Goal: Task Accomplishment & Management: Use online tool/utility

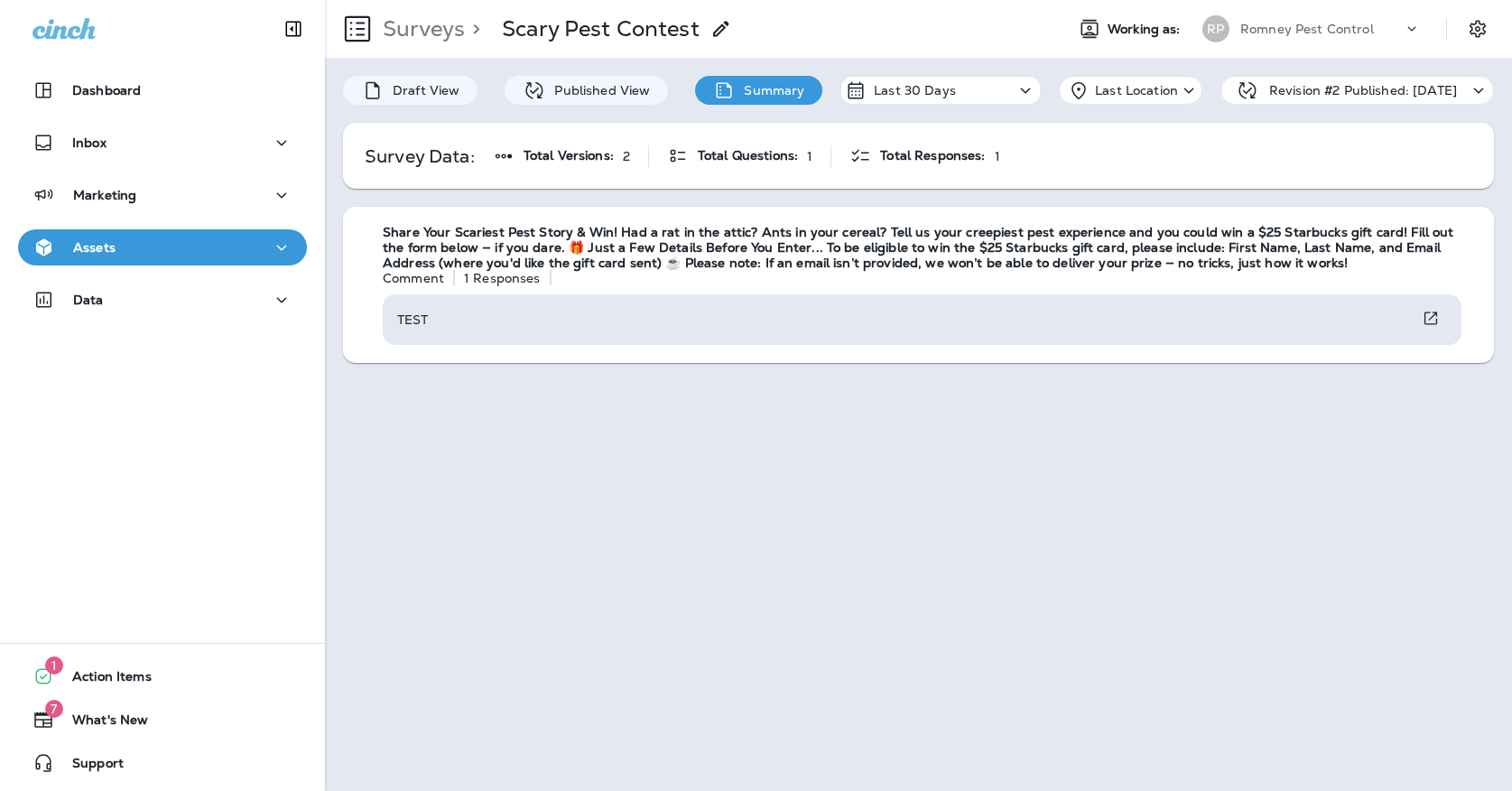
click at [1276, 24] on p "Romney Pest Control" at bounding box center [1308, 29] width 134 height 15
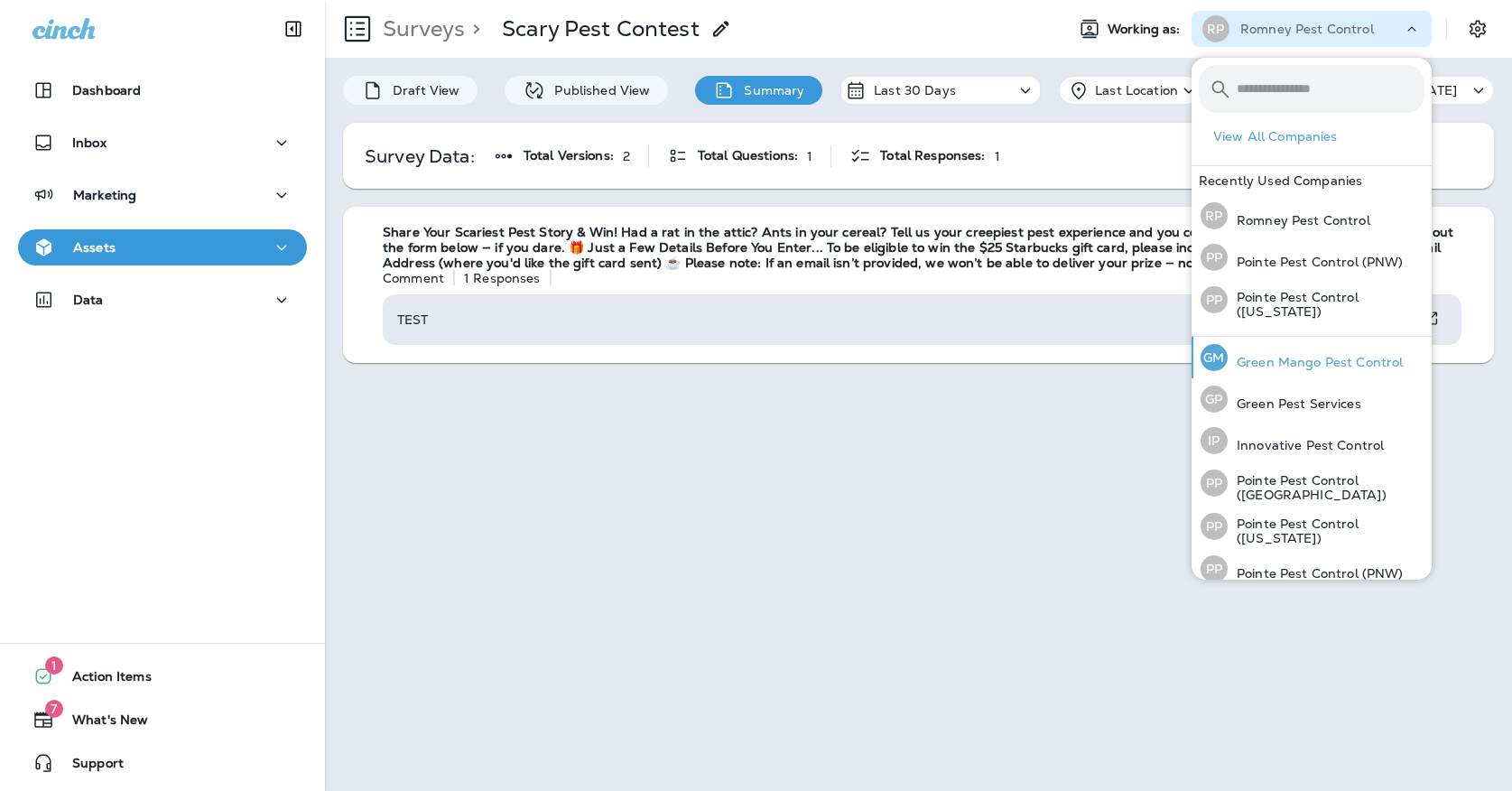
click at [1292, 363] on p "Green Mango Pest Control" at bounding box center [1316, 362] width 175 height 15
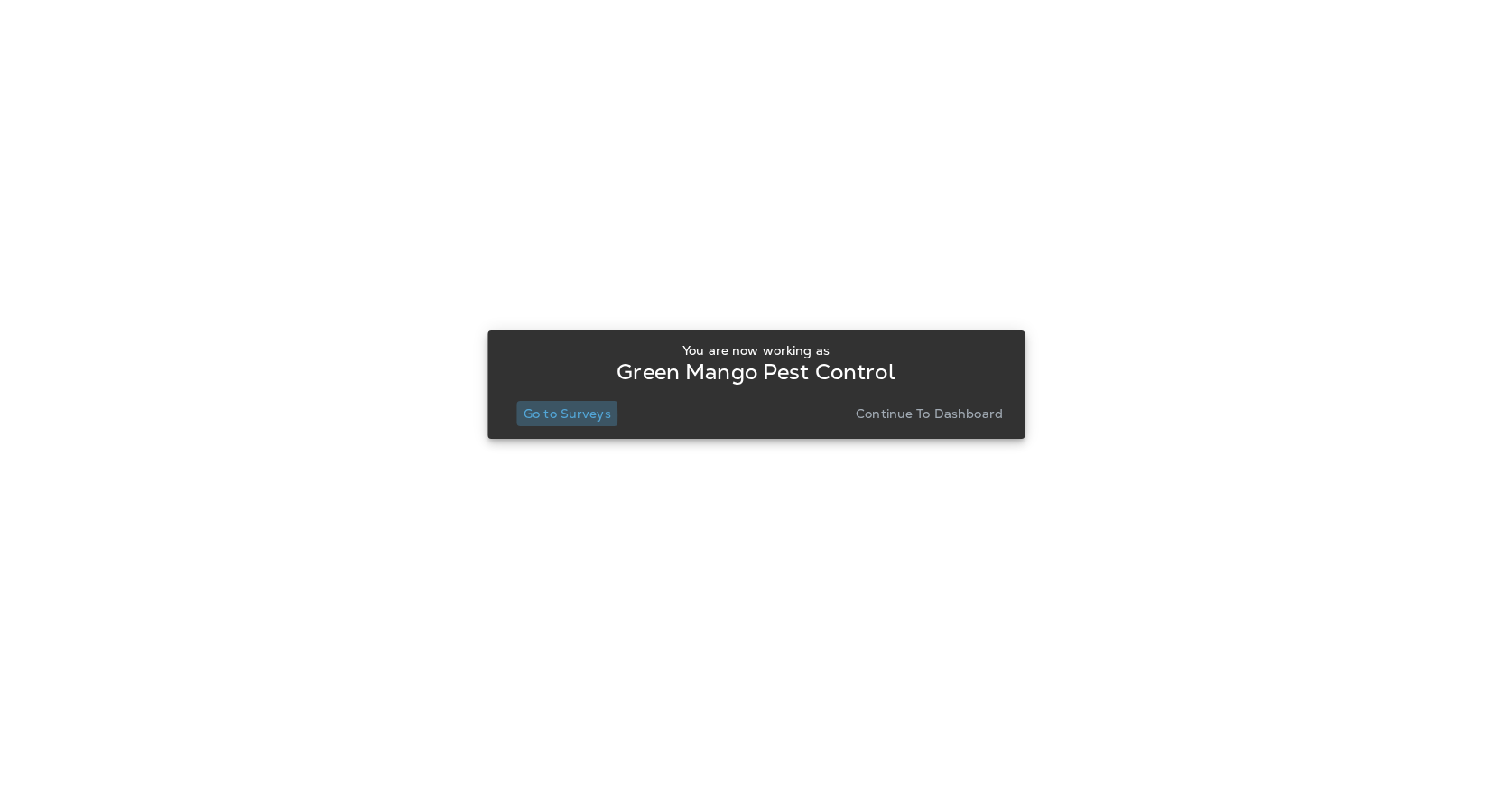
click at [527, 416] on p "Go to Surveys" at bounding box center [567, 414] width 88 height 15
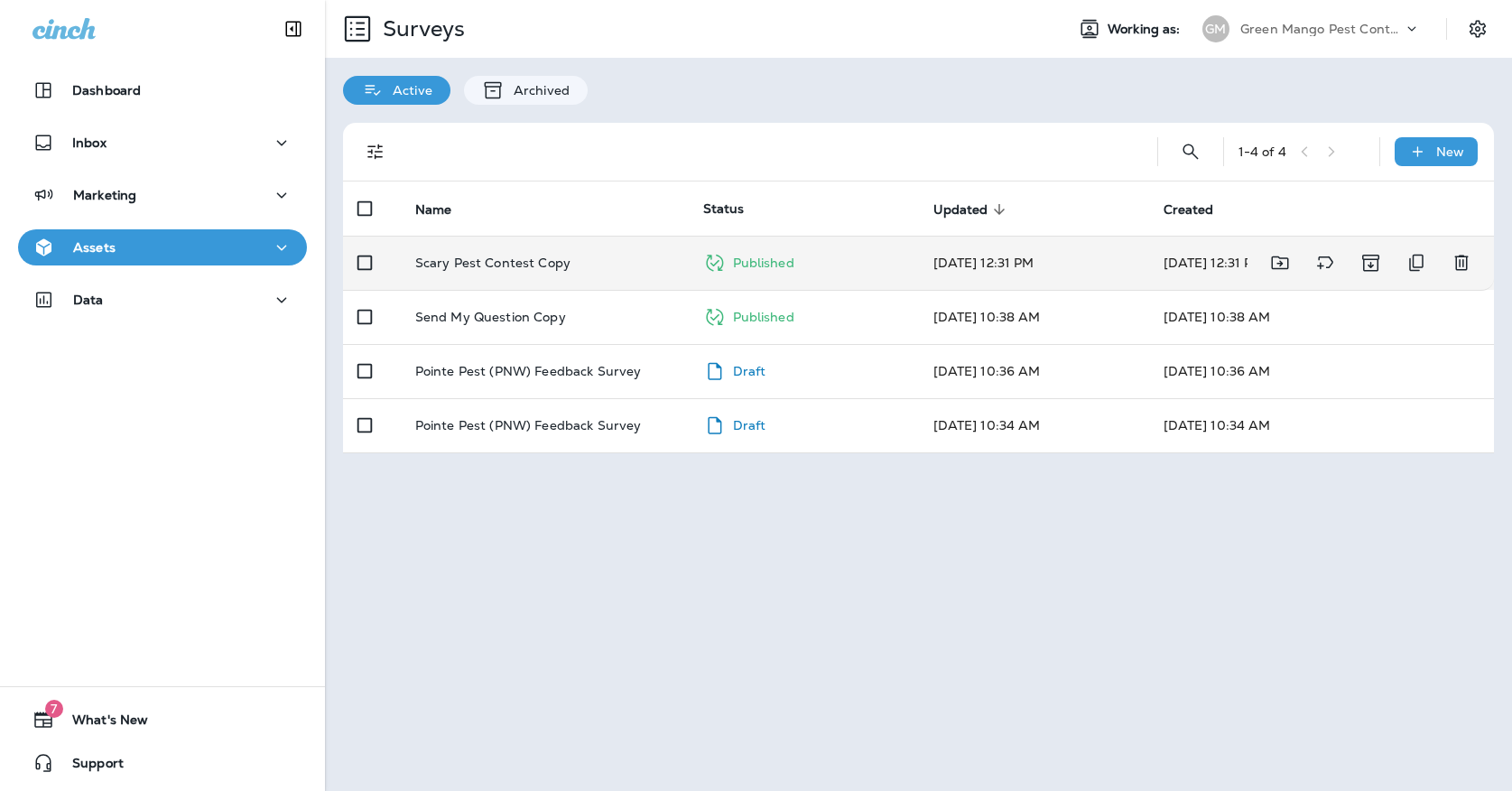
click at [592, 255] on td "Scary Pest Contest Copy" at bounding box center [545, 262] width 288 height 54
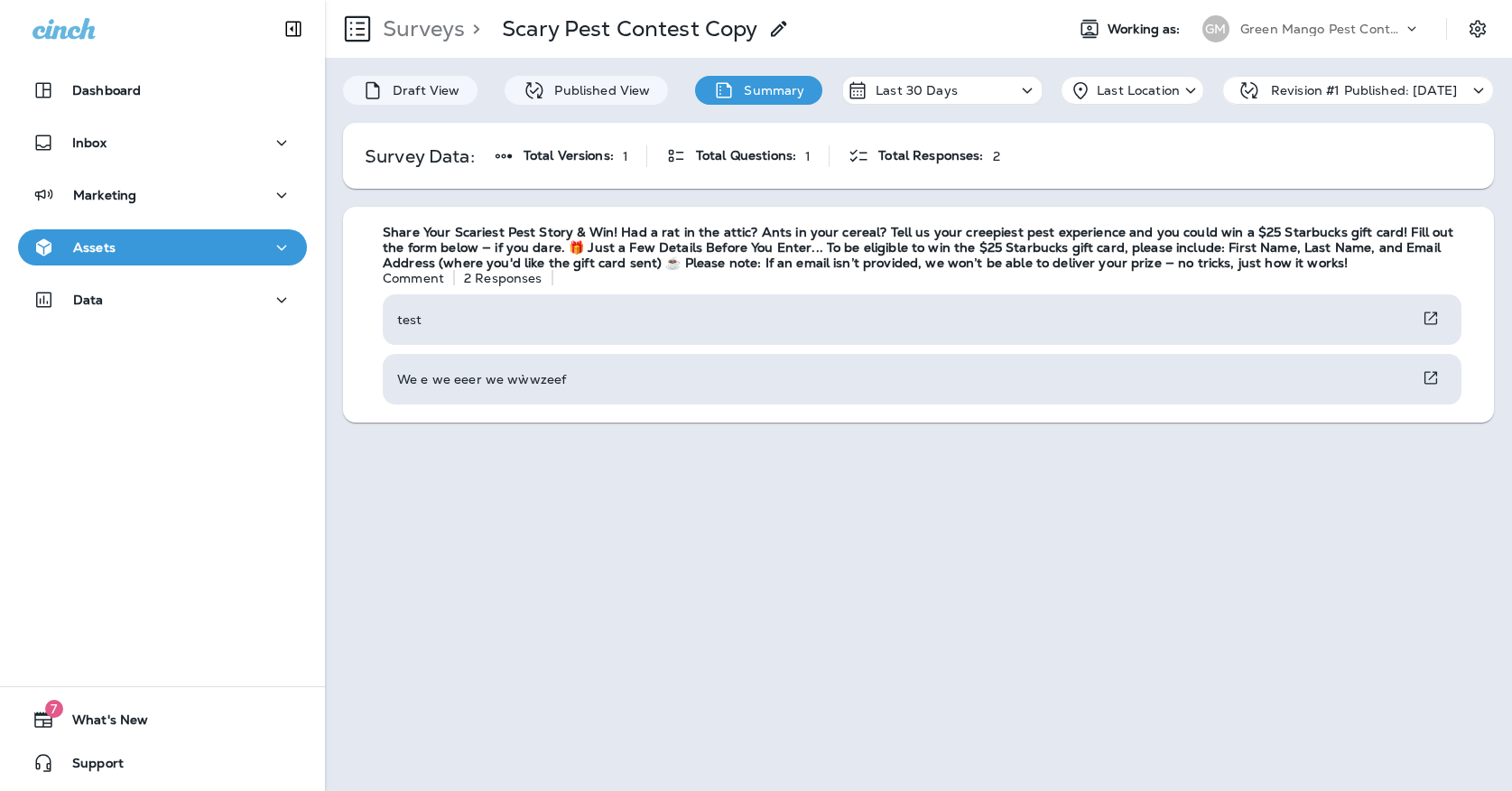
click at [1251, 11] on div "[PERSON_NAME] Mango Pest Control" at bounding box center [1312, 29] width 240 height 36
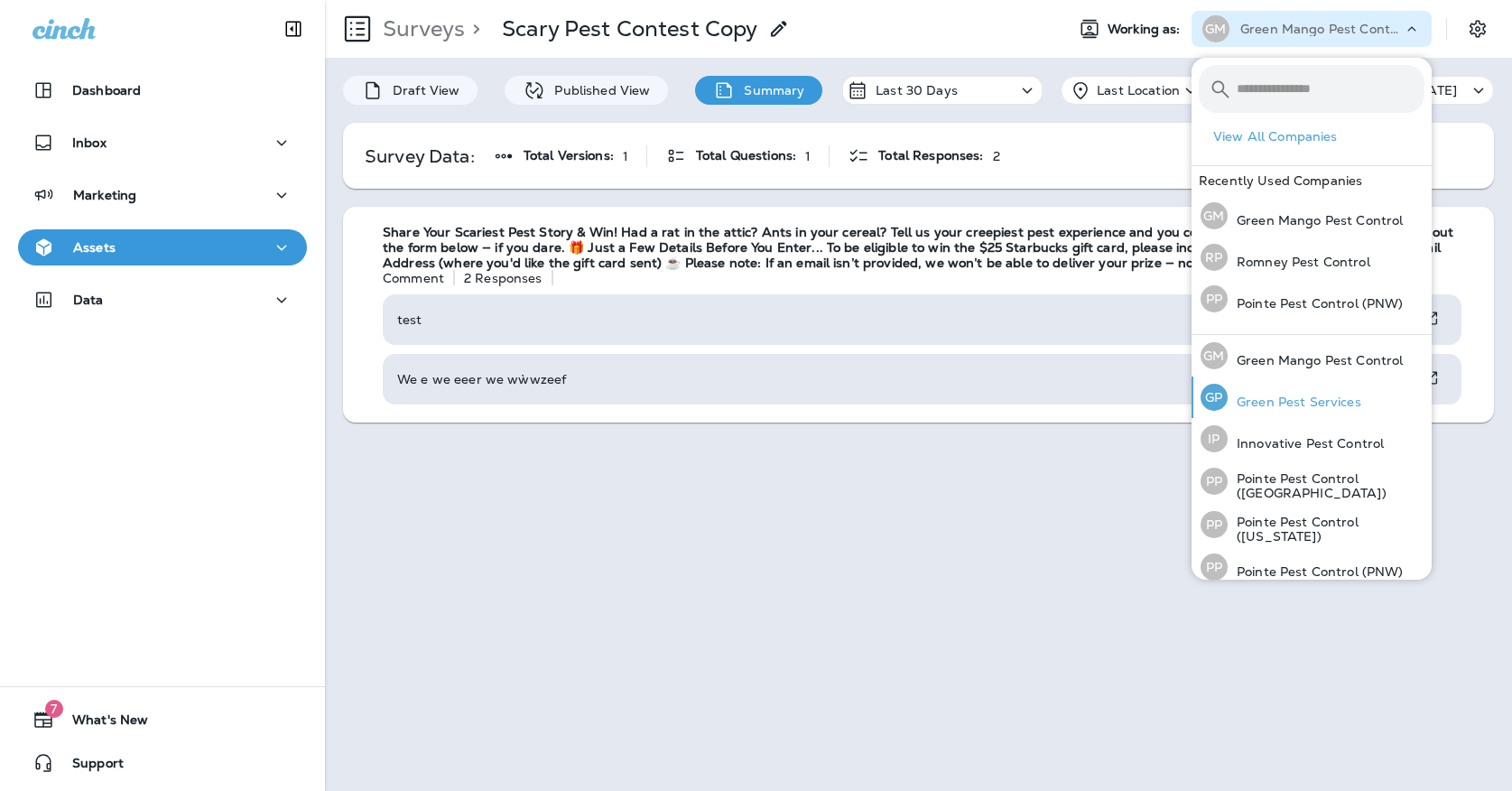
click at [1302, 406] on p "Green Pest Services" at bounding box center [1295, 402] width 134 height 15
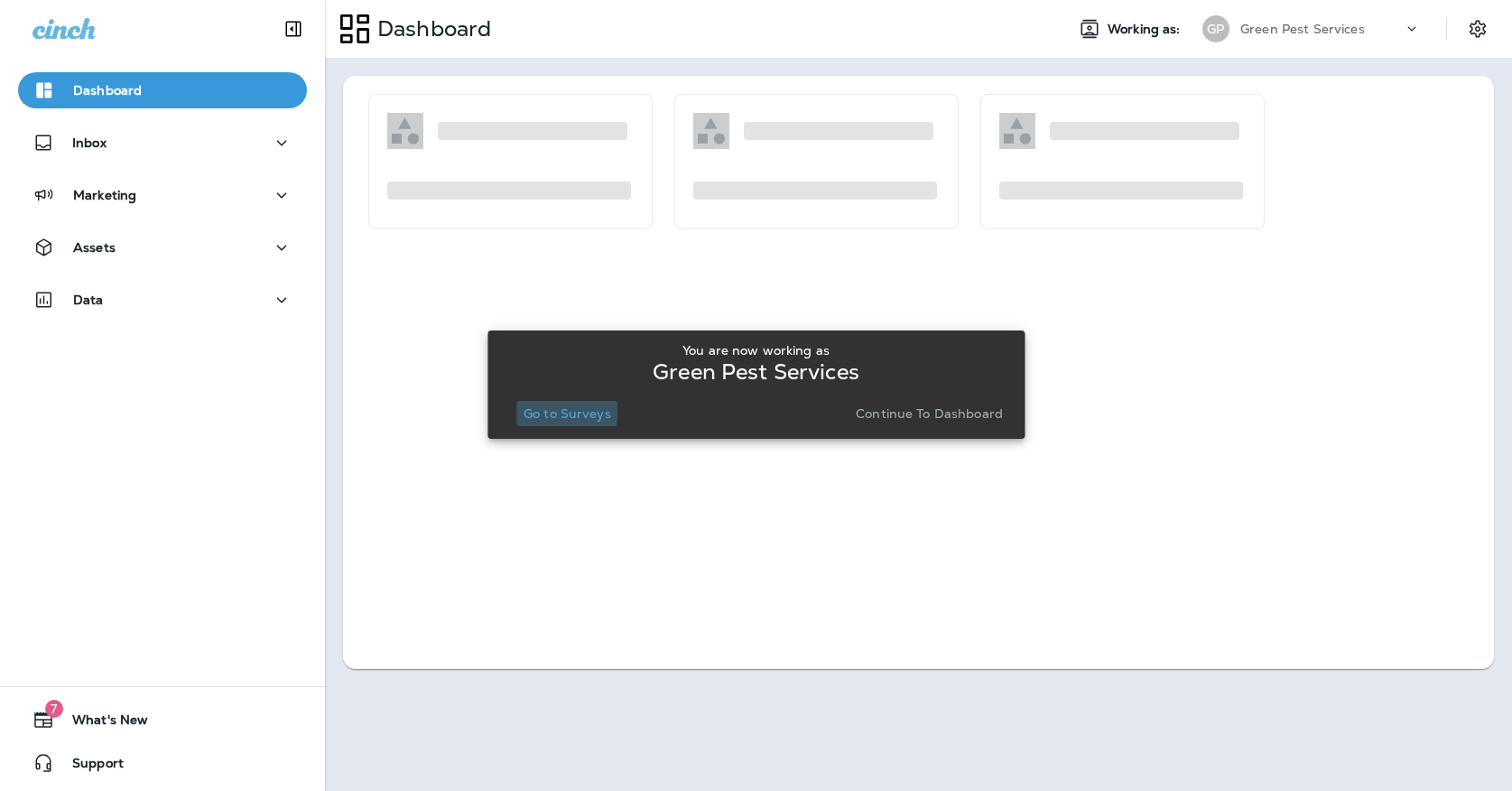
click at [526, 409] on p "Go to Surveys" at bounding box center [567, 414] width 88 height 15
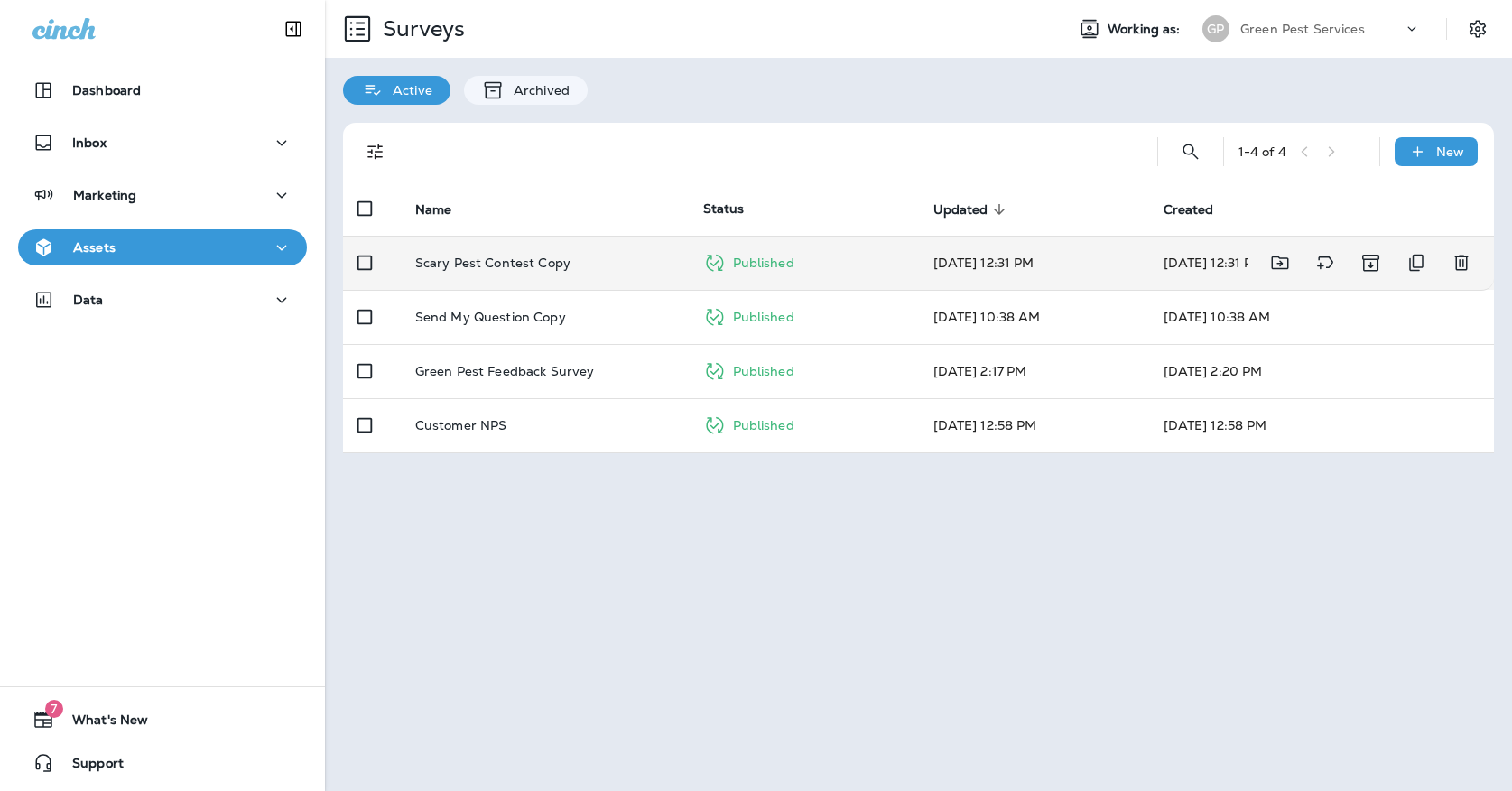
click at [542, 258] on td "Scary Pest Contest Copy" at bounding box center [545, 262] width 288 height 54
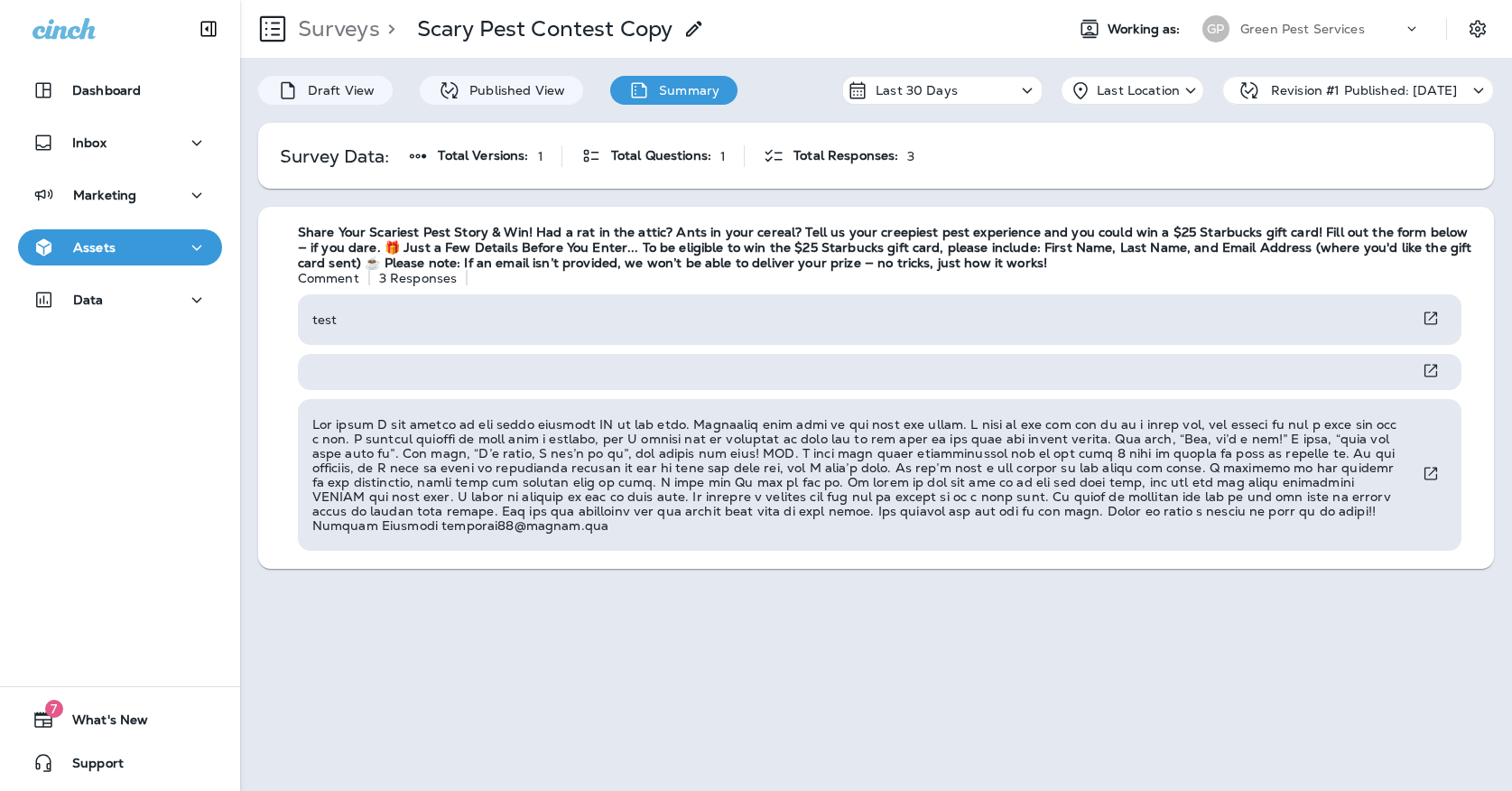
click at [1284, 34] on p "Green Pest Services" at bounding box center [1303, 29] width 125 height 15
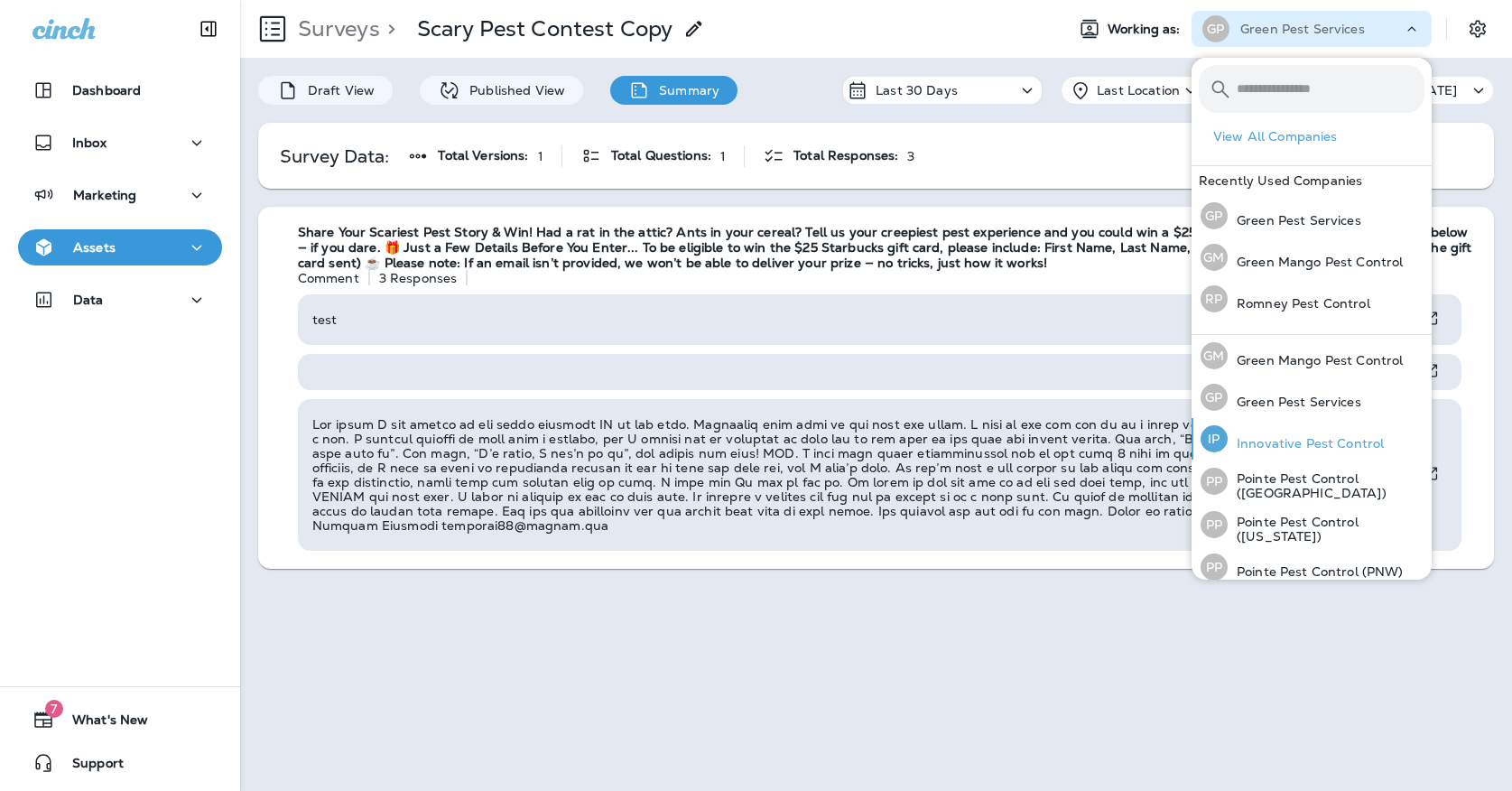
click at [1263, 433] on div "IP Innovative Pest Control" at bounding box center [1292, 438] width 198 height 41
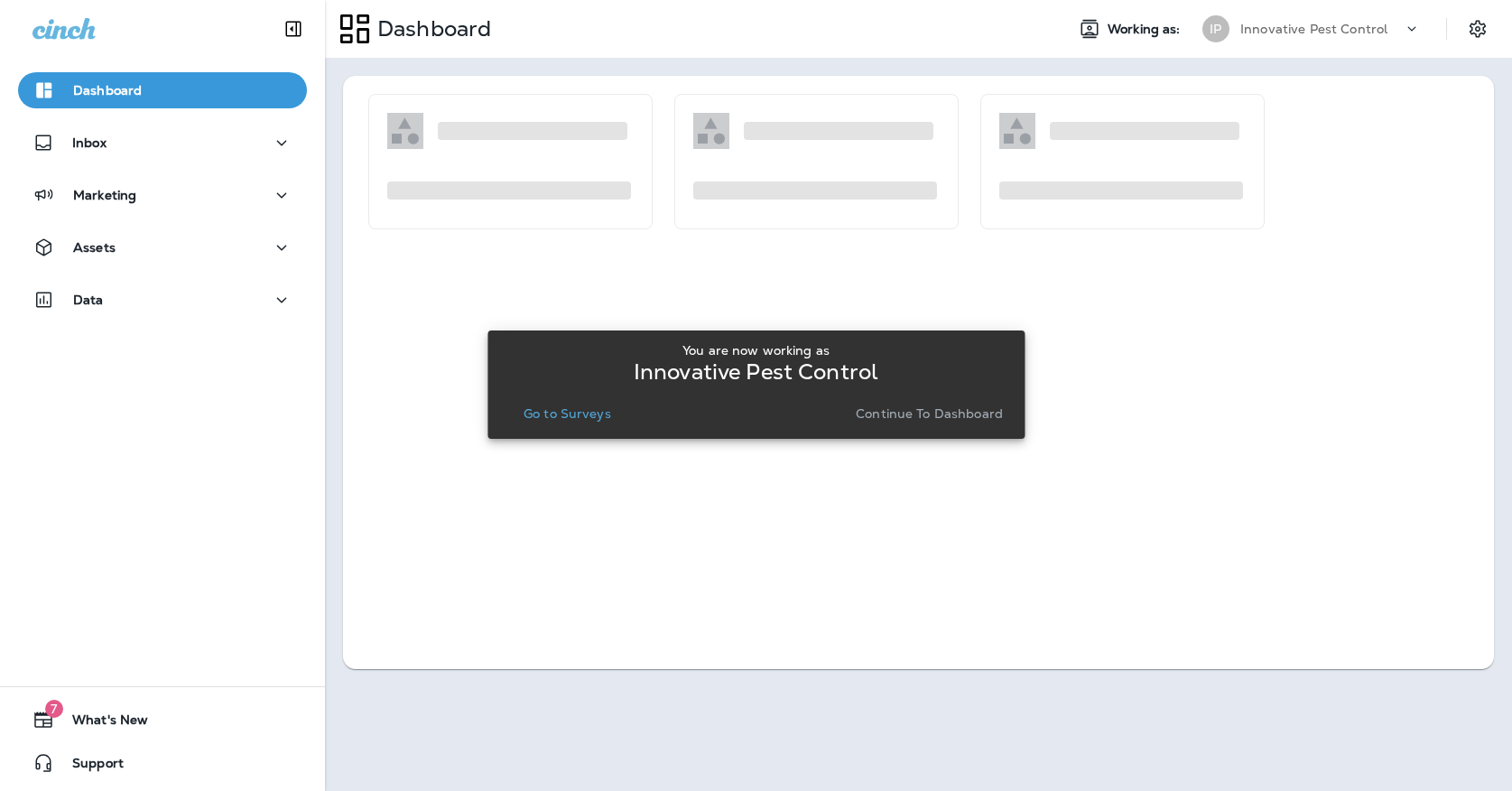
click at [523, 400] on div "You are now working as Innovative Pest Control Go to Surveys Continue to Dashbo…" at bounding box center [756, 384] width 508 height 83
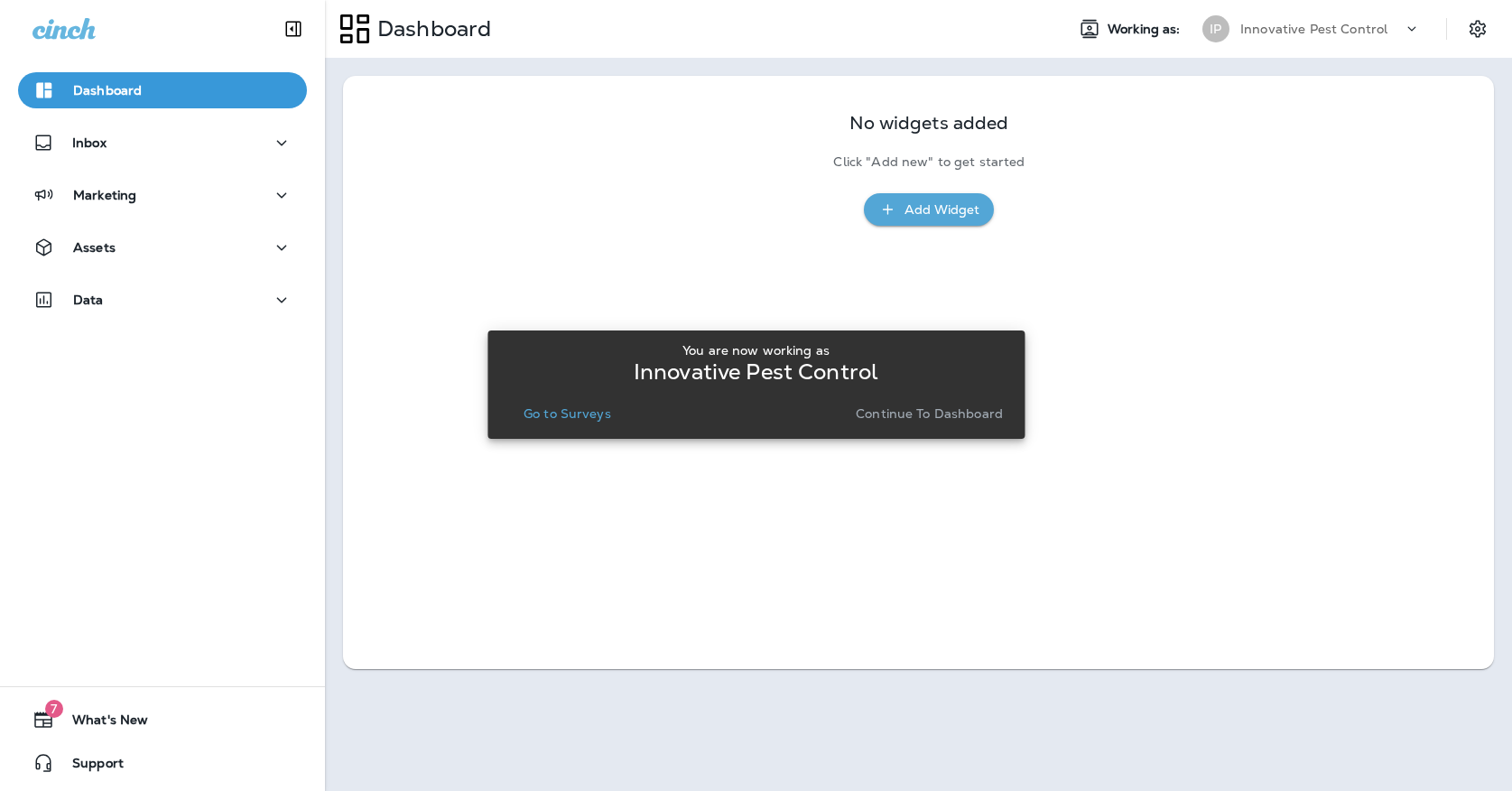
click at [526, 408] on p "Go to Surveys" at bounding box center [567, 414] width 88 height 15
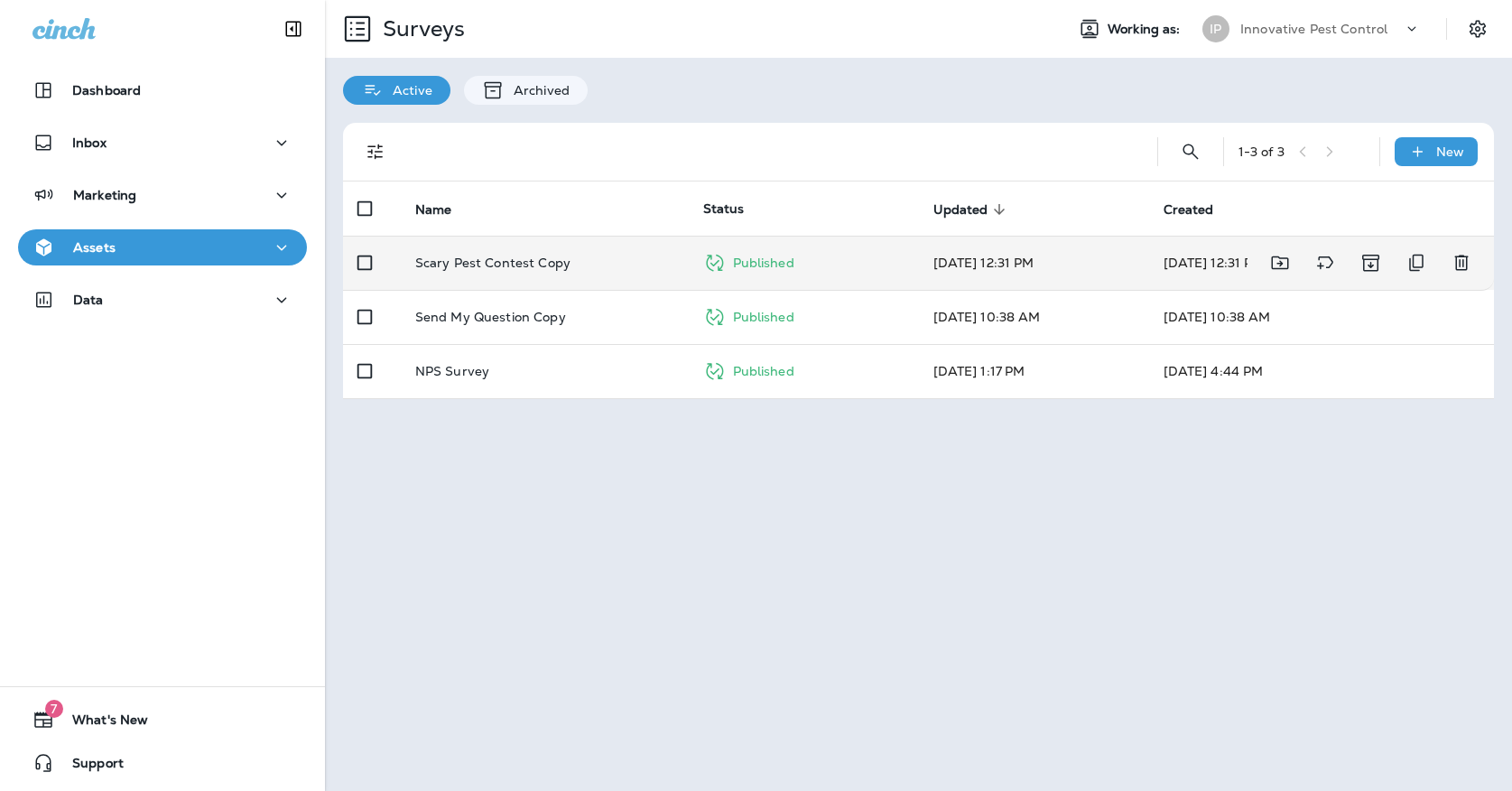
click at [571, 235] on td "Scary Pest Contest Copy" at bounding box center [545, 262] width 288 height 54
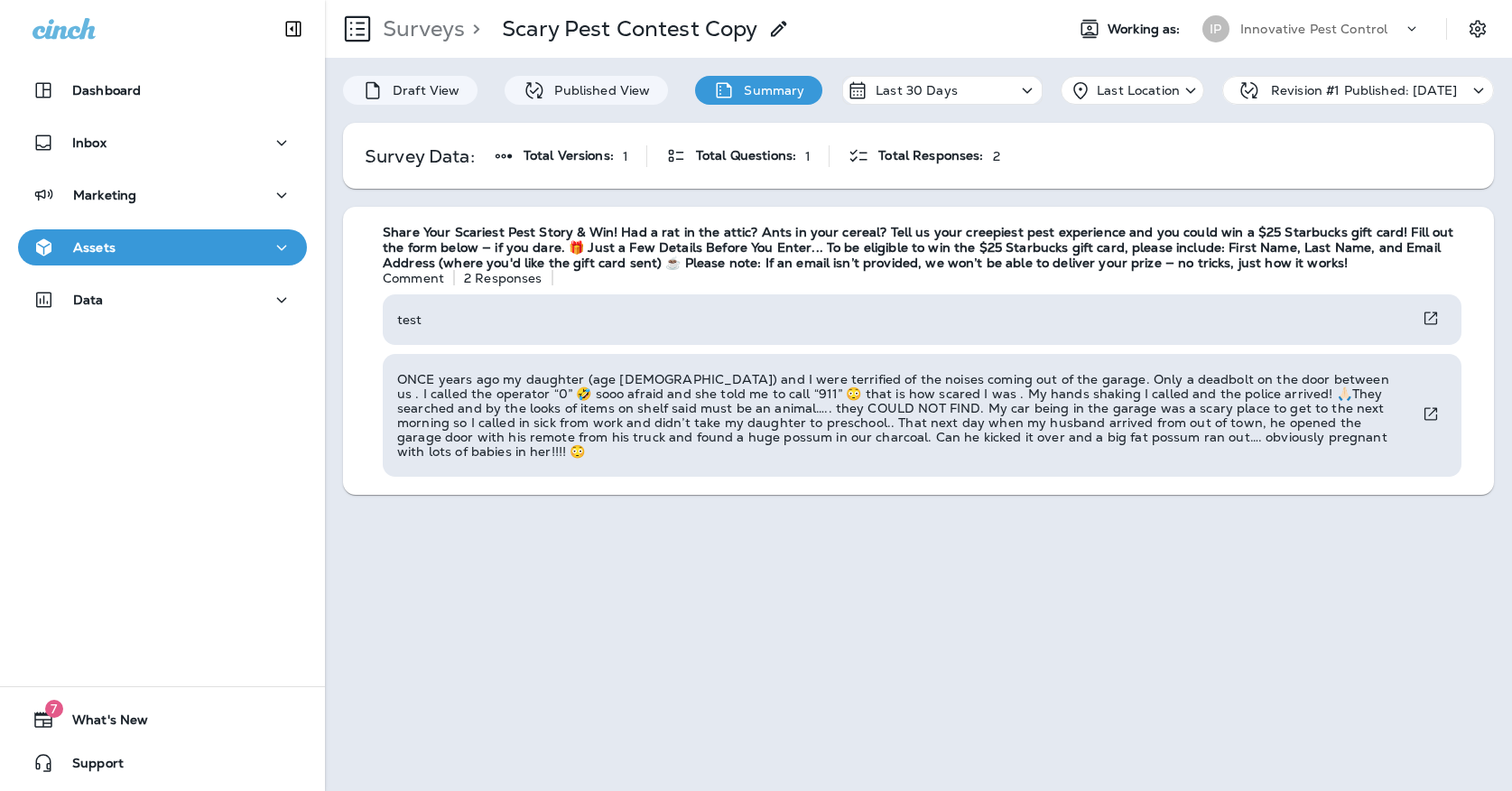
click at [1266, 39] on div "Innovative Pest Control" at bounding box center [1322, 30] width 163 height 28
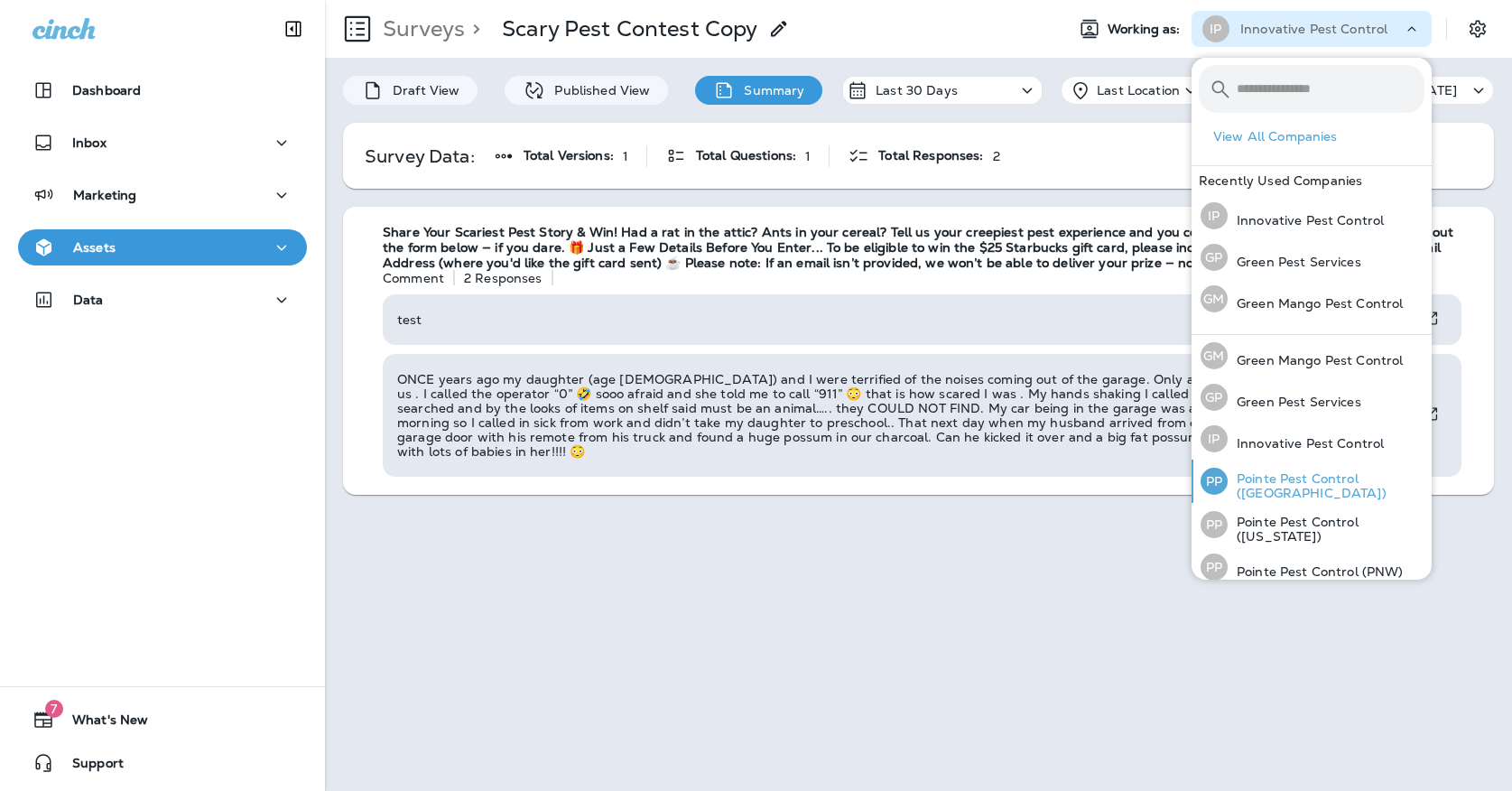
click at [1294, 479] on p "Pointe Pest Control ([GEOGRAPHIC_DATA])" at bounding box center [1327, 486] width 197 height 29
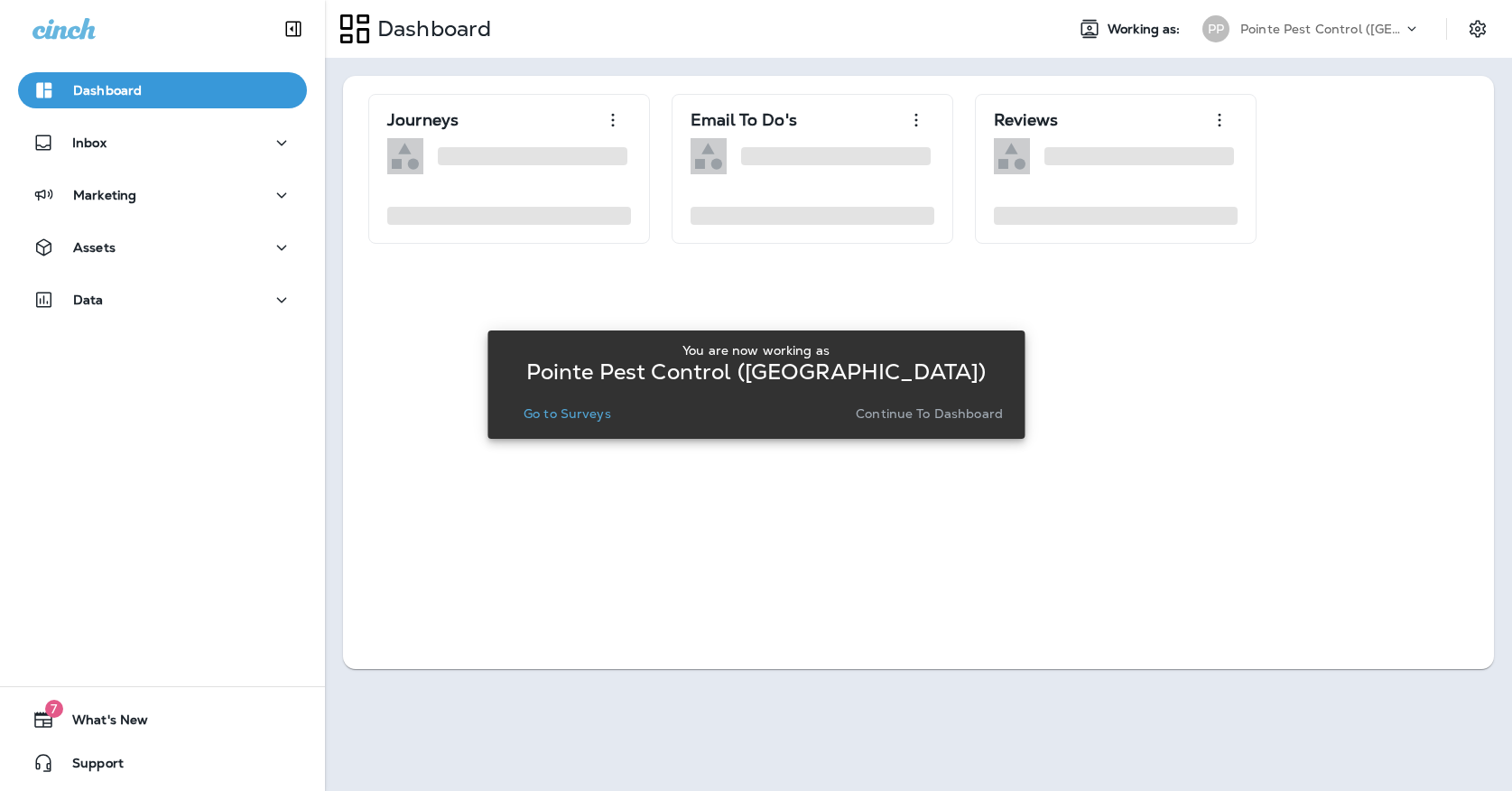
click at [525, 413] on button "Go to Surveys" at bounding box center [567, 414] width 102 height 26
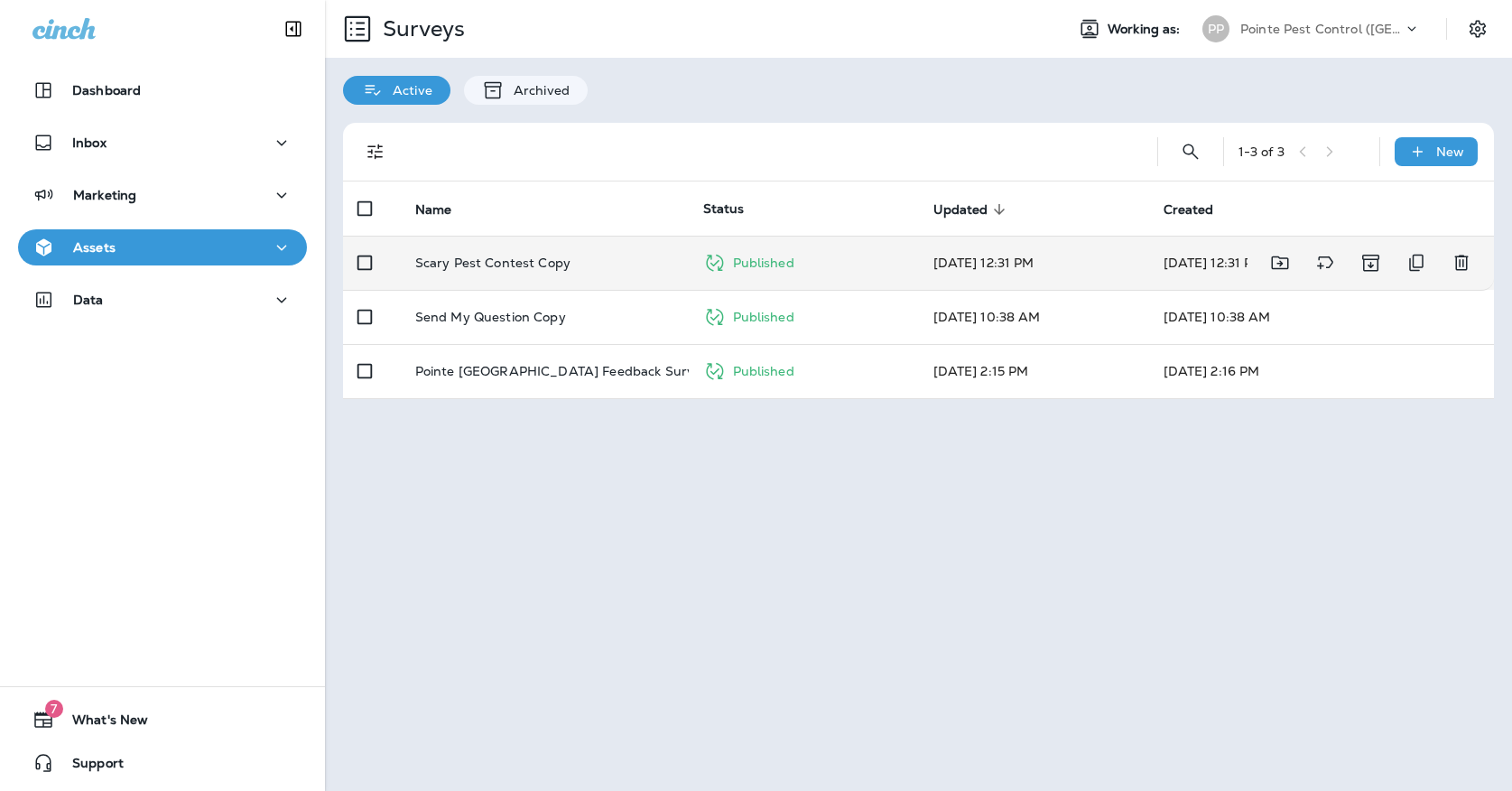
click at [559, 263] on td "Scary Pest Contest Copy" at bounding box center [545, 262] width 288 height 54
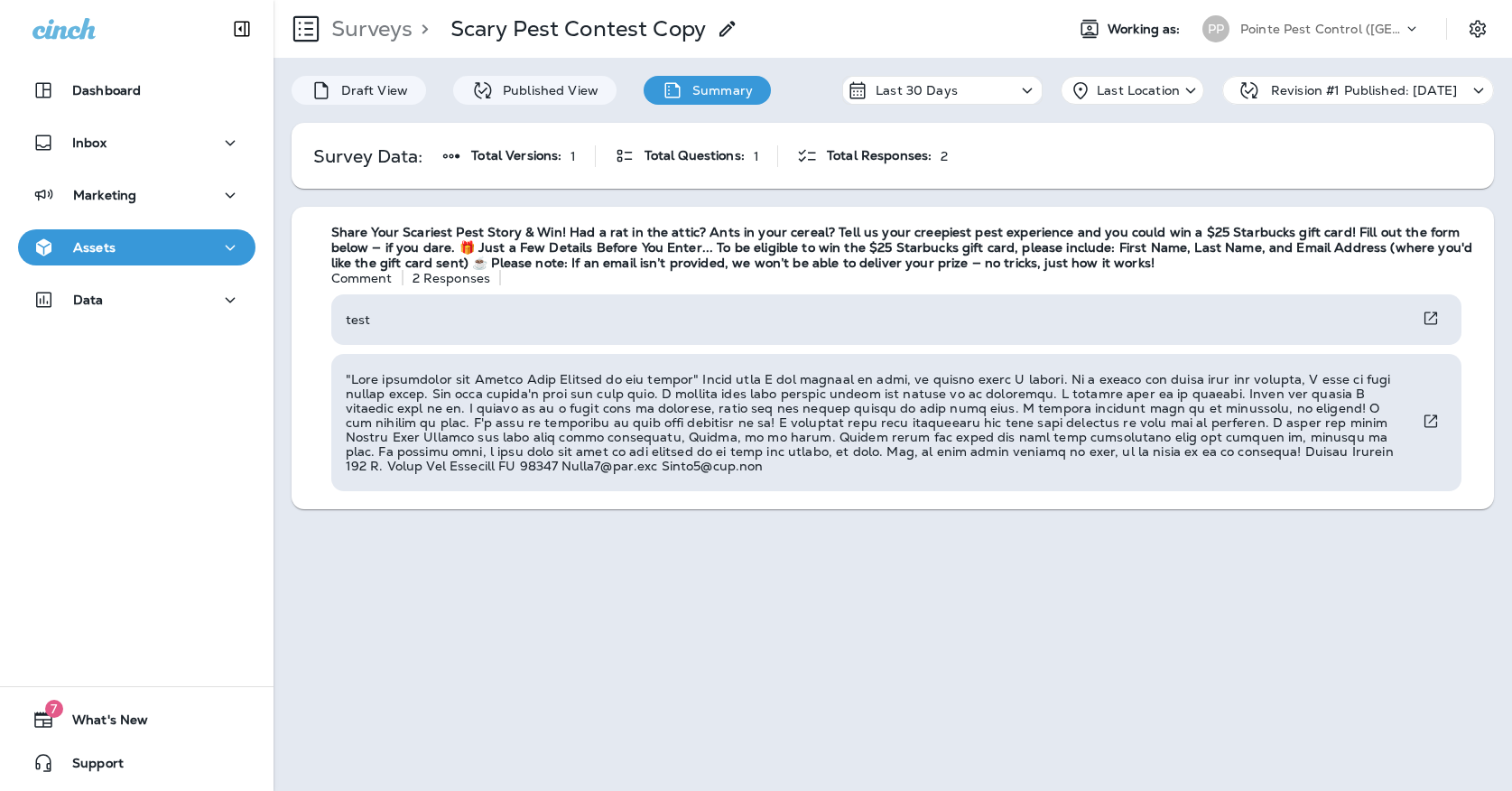
click at [1255, 19] on div "Pointe Pest Control ([GEOGRAPHIC_DATA])" at bounding box center [1322, 30] width 163 height 28
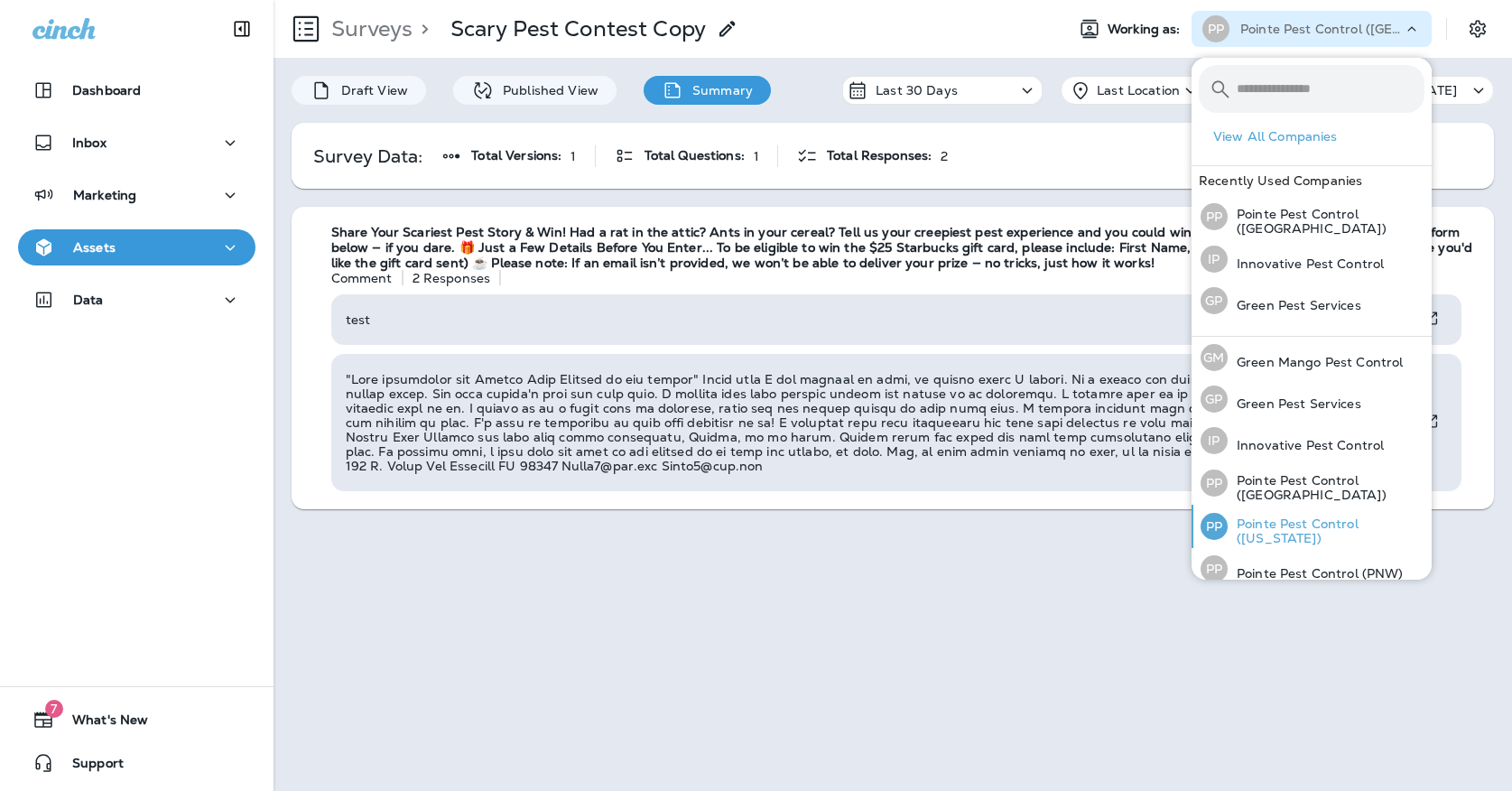
click at [1267, 516] on p "Pointe Pest Control ([US_STATE])" at bounding box center [1327, 530] width 197 height 29
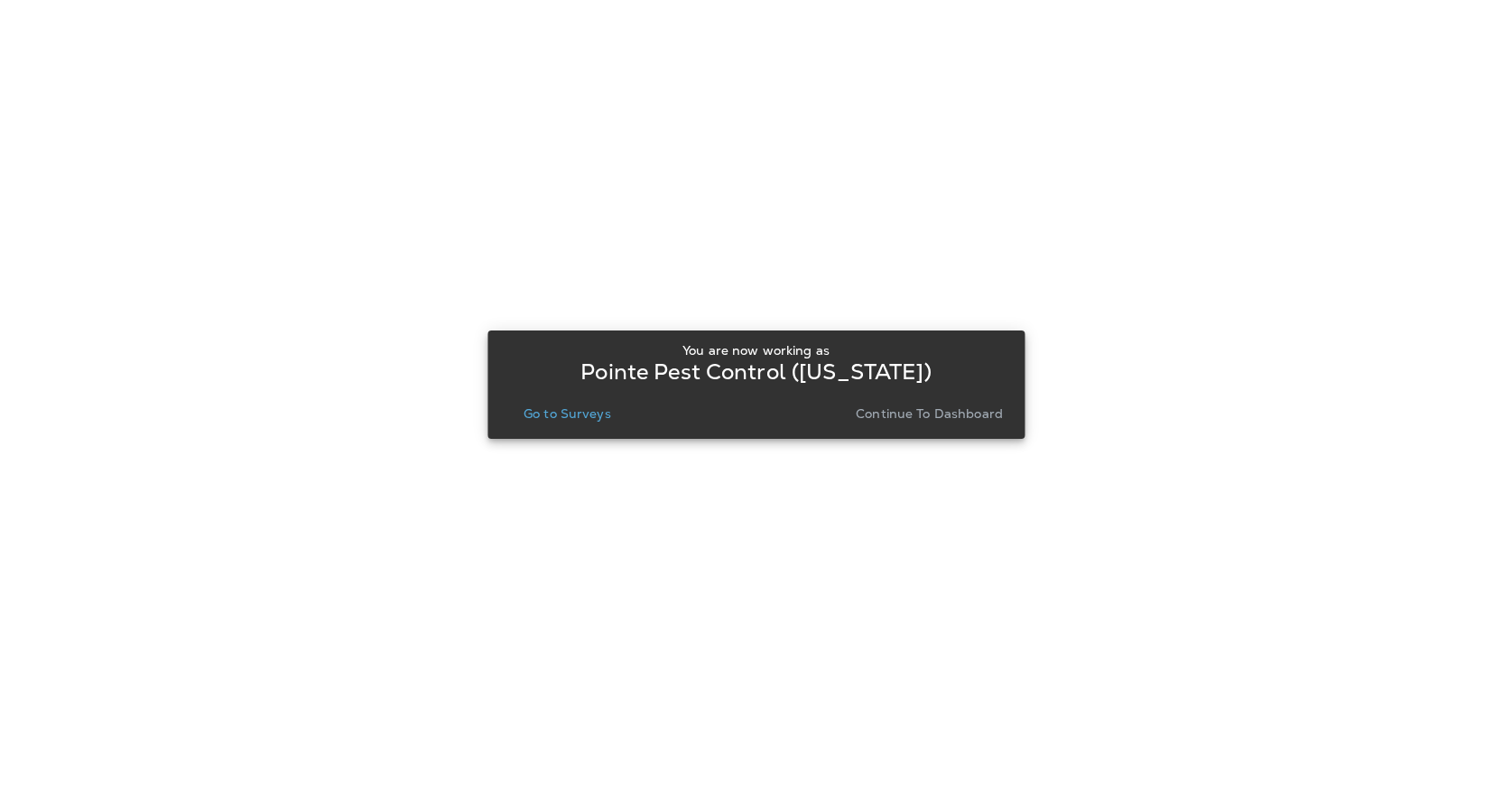
click at [599, 424] on button "Go to Surveys" at bounding box center [567, 414] width 102 height 26
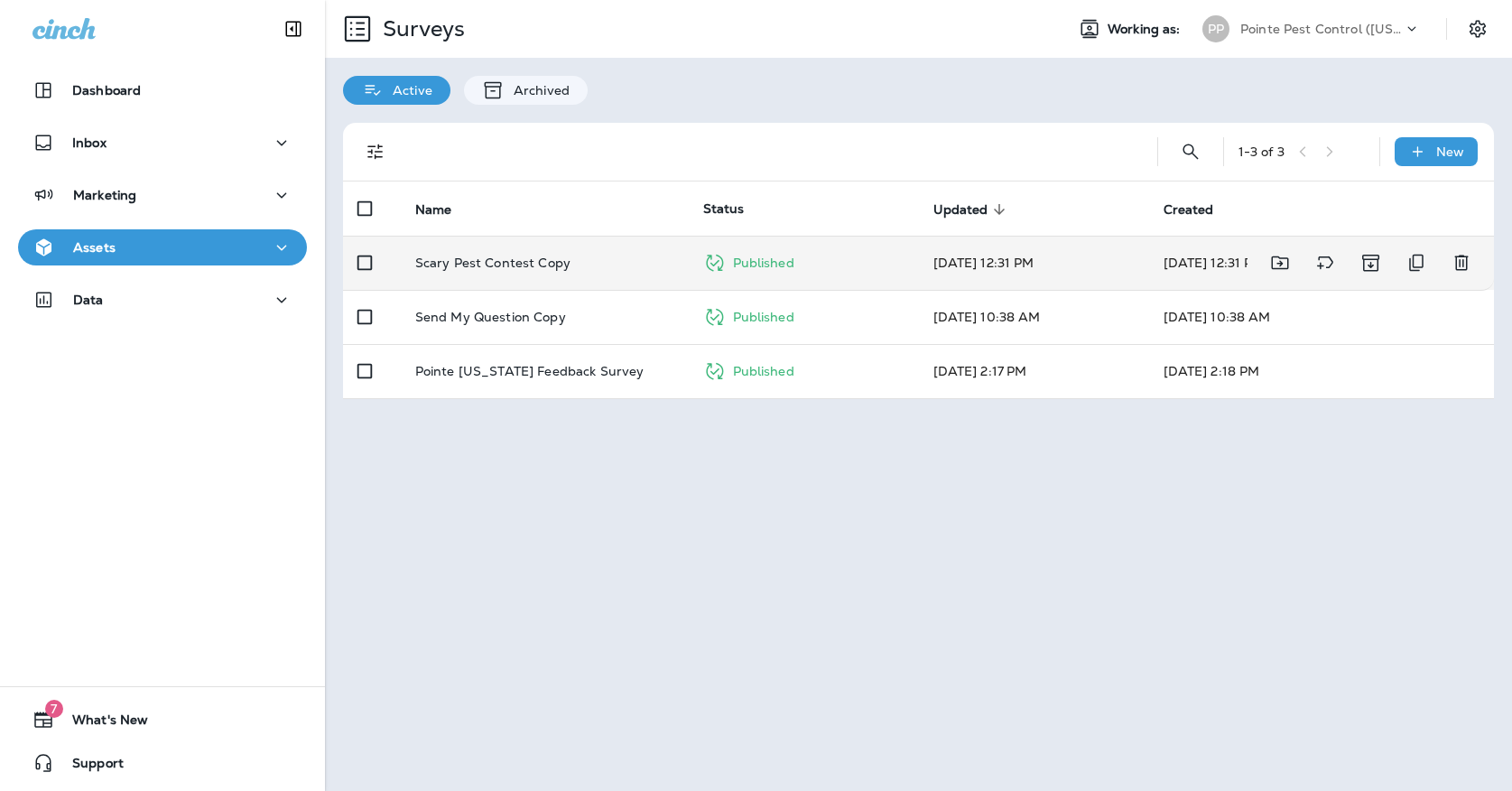
click at [631, 255] on td "Scary Pest Contest Copy" at bounding box center [545, 262] width 288 height 54
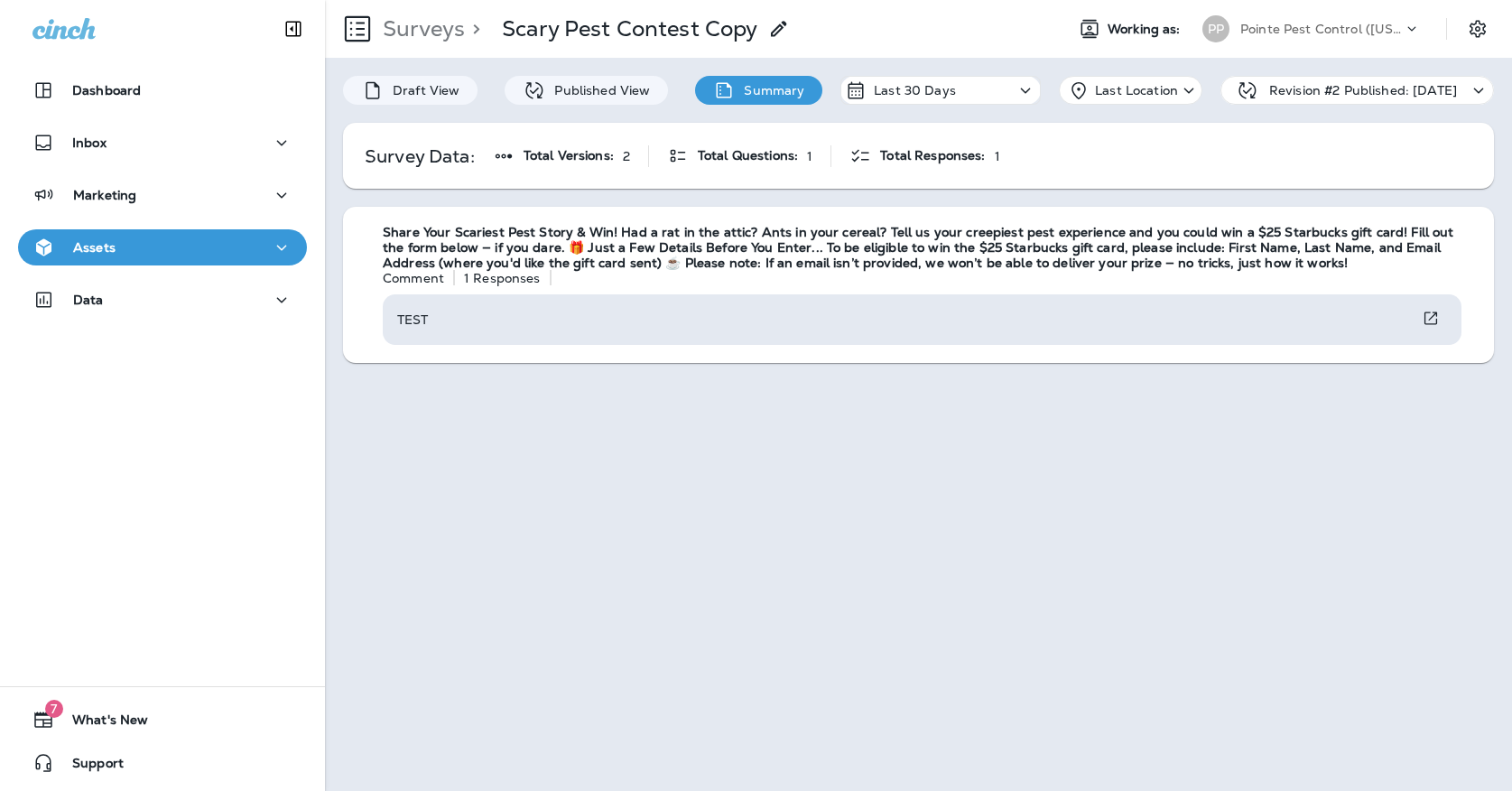
click at [1239, 43] on div "PP Pointe Pest Control ([US_STATE])" at bounding box center [1312, 29] width 240 height 36
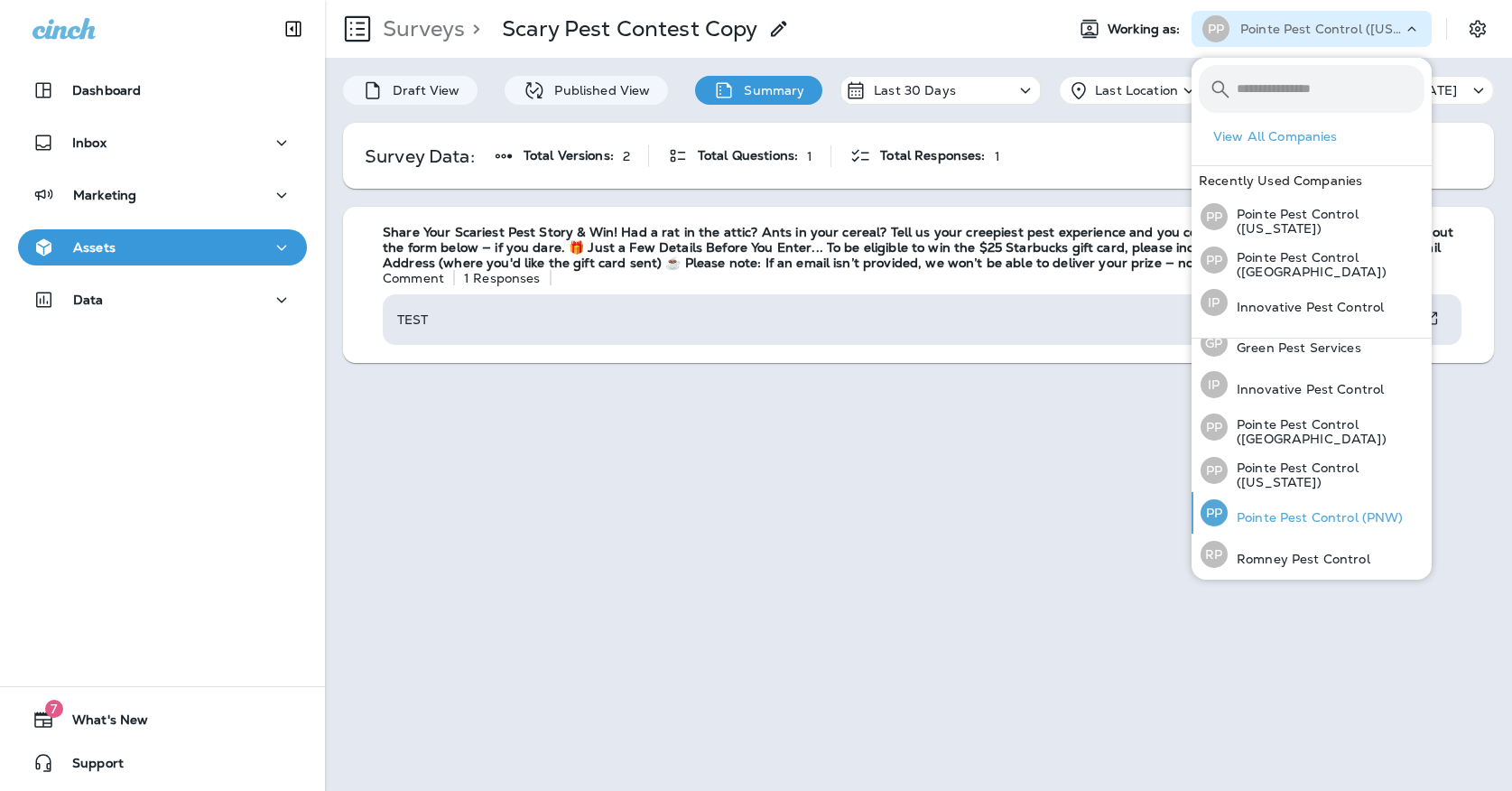
scroll to position [57, 0]
click at [1248, 512] on p "Pointe Pest Control (PNW)" at bounding box center [1316, 518] width 176 height 15
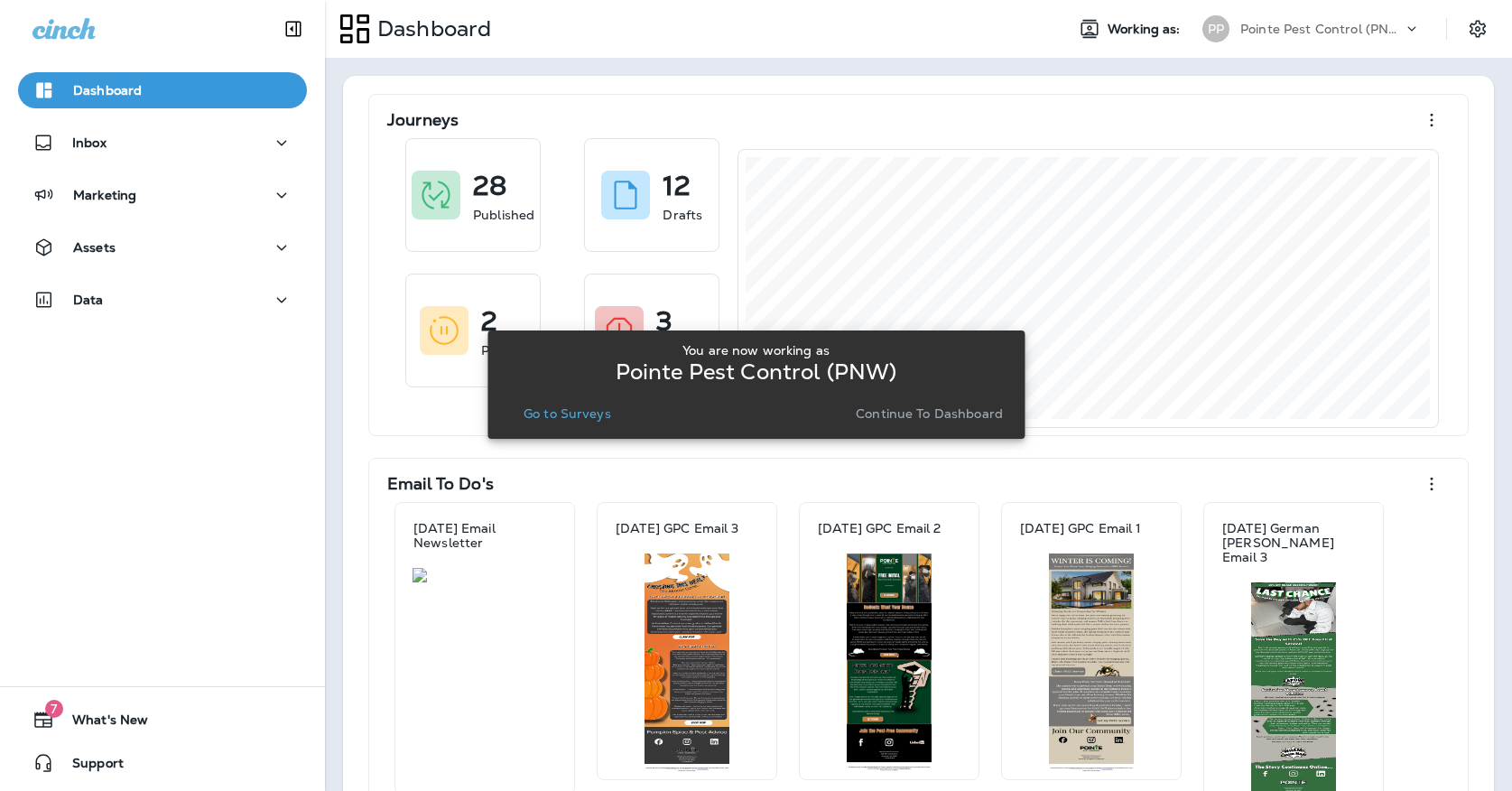
click at [548, 395] on div "You are now working as Pointe Pest Control (PNW) Go to Surveys Continue to Dash…" at bounding box center [756, 384] width 508 height 83
click at [536, 426] on button "Go to Surveys" at bounding box center [567, 414] width 102 height 26
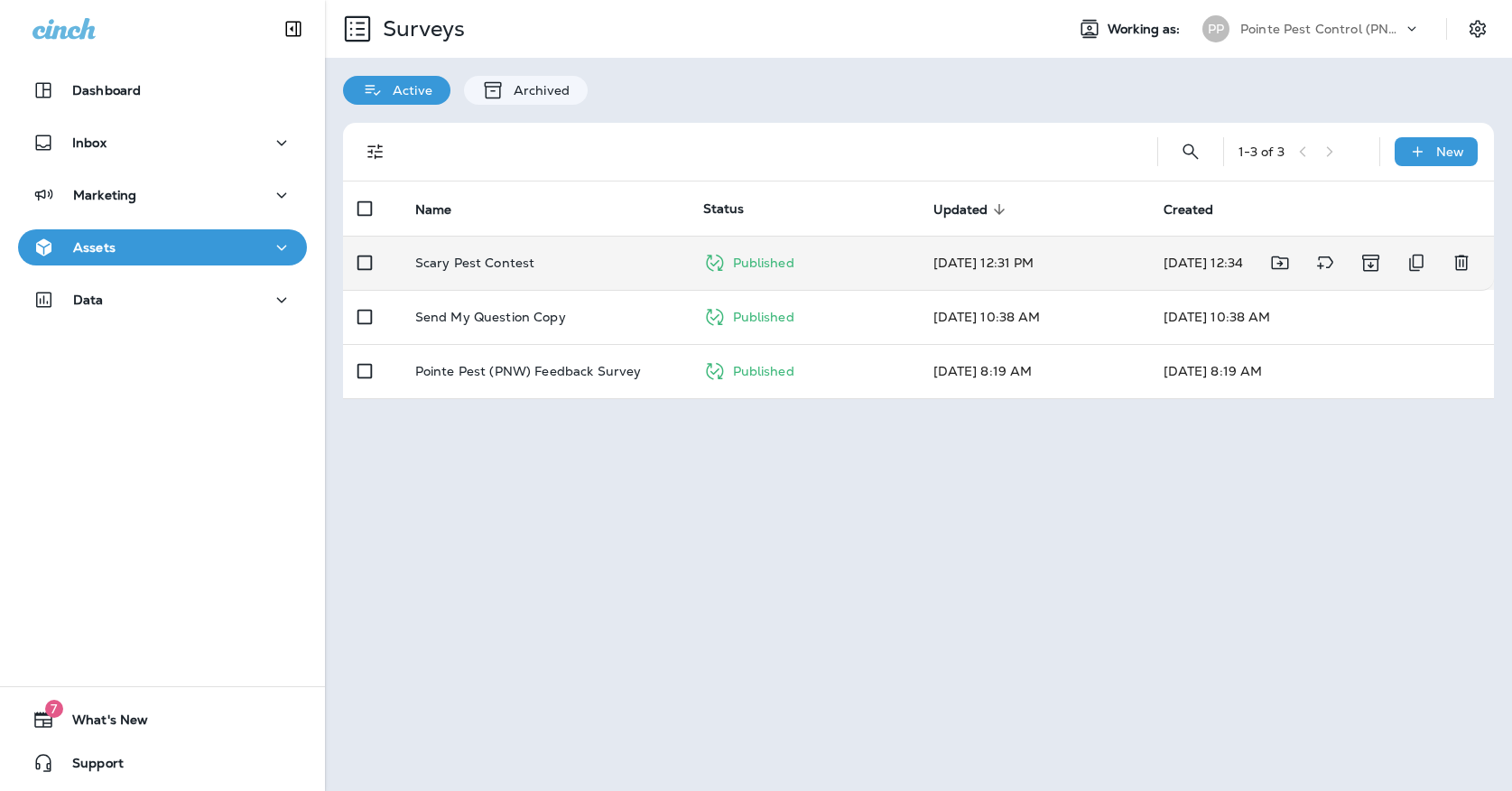
click at [579, 255] on div "Scary Pest Contest" at bounding box center [545, 262] width 259 height 15
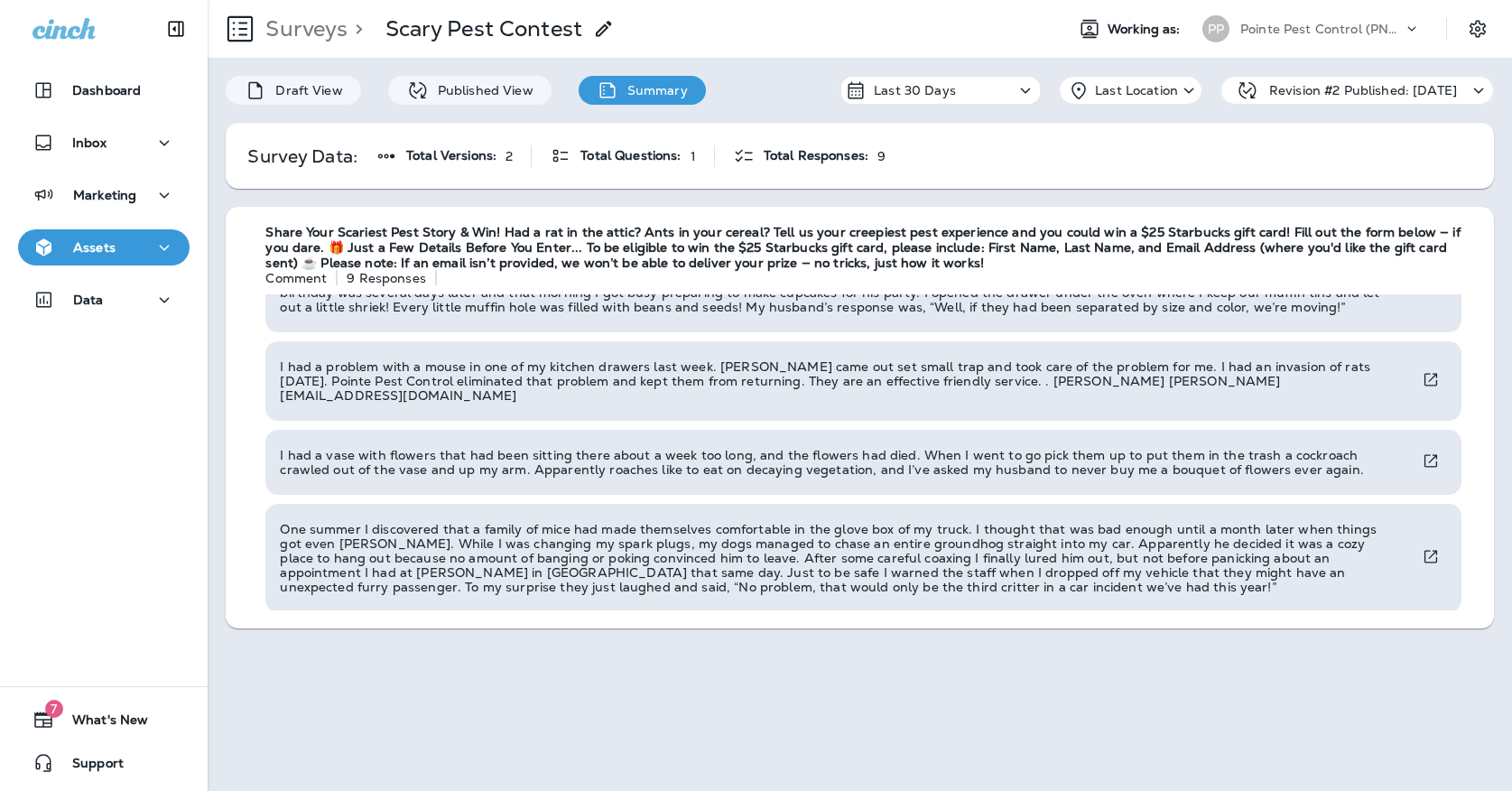
scroll to position [572, 0]
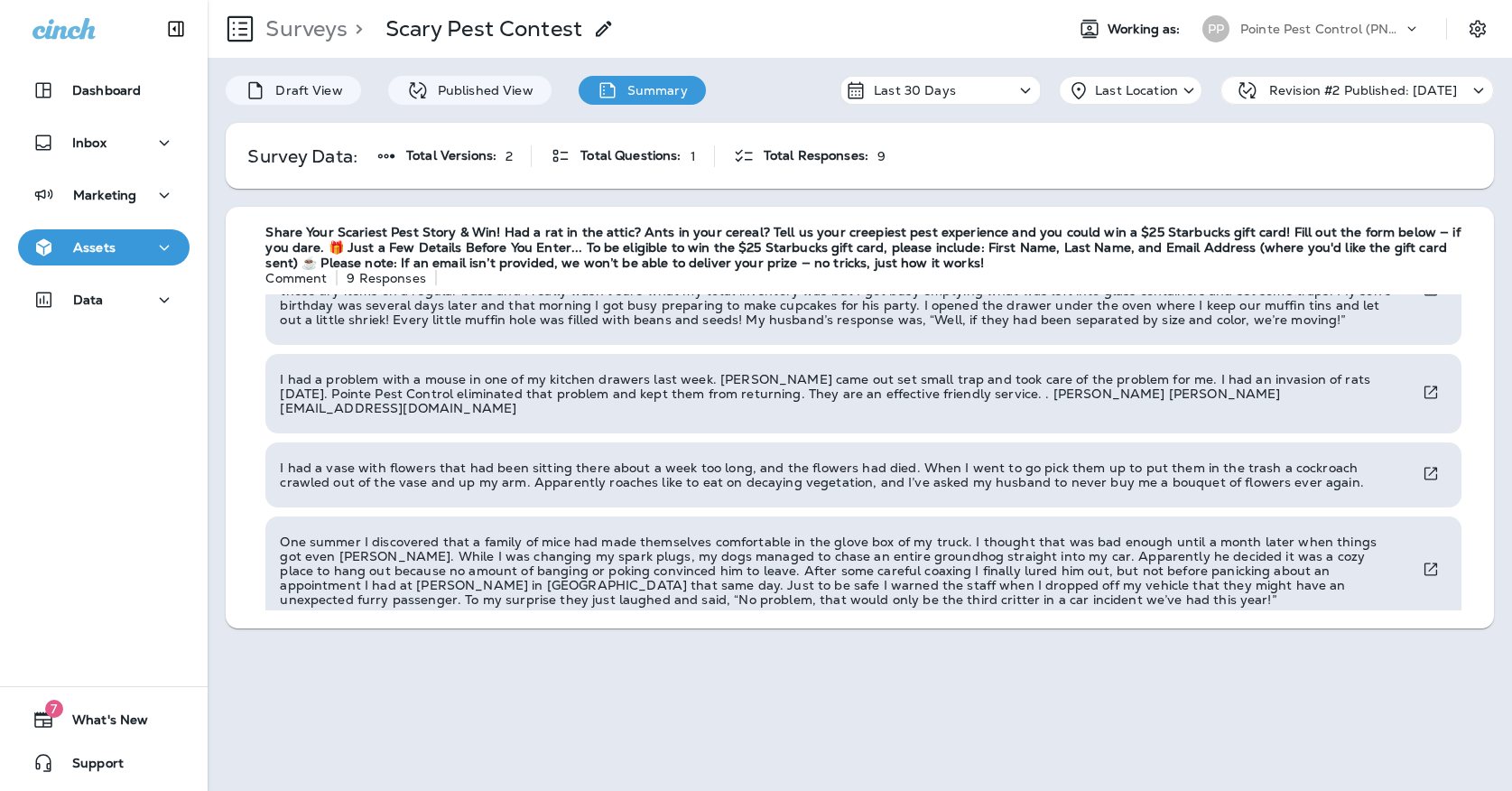
click at [1247, 33] on p "Pointe Pest Control (PNW)" at bounding box center [1322, 29] width 163 height 15
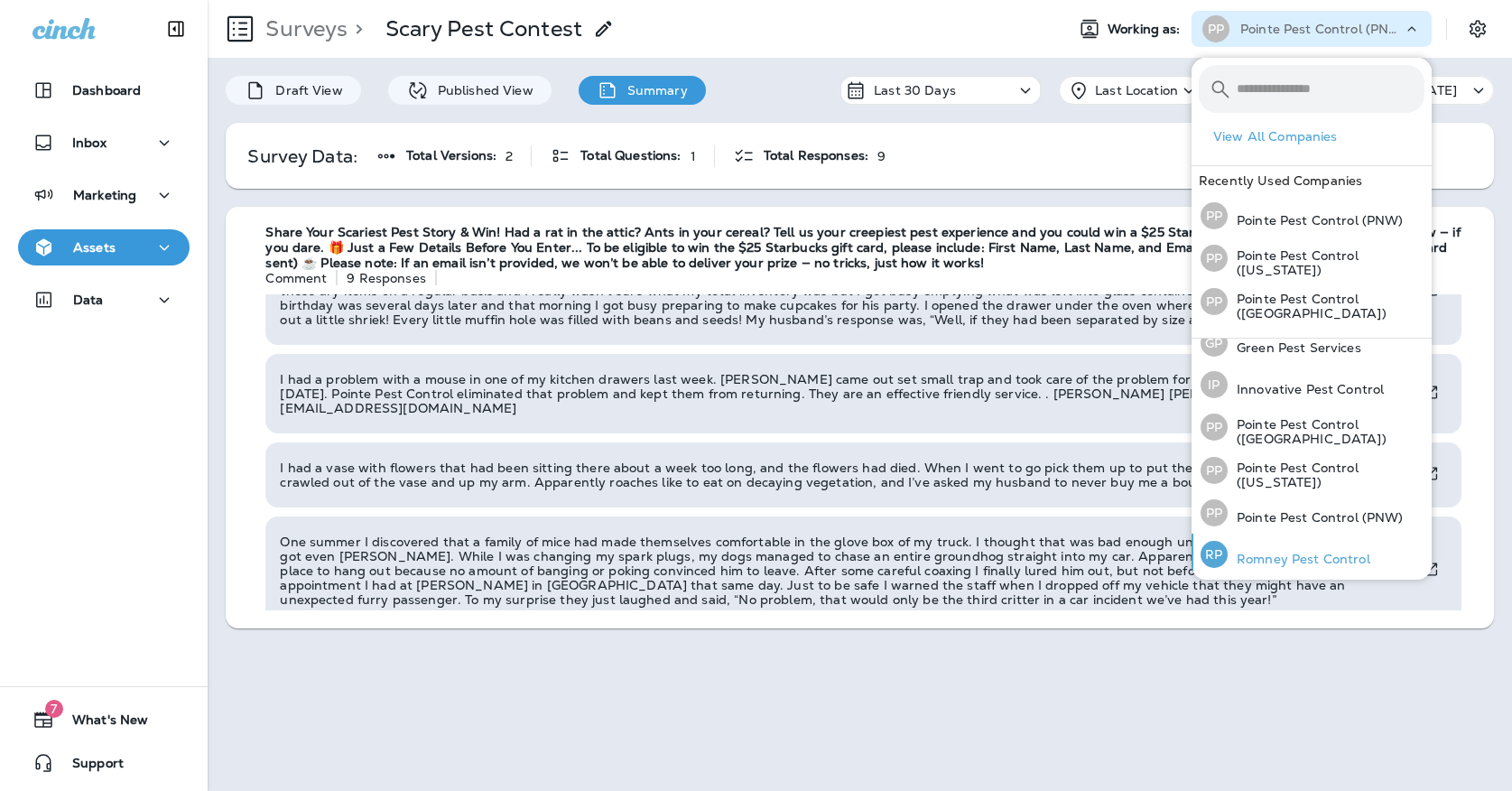
scroll to position [57, 0]
click at [1275, 541] on div "[PERSON_NAME] Pest Control" at bounding box center [1285, 556] width 184 height 41
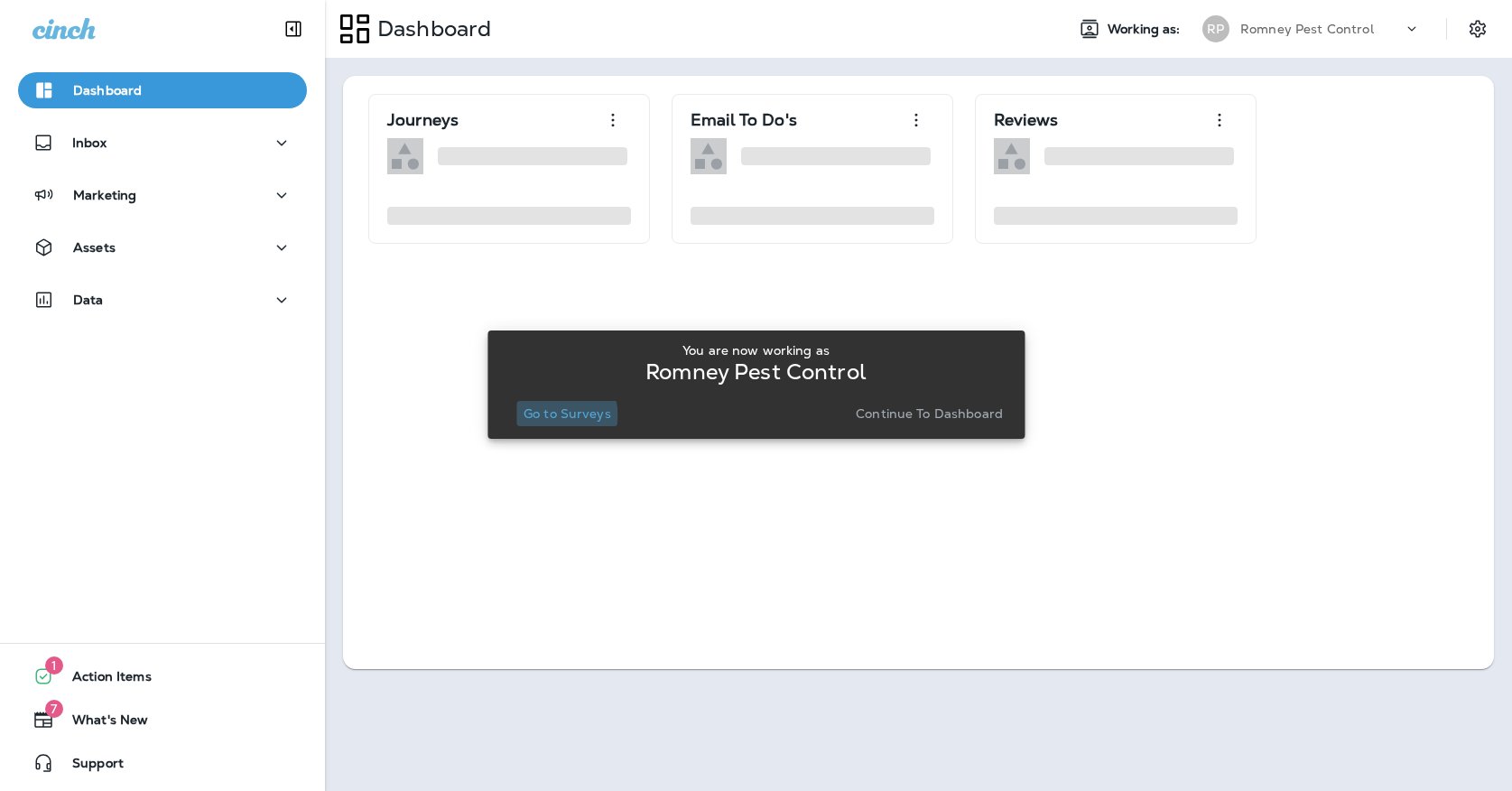
click at [554, 416] on p "Go to Surveys" at bounding box center [567, 414] width 88 height 15
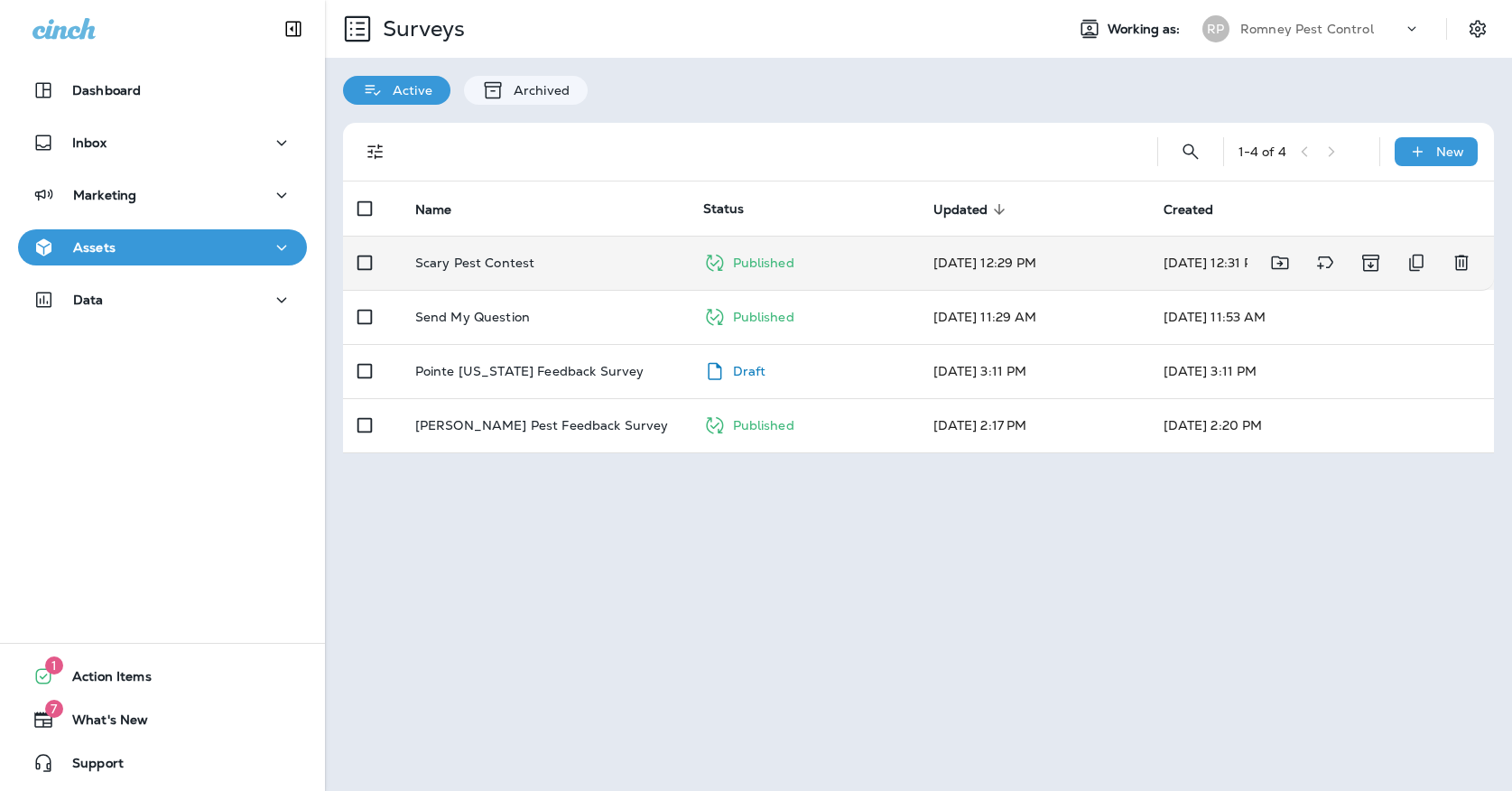
click at [505, 235] on td "Scary Pest Contest" at bounding box center [545, 262] width 288 height 54
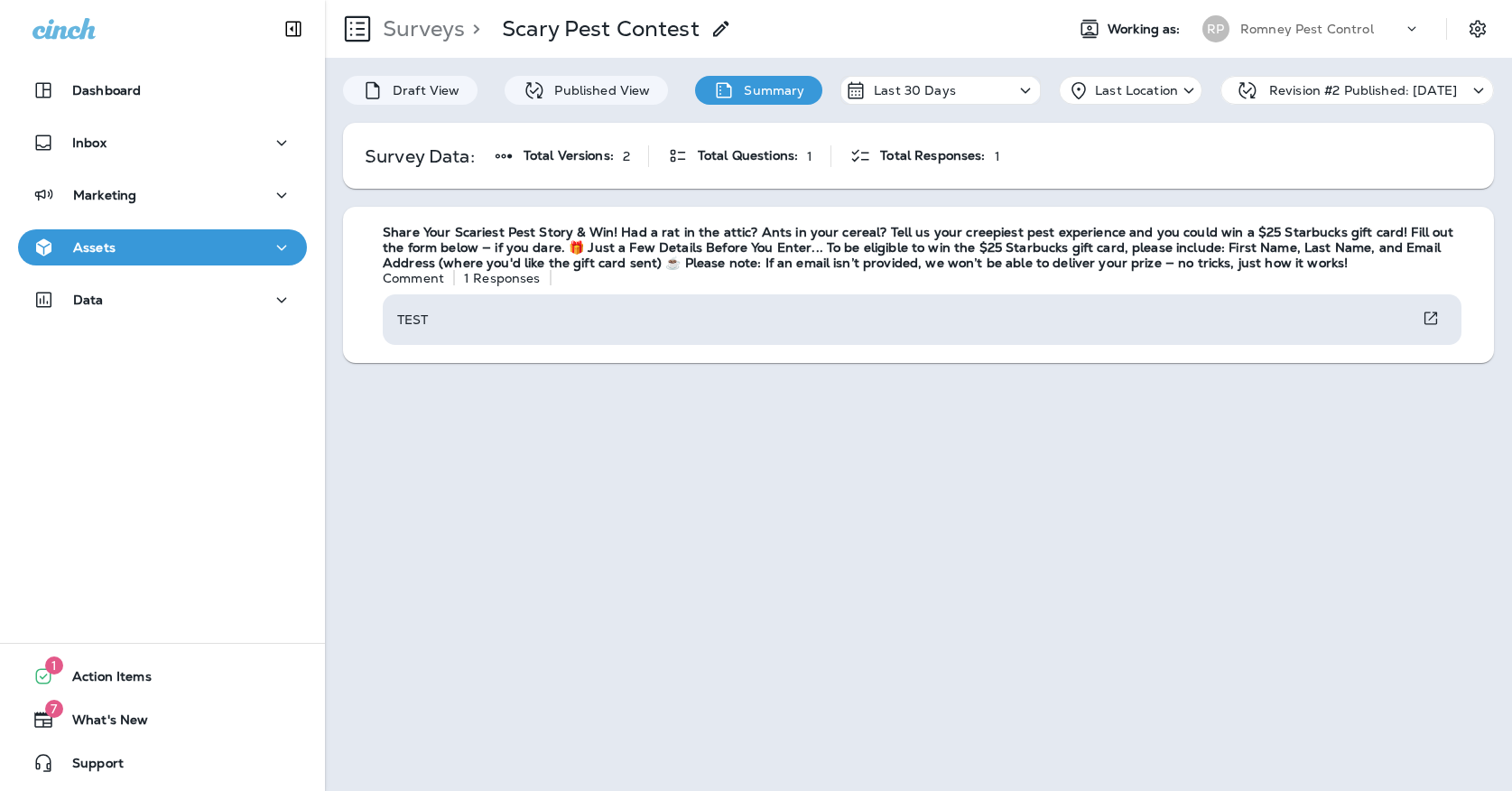
click at [1215, 40] on div "RP" at bounding box center [1216, 30] width 28 height 28
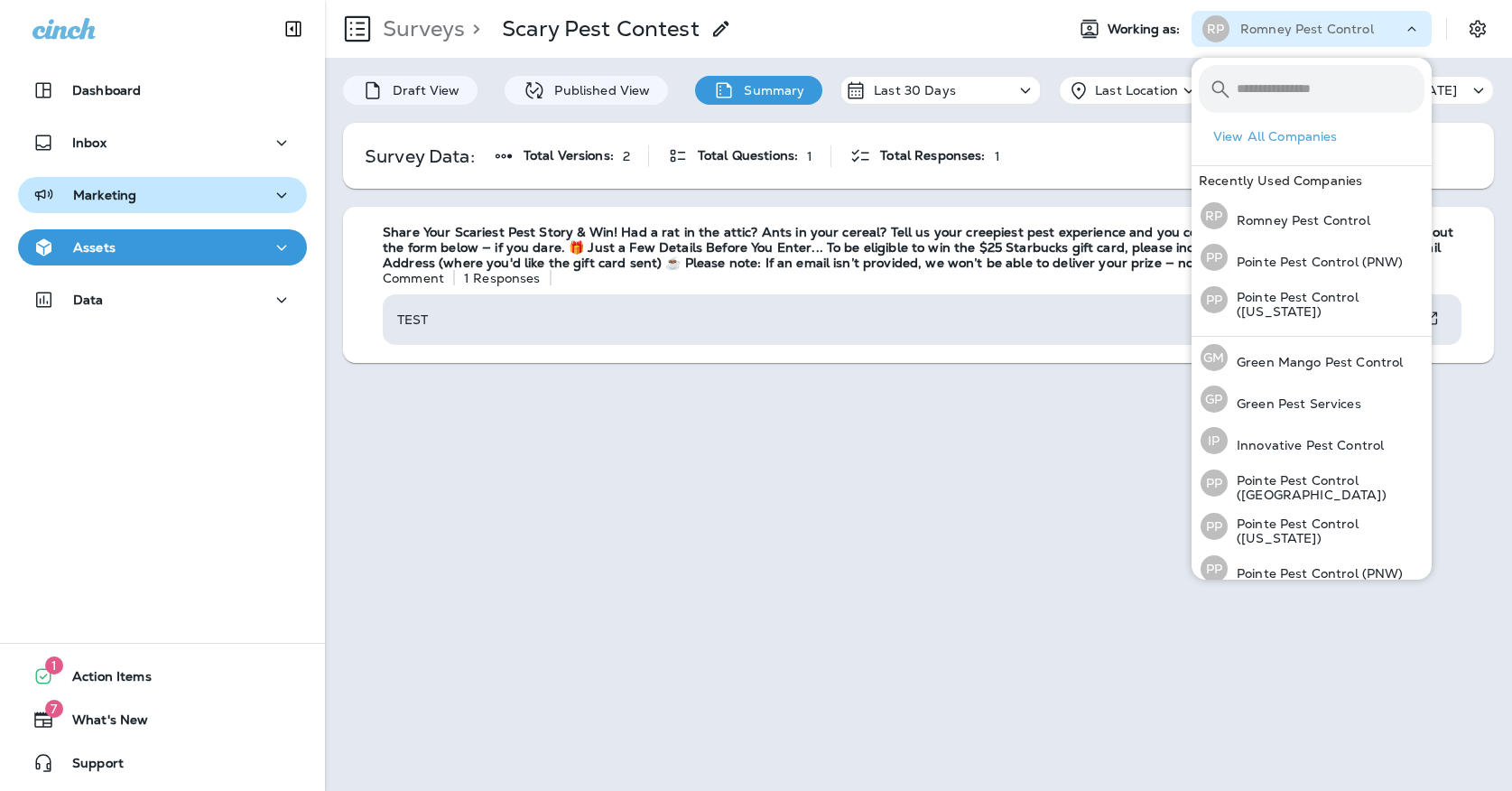
click at [256, 194] on div "Marketing" at bounding box center [163, 195] width 260 height 23
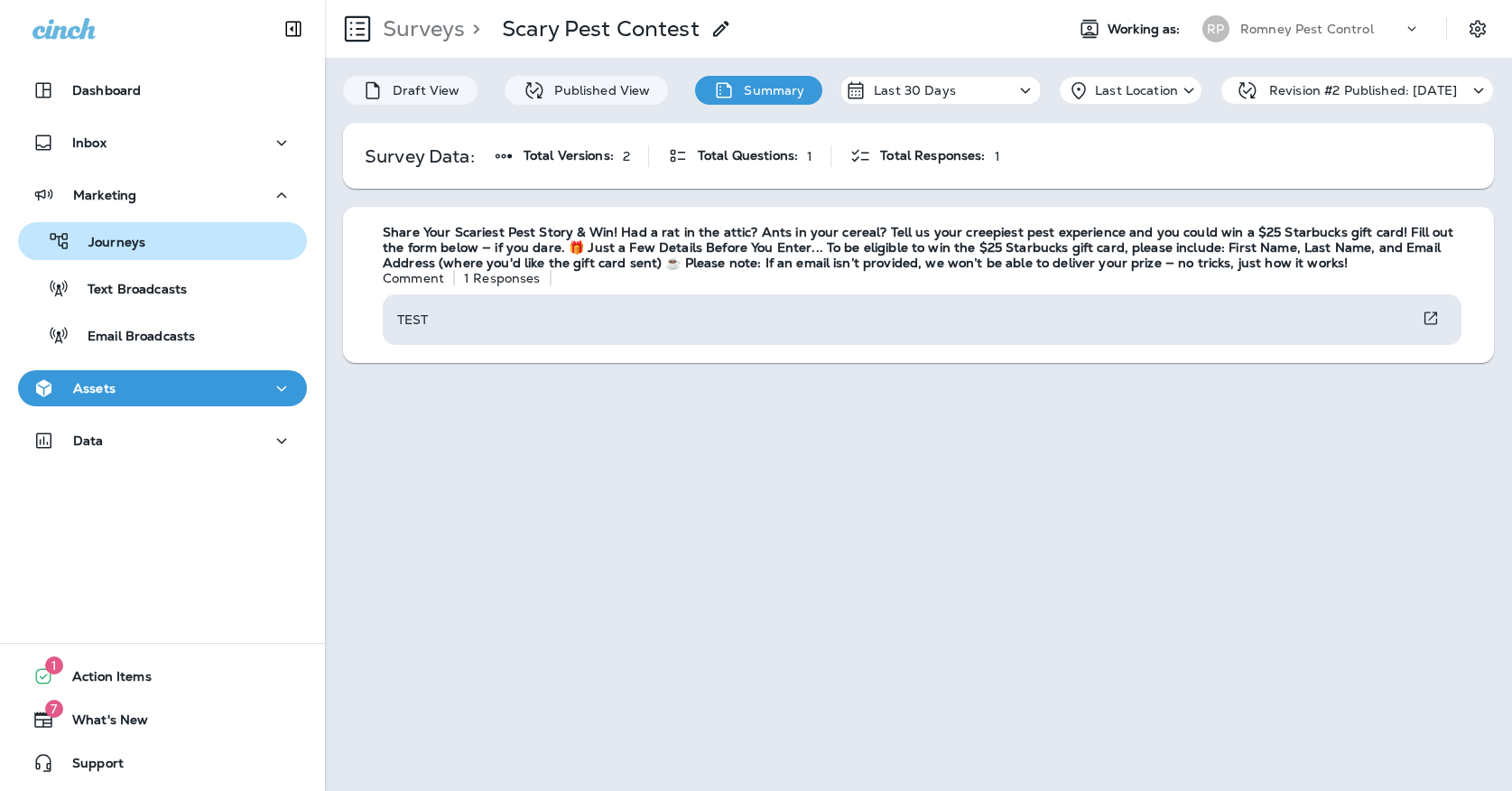
click at [232, 236] on div "Journeys" at bounding box center [163, 241] width 275 height 28
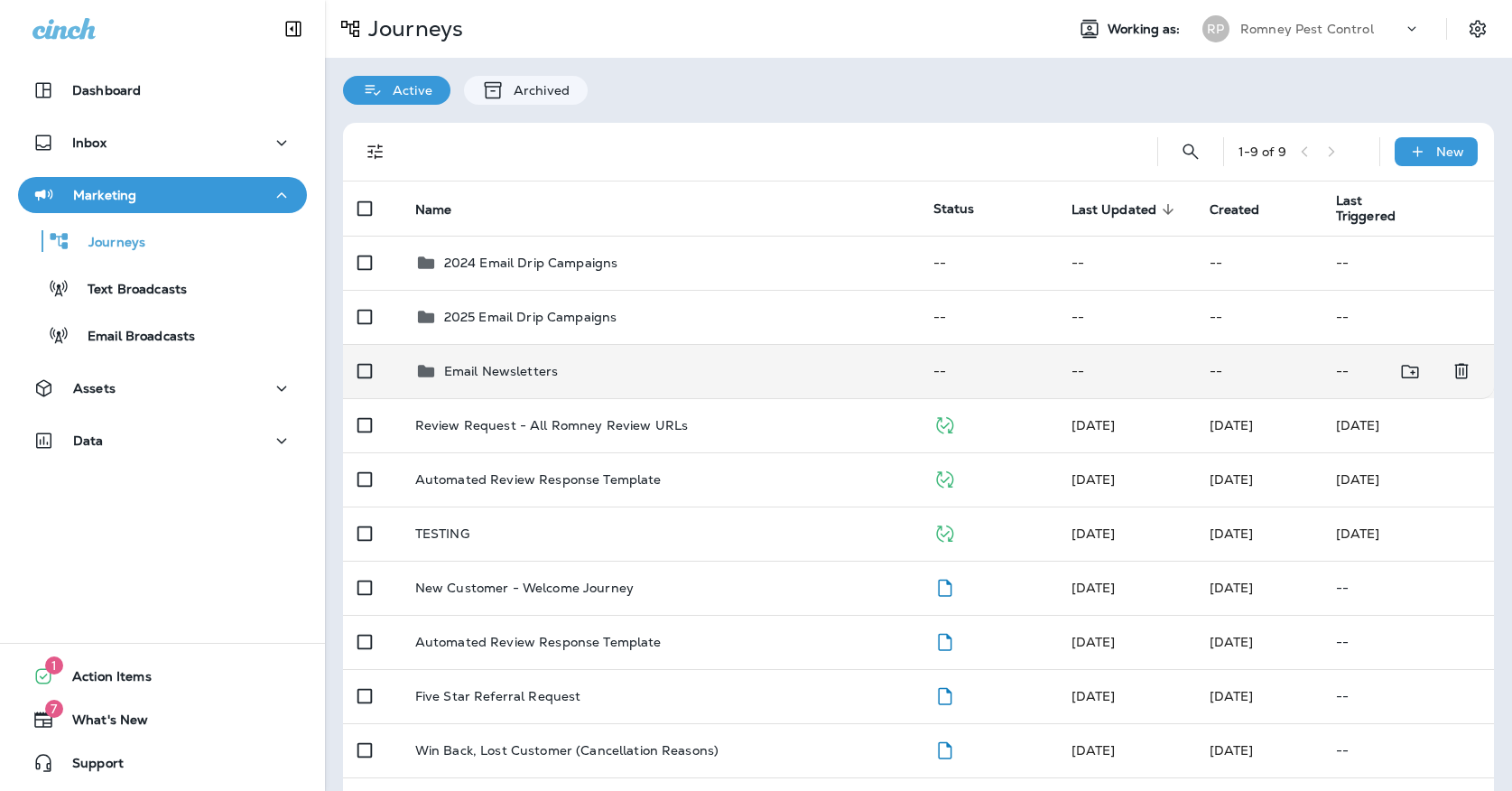
click at [509, 349] on td "Email Newsletters" at bounding box center [660, 370] width 518 height 54
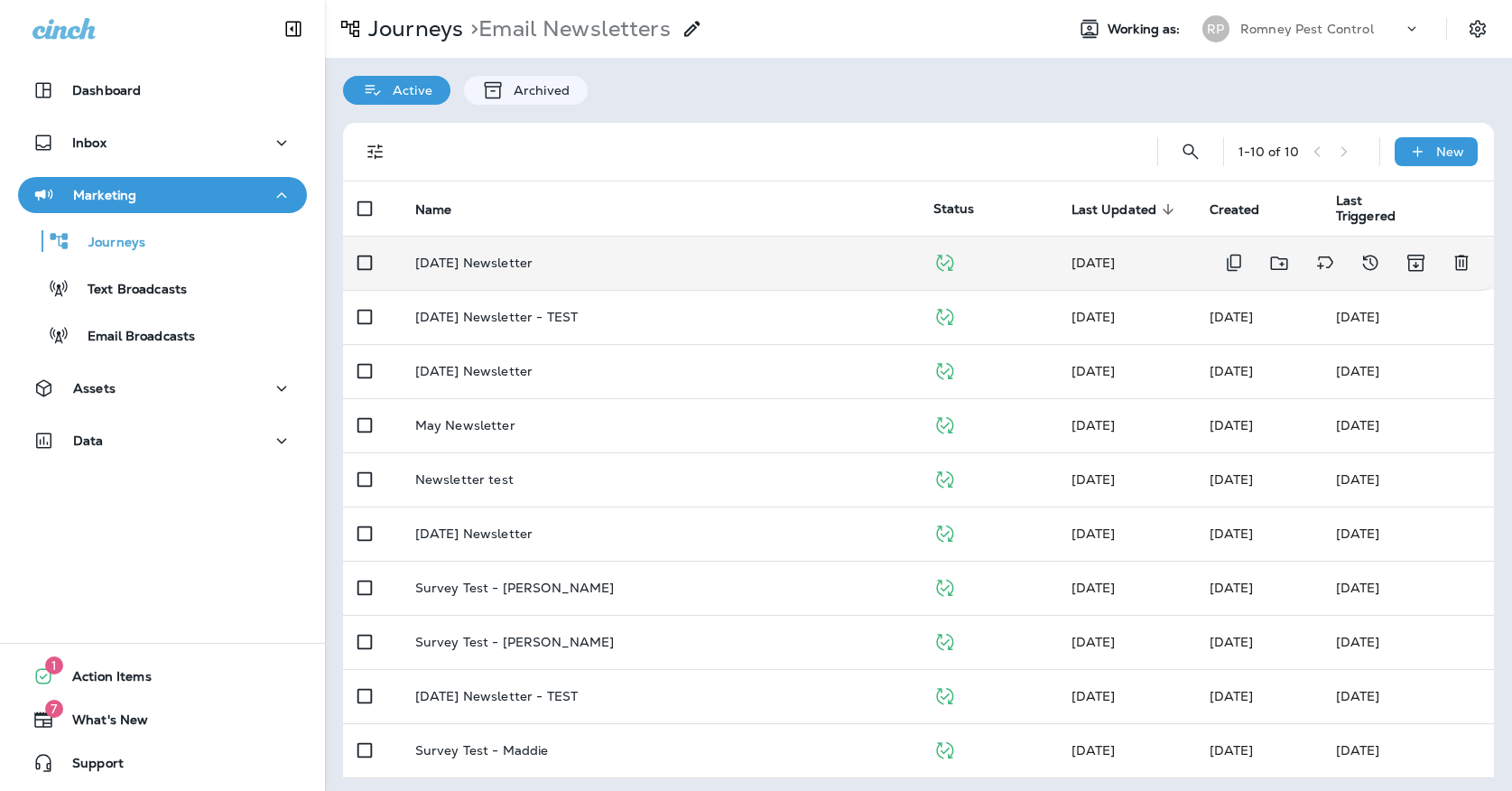
click at [552, 255] on div "[DATE] Newsletter" at bounding box center [660, 262] width 490 height 15
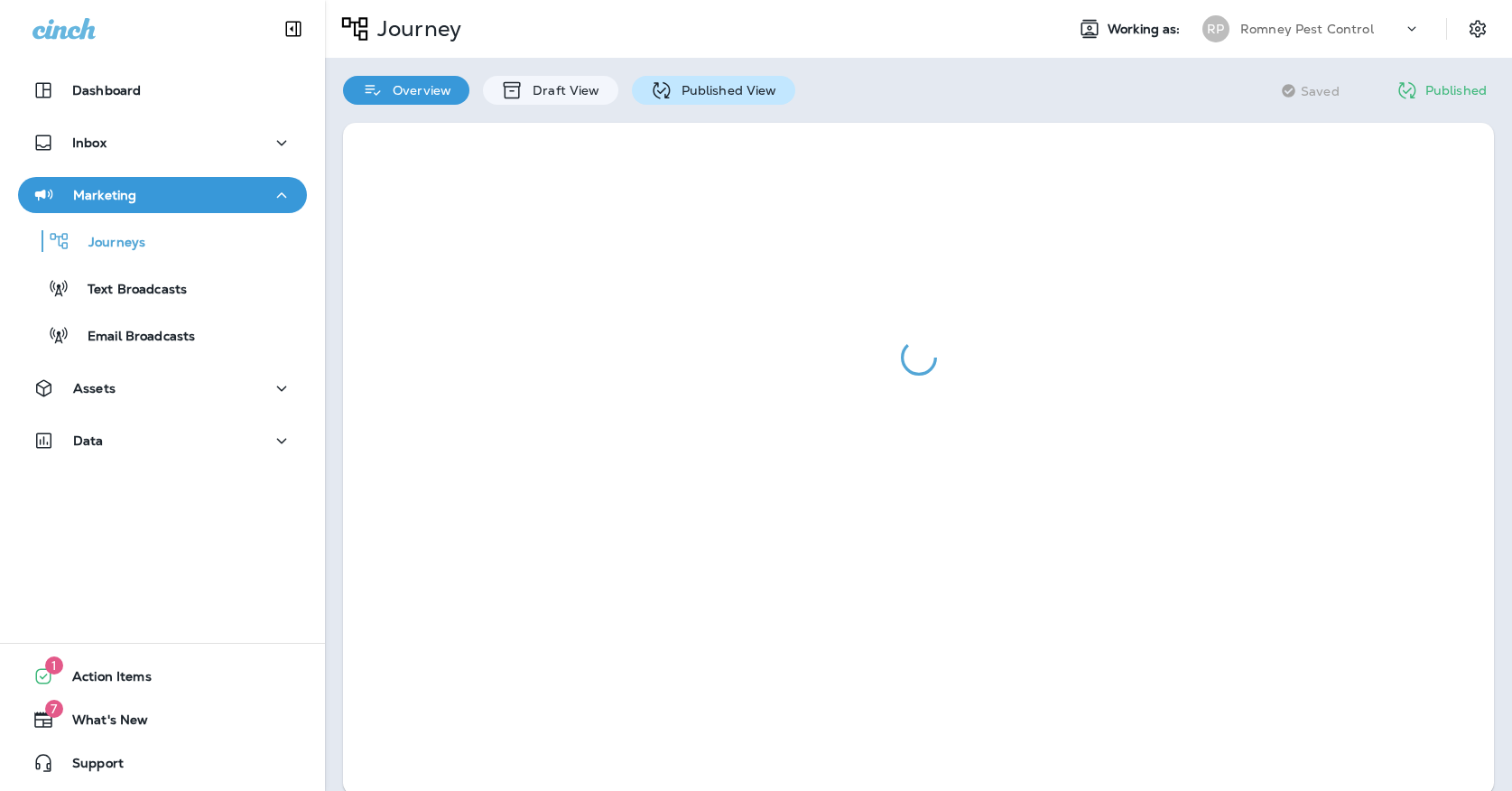
click at [664, 81] on icon at bounding box center [661, 91] width 23 height 23
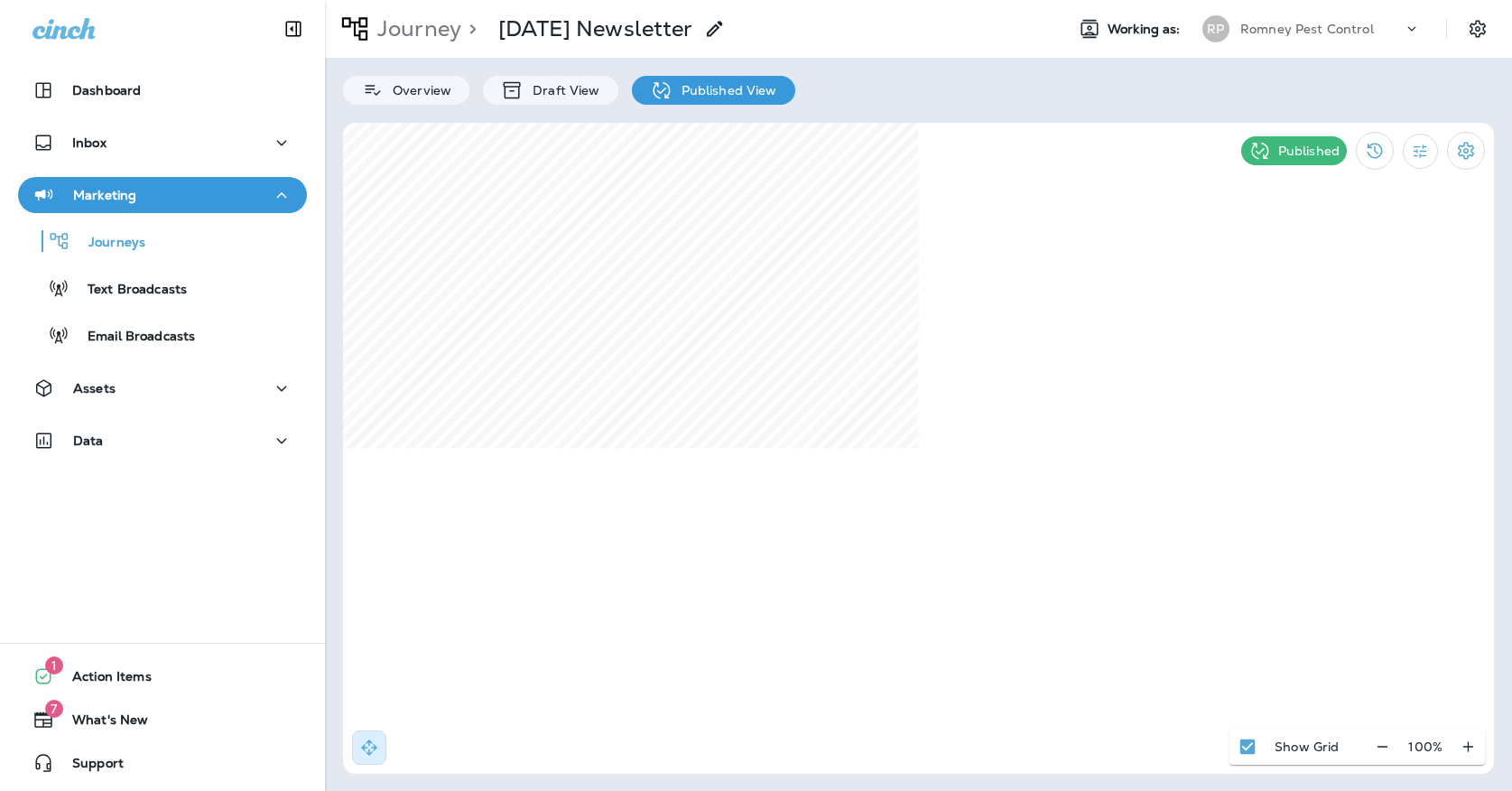
select select "*"
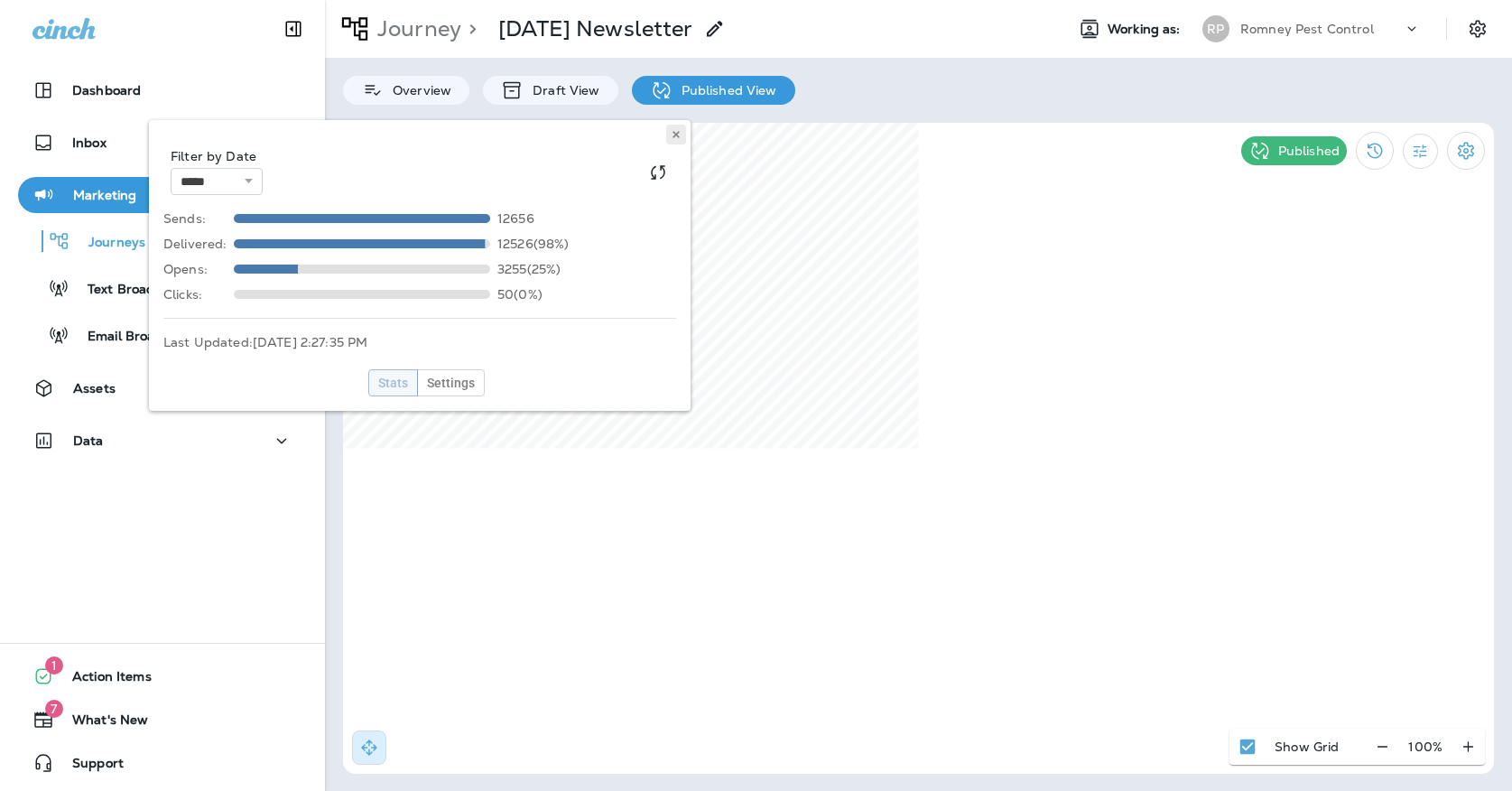
click at [680, 139] on icon at bounding box center [676, 134] width 11 height 11
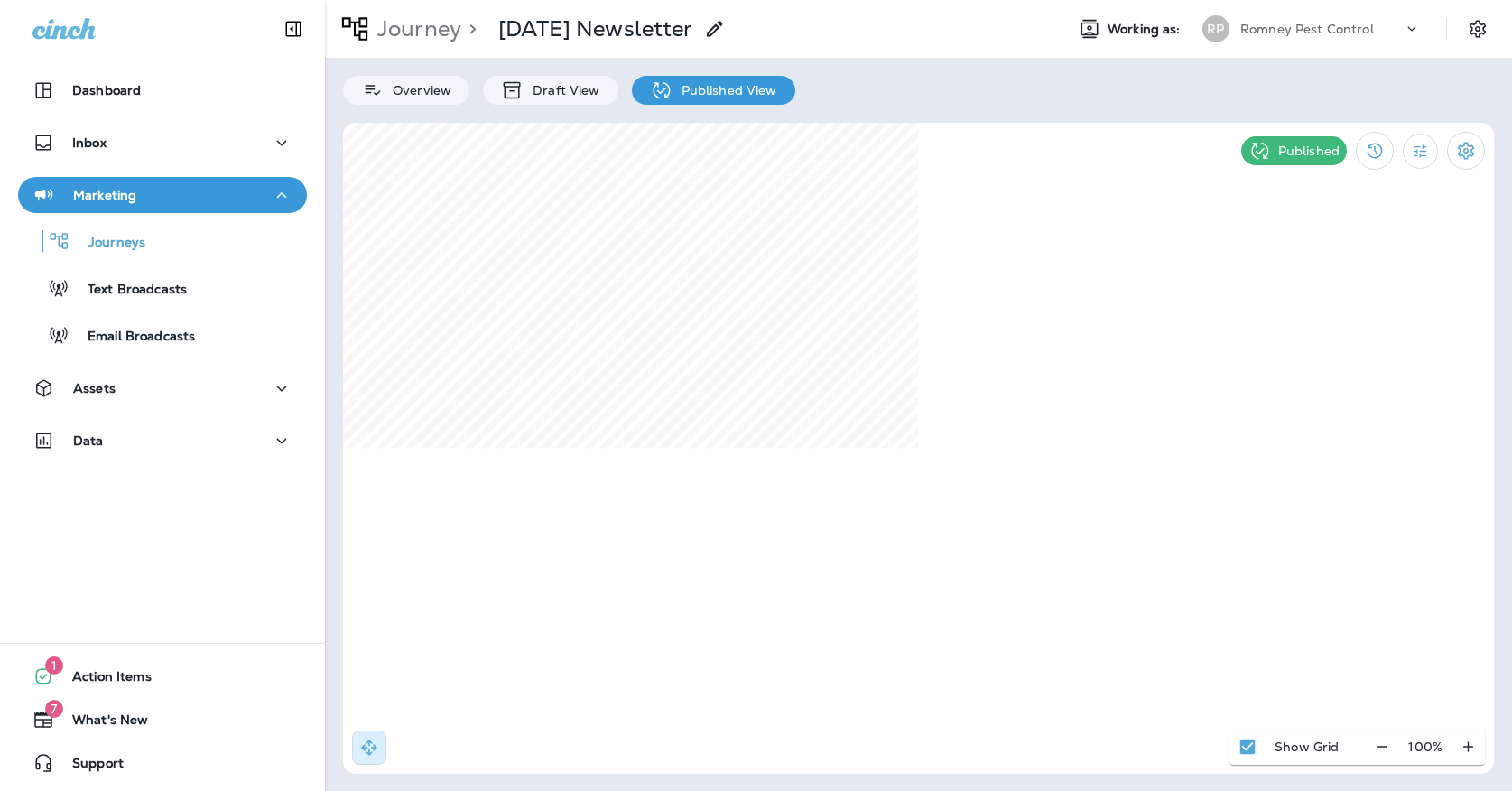
click at [1248, 29] on p "Romney Pest Control" at bounding box center [1308, 29] width 134 height 15
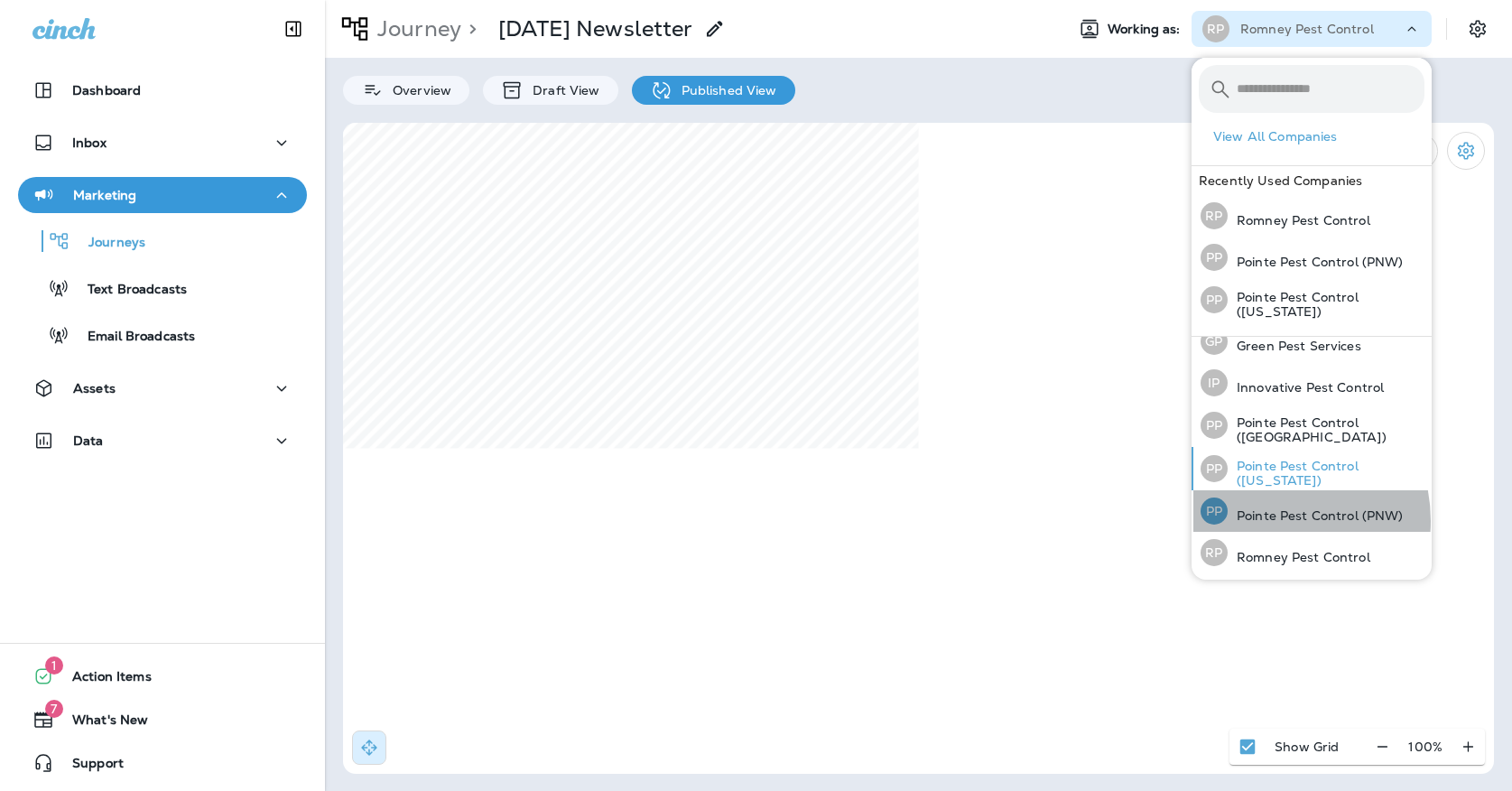
scroll to position [57, 0]
click at [1263, 520] on p "Pointe Pest Control (PNW)" at bounding box center [1316, 516] width 176 height 15
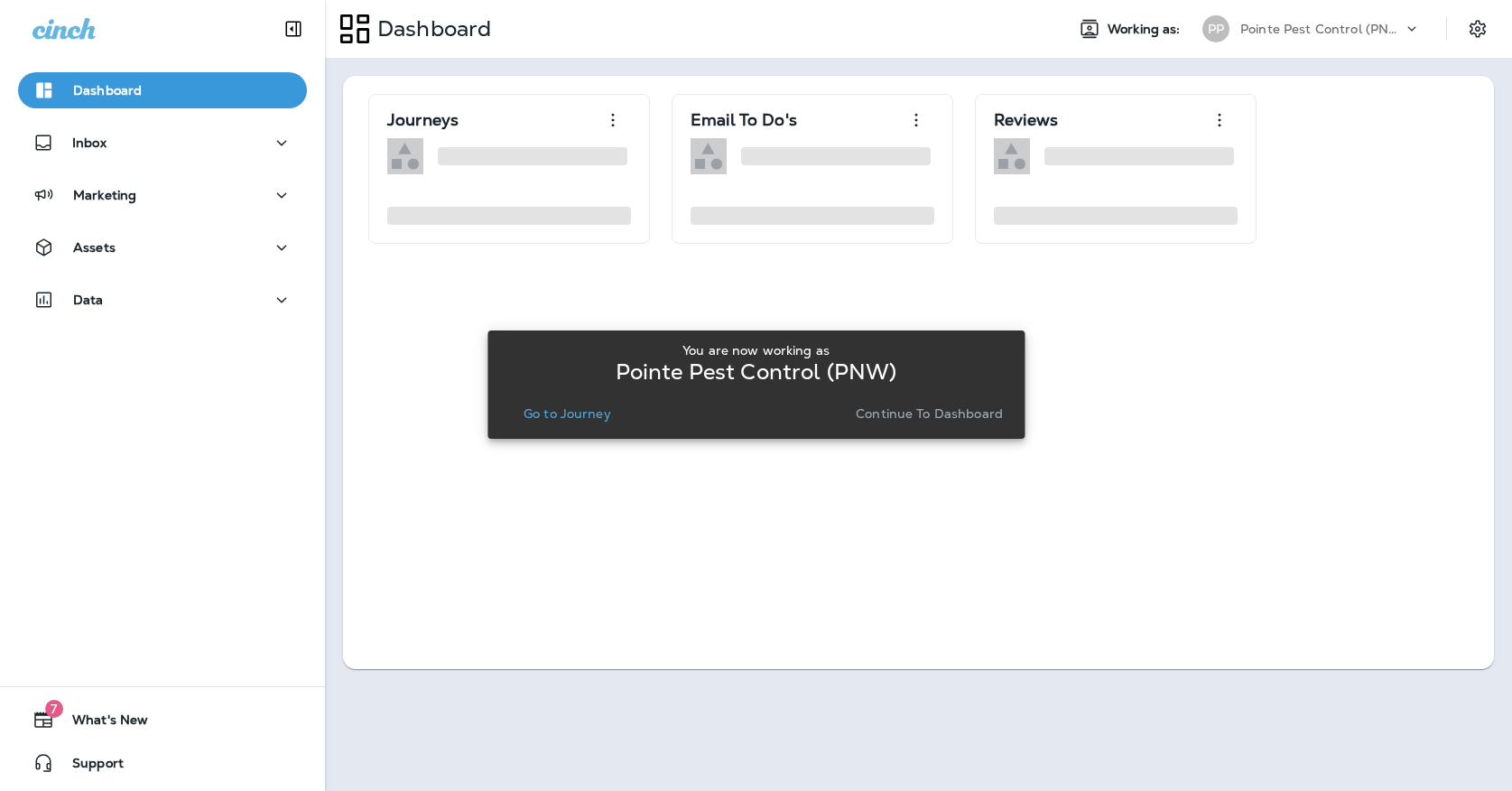
click at [576, 409] on p "Go to Journey" at bounding box center [567, 414] width 88 height 15
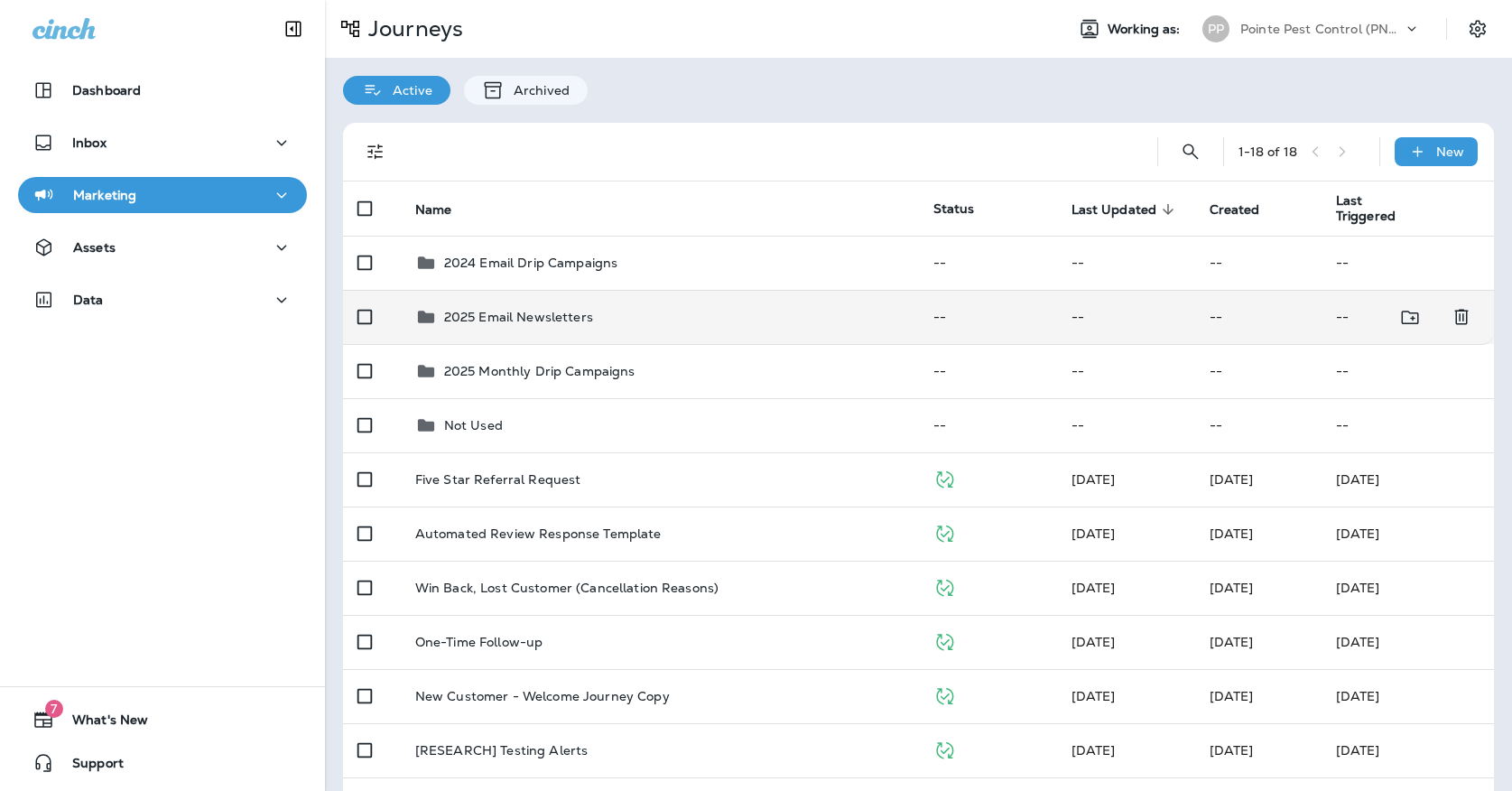
click at [569, 329] on td "2025 Email Newsletters" at bounding box center [660, 316] width 518 height 54
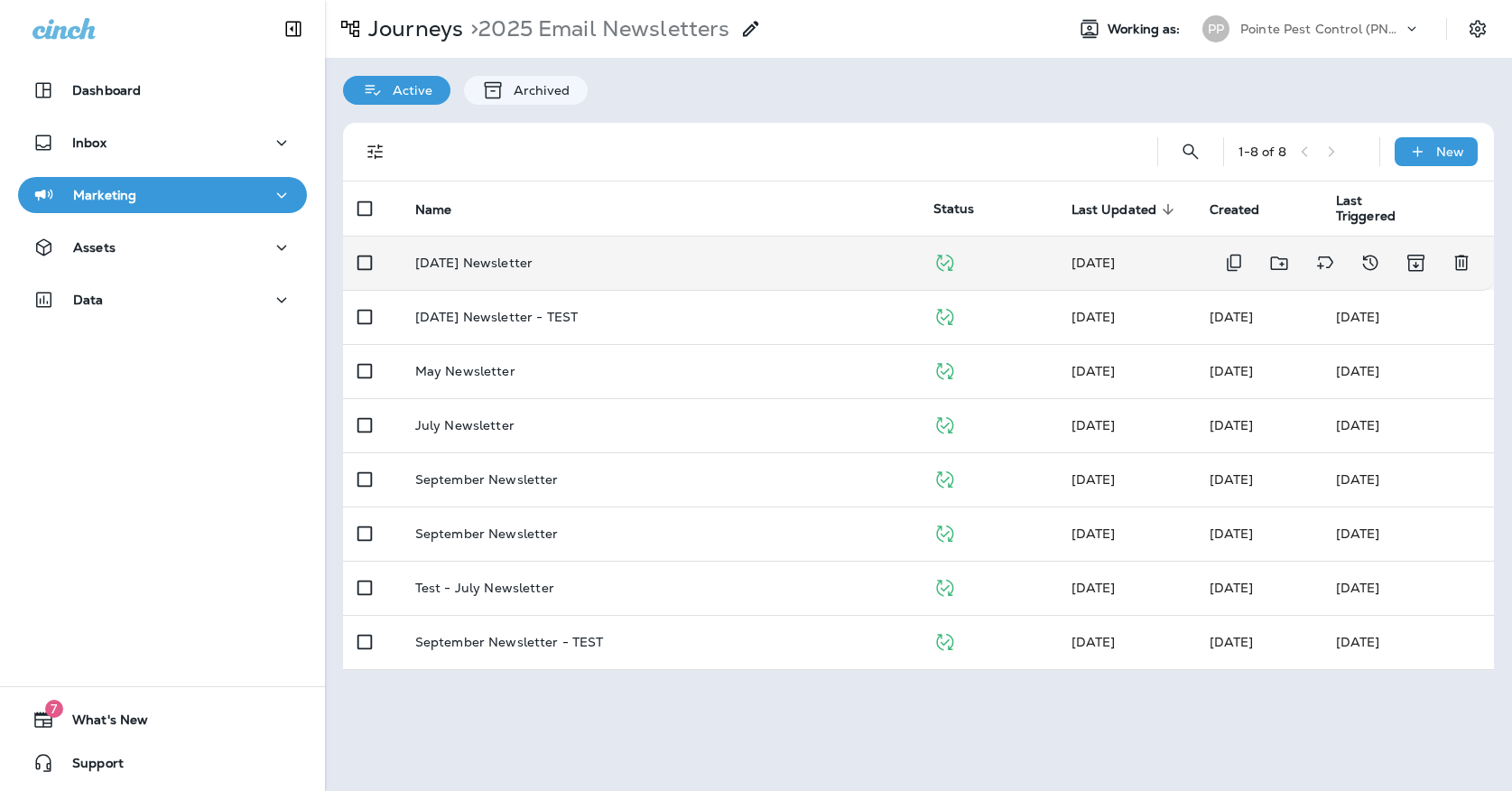
click at [567, 262] on td "[DATE] Newsletter" at bounding box center [660, 262] width 518 height 54
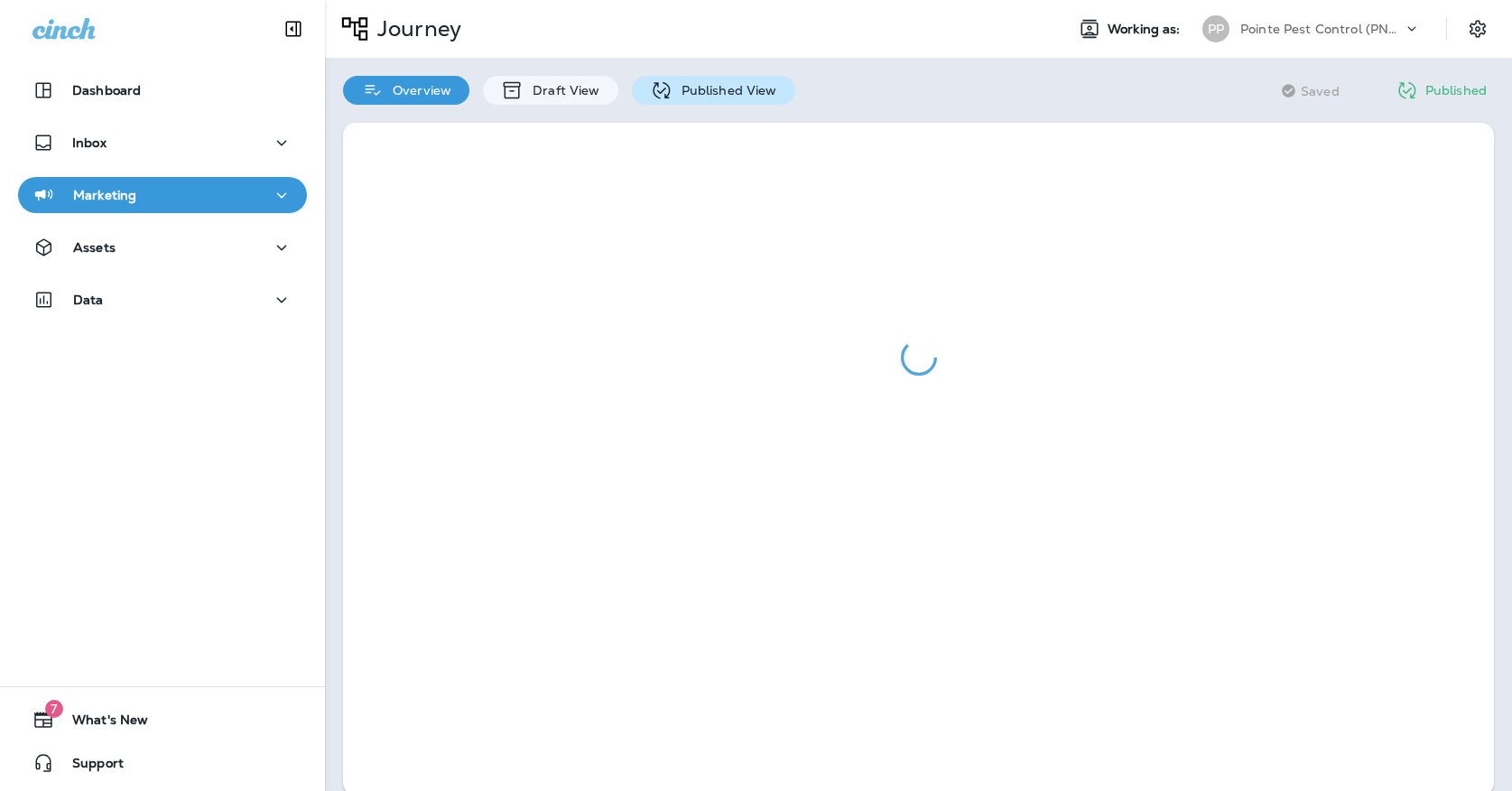
click at [685, 96] on p "Published View" at bounding box center [725, 90] width 104 height 15
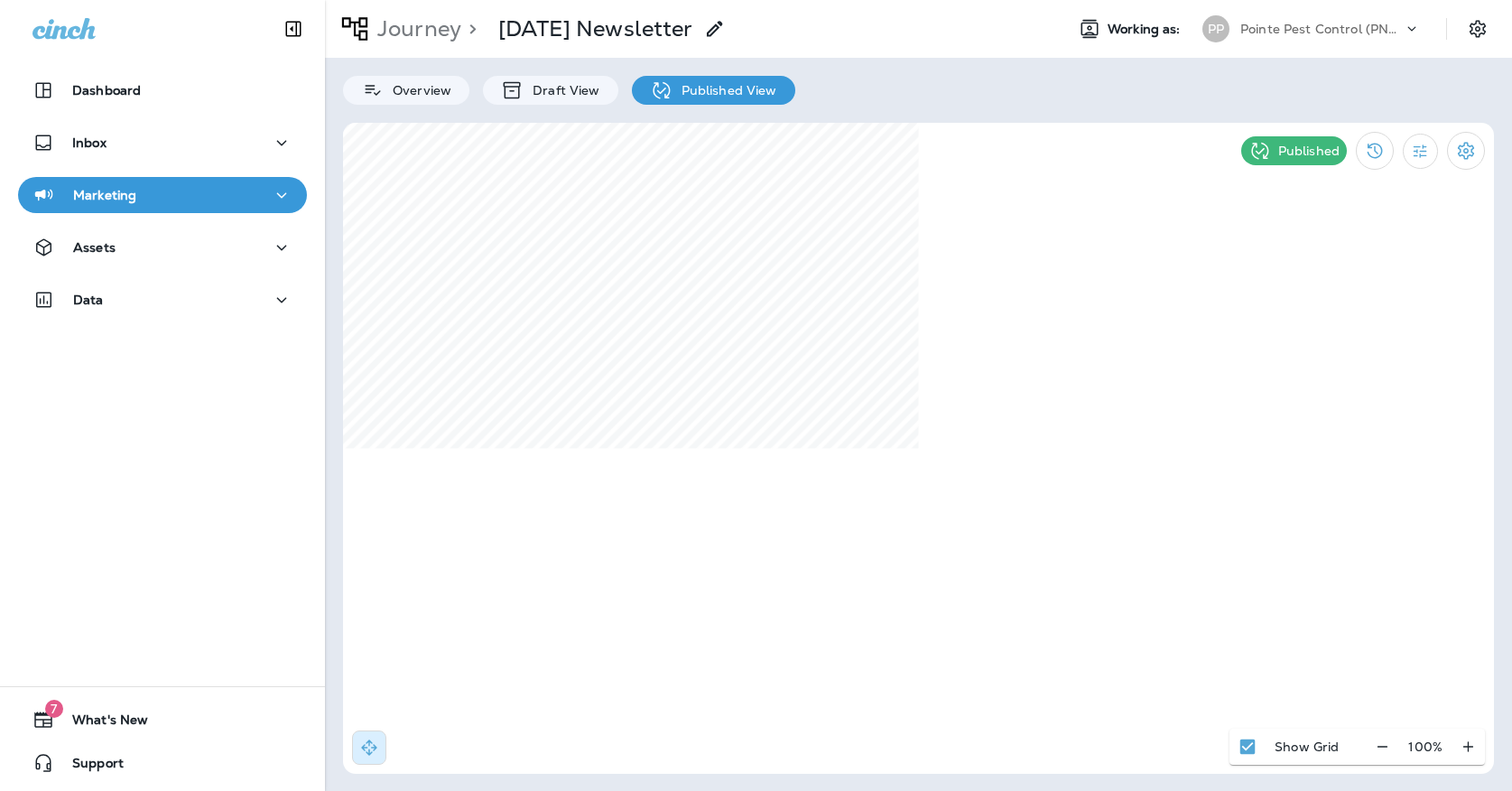
select select "*"
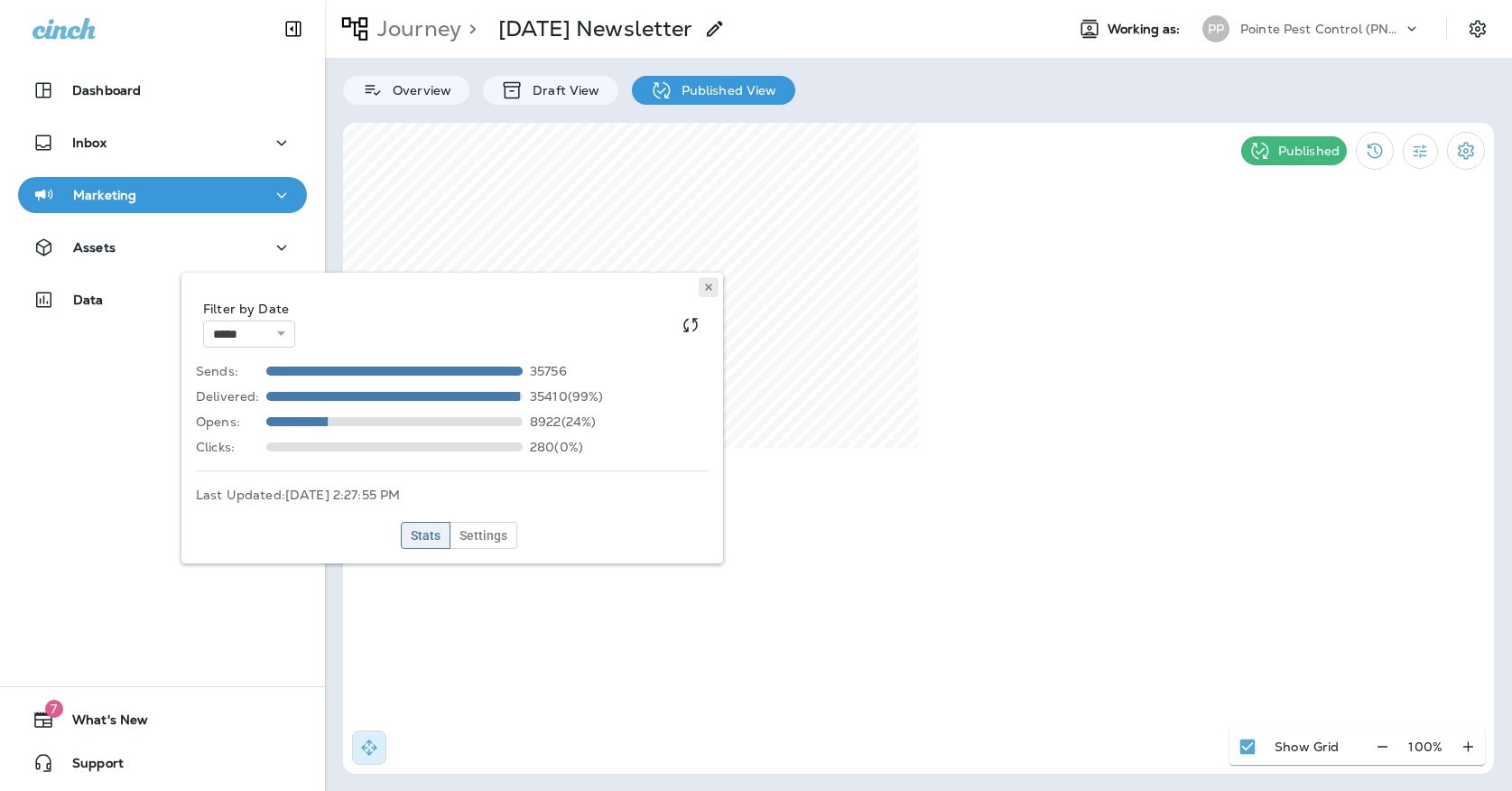
click at [705, 287] on icon at bounding box center [708, 287] width 11 height 11
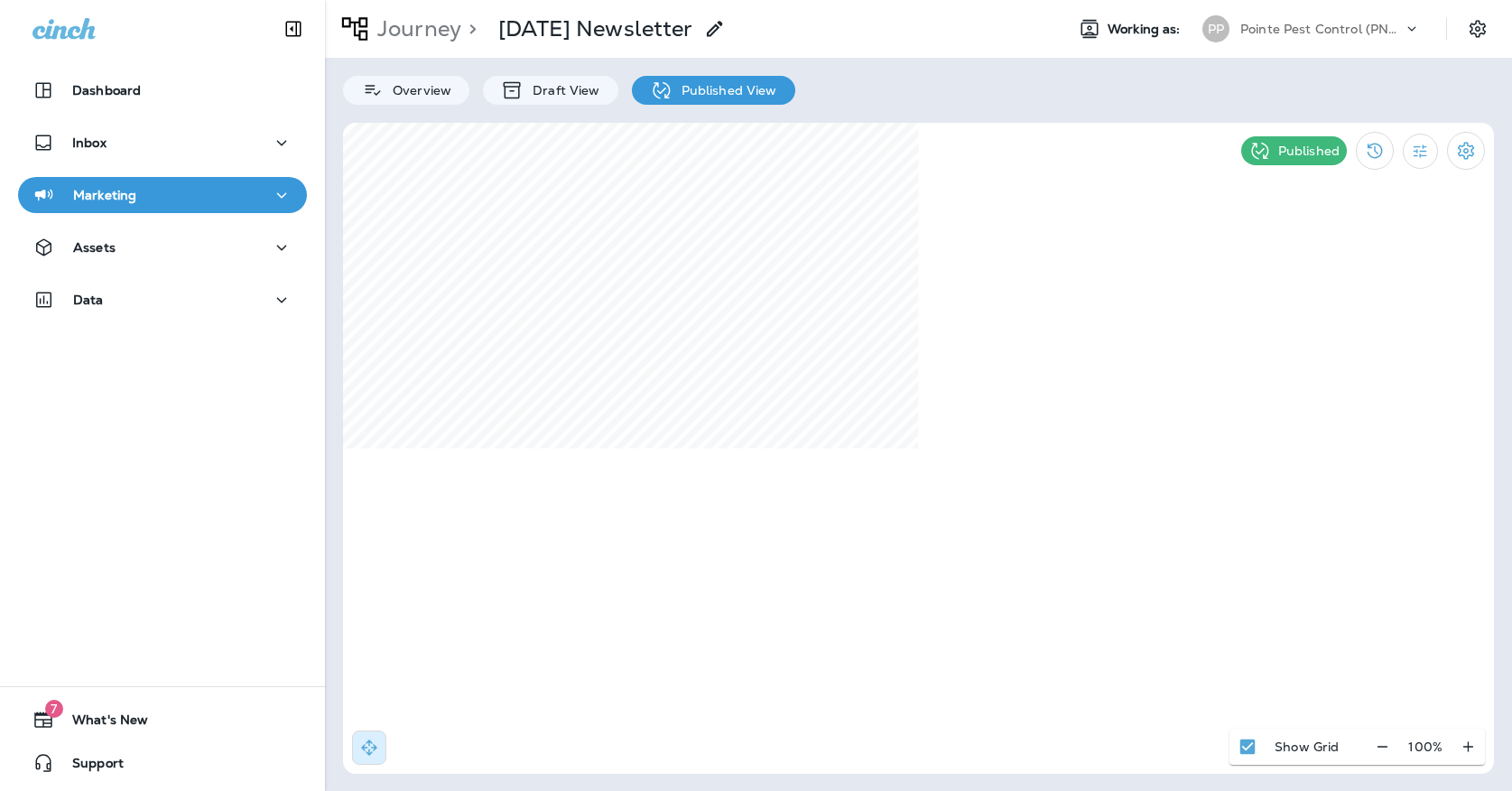
select select "*"
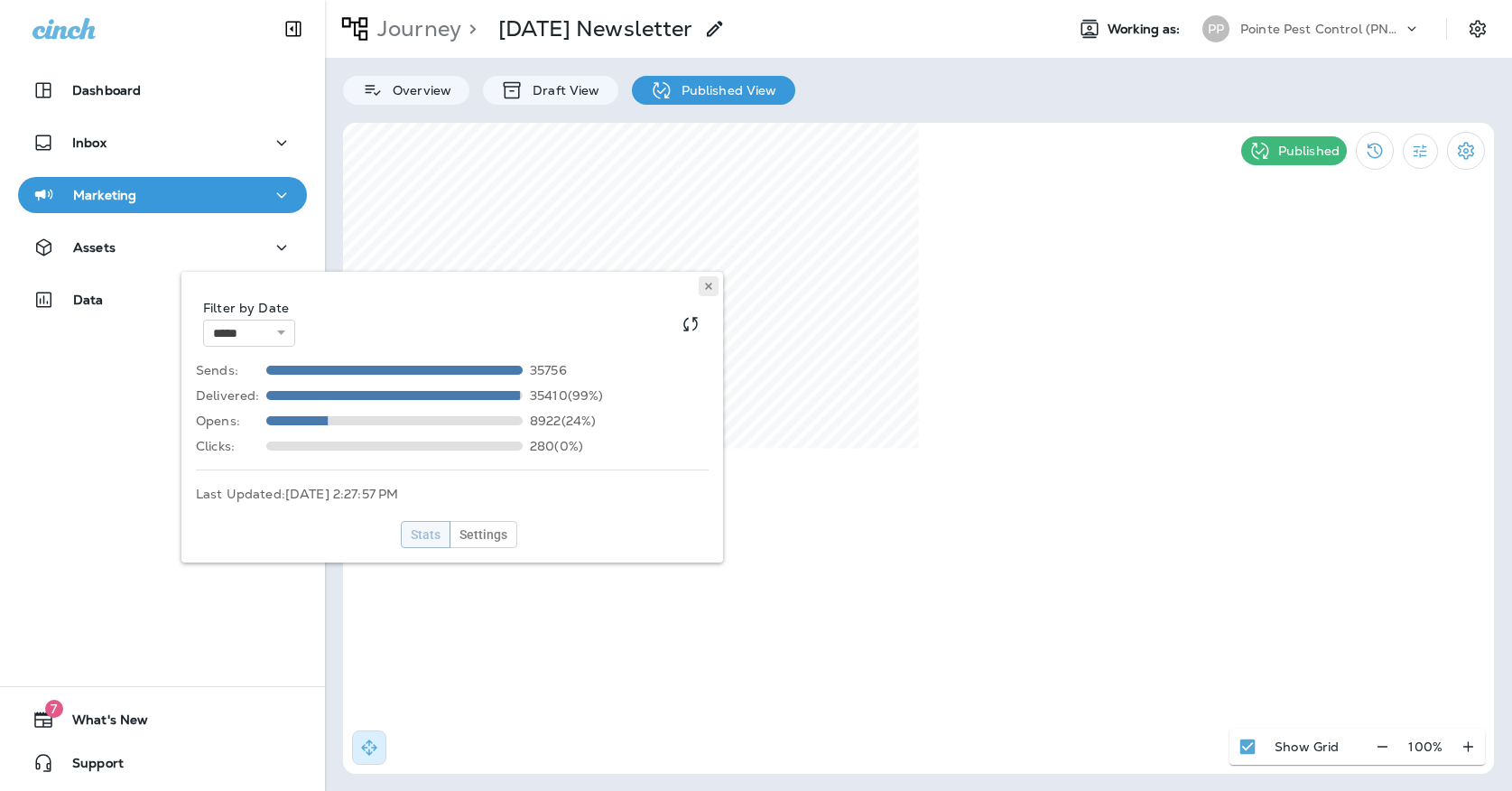
click at [710, 281] on icon at bounding box center [708, 286] width 11 height 11
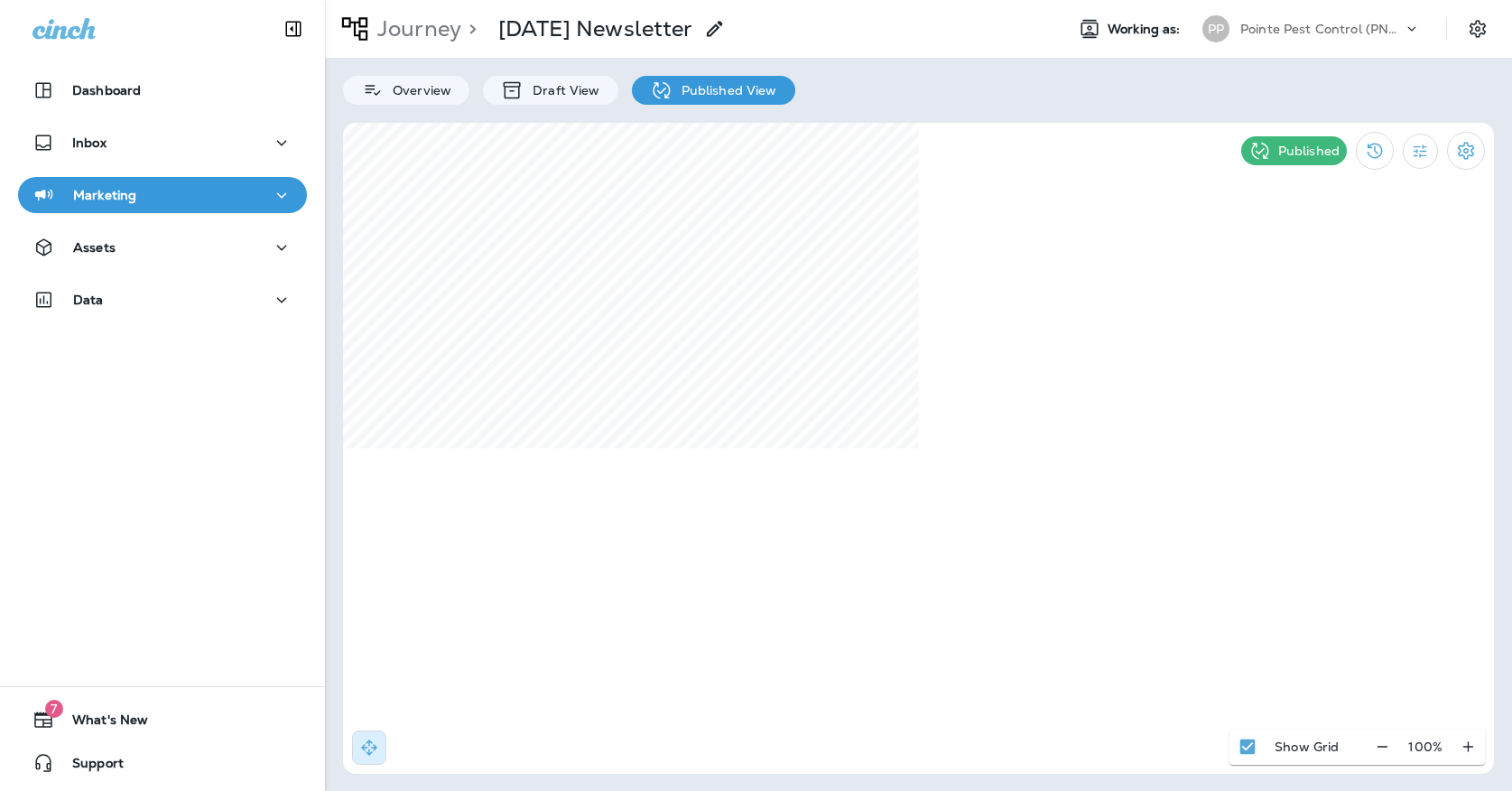
click at [1273, 39] on div "Pointe Pest Control (PNW)" at bounding box center [1322, 30] width 163 height 28
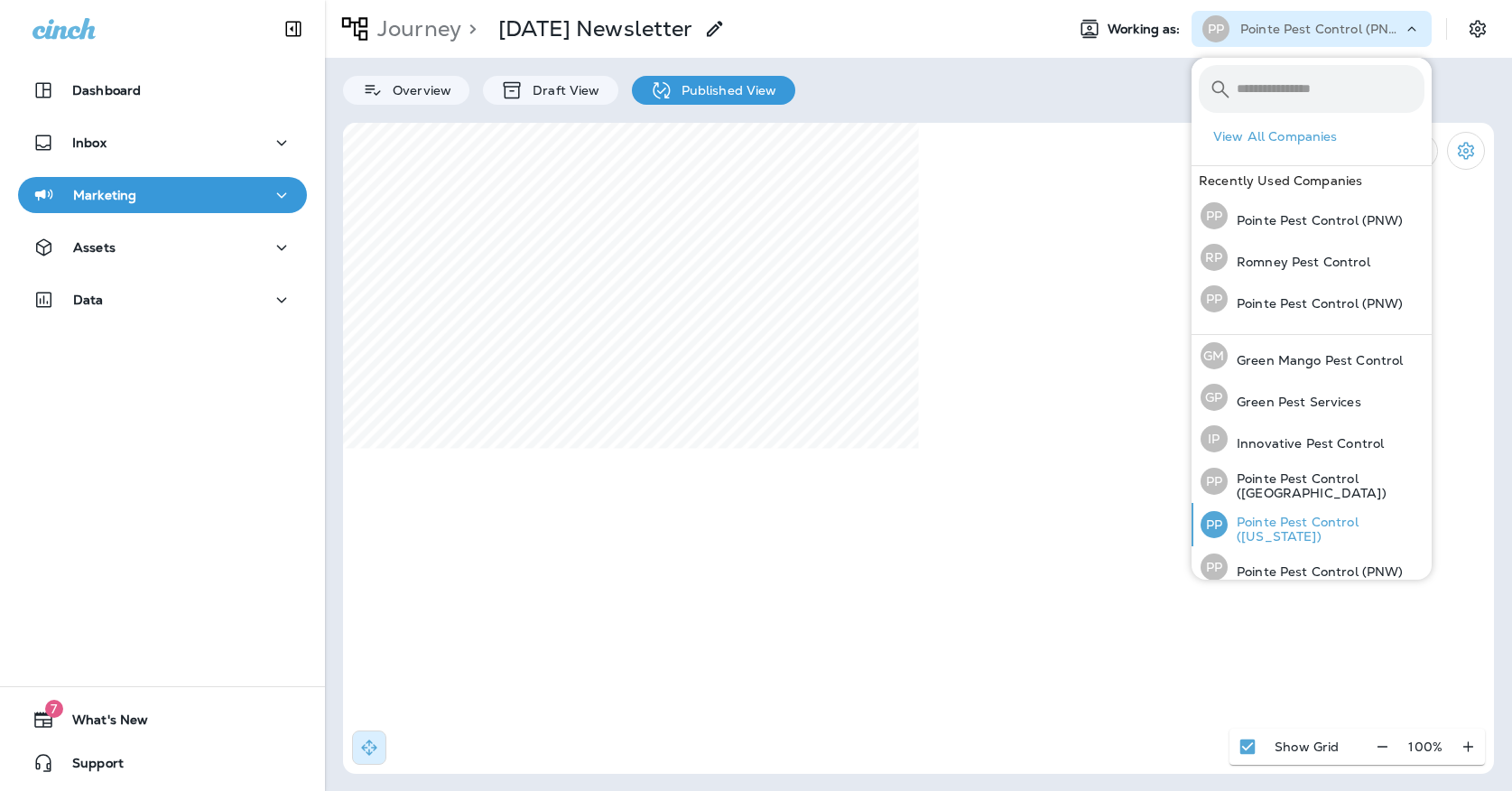
click at [1268, 507] on div "PP Pointe Pest Control ([US_STATE])" at bounding box center [1313, 525] width 238 height 43
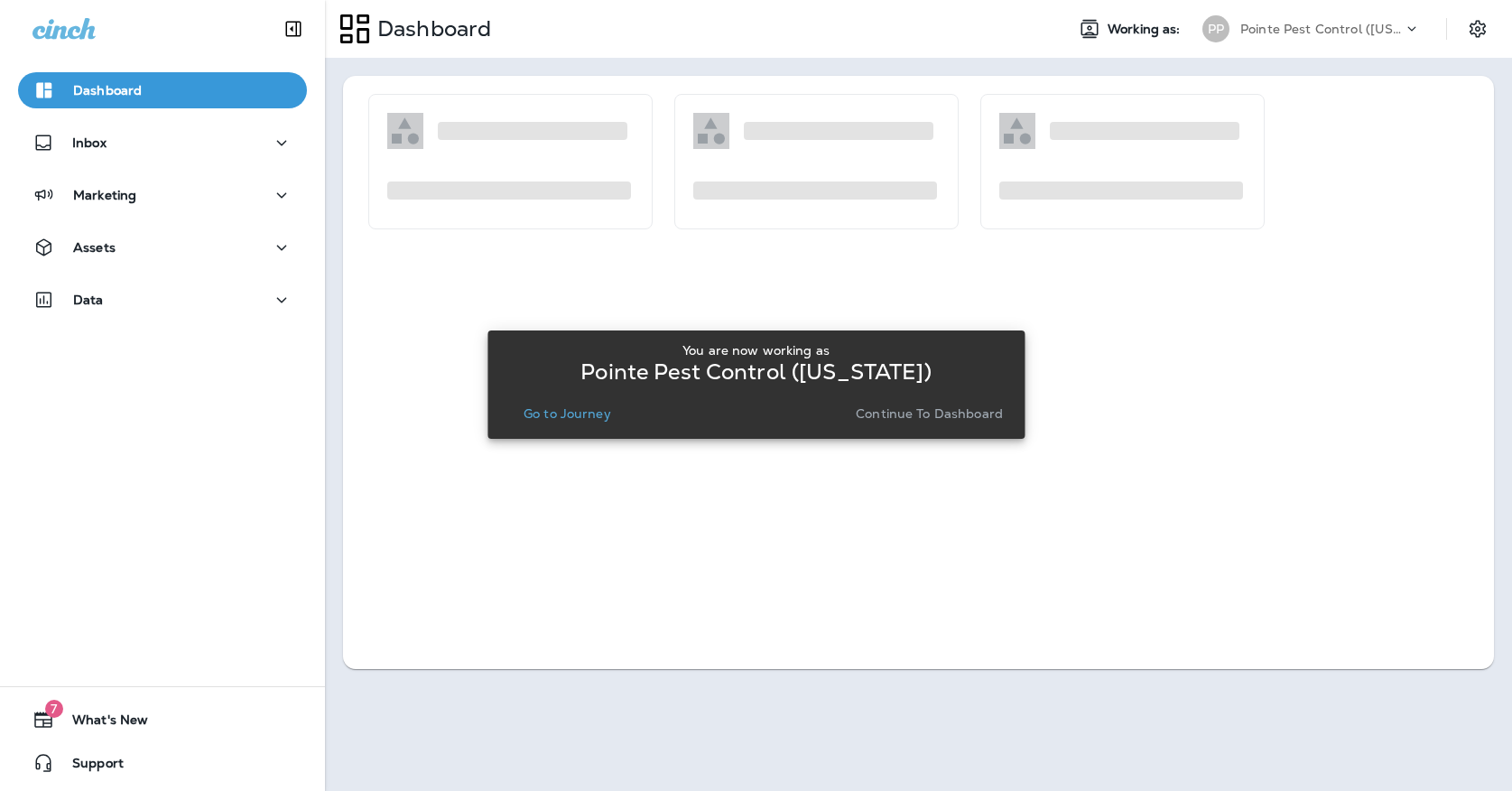
click at [572, 416] on p "Go to Journey" at bounding box center [567, 414] width 88 height 15
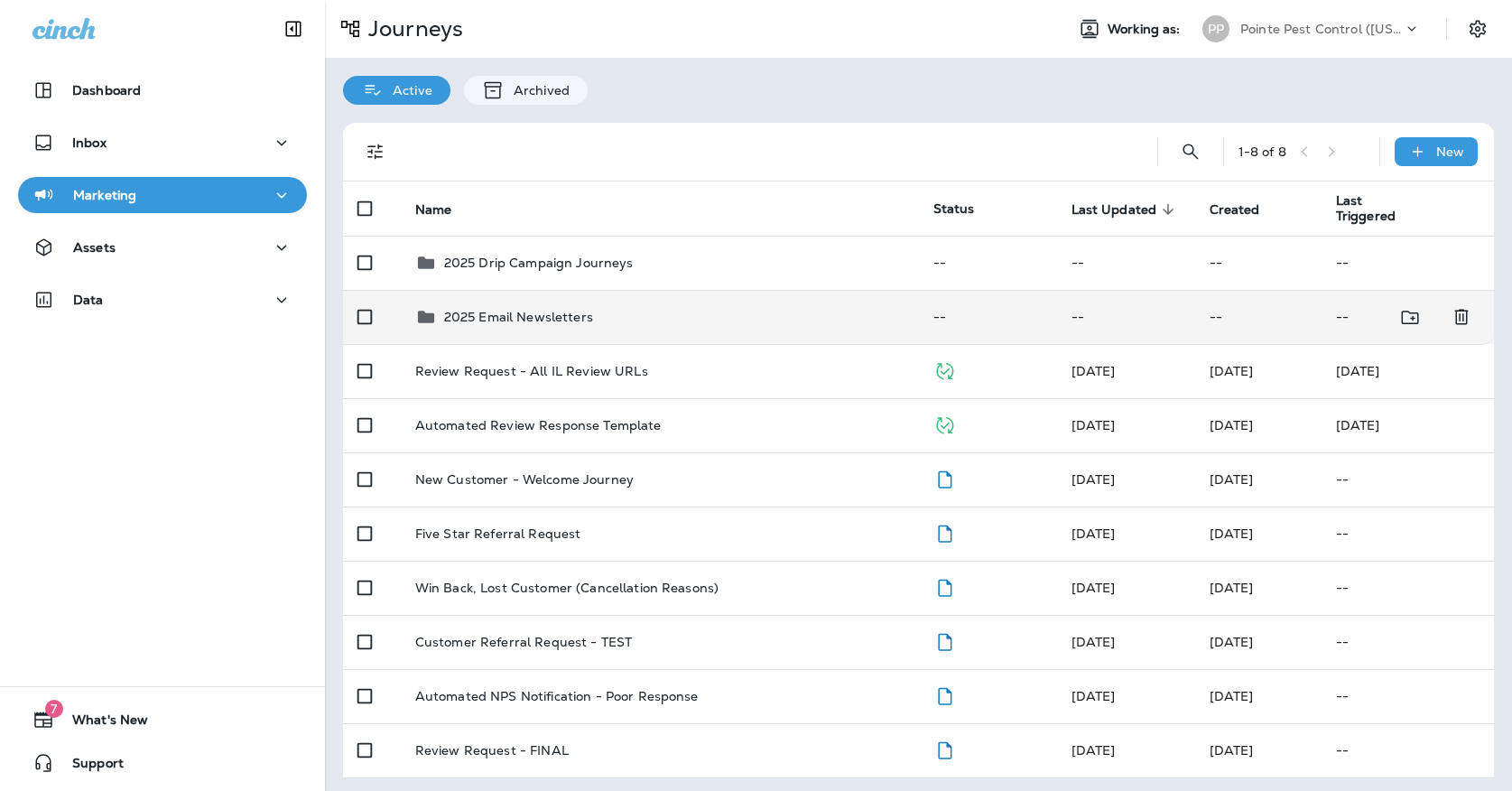
click at [548, 327] on td "2025 Email Newsletters" at bounding box center [660, 316] width 518 height 54
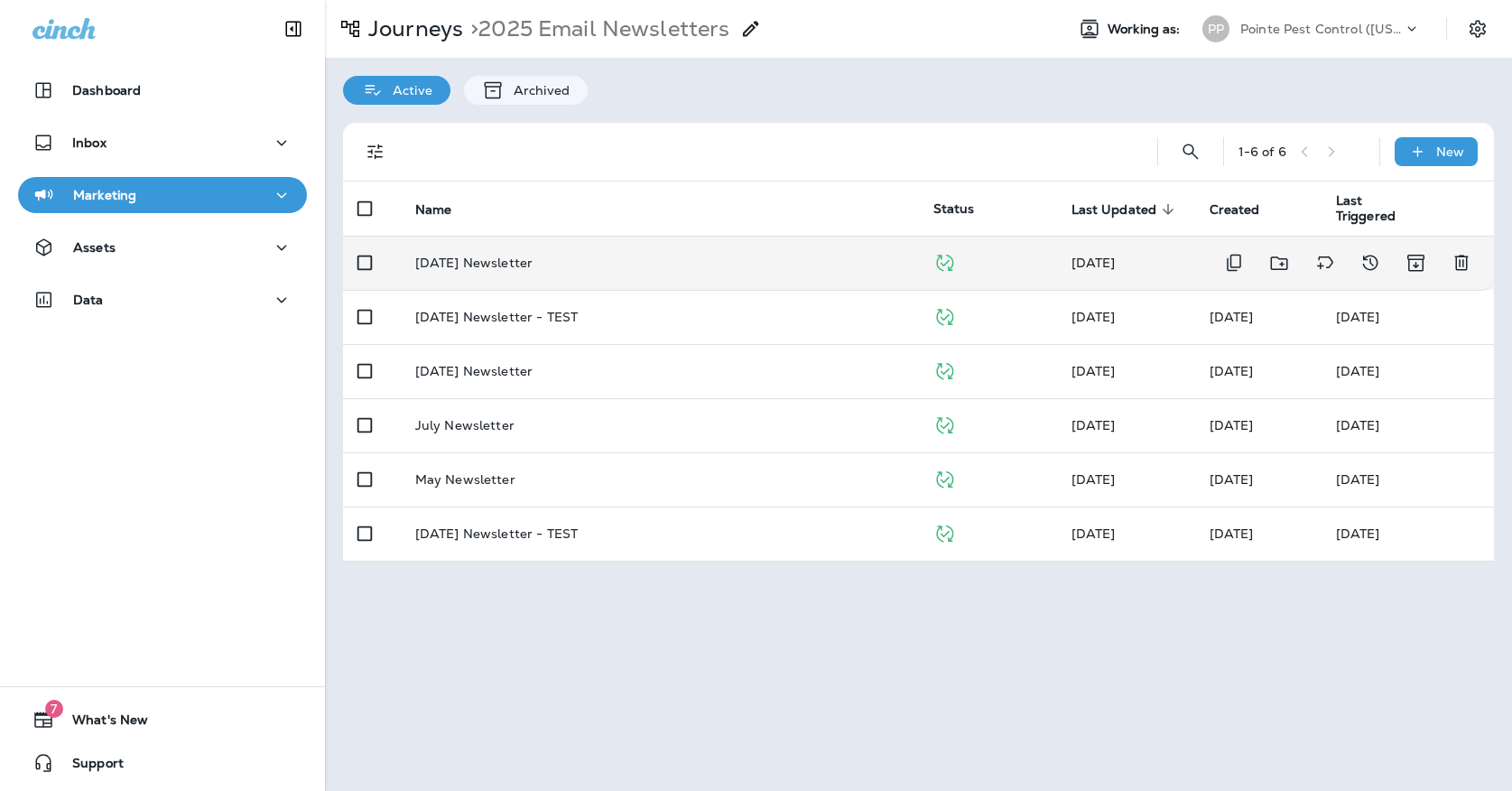
click at [510, 242] on td "[DATE] Newsletter" at bounding box center [660, 262] width 518 height 54
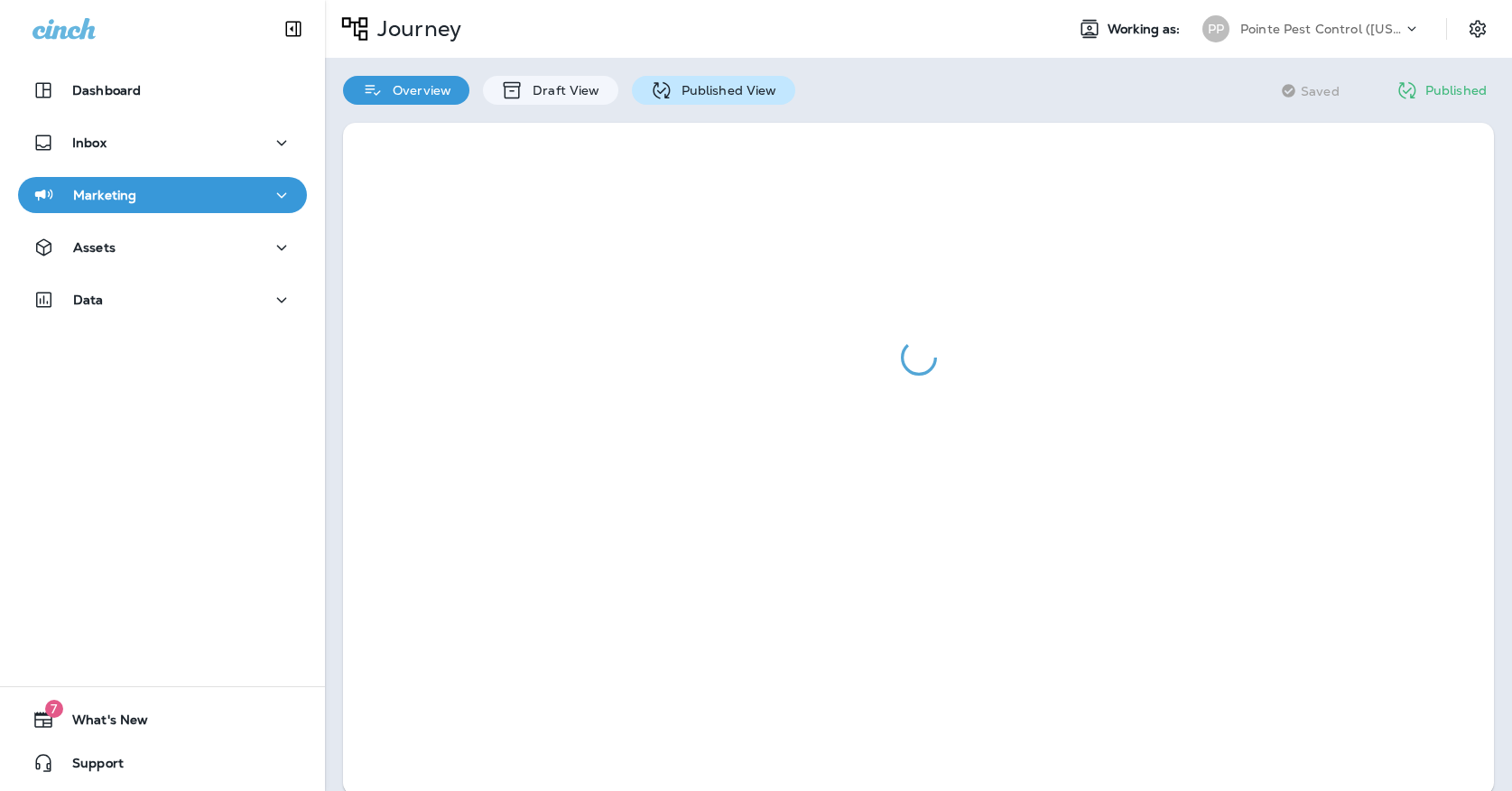
click at [666, 97] on icon at bounding box center [661, 91] width 23 height 23
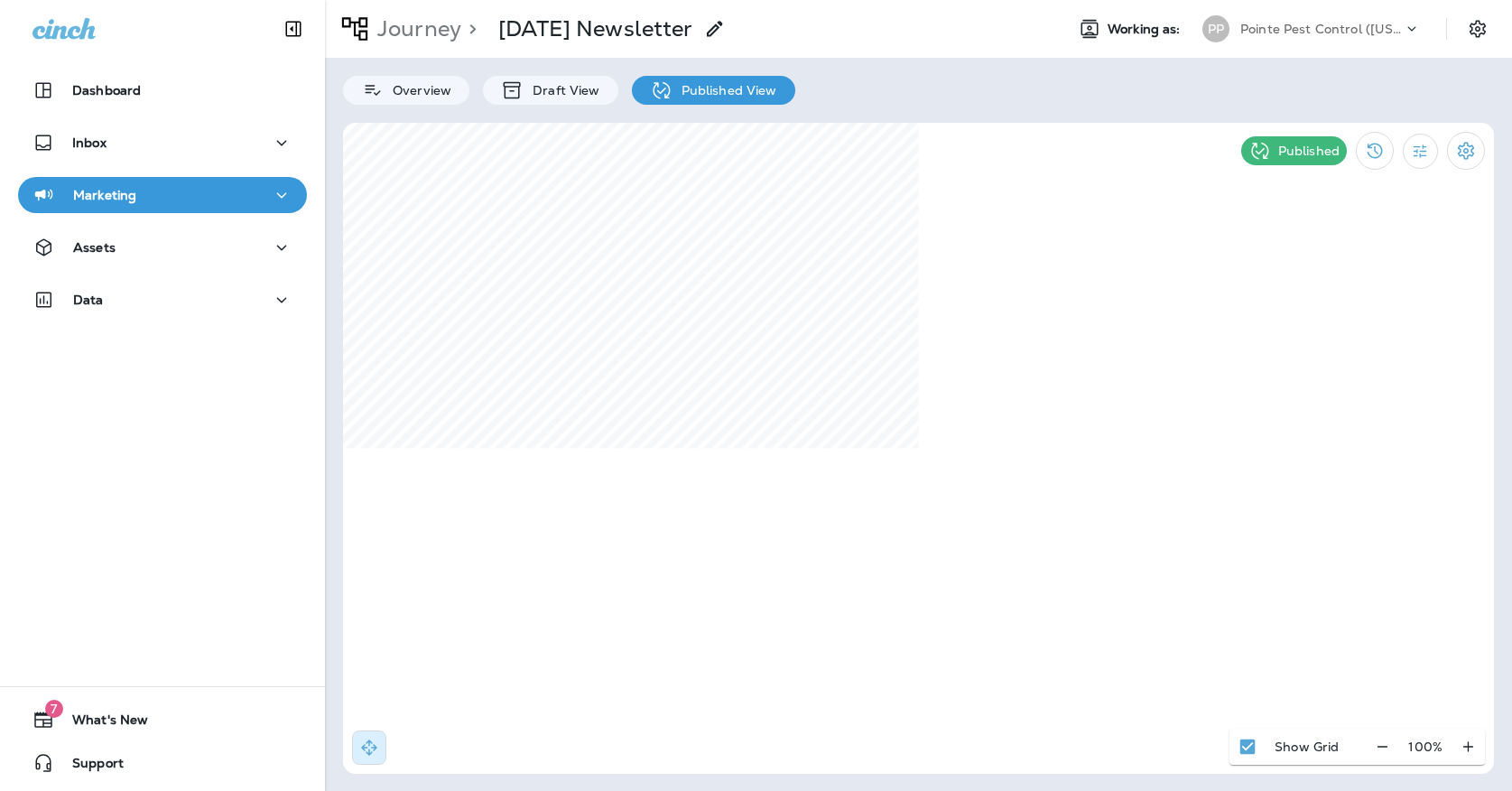
select select "*"
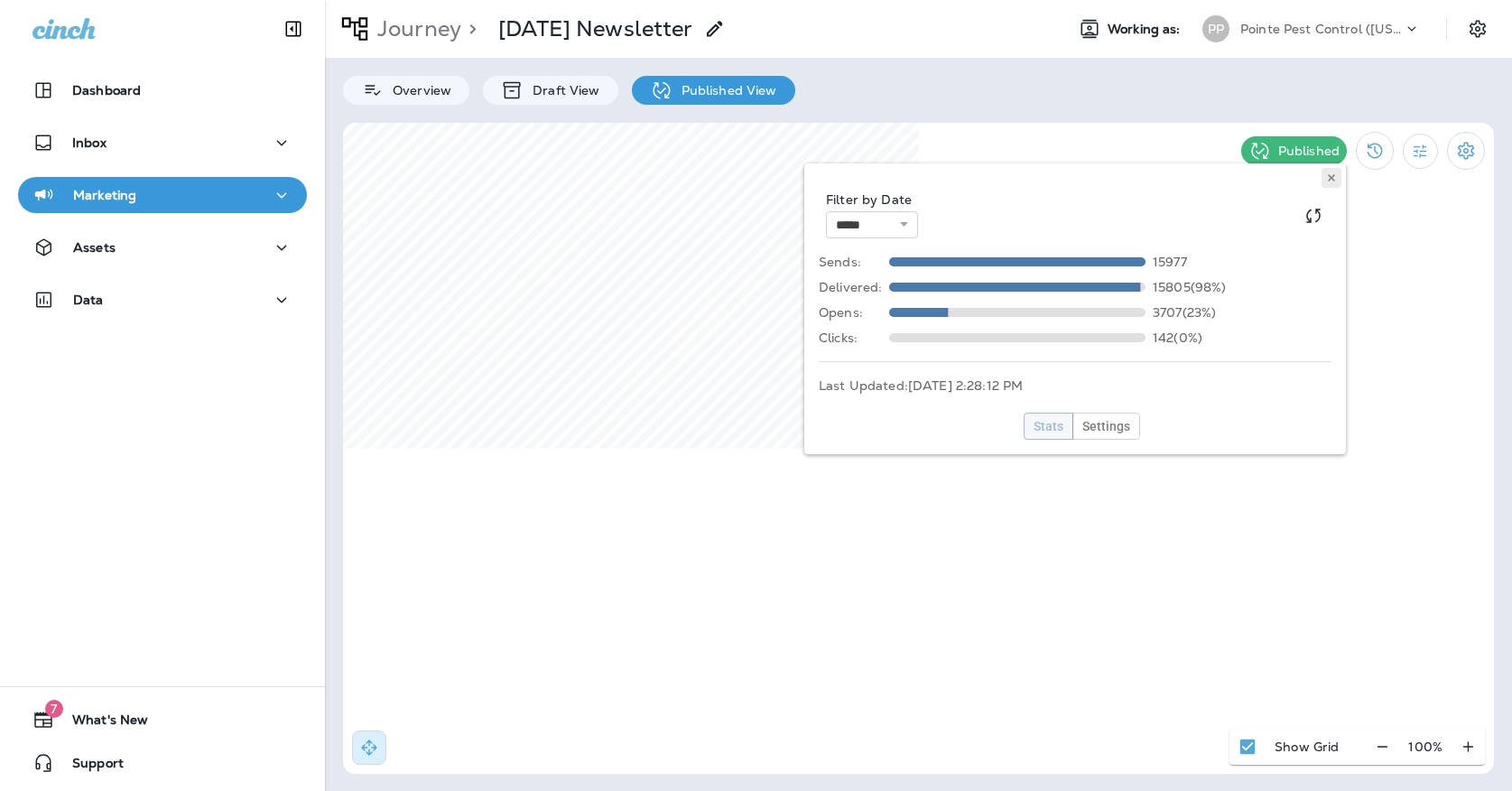
click at [1331, 182] on icon at bounding box center [1332, 177] width 11 height 11
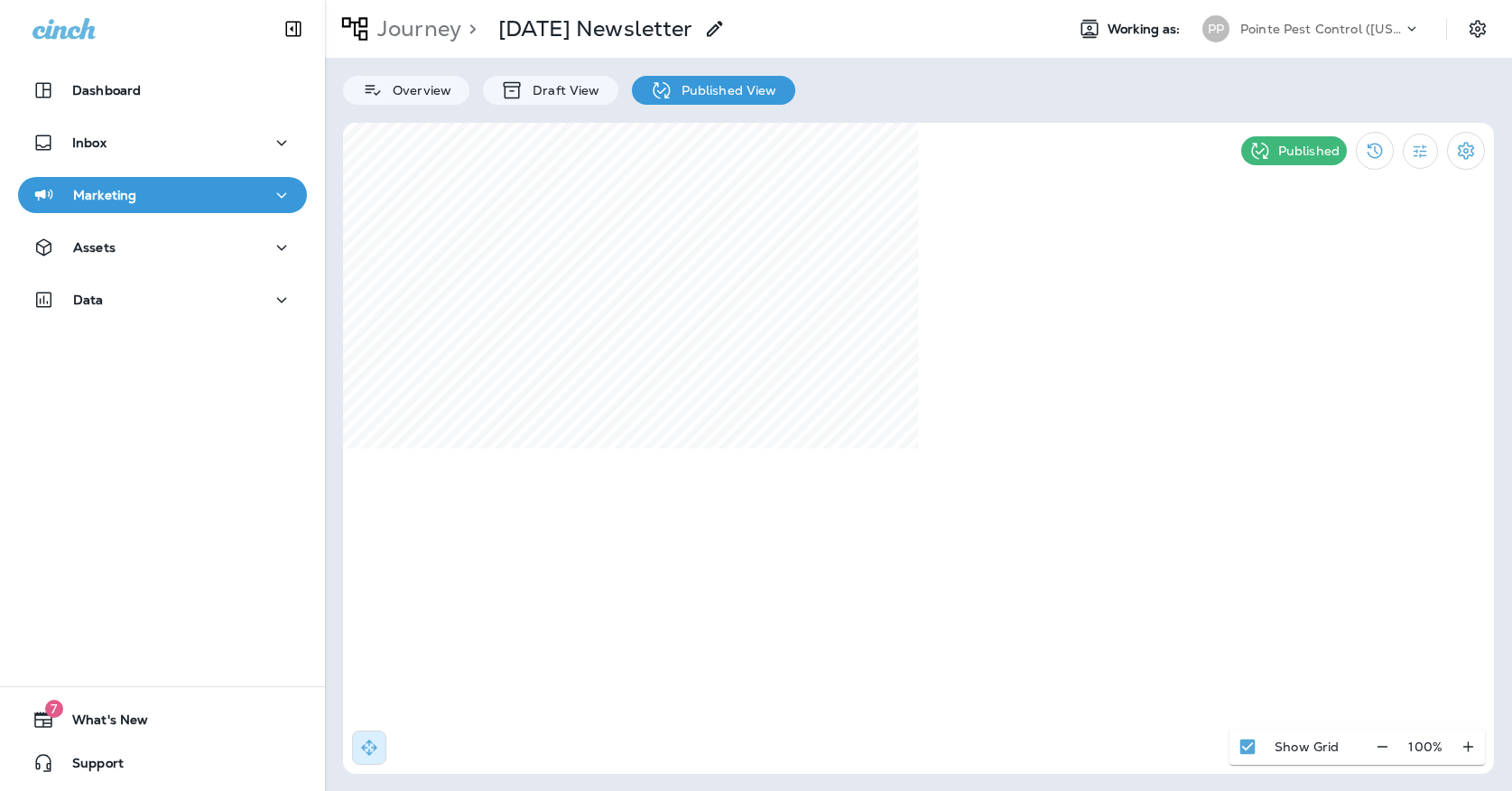
click at [1294, 24] on p "Pointe Pest Control ([US_STATE])" at bounding box center [1322, 29] width 163 height 15
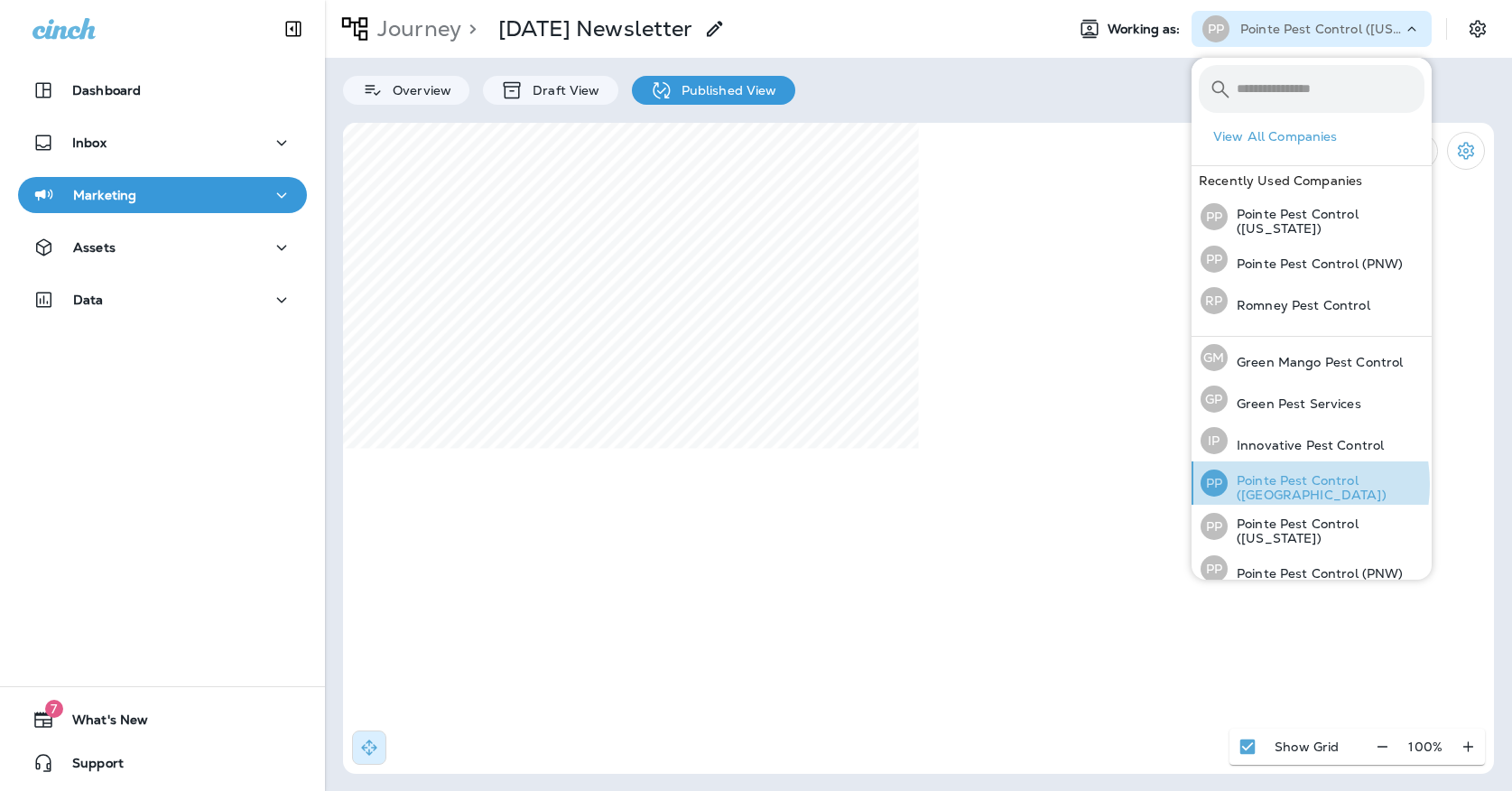
click at [1274, 484] on p "Pointe Pest Control ([GEOGRAPHIC_DATA])" at bounding box center [1327, 487] width 197 height 29
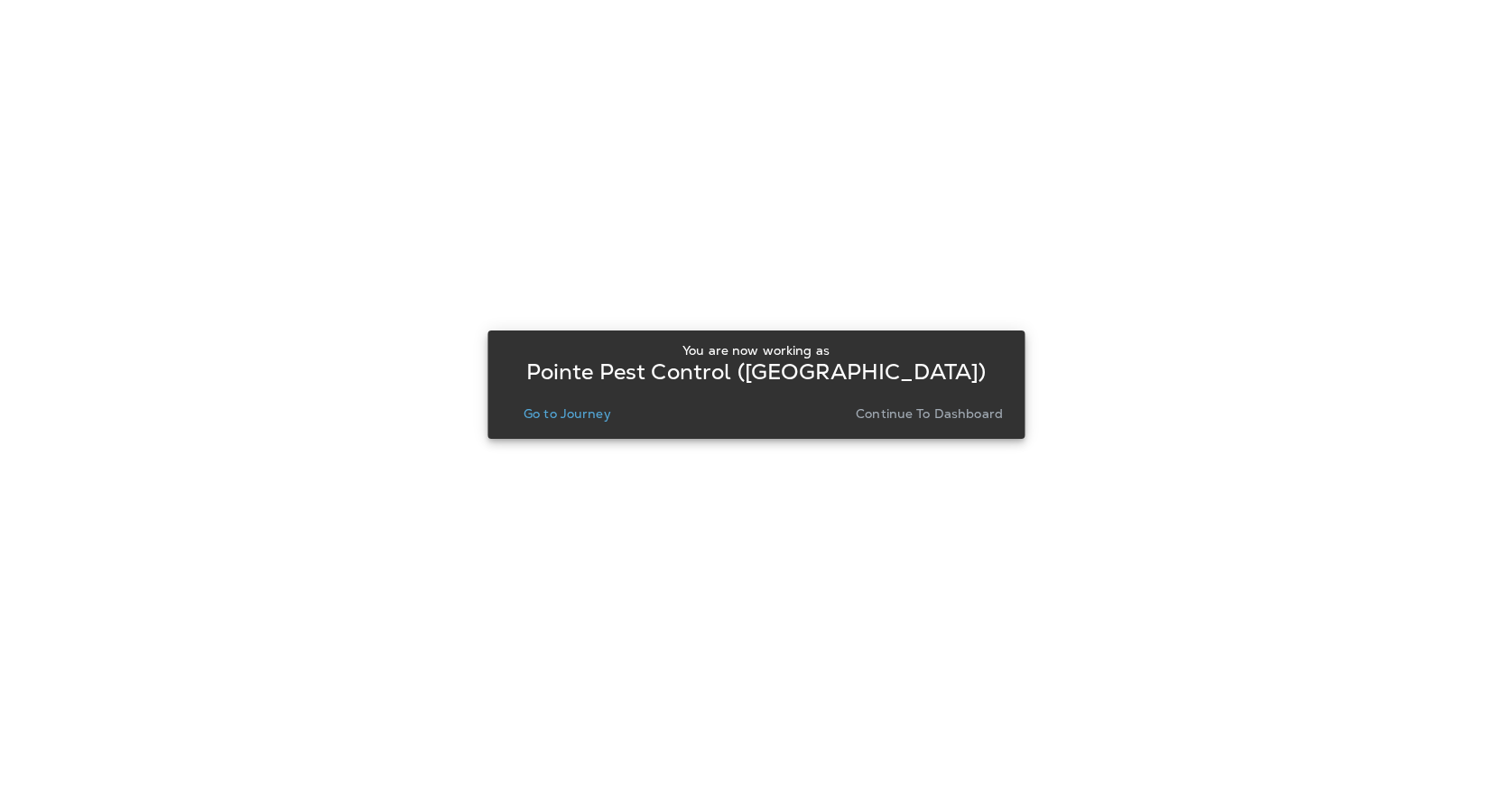
click at [601, 410] on p "Go to Journey" at bounding box center [567, 414] width 88 height 15
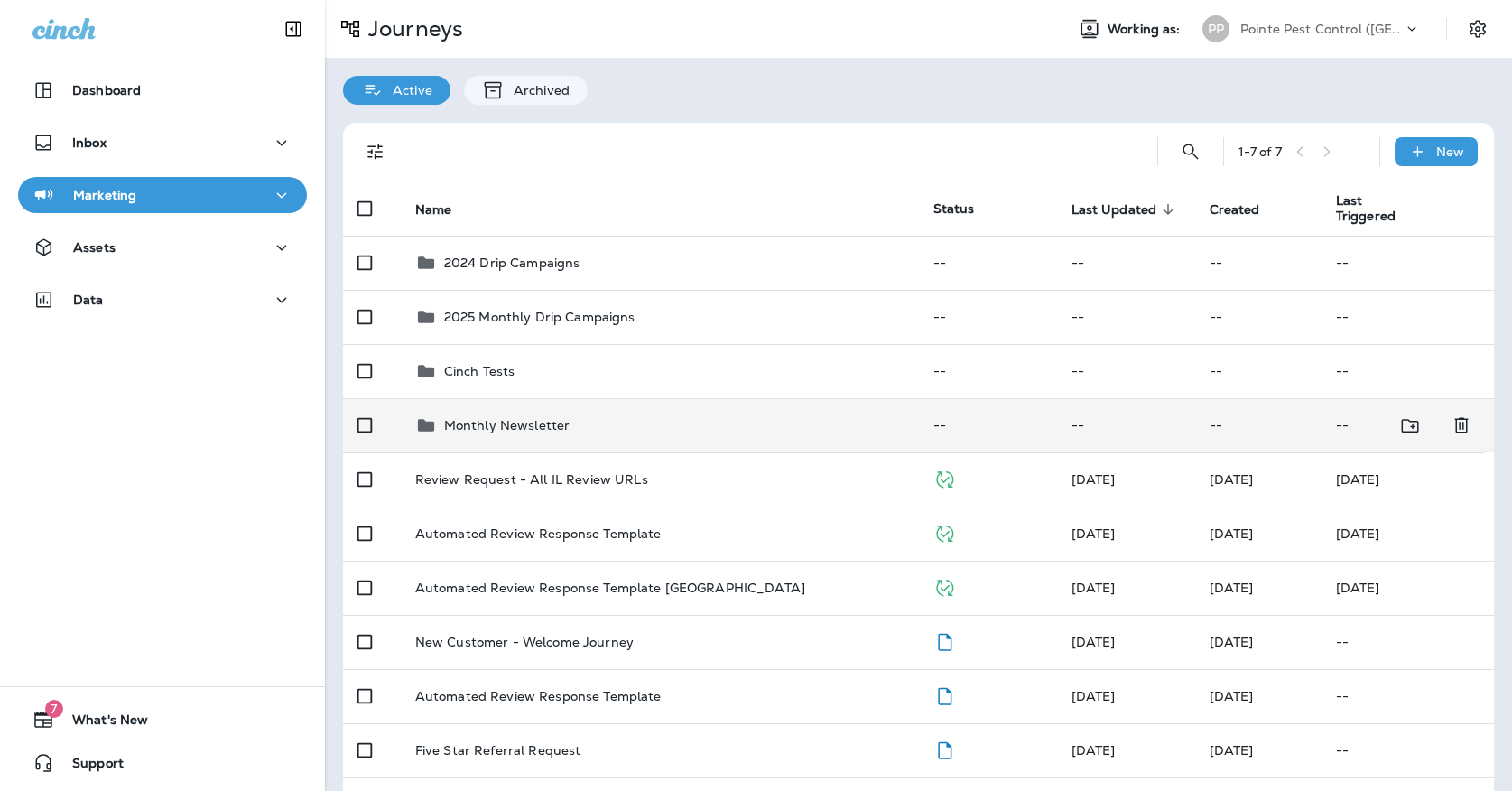
click at [580, 398] on td "Monthly Newsletter" at bounding box center [660, 425] width 518 height 54
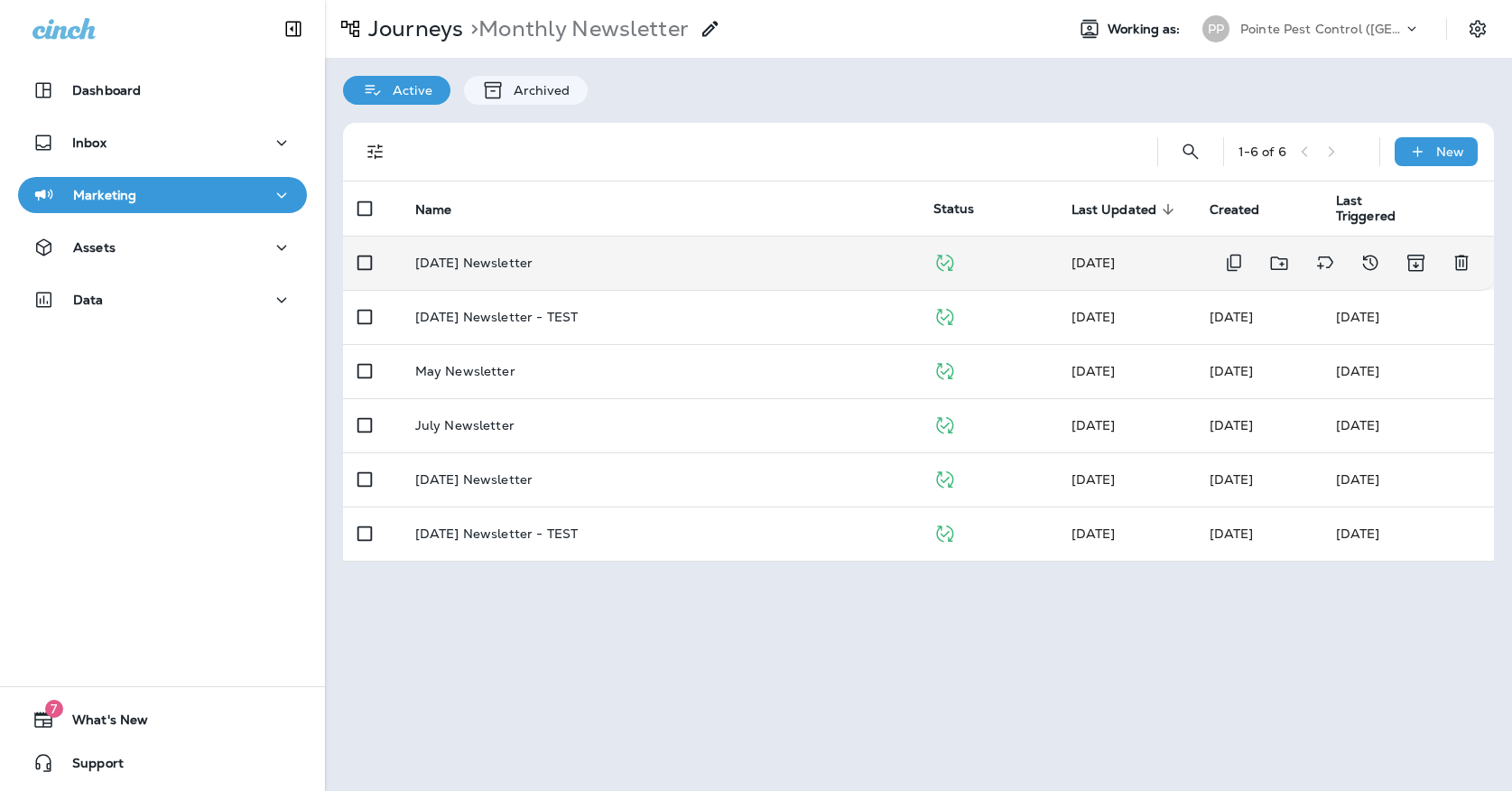
click at [580, 235] on td "[DATE] Newsletter" at bounding box center [660, 262] width 518 height 54
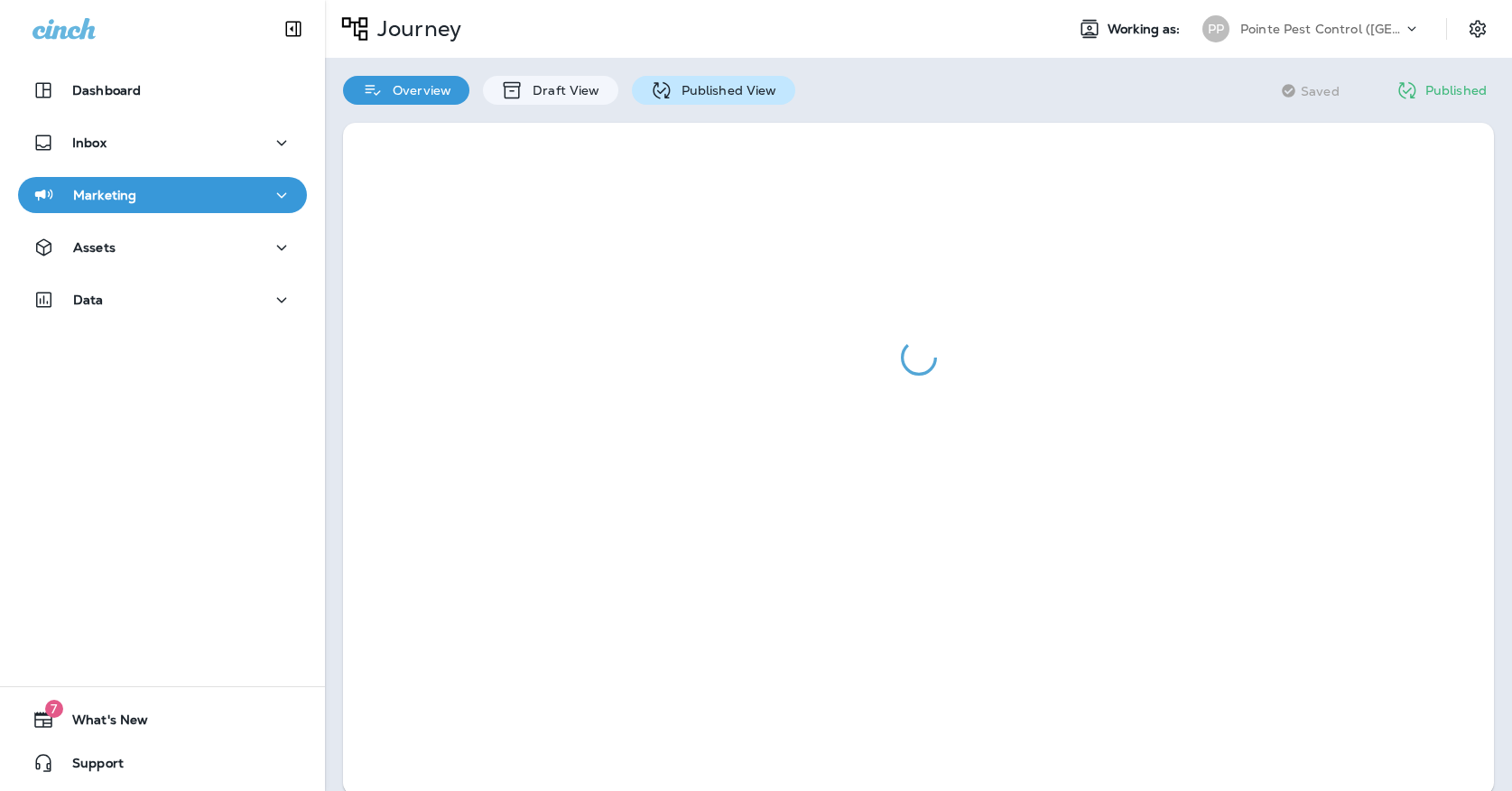
click at [703, 98] on p "Published View" at bounding box center [725, 90] width 104 height 15
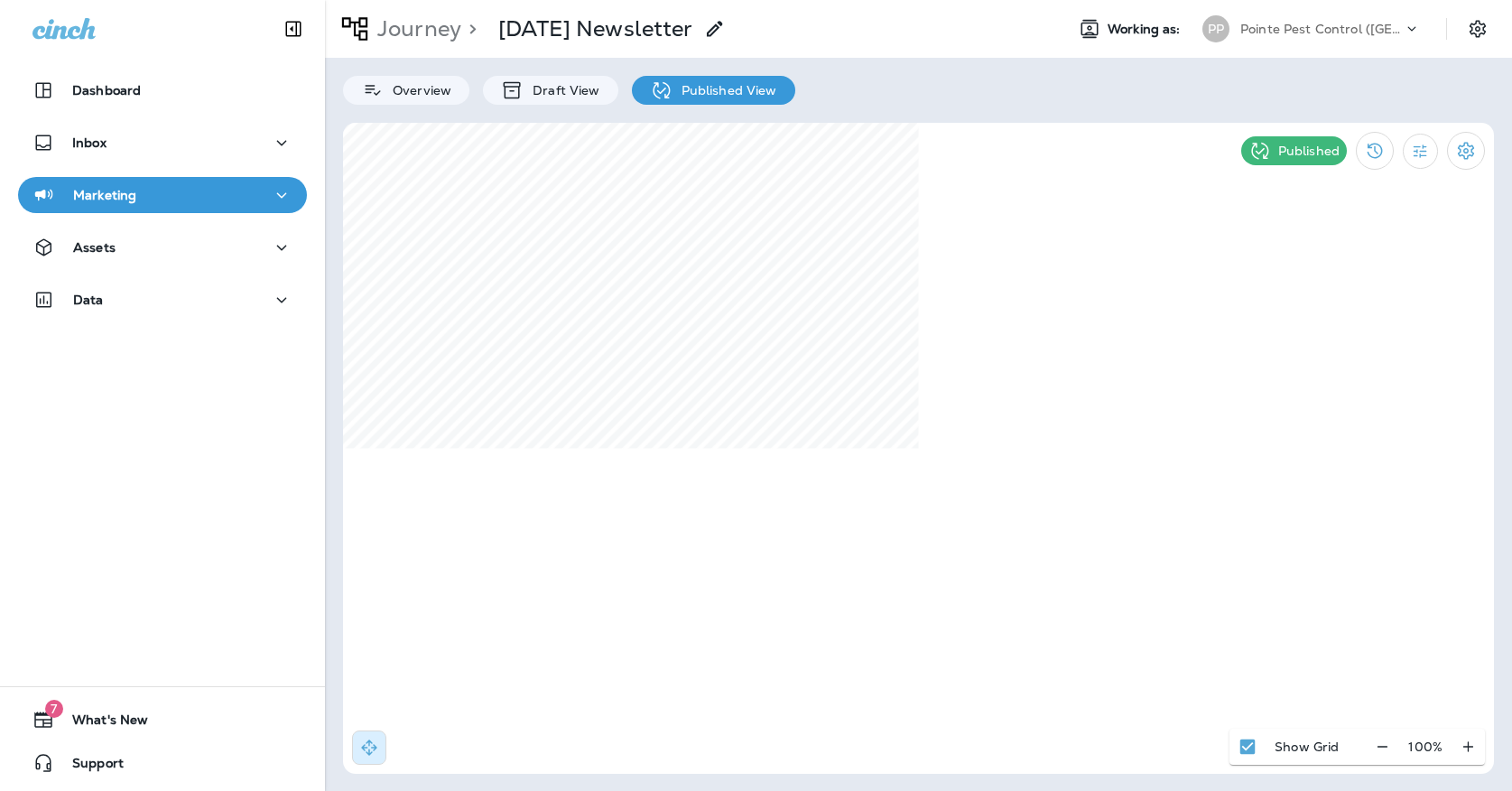
select select "*"
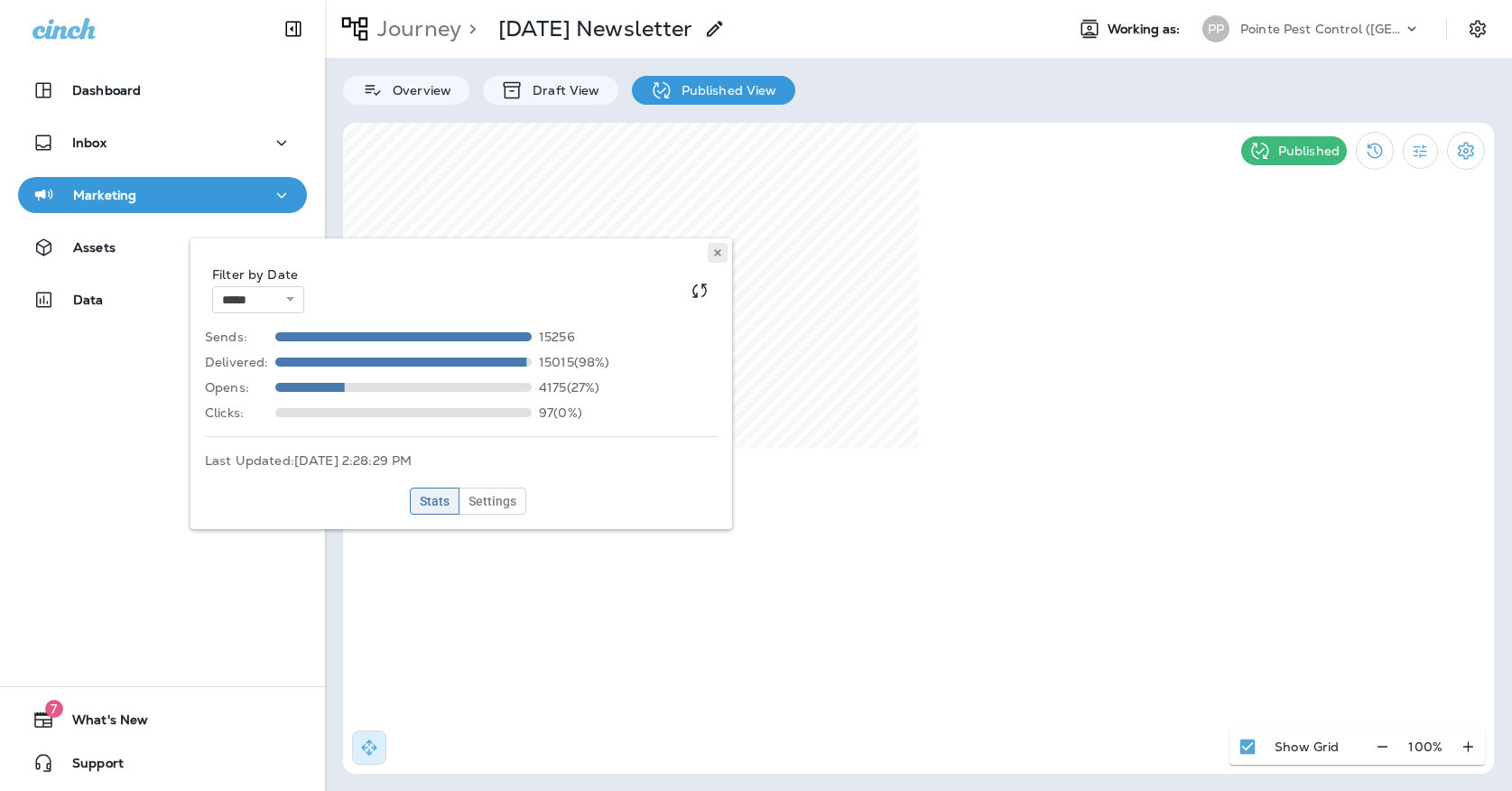
click at [721, 259] on button at bounding box center [718, 253] width 20 height 20
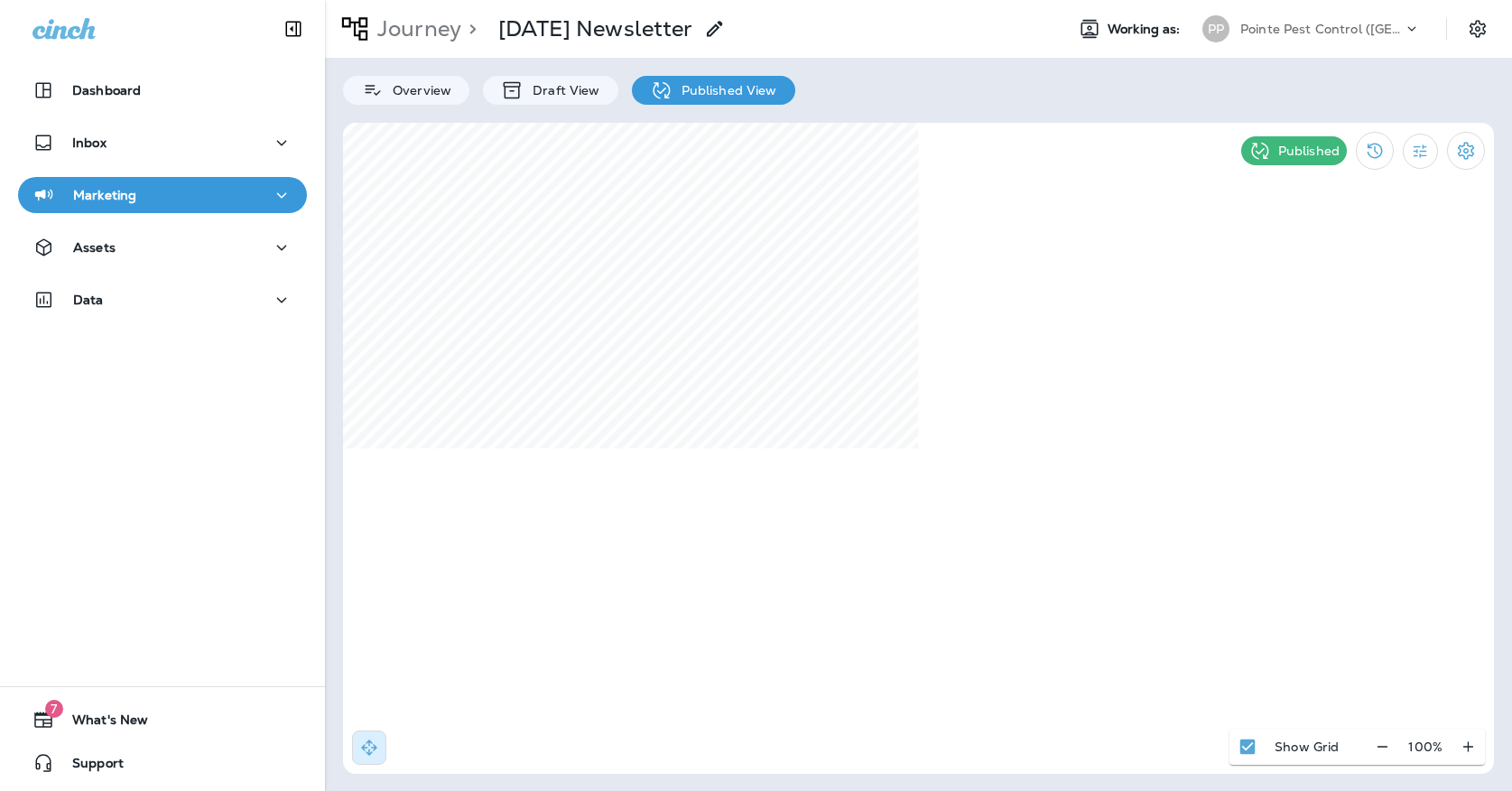
click at [1259, 40] on div "Pointe Pest Control ([GEOGRAPHIC_DATA])" at bounding box center [1322, 30] width 163 height 28
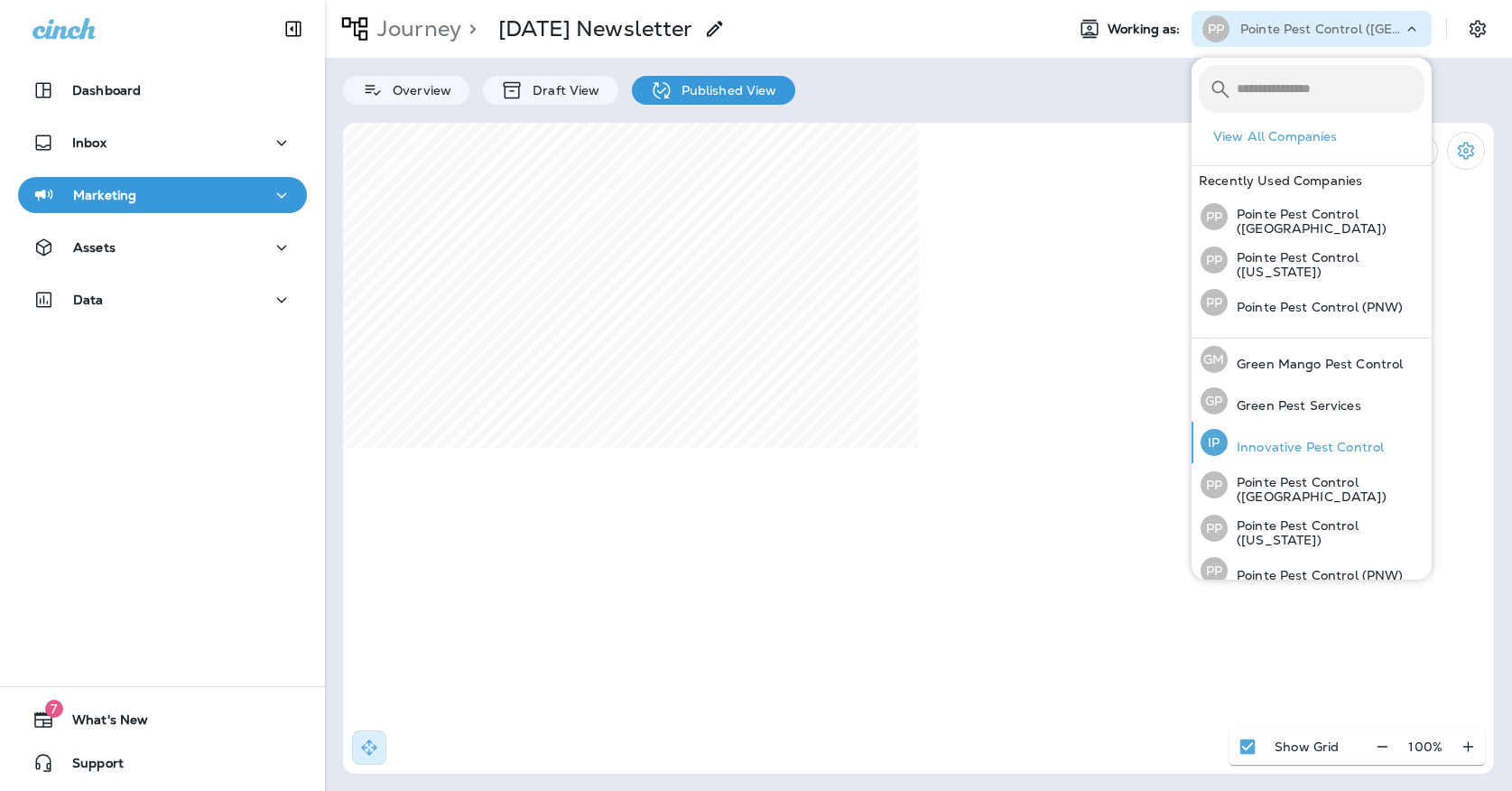
click at [1215, 436] on div "IP" at bounding box center [1215, 442] width 28 height 28
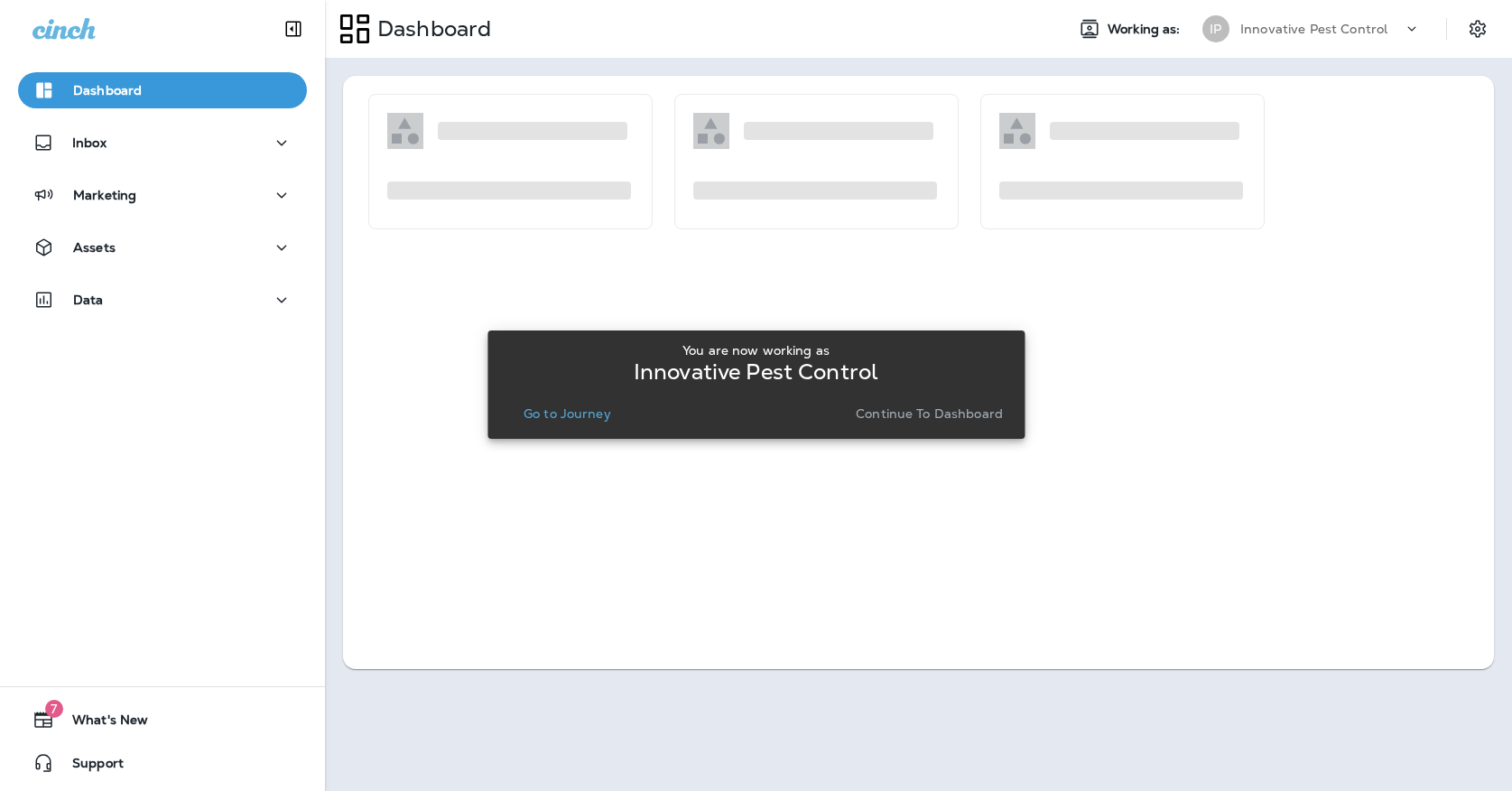
click at [613, 403] on button "Go to Journey" at bounding box center [567, 414] width 102 height 26
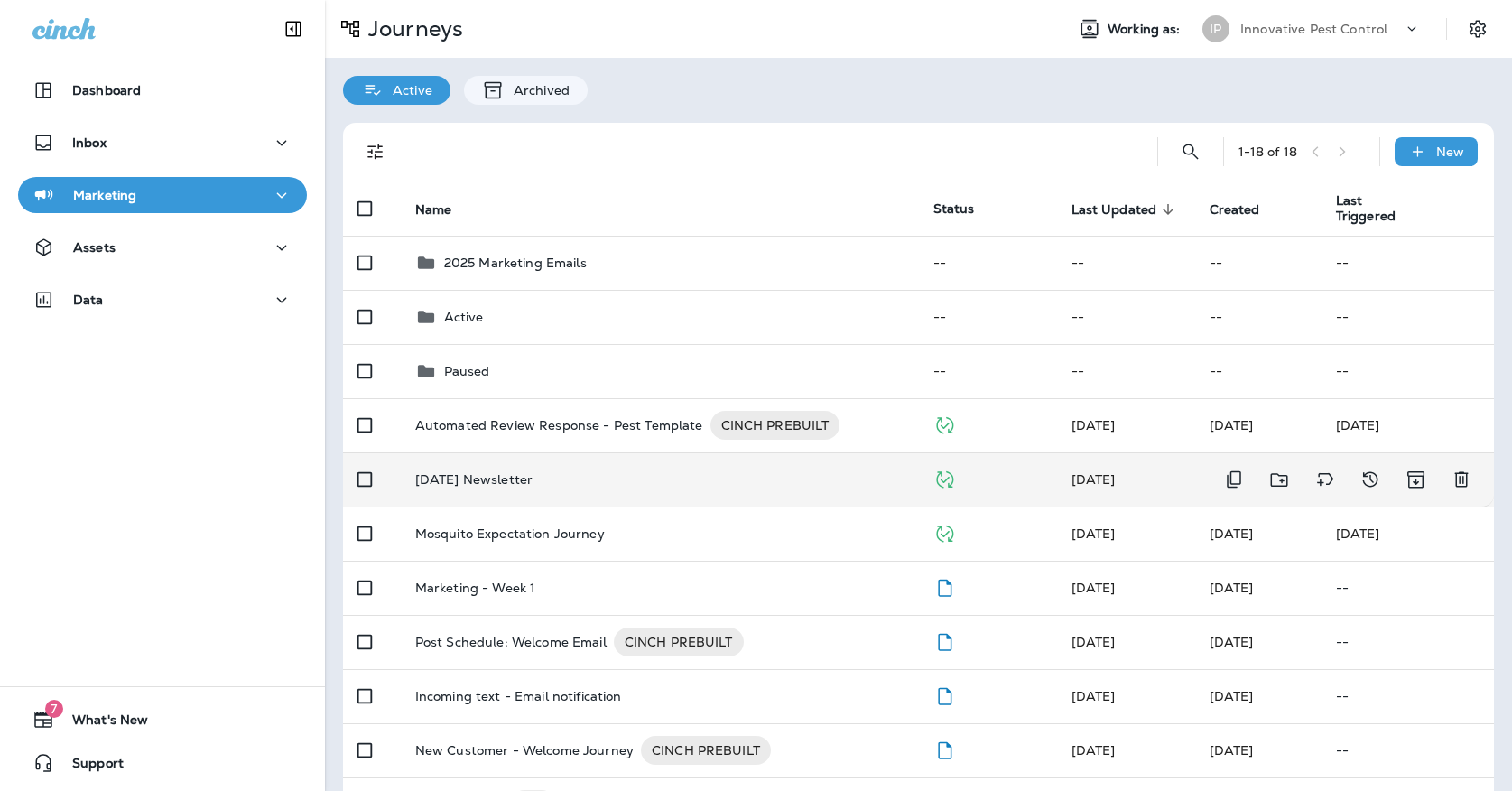
click at [567, 472] on div "[DATE] Newsletter" at bounding box center [660, 479] width 490 height 15
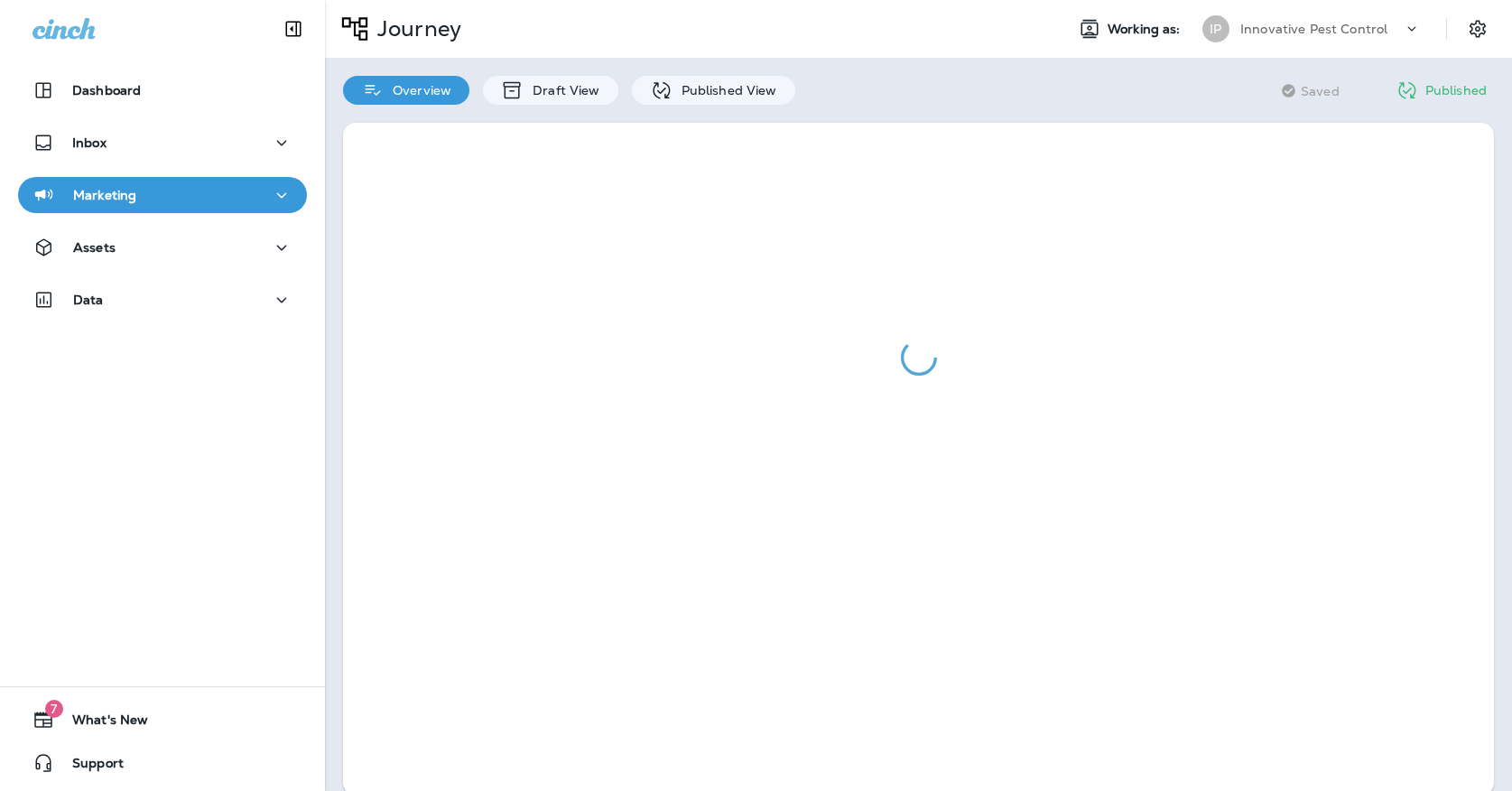
click at [725, 72] on div "Overview Draft View Published View" at bounding box center [569, 82] width 489 height 47
click at [725, 73] on div "Overview Draft View Published View" at bounding box center [569, 82] width 489 height 47
click at [725, 87] on p "Published View" at bounding box center [725, 90] width 104 height 15
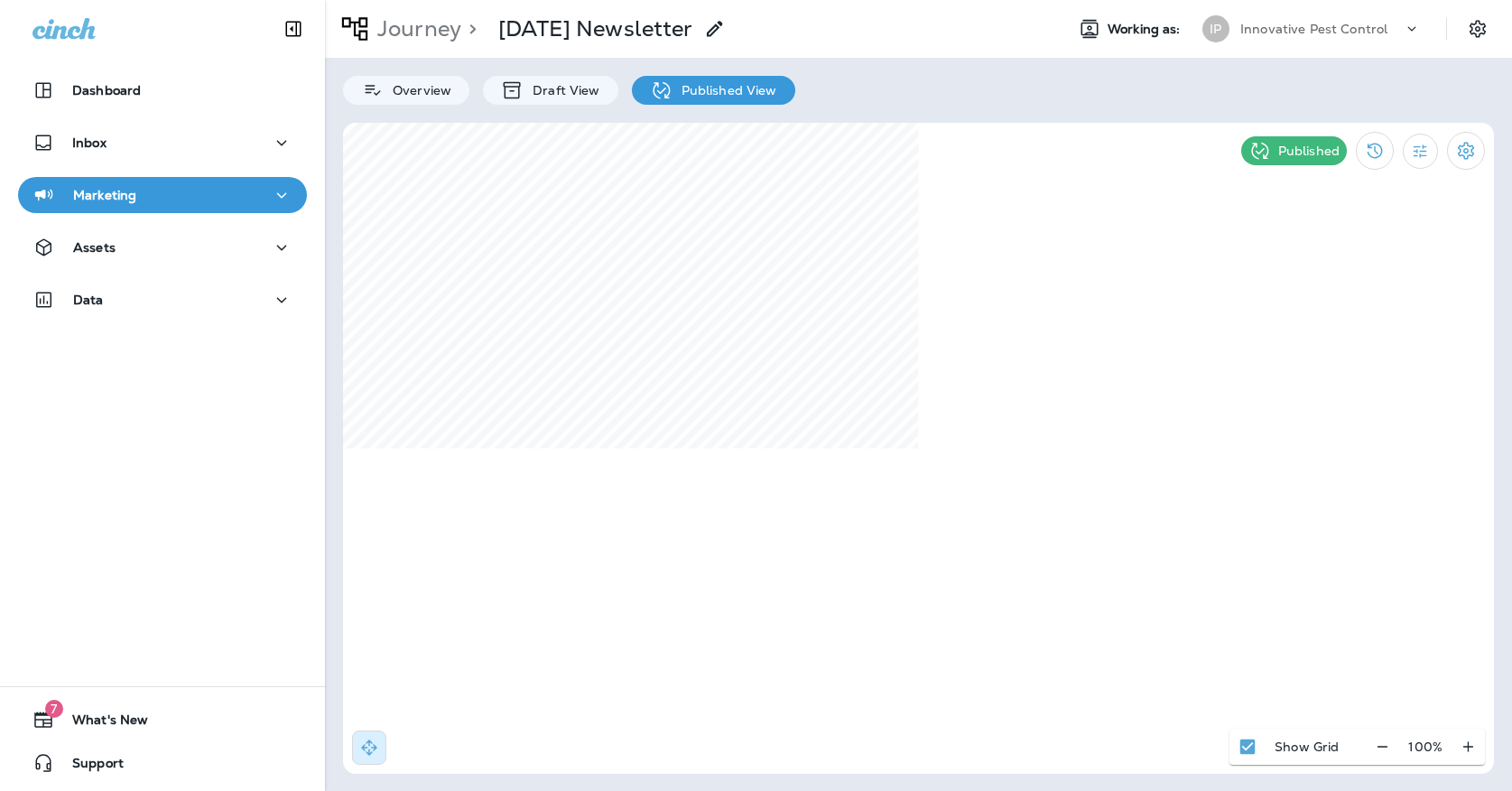
select select "*"
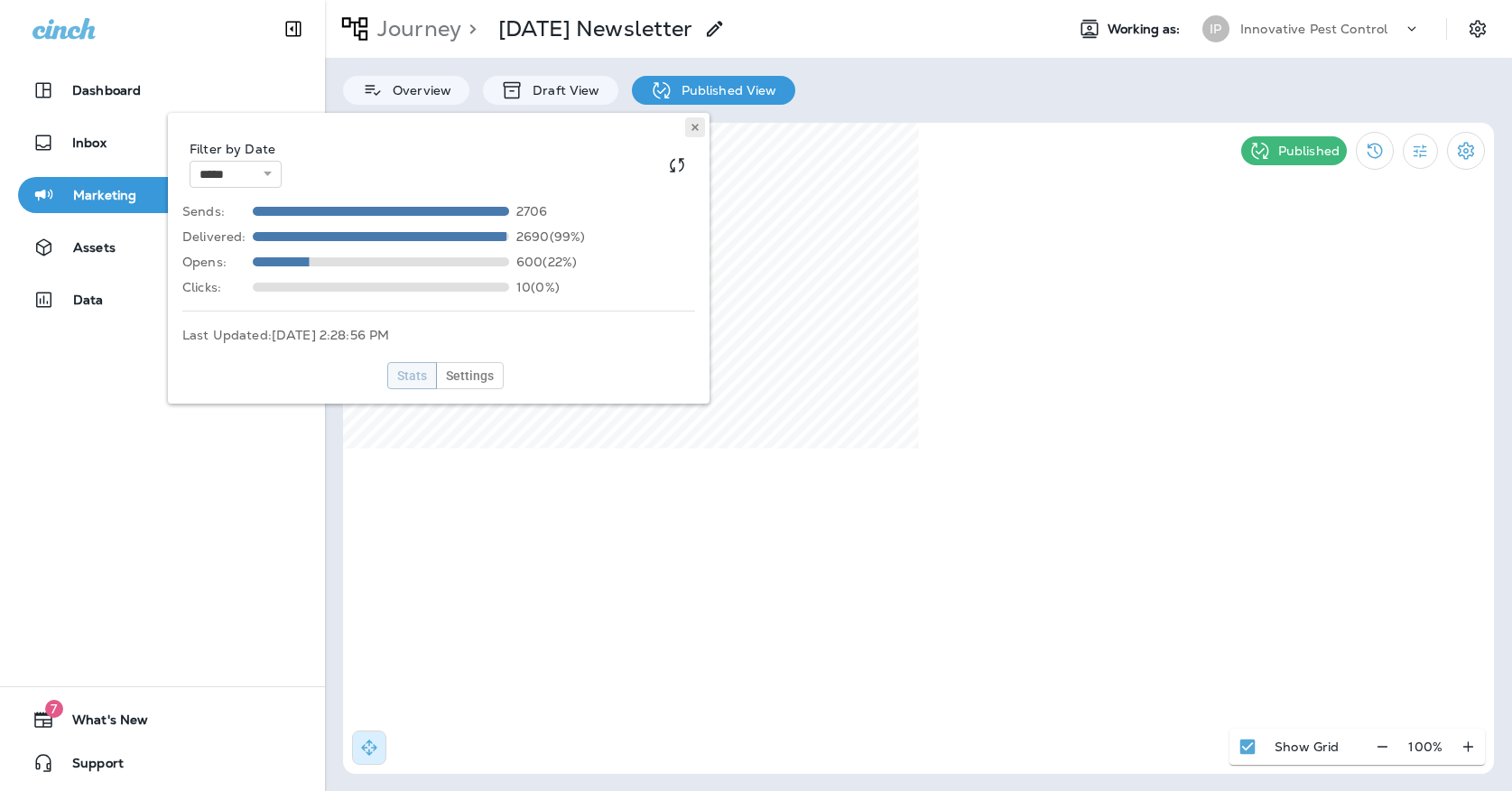
click at [701, 135] on button at bounding box center [695, 127] width 20 height 20
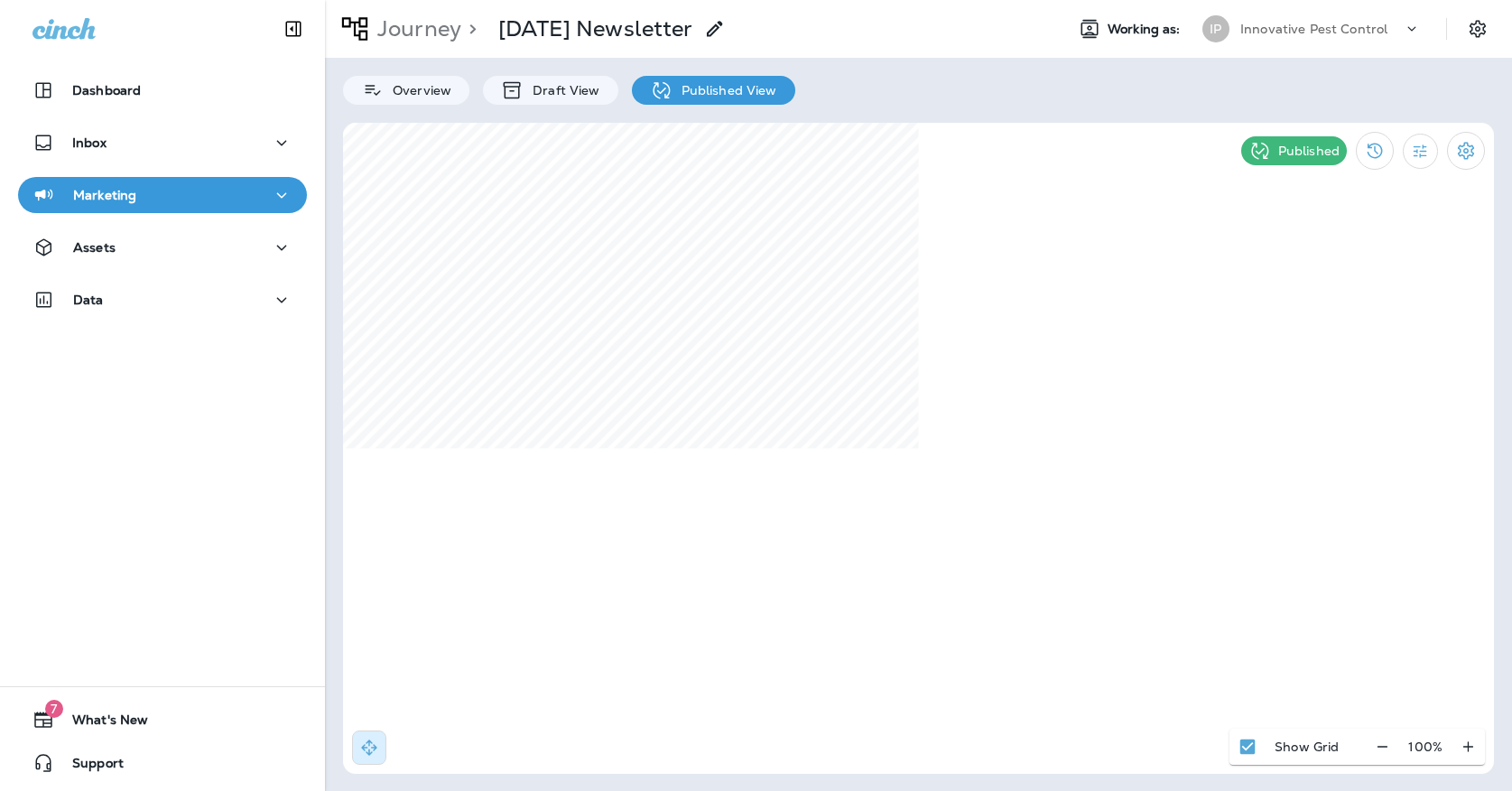
click at [1245, 41] on div "Innovative Pest Control" at bounding box center [1322, 30] width 163 height 28
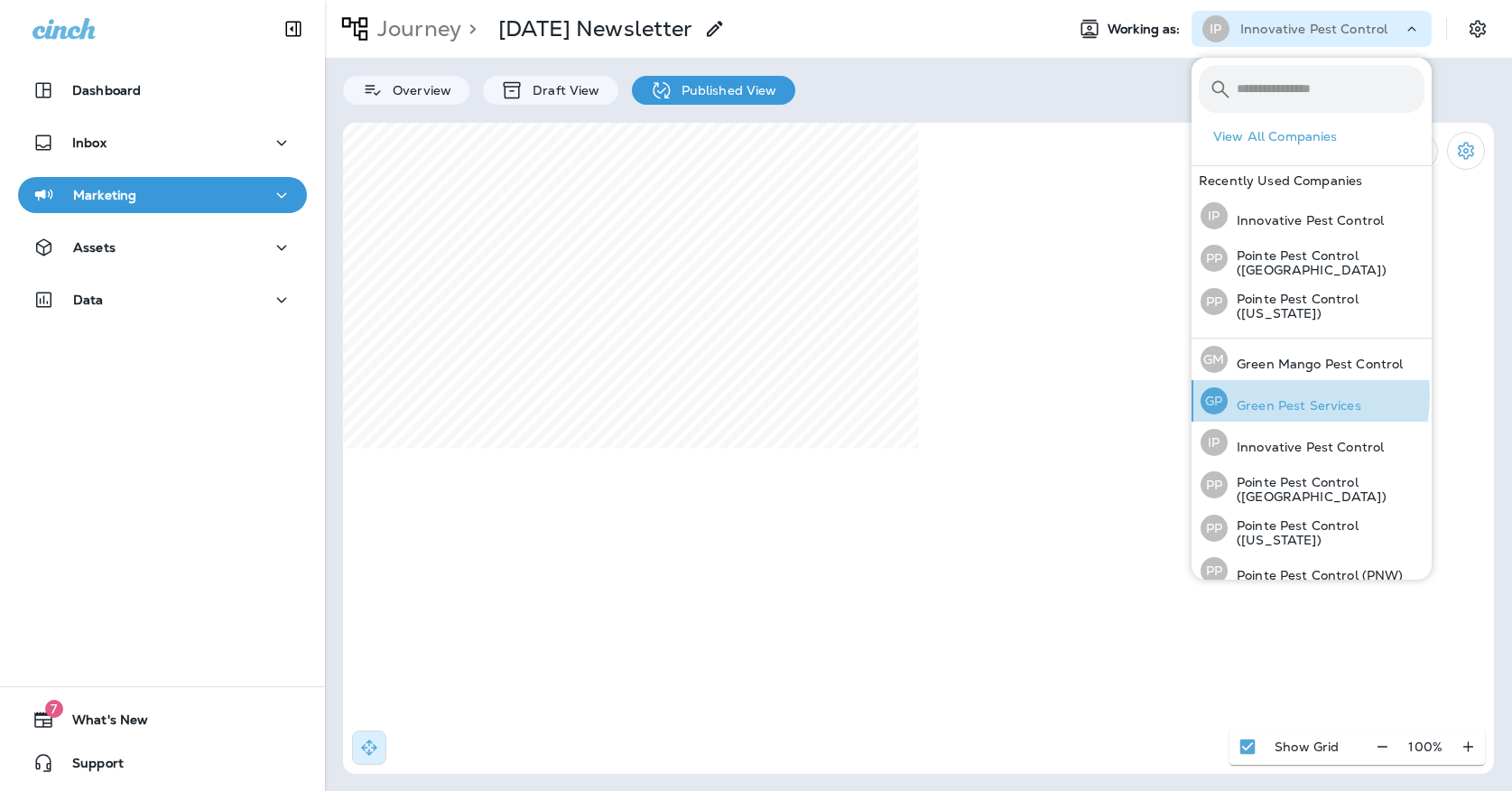
click at [1252, 393] on div "[PERSON_NAME] Pest Services" at bounding box center [1282, 401] width 175 height 41
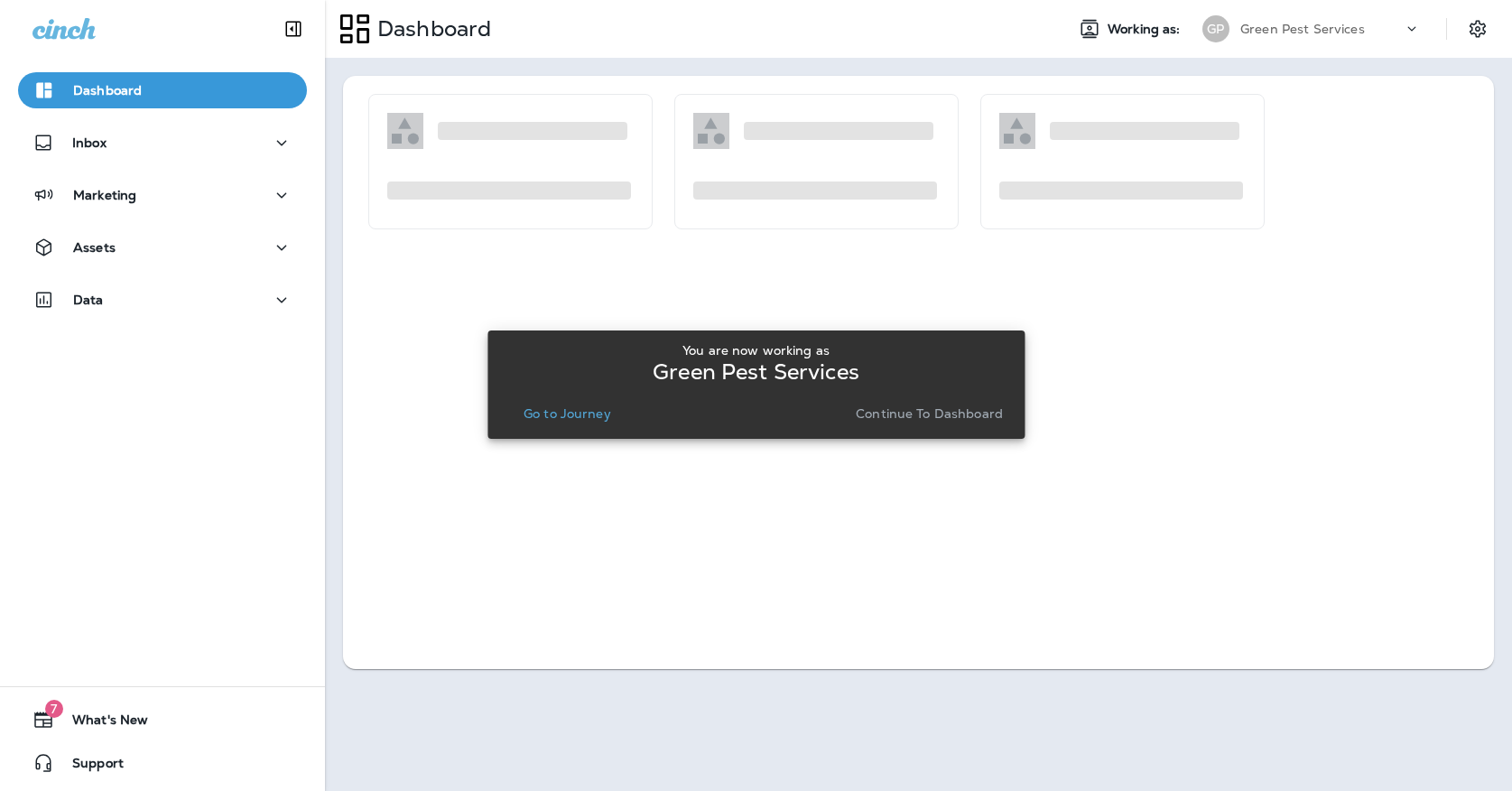
click at [574, 404] on button "Go to Journey" at bounding box center [567, 414] width 102 height 26
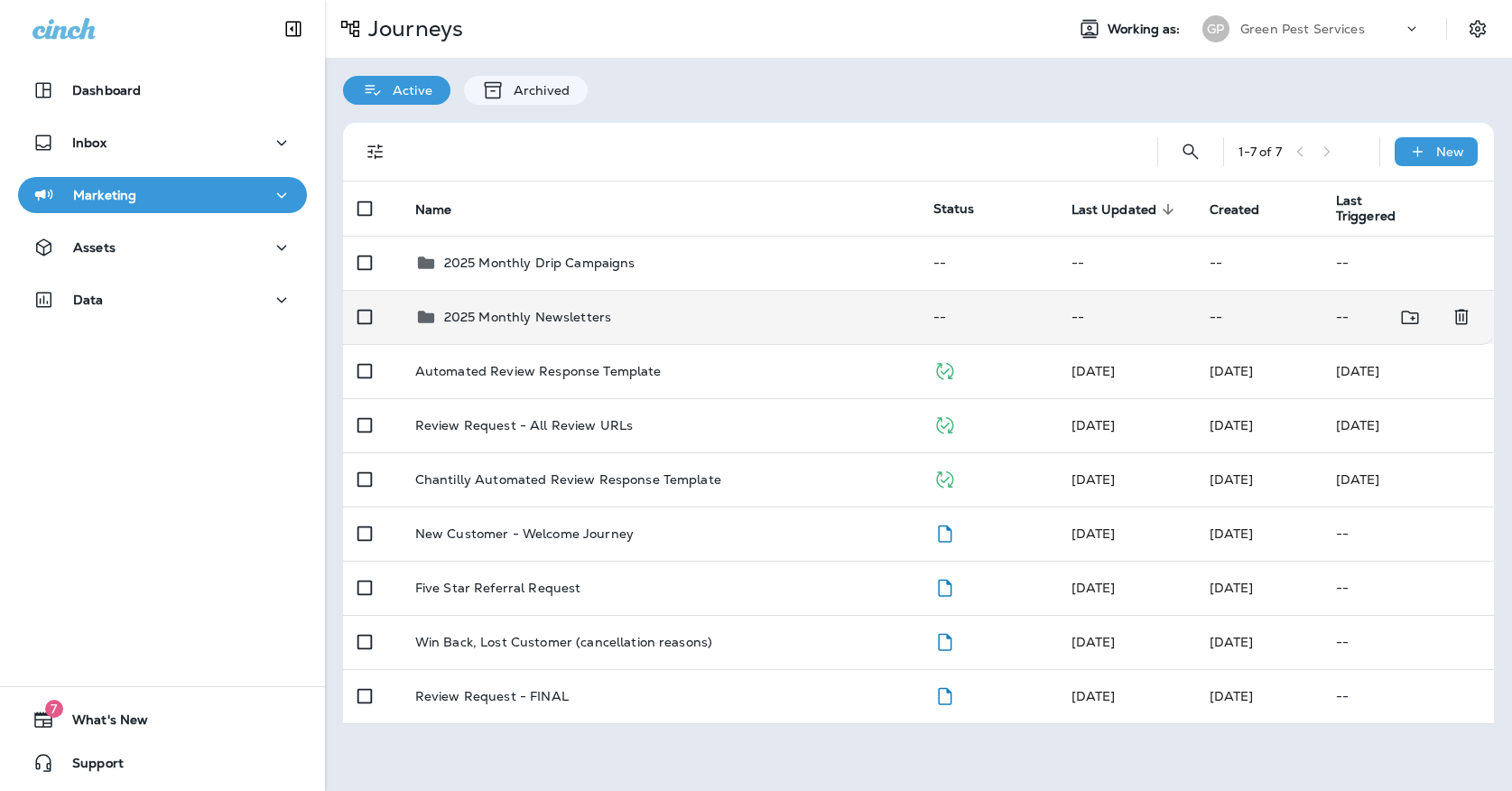
click at [632, 306] on div "2025 Monthly Newsletters" at bounding box center [660, 317] width 490 height 22
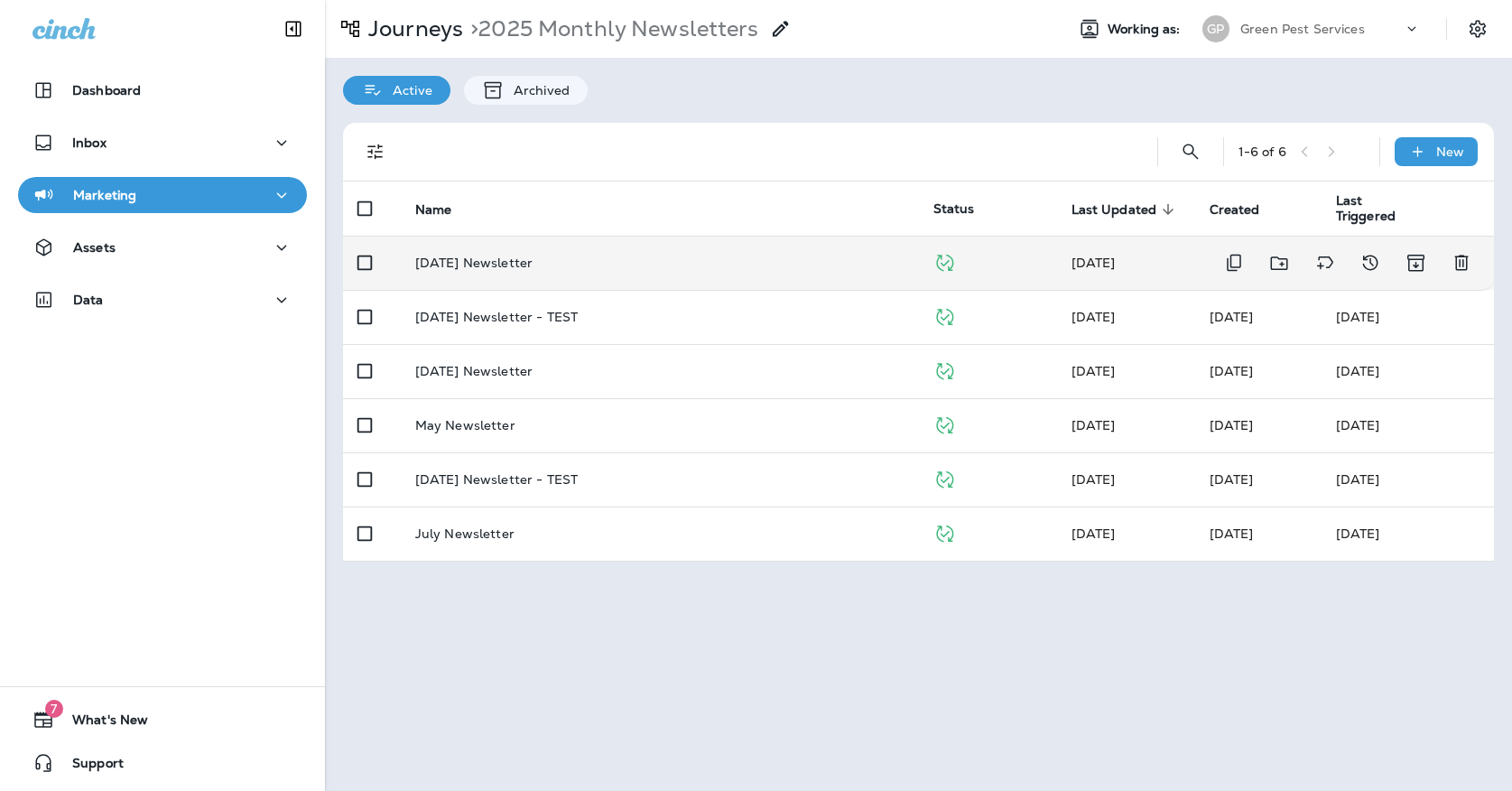
click at [636, 267] on td "[DATE] Newsletter" at bounding box center [660, 262] width 518 height 54
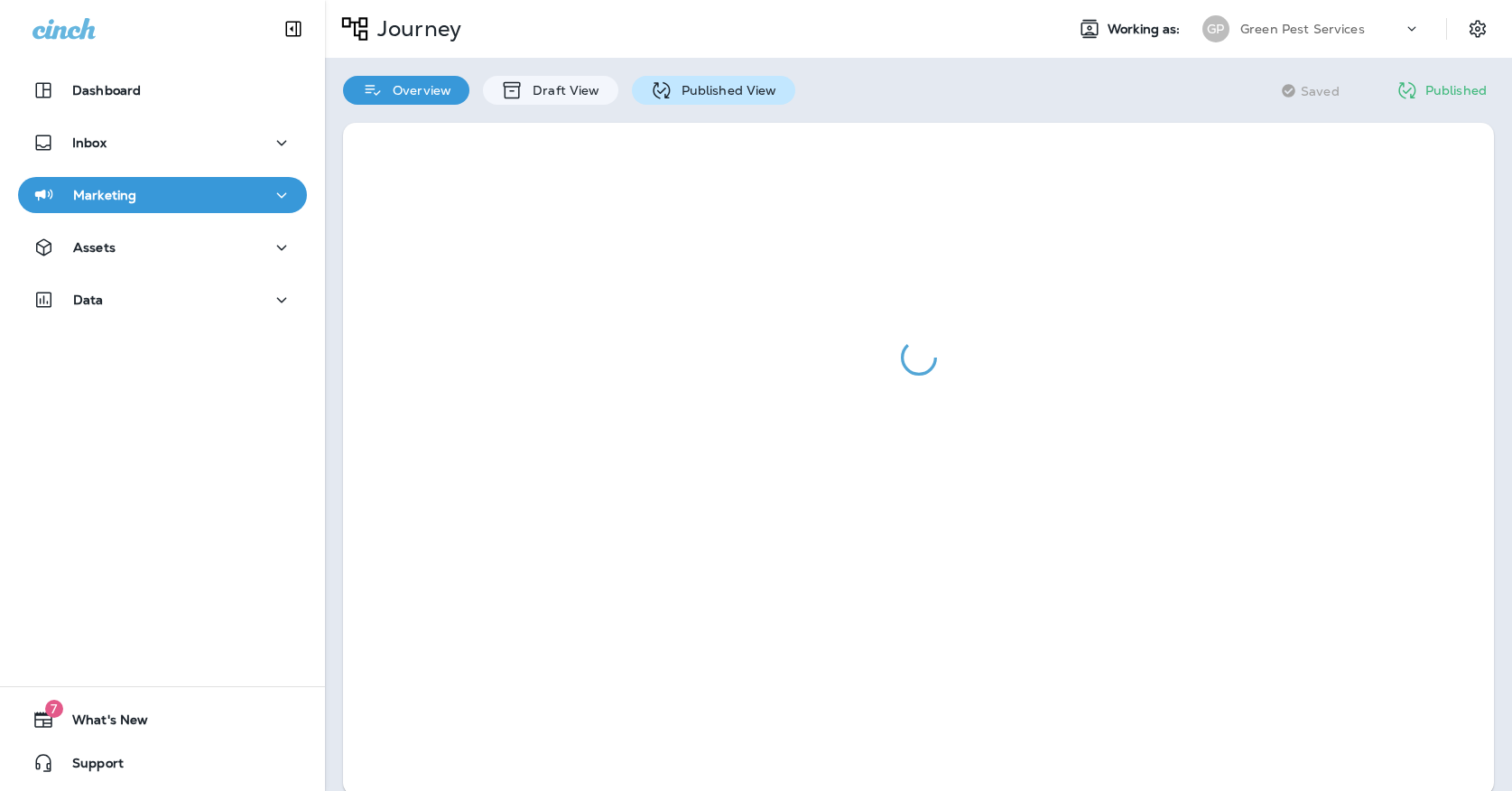
click at [682, 100] on div "Published View" at bounding box center [714, 90] width 164 height 29
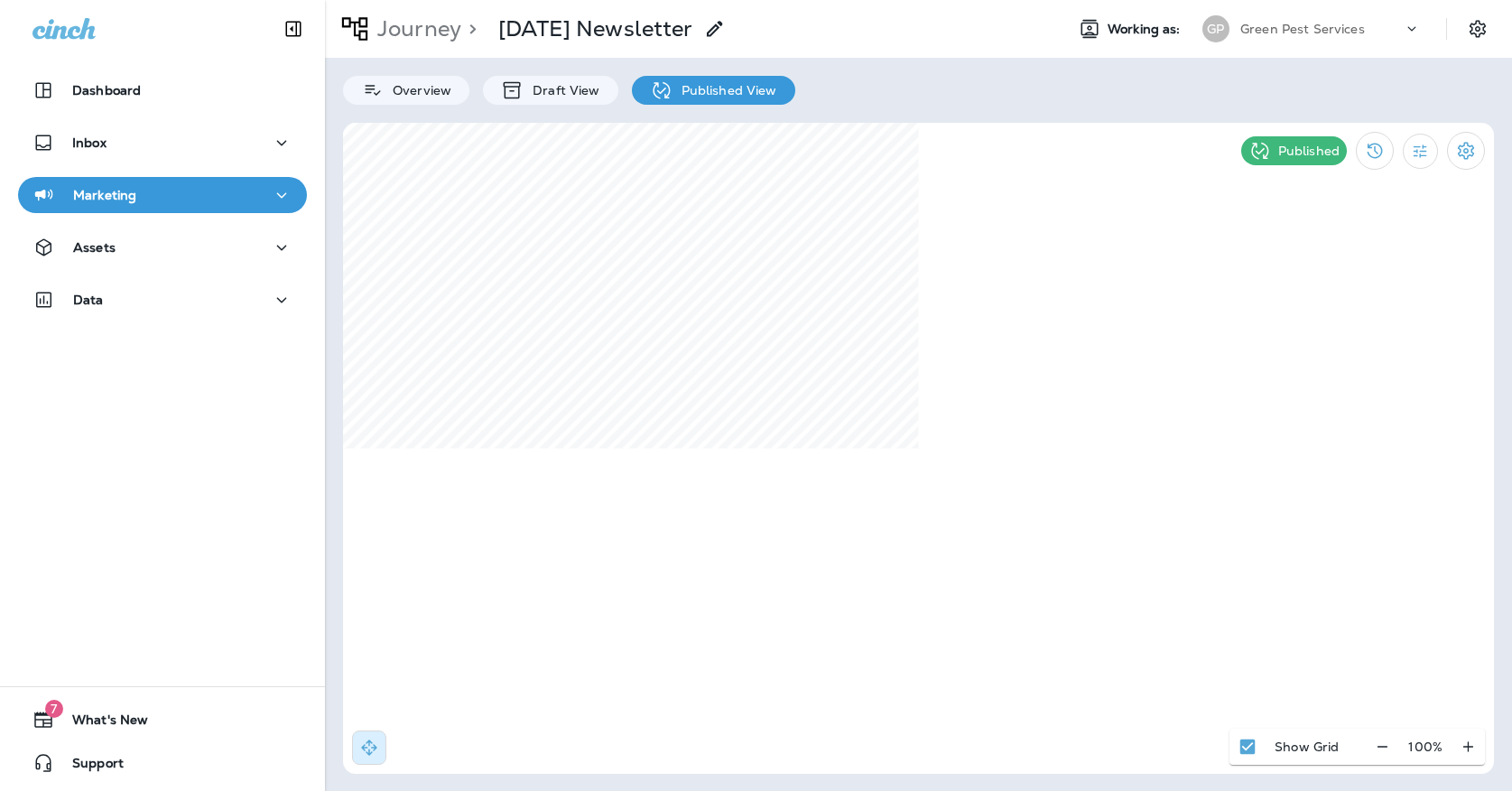
select select "*"
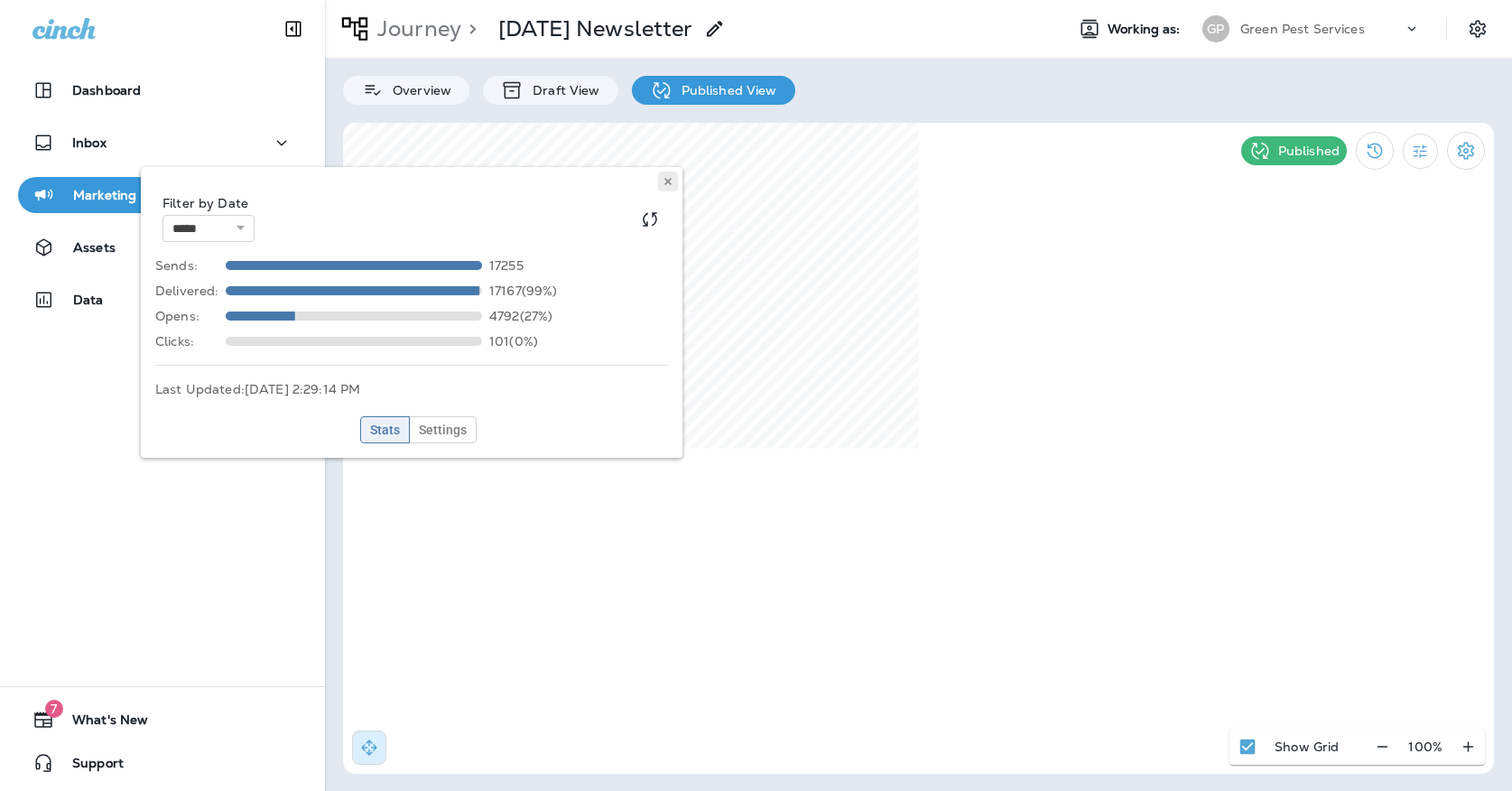
click at [669, 186] on icon at bounding box center [668, 181] width 11 height 11
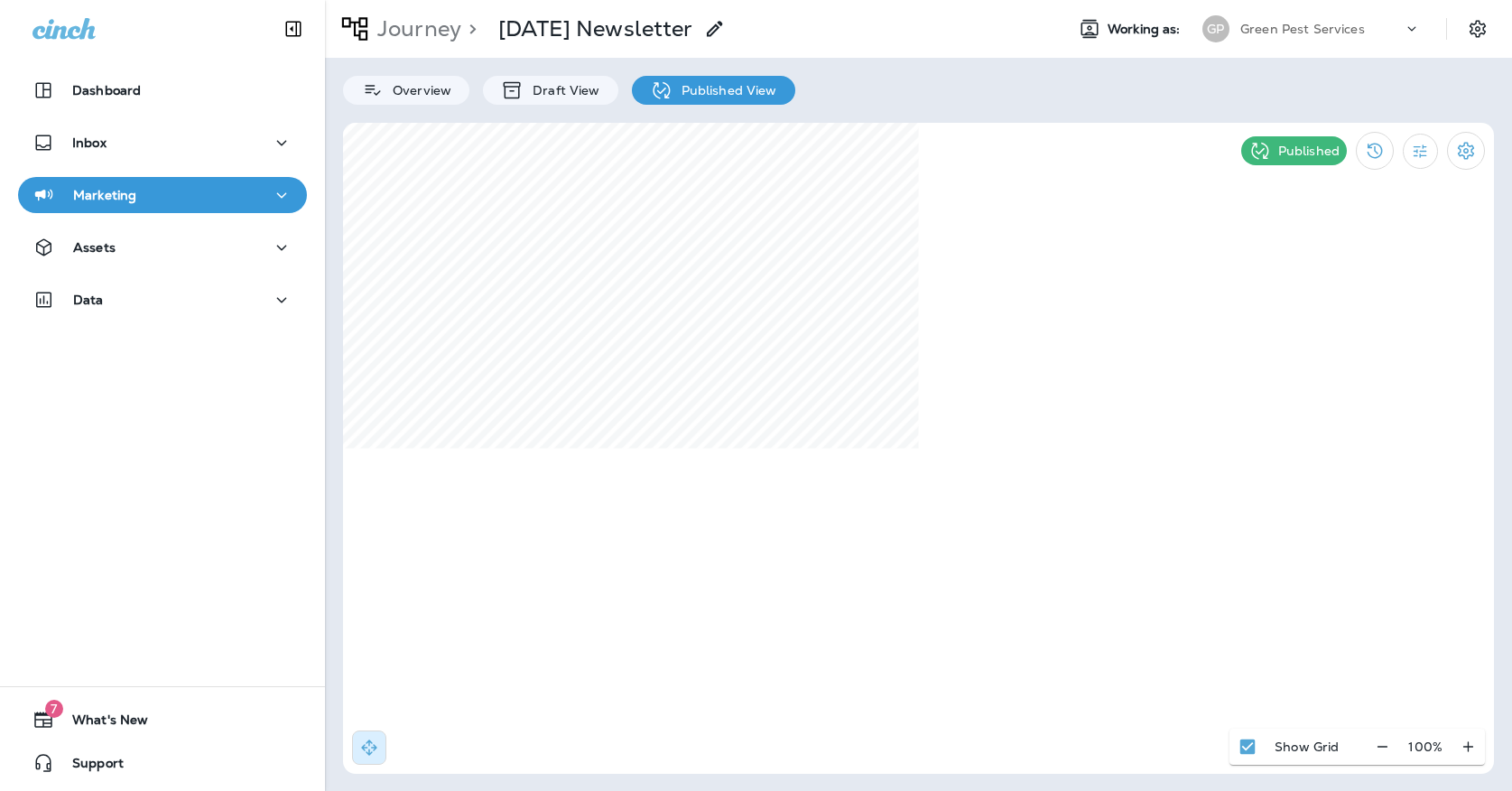
click at [1273, 35] on p "Green Pest Services" at bounding box center [1303, 29] width 125 height 15
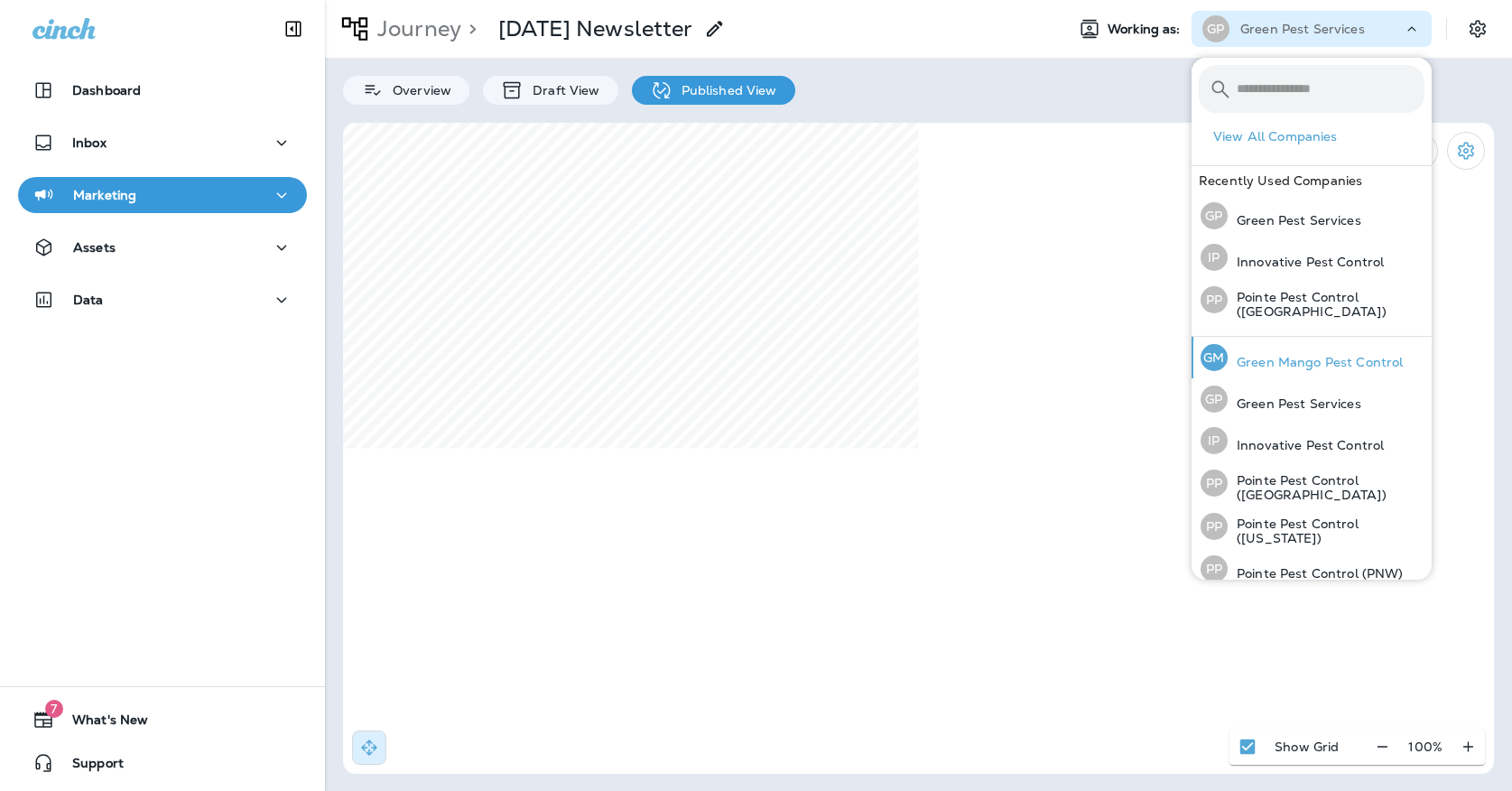
click at [1267, 363] on p "Green Mango Pest Control" at bounding box center [1316, 362] width 175 height 15
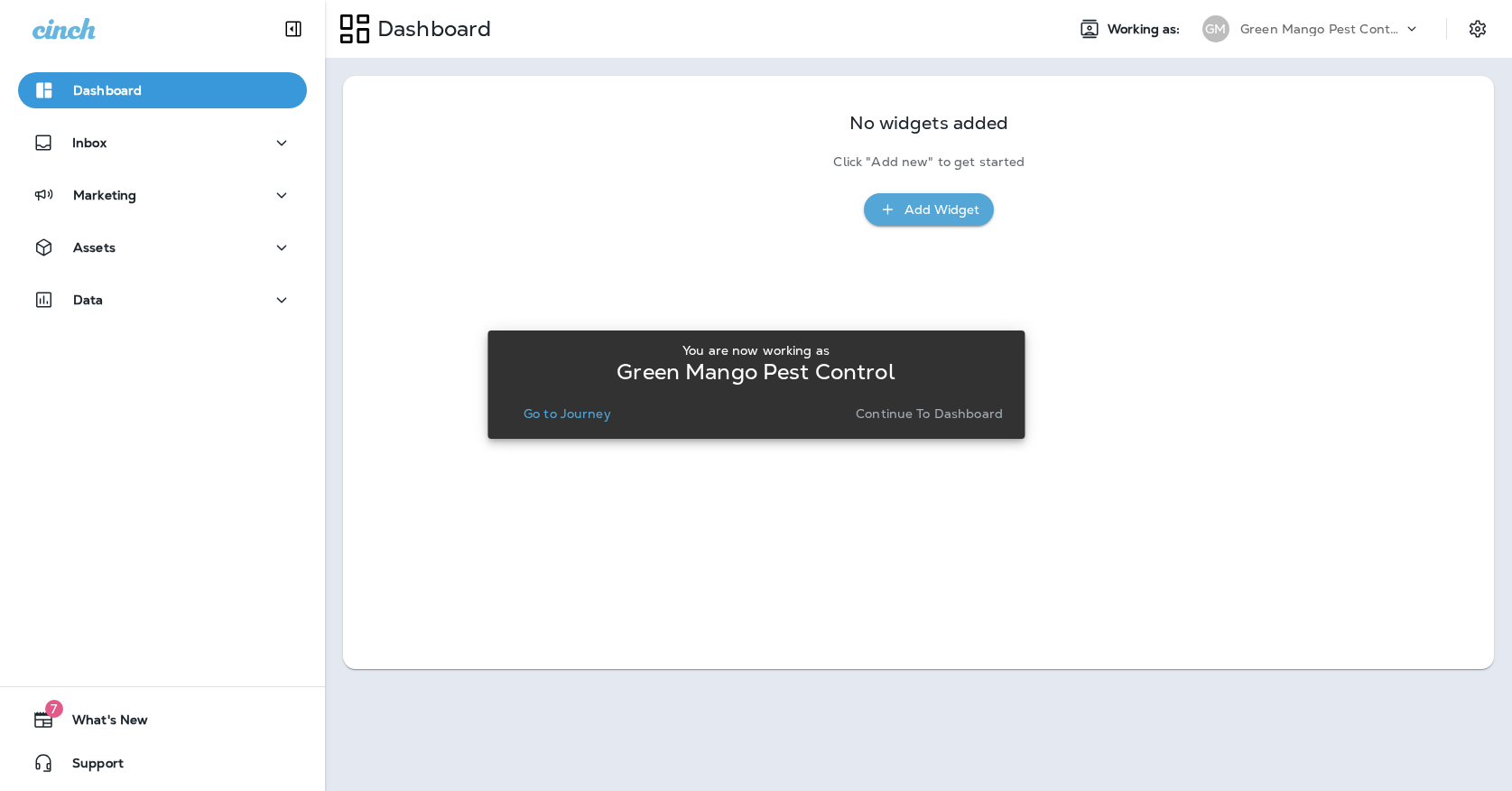
click at [590, 427] on div "You are now working as Green Mango Pest Control Go to Journey Continue to Dashb…" at bounding box center [756, 384] width 508 height 98
click at [590, 420] on p "Go to Journey" at bounding box center [567, 414] width 88 height 15
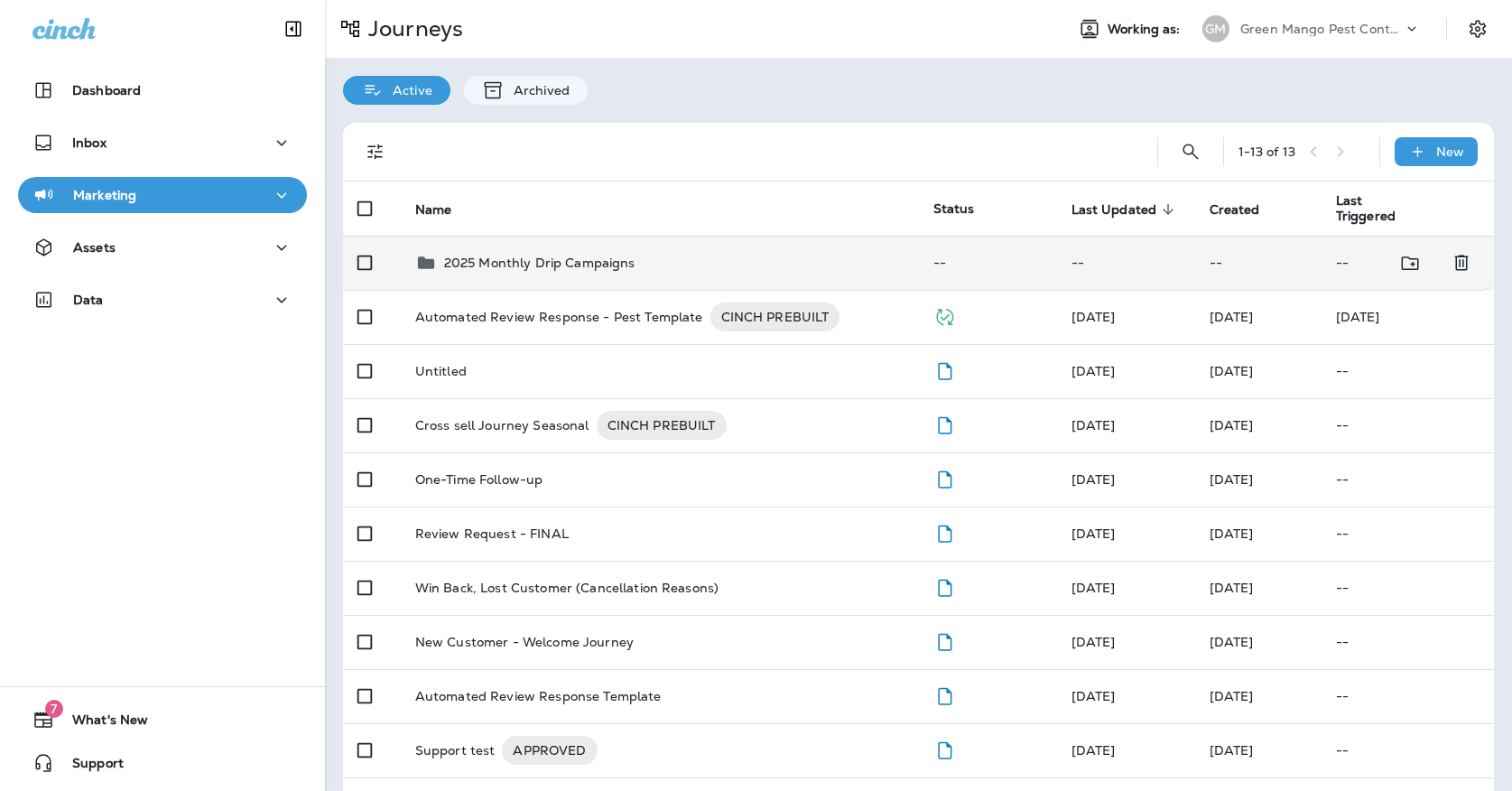
click at [569, 252] on div "2025 Monthly Drip Campaigns" at bounding box center [540, 263] width 191 height 22
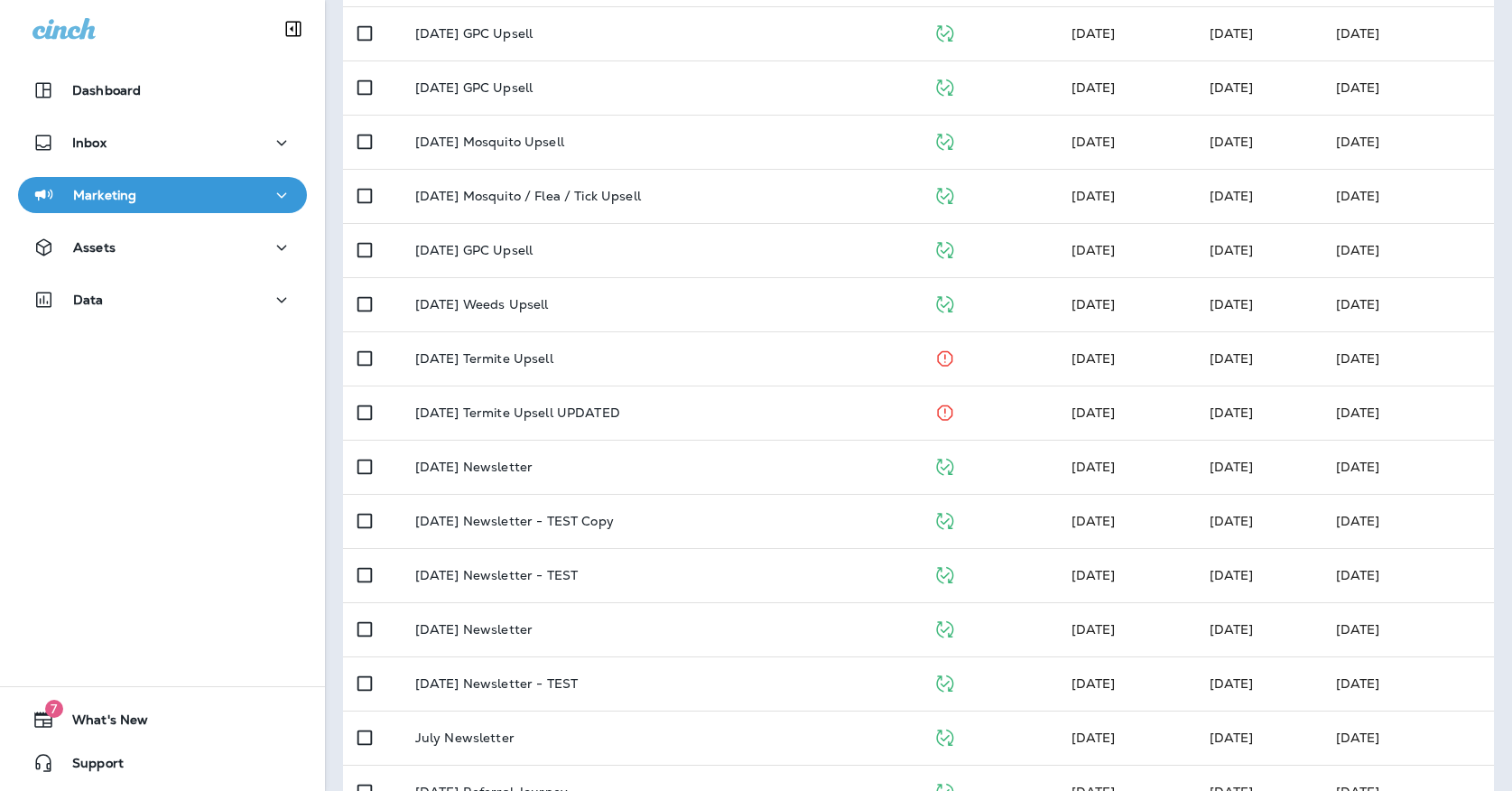
scroll to position [506, 0]
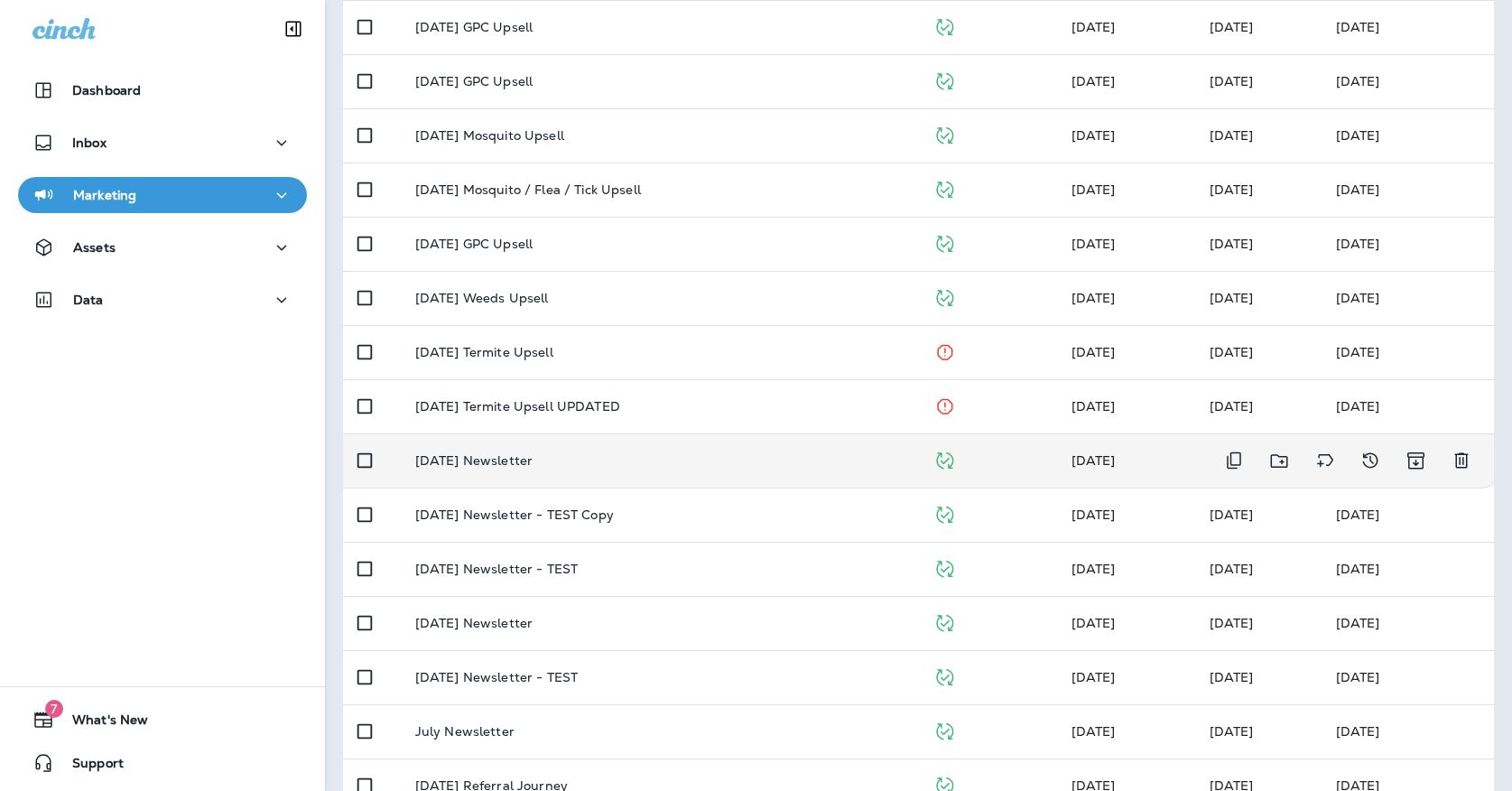
click at [528, 453] on p "[DATE] Newsletter" at bounding box center [474, 460] width 117 height 15
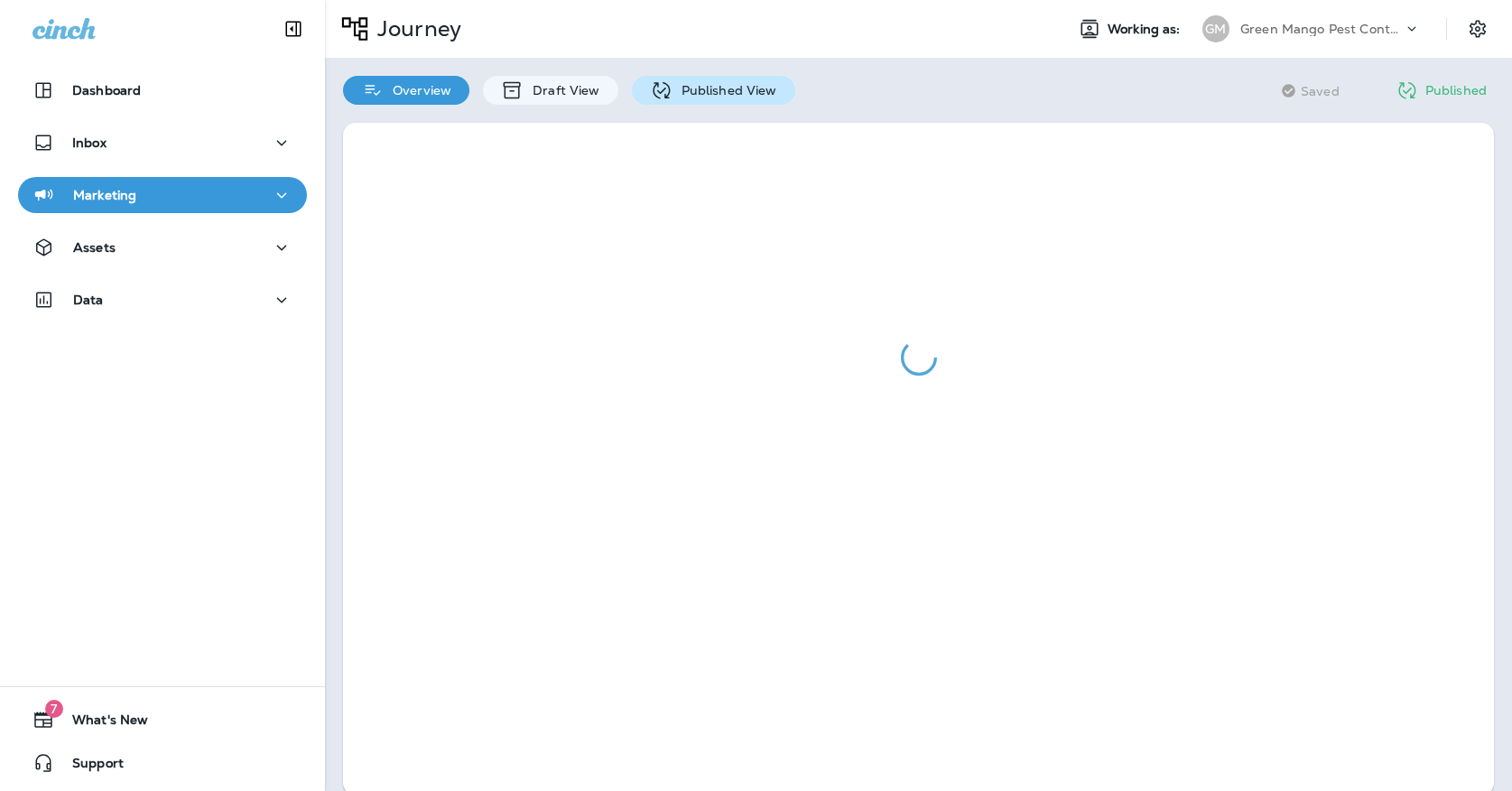
click at [672, 100] on div "Published View" at bounding box center [714, 90] width 164 height 29
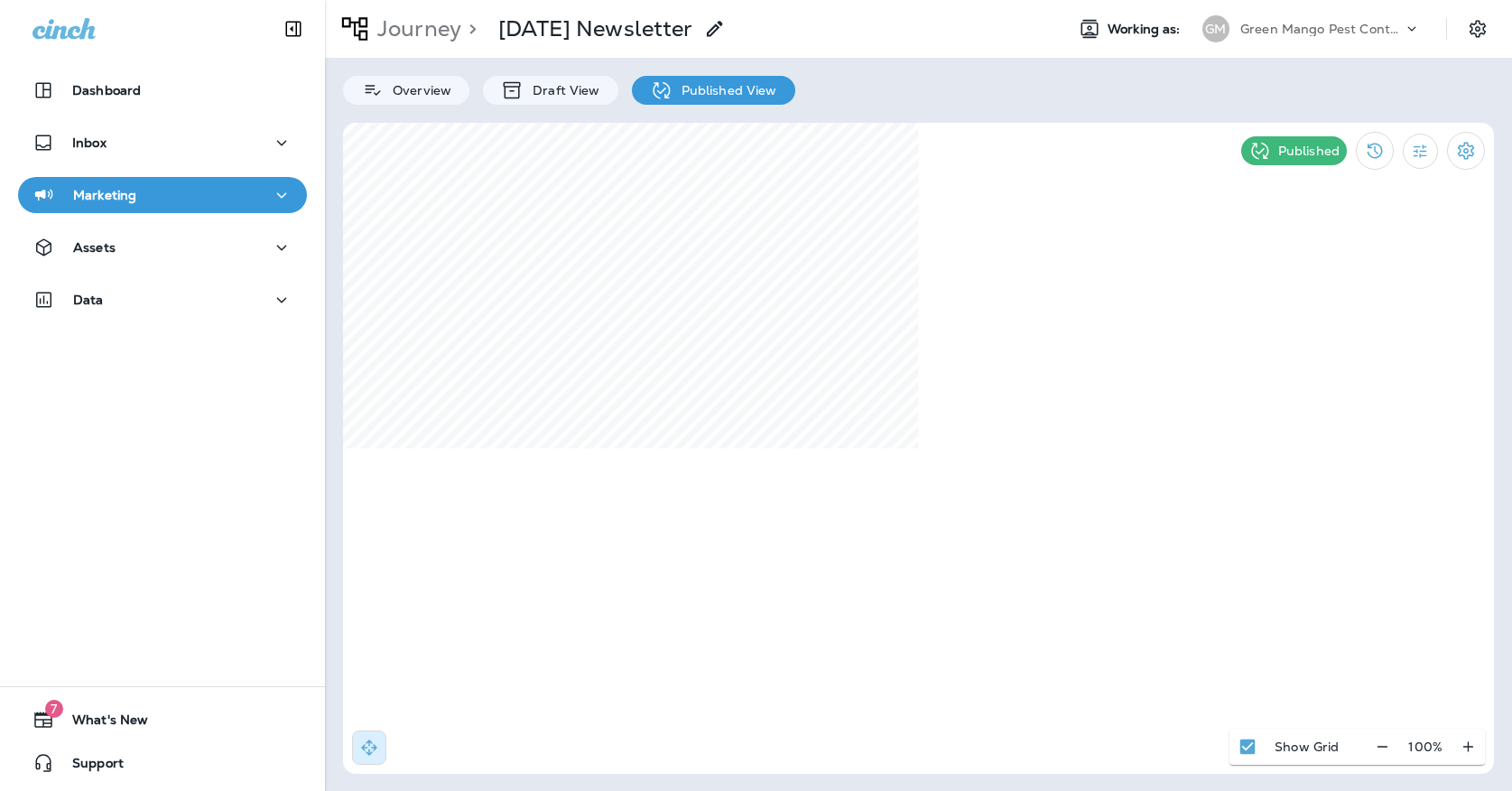
select select "*"
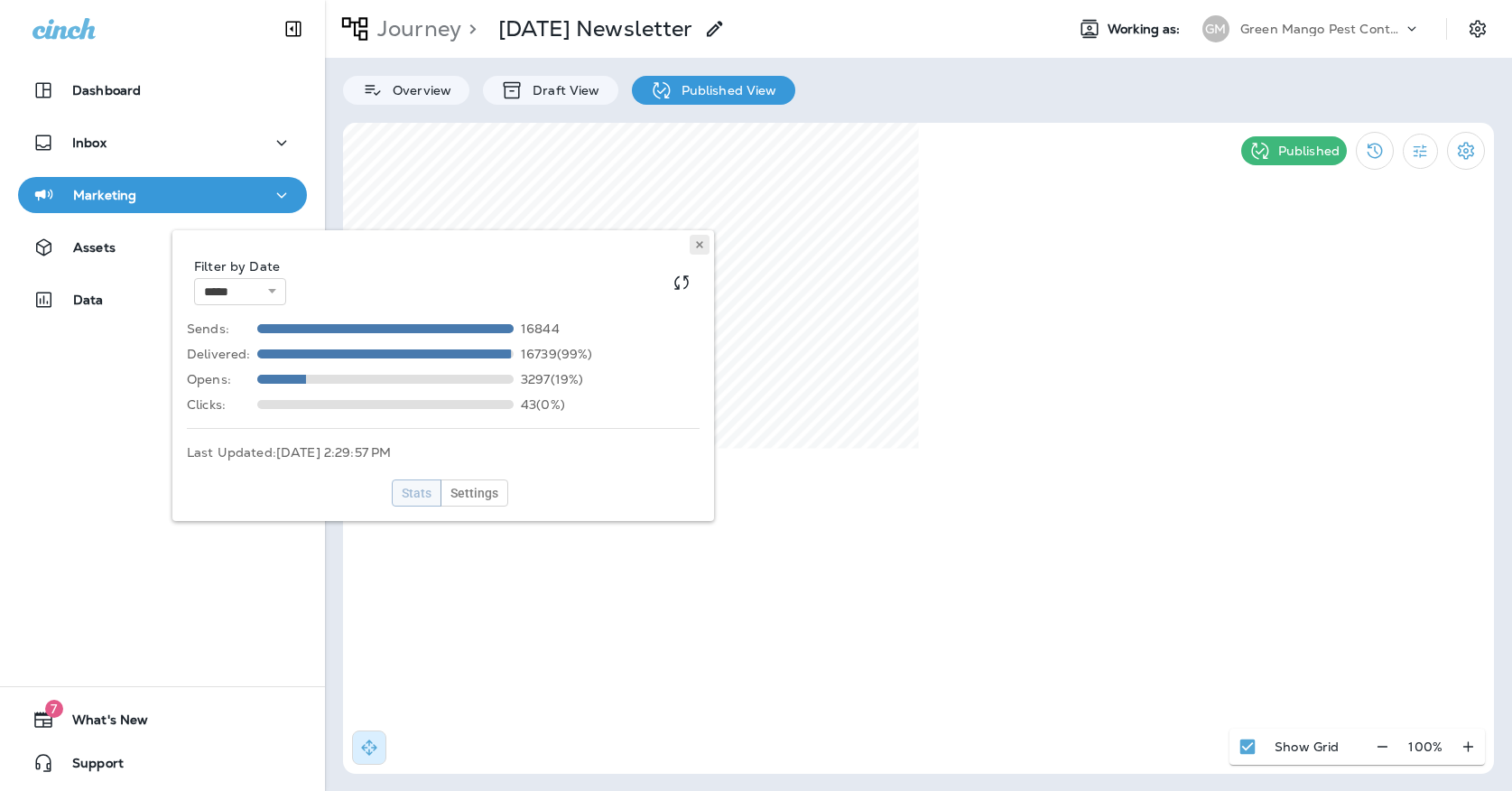
click at [703, 240] on icon at bounding box center [699, 244] width 11 height 11
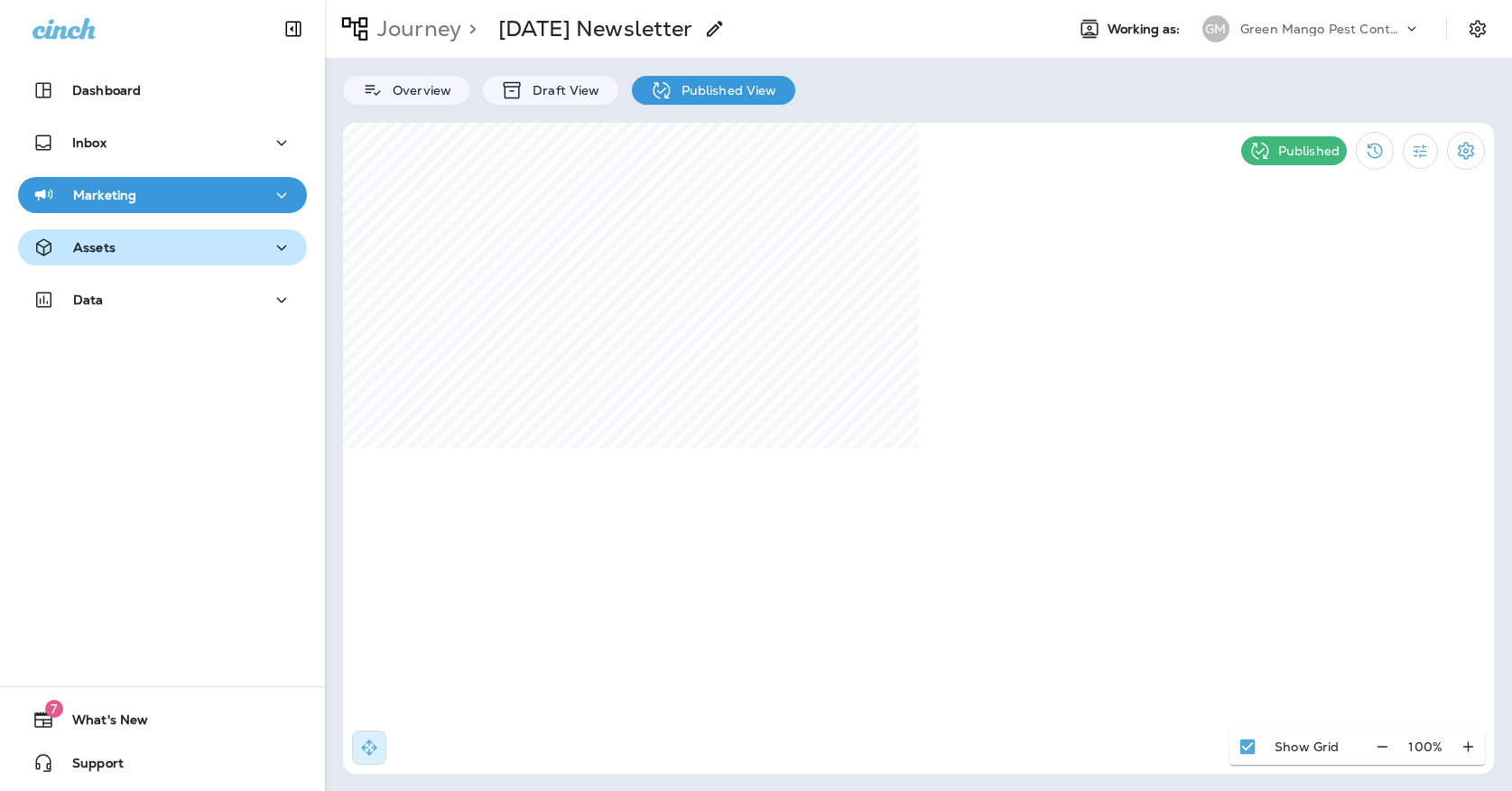
click at [171, 244] on div "Assets" at bounding box center [163, 247] width 260 height 23
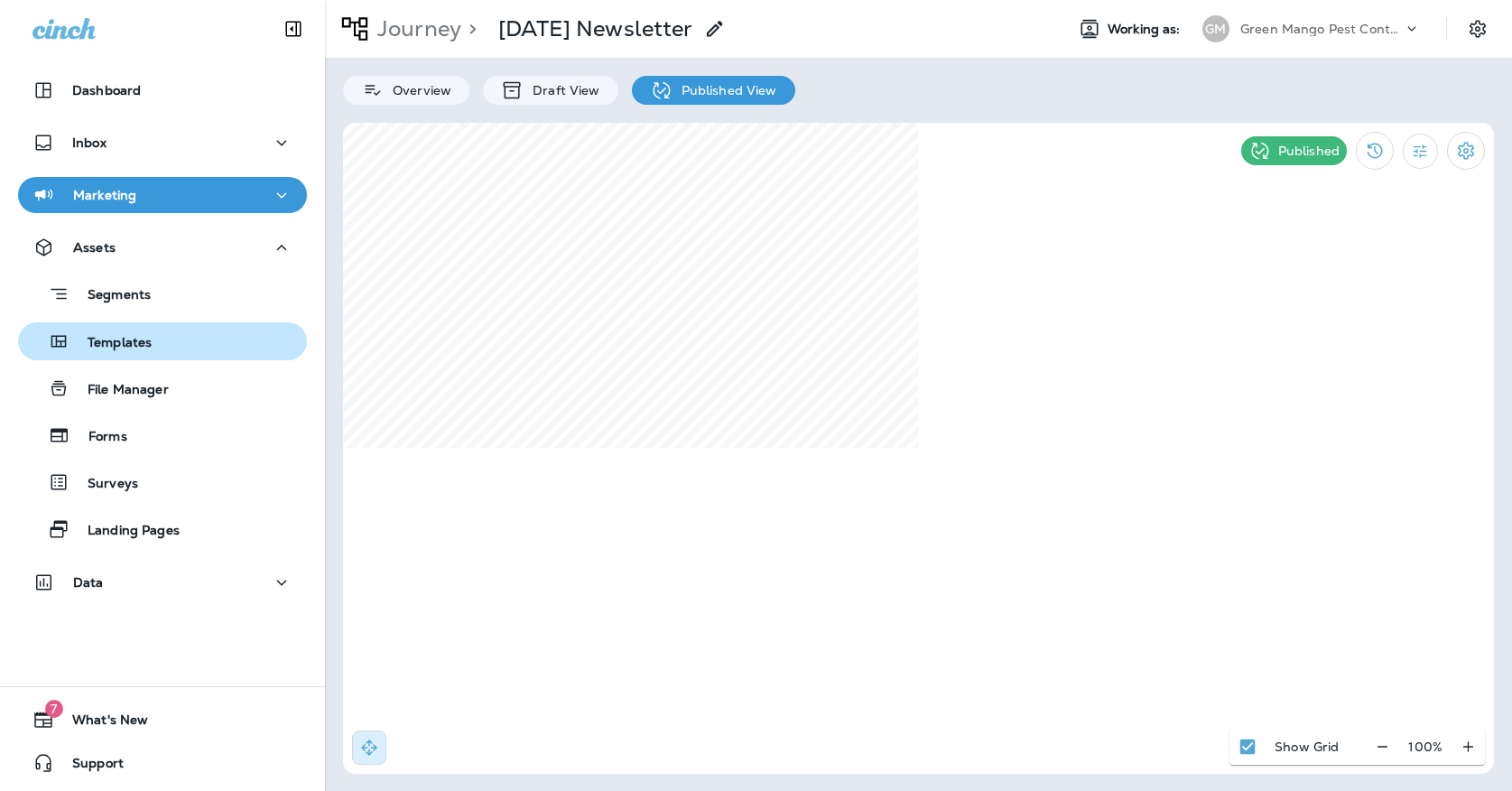
click at [173, 336] on div "Templates" at bounding box center [163, 342] width 275 height 28
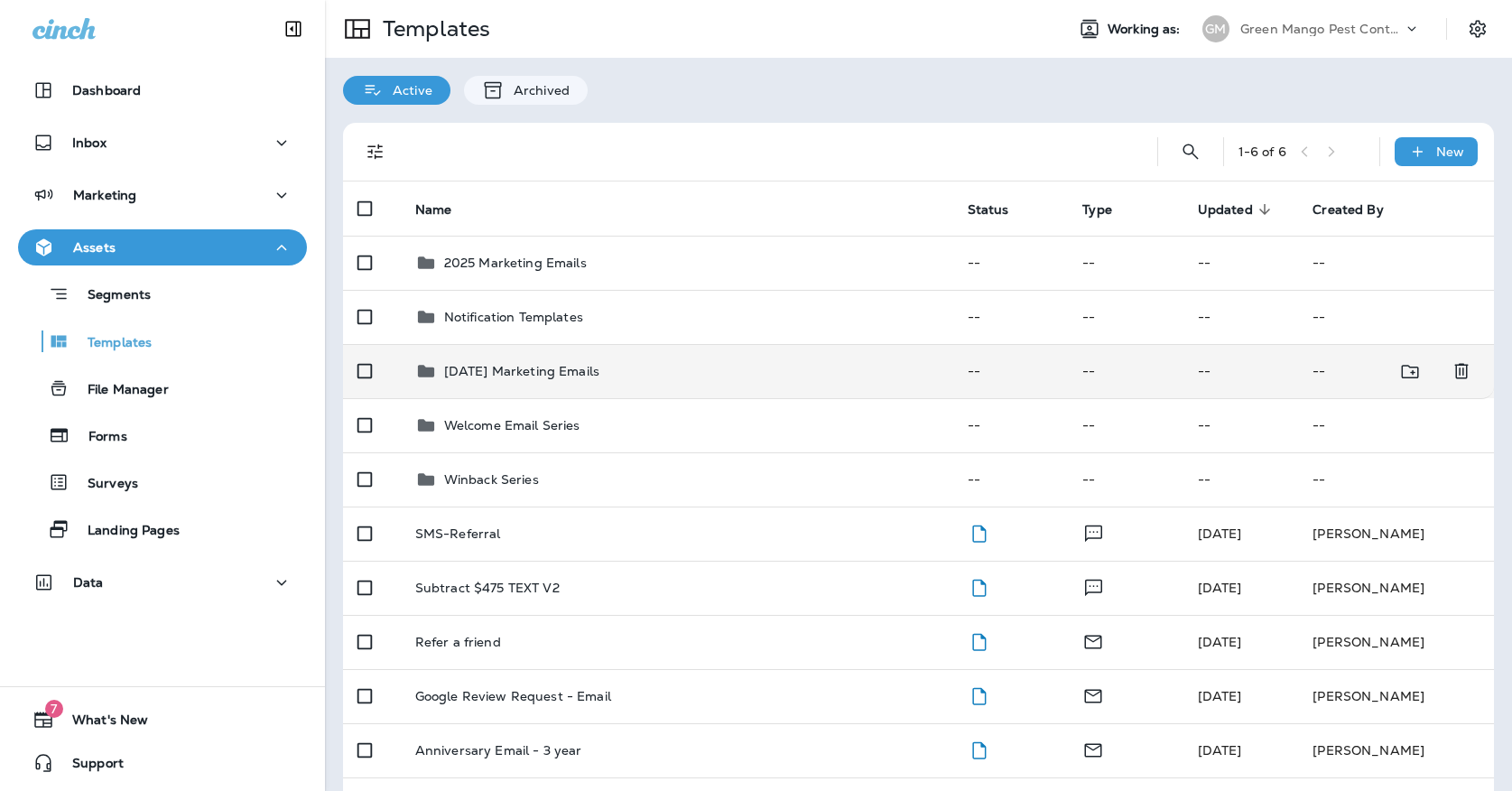
click at [580, 364] on td "[DATE] Marketing Emails" at bounding box center [677, 370] width 553 height 54
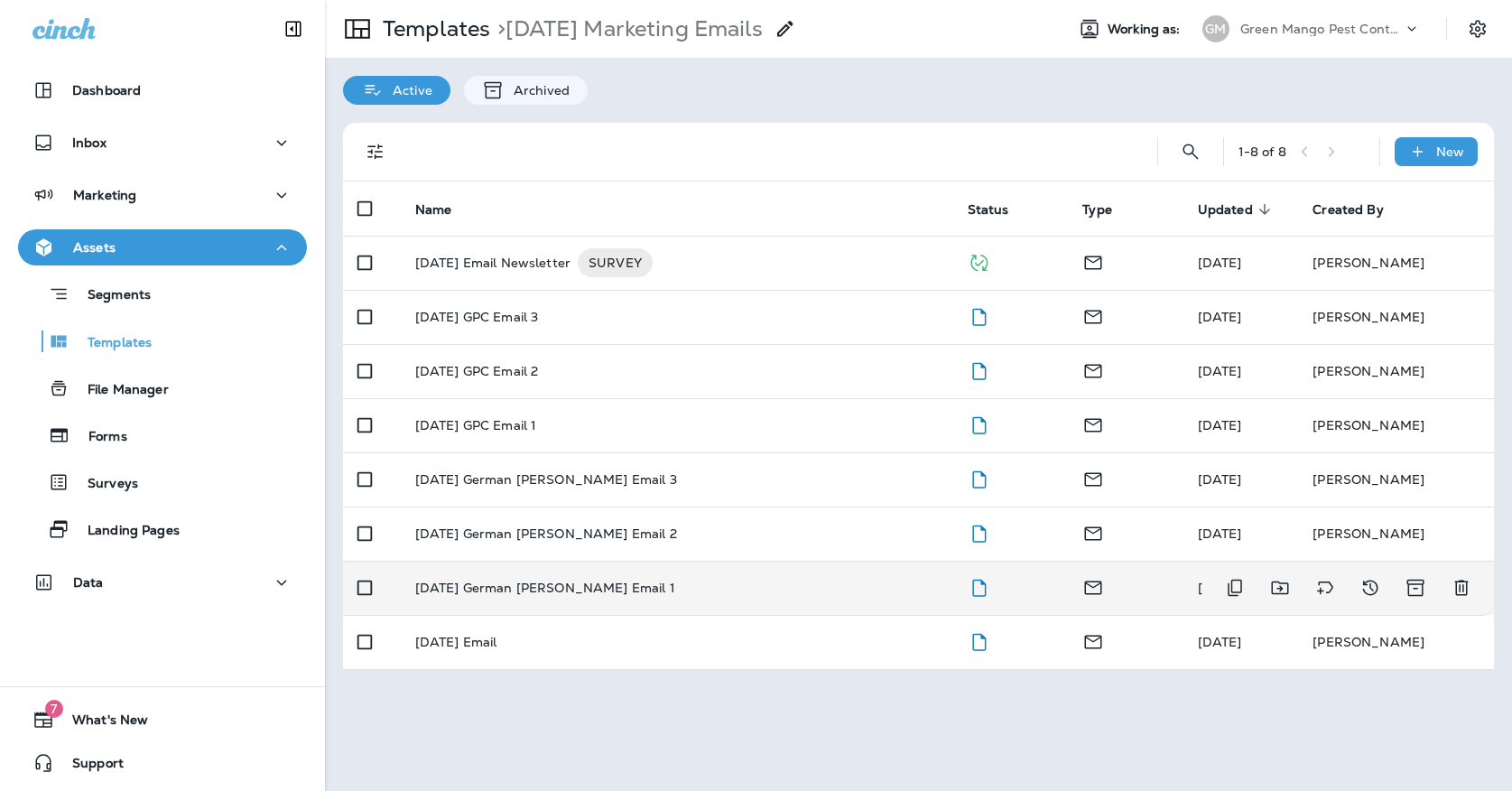
click at [729, 580] on div "[DATE] German [PERSON_NAME] Email 1" at bounding box center [678, 587] width 524 height 15
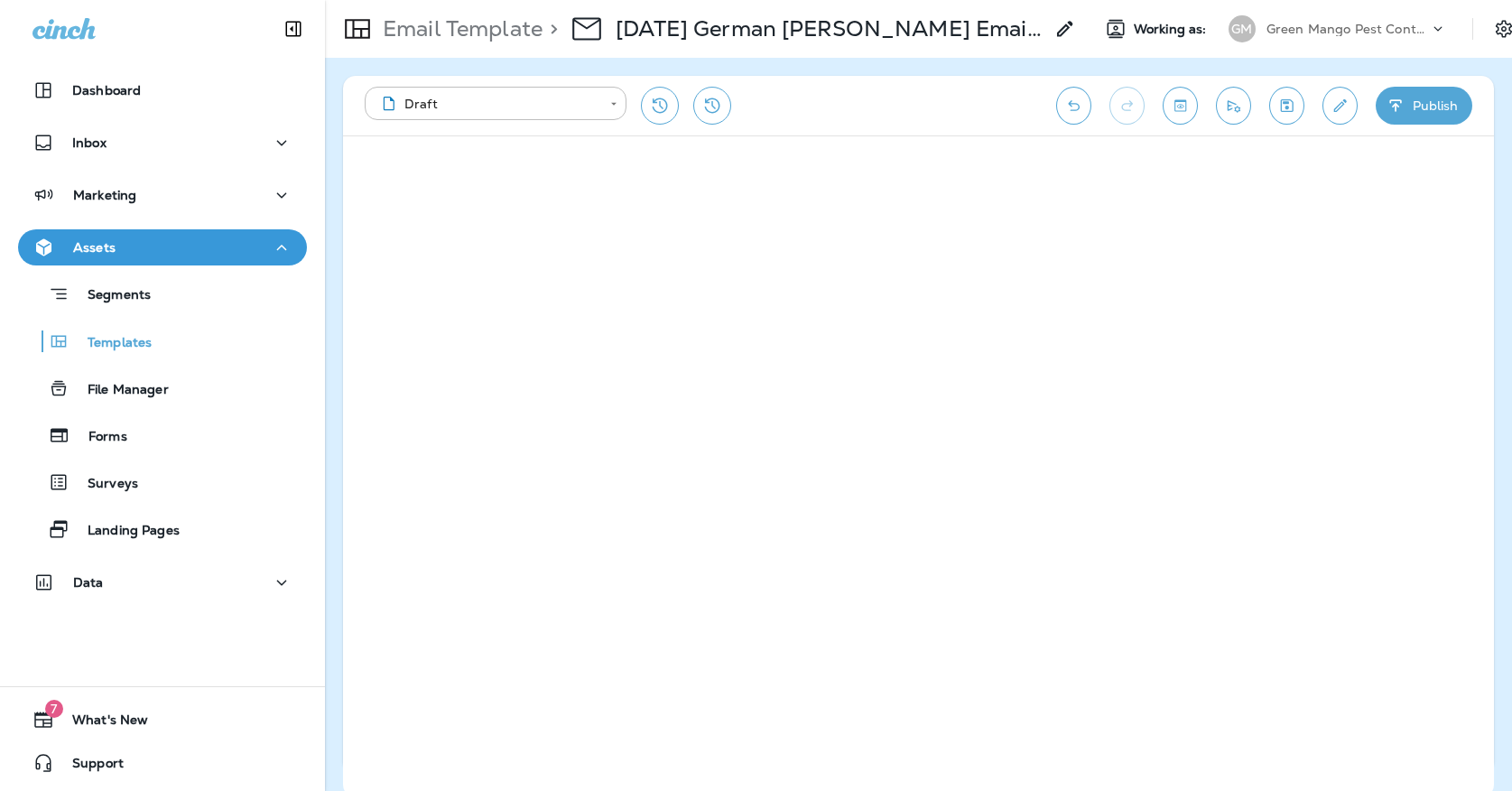
click at [1283, 106] on icon "Save" at bounding box center [1286, 105] width 19 height 18
click at [1229, 99] on icon "Send test email" at bounding box center [1233, 105] width 19 height 18
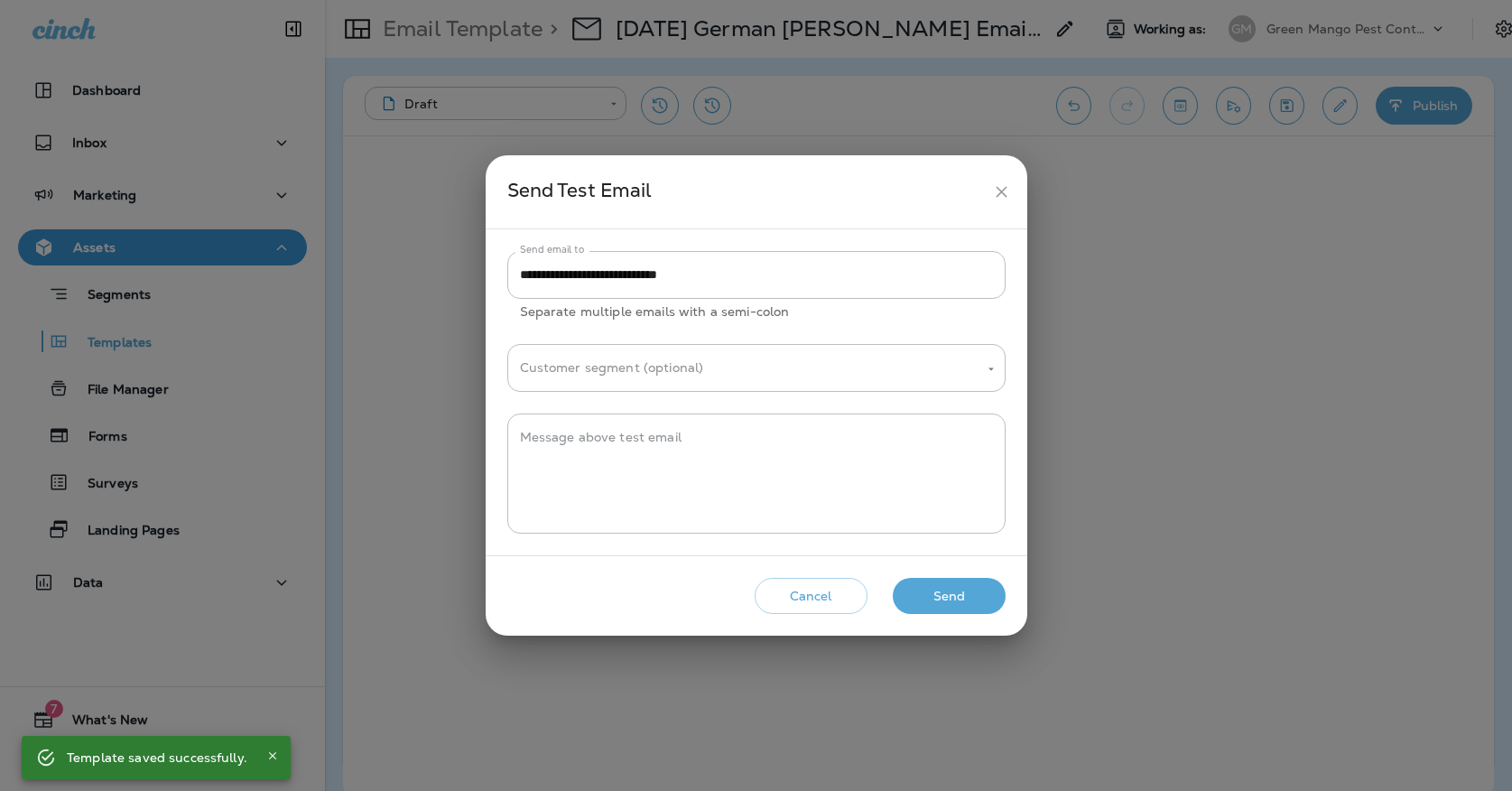
click at [1001, 200] on icon "close" at bounding box center [1001, 191] width 19 height 19
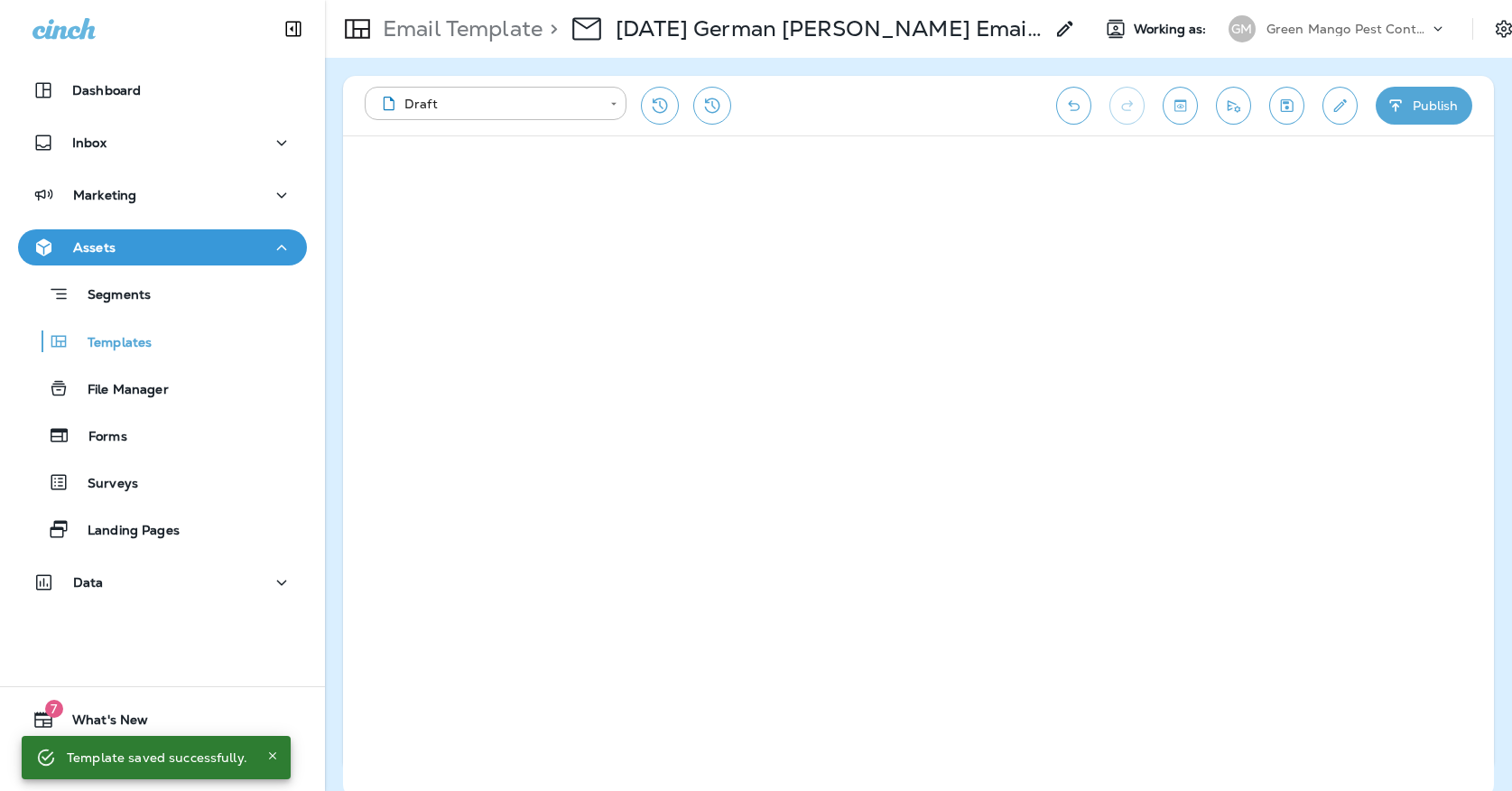
click at [1241, 108] on icon "Send test email" at bounding box center [1233, 105] width 19 height 18
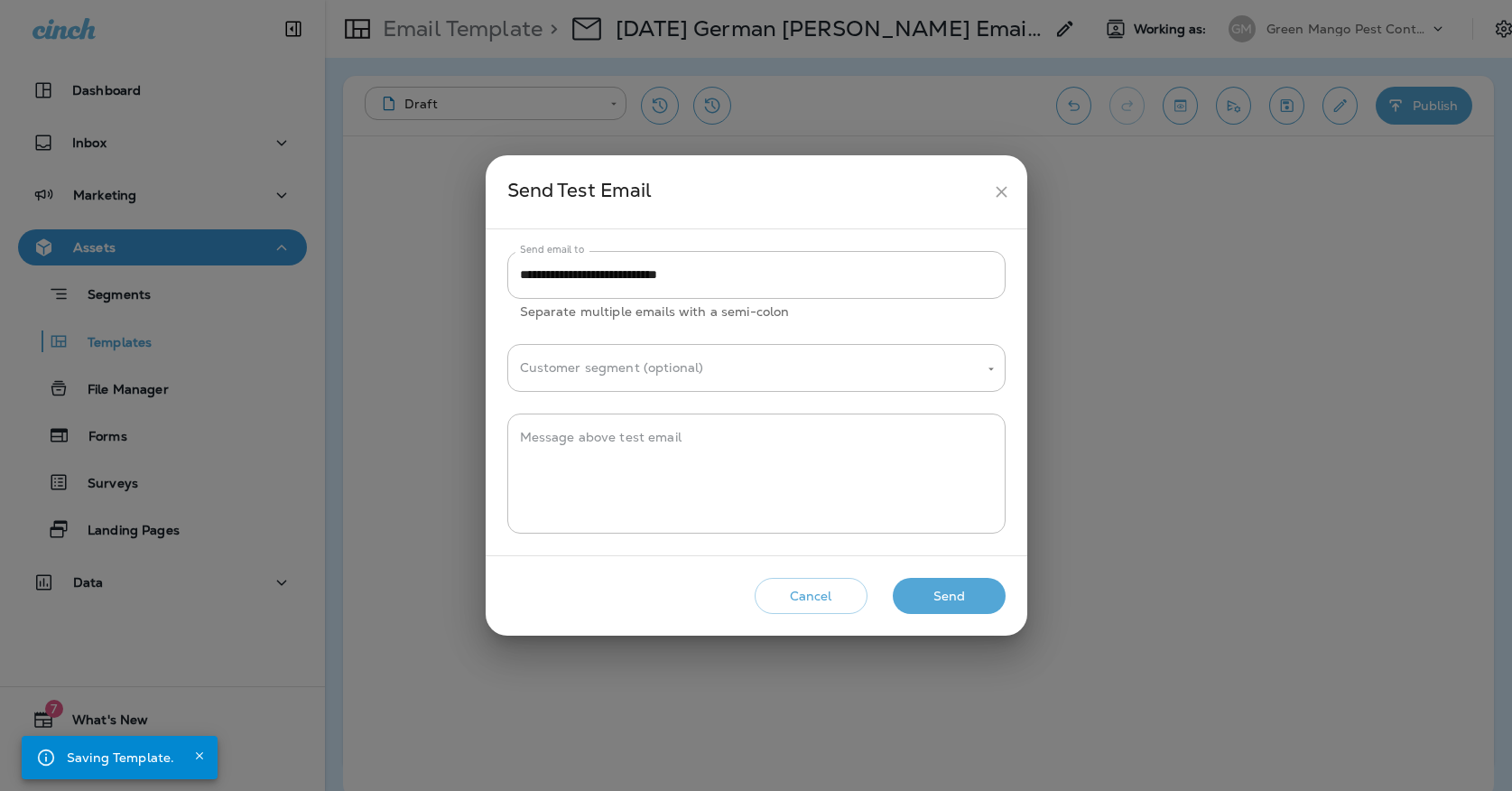
click at [916, 617] on div "Cancel Send" at bounding box center [756, 596] width 513 height 51
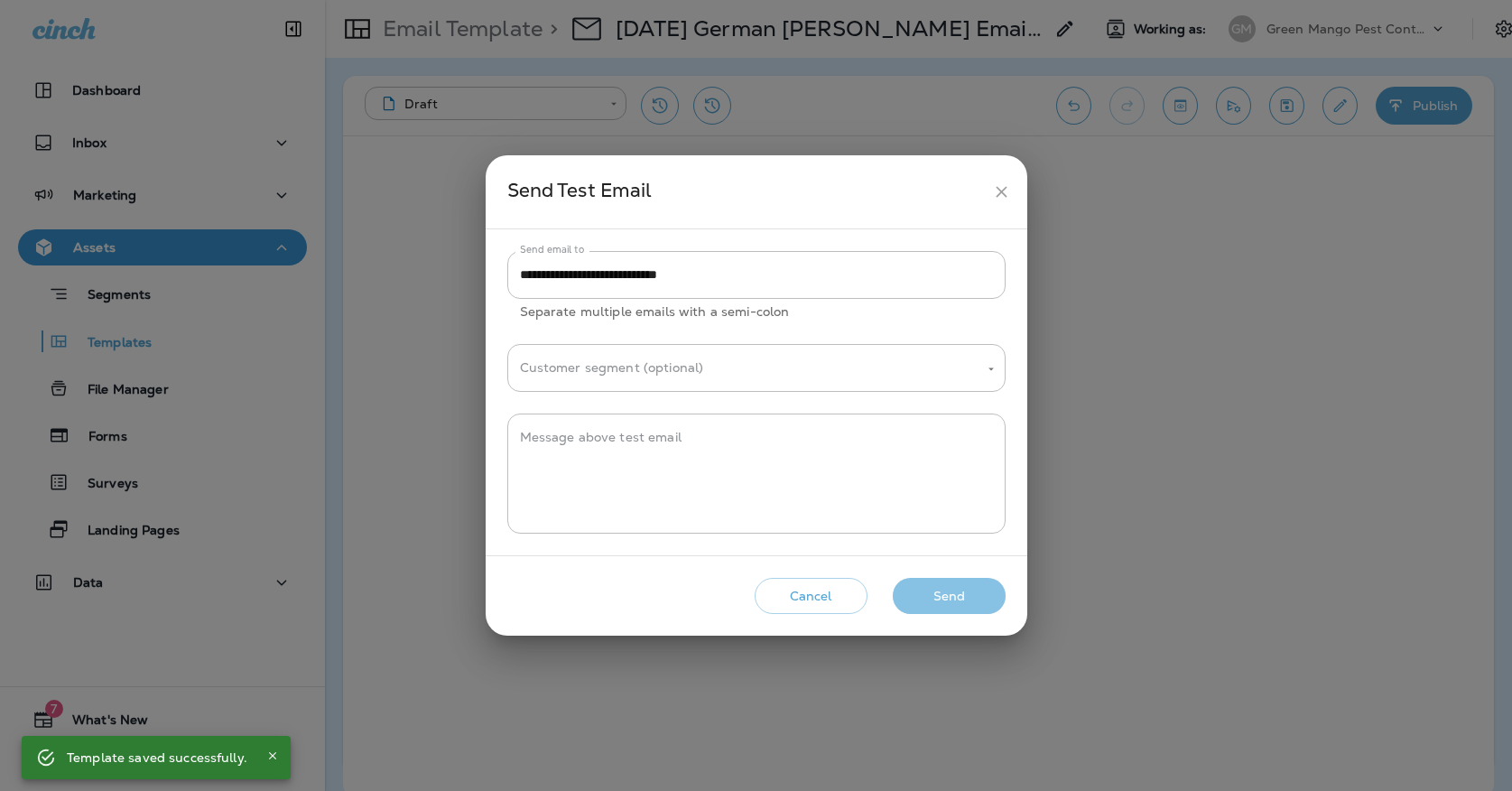
click at [919, 601] on button "Send" at bounding box center [950, 597] width 113 height 37
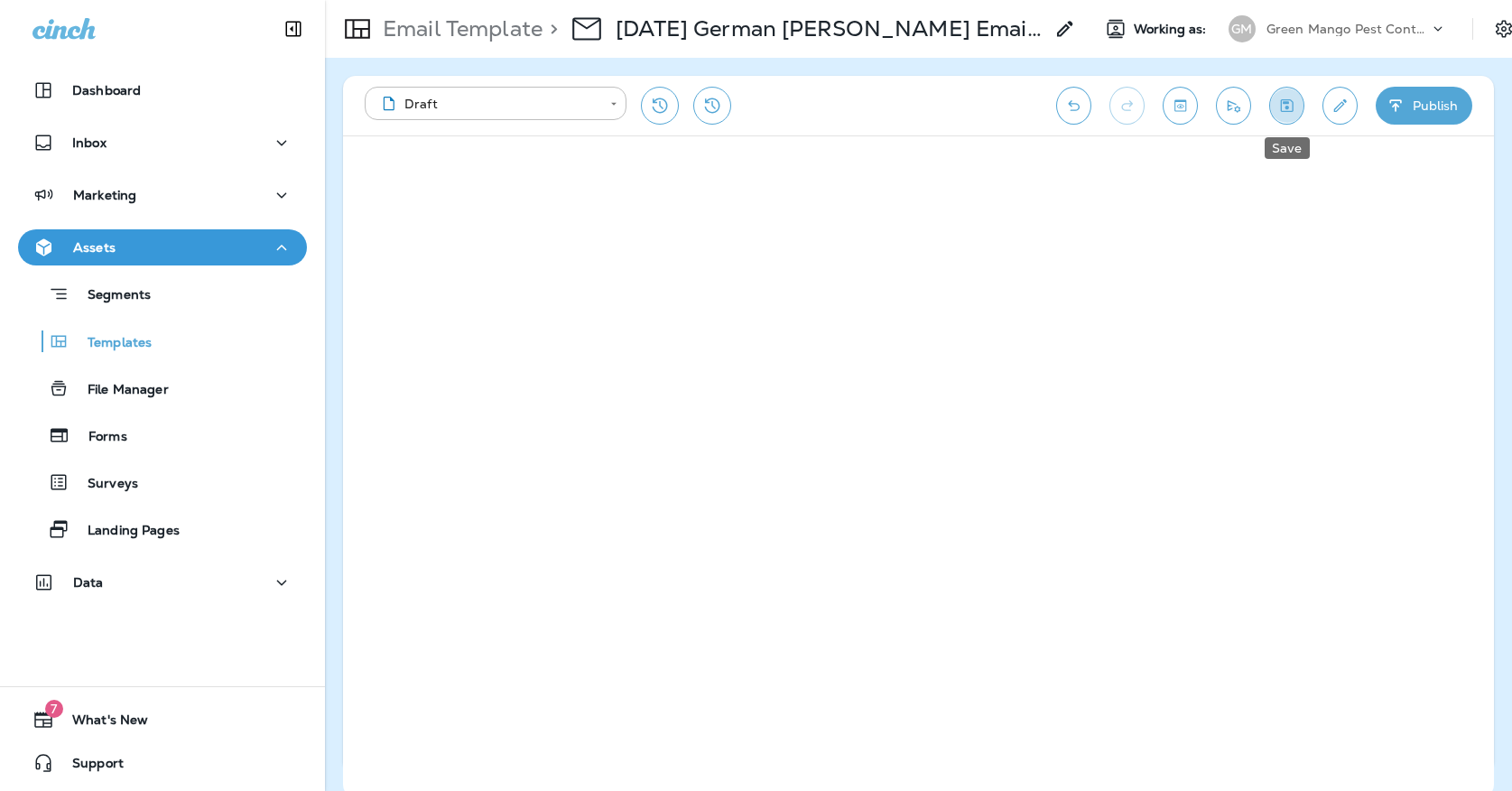
click at [1290, 103] on icon "Save" at bounding box center [1286, 105] width 19 height 18
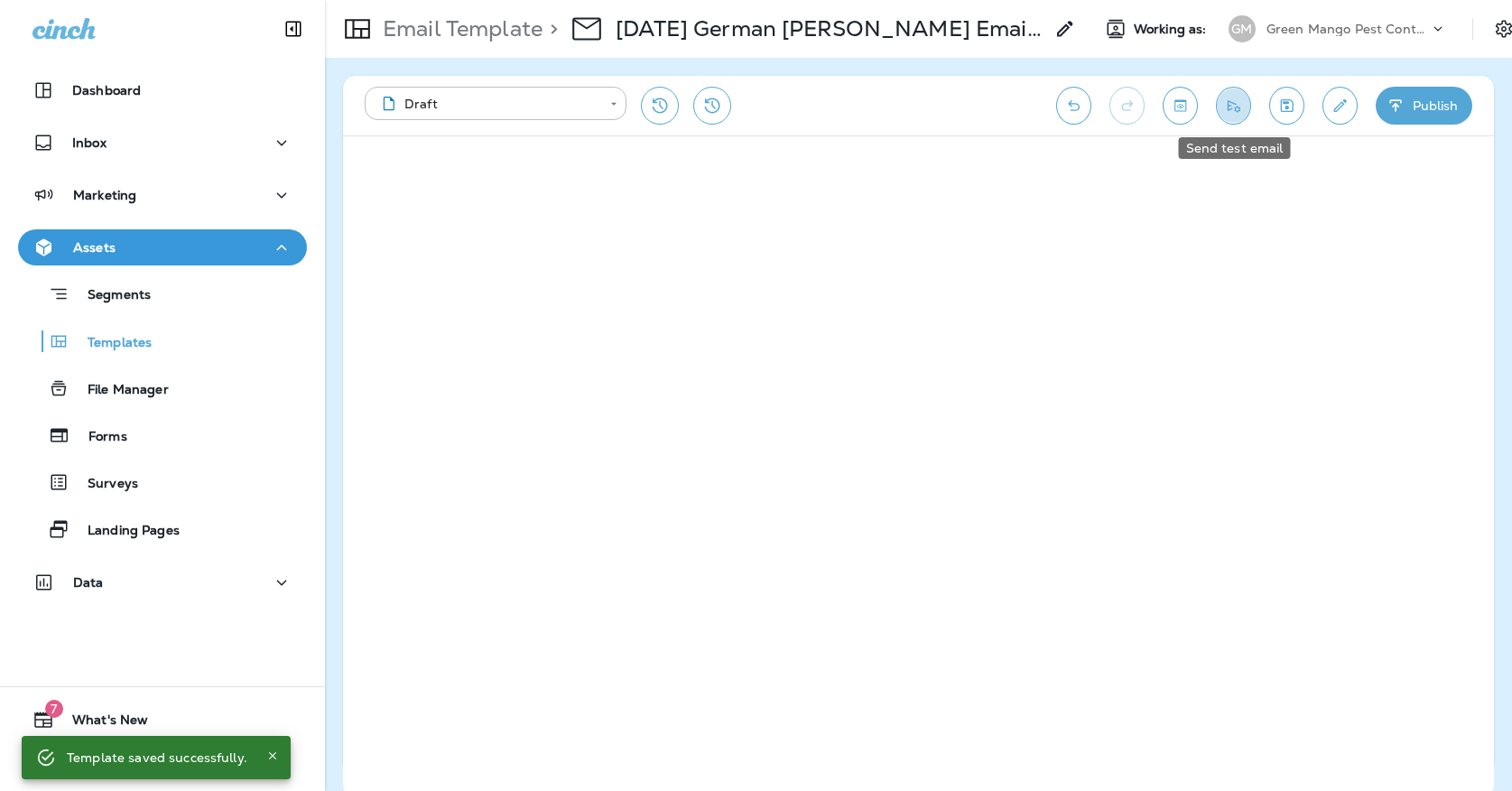
click at [1241, 107] on icon "Send test email" at bounding box center [1233, 105] width 19 height 18
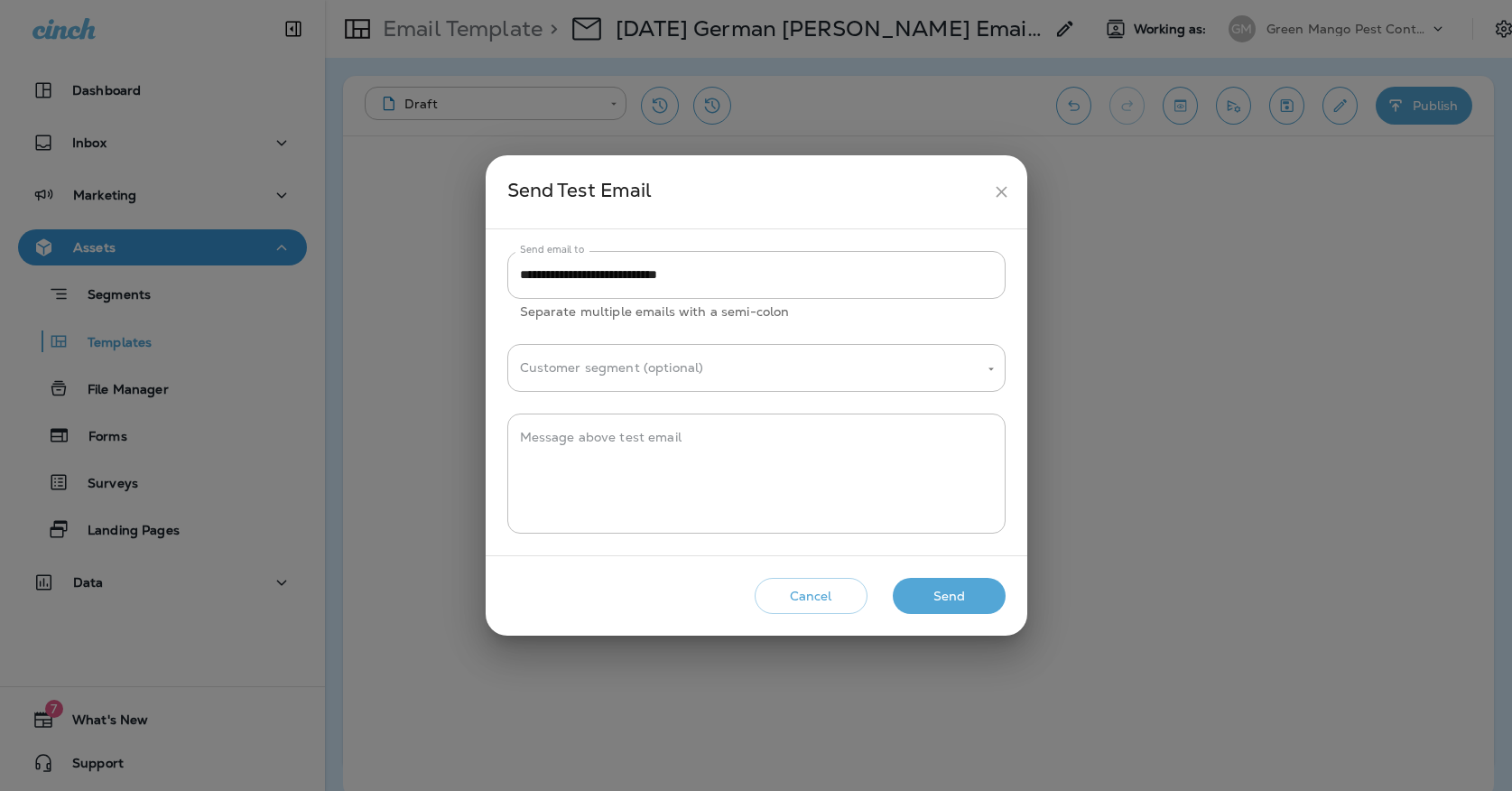
click at [950, 590] on button "Send" at bounding box center [950, 597] width 113 height 37
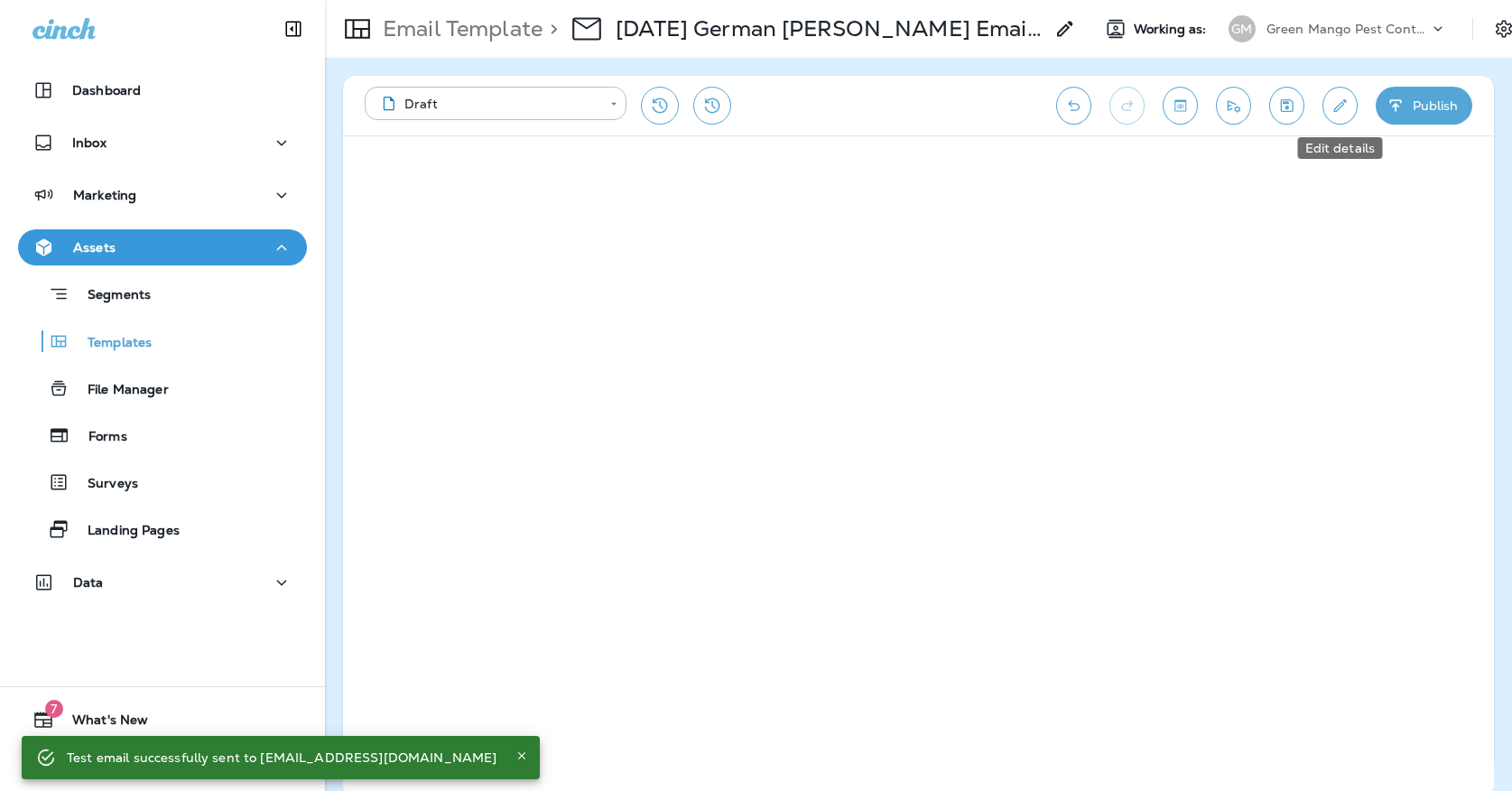
click at [1327, 98] on button "Edit details" at bounding box center [1341, 105] width 35 height 38
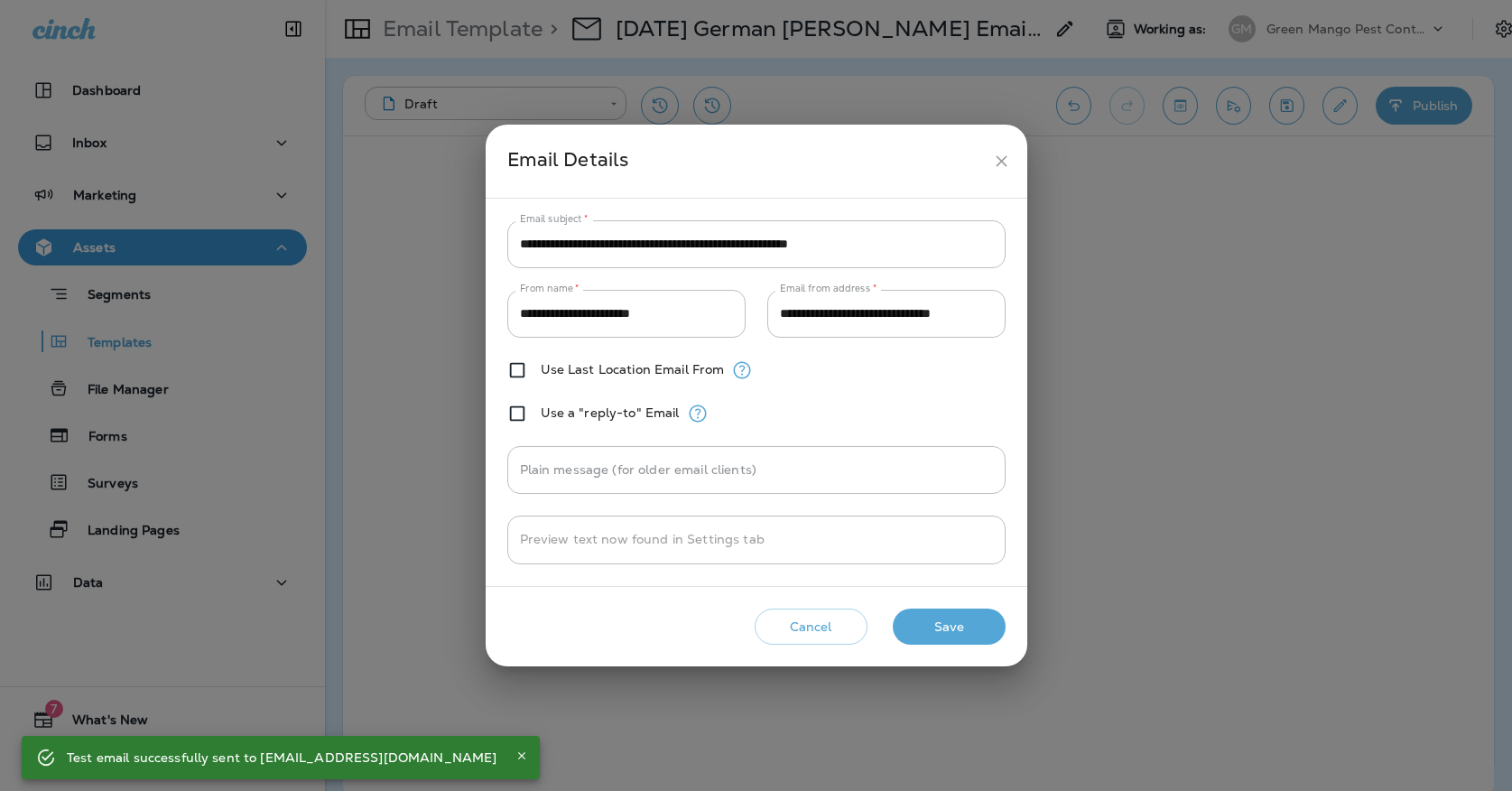
click at [1011, 157] on icon "close" at bounding box center [1001, 161] width 19 height 19
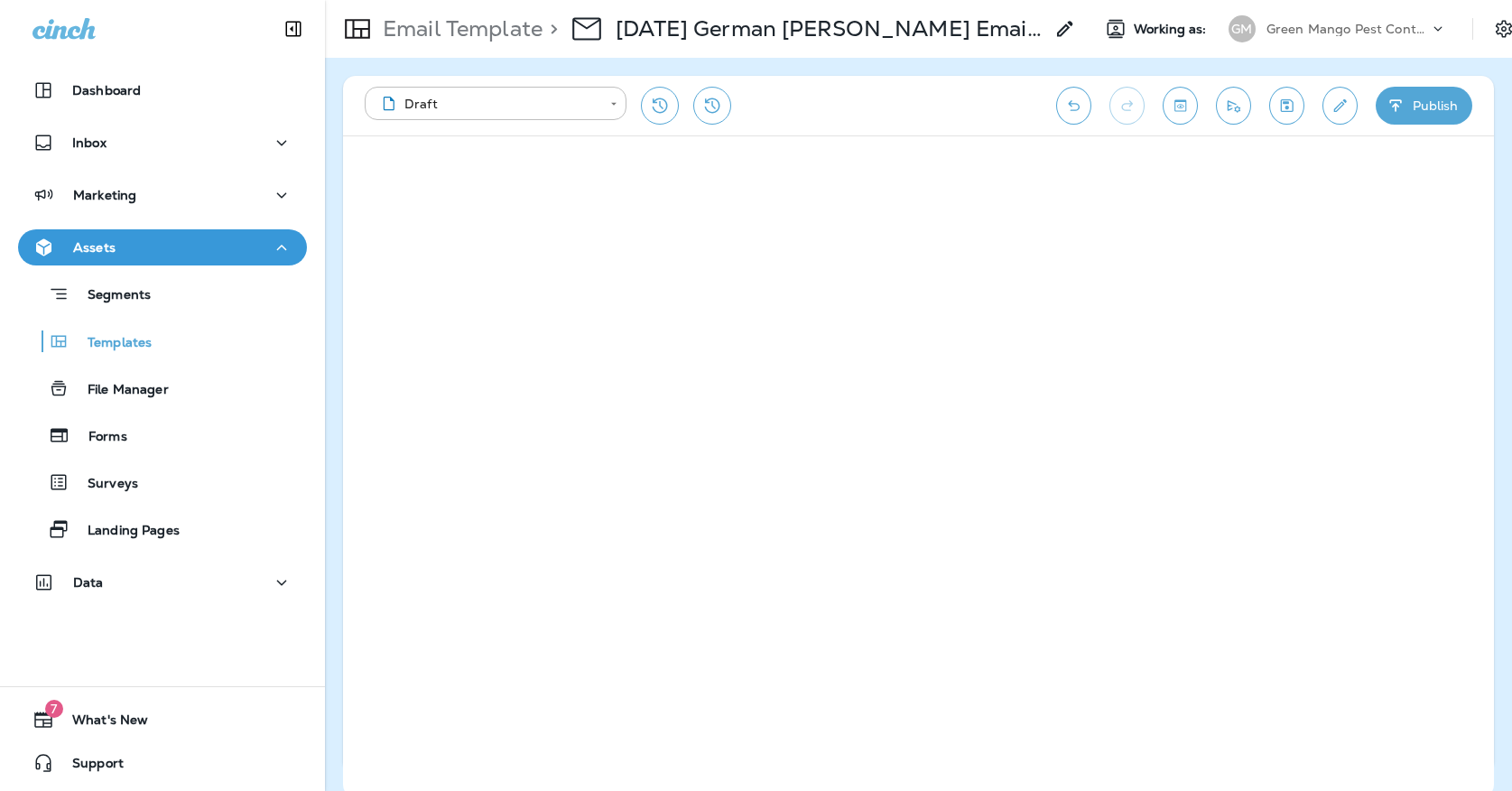
click at [1436, 106] on button "Publish" at bounding box center [1424, 105] width 97 height 38
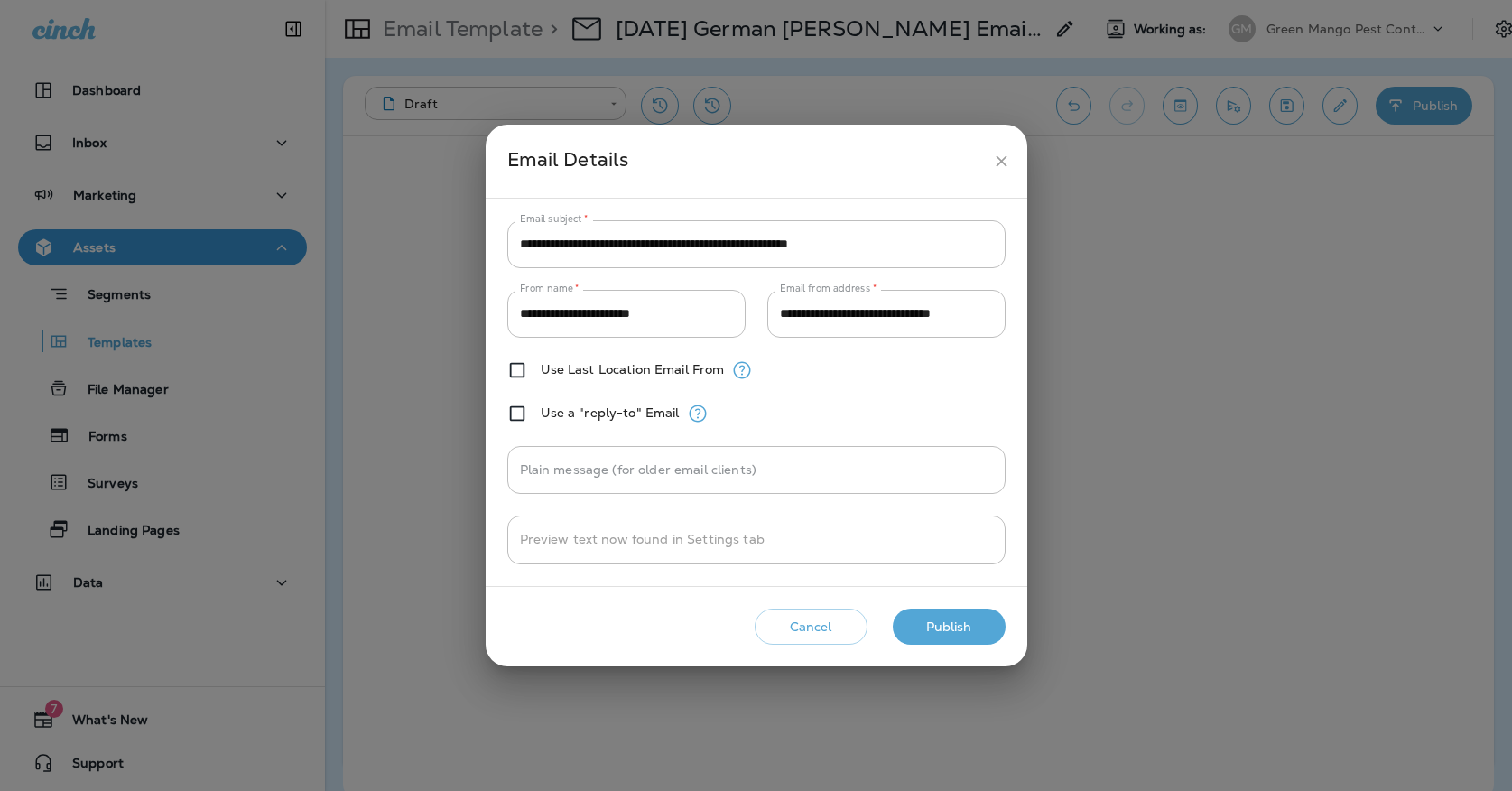
click at [909, 623] on button "Publish" at bounding box center [950, 627] width 113 height 37
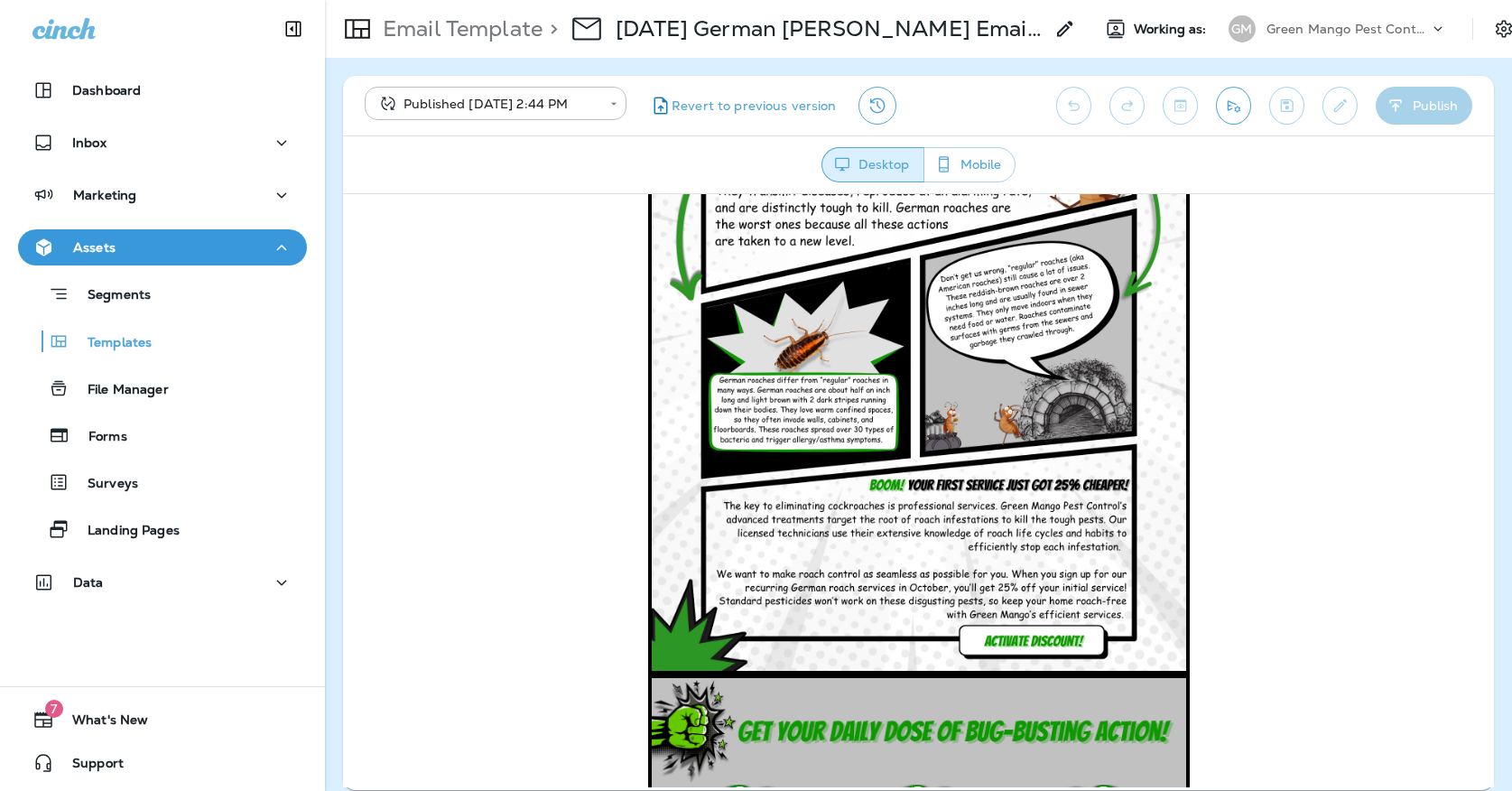
scroll to position [477, 0]
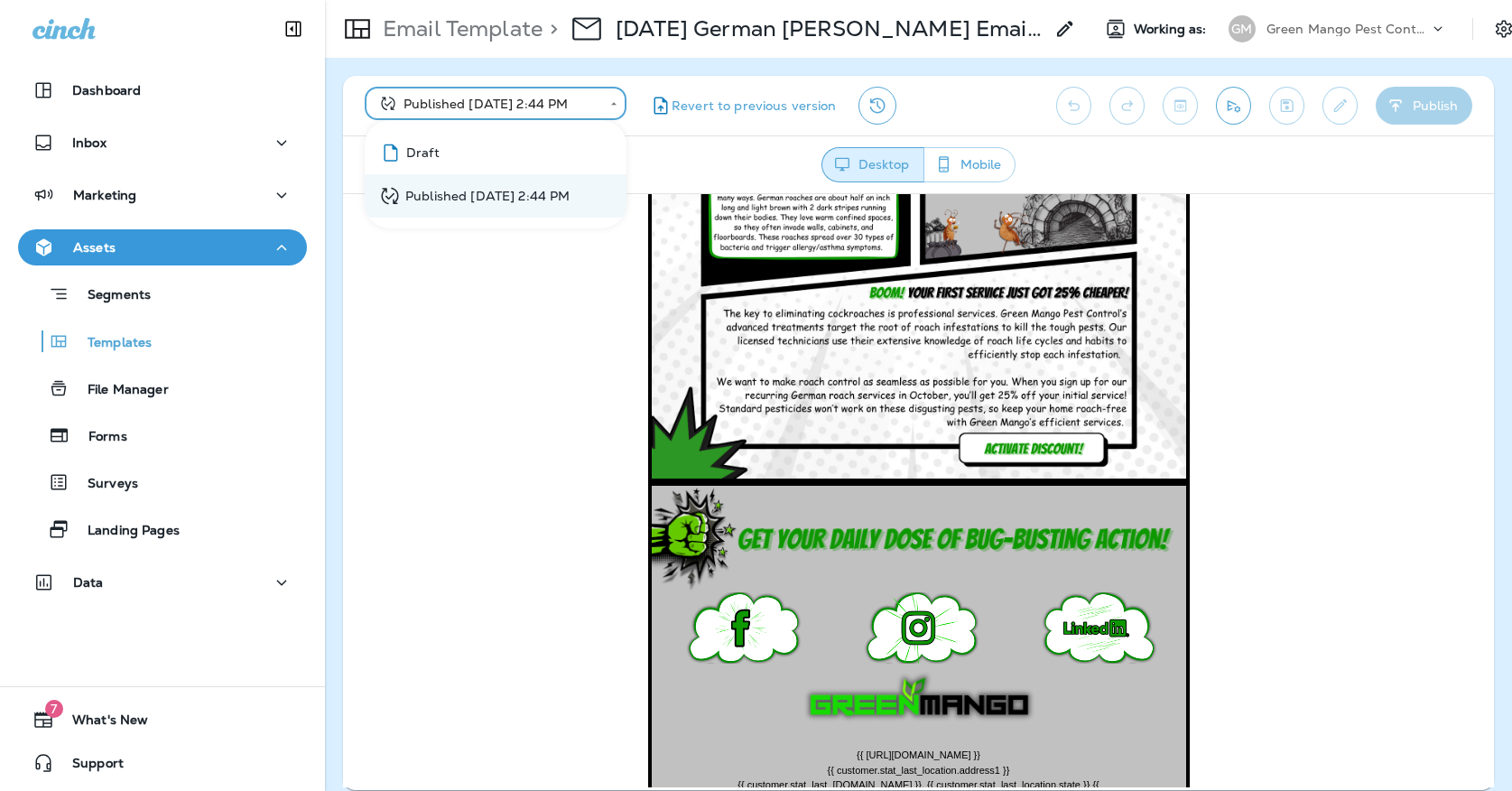
click at [517, 0] on body "**********" at bounding box center [756, 0] width 1512 height 0
click at [498, 140] on li "Draft" at bounding box center [495, 153] width 262 height 43
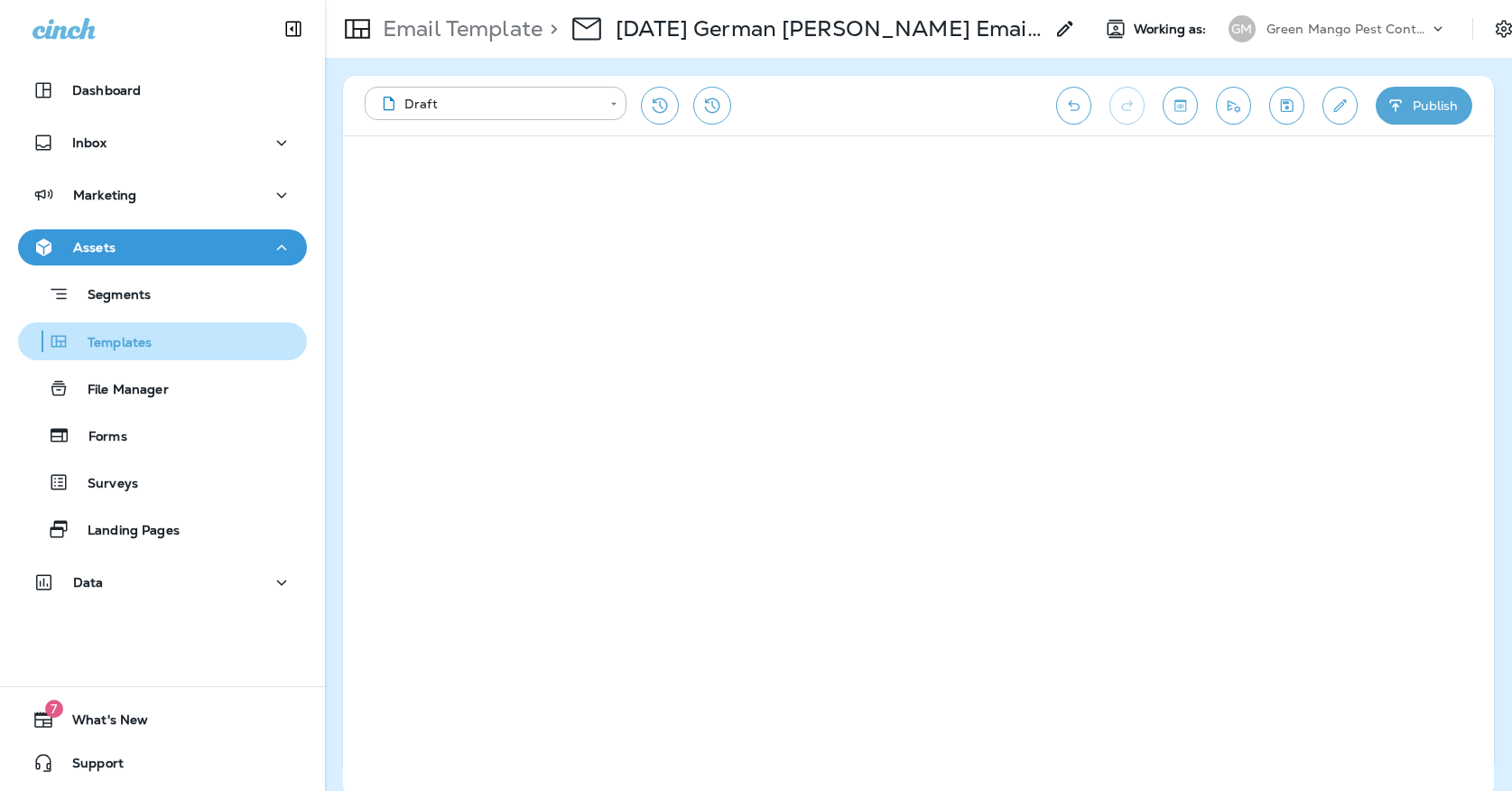
click at [195, 345] on div "Templates" at bounding box center [163, 342] width 275 height 28
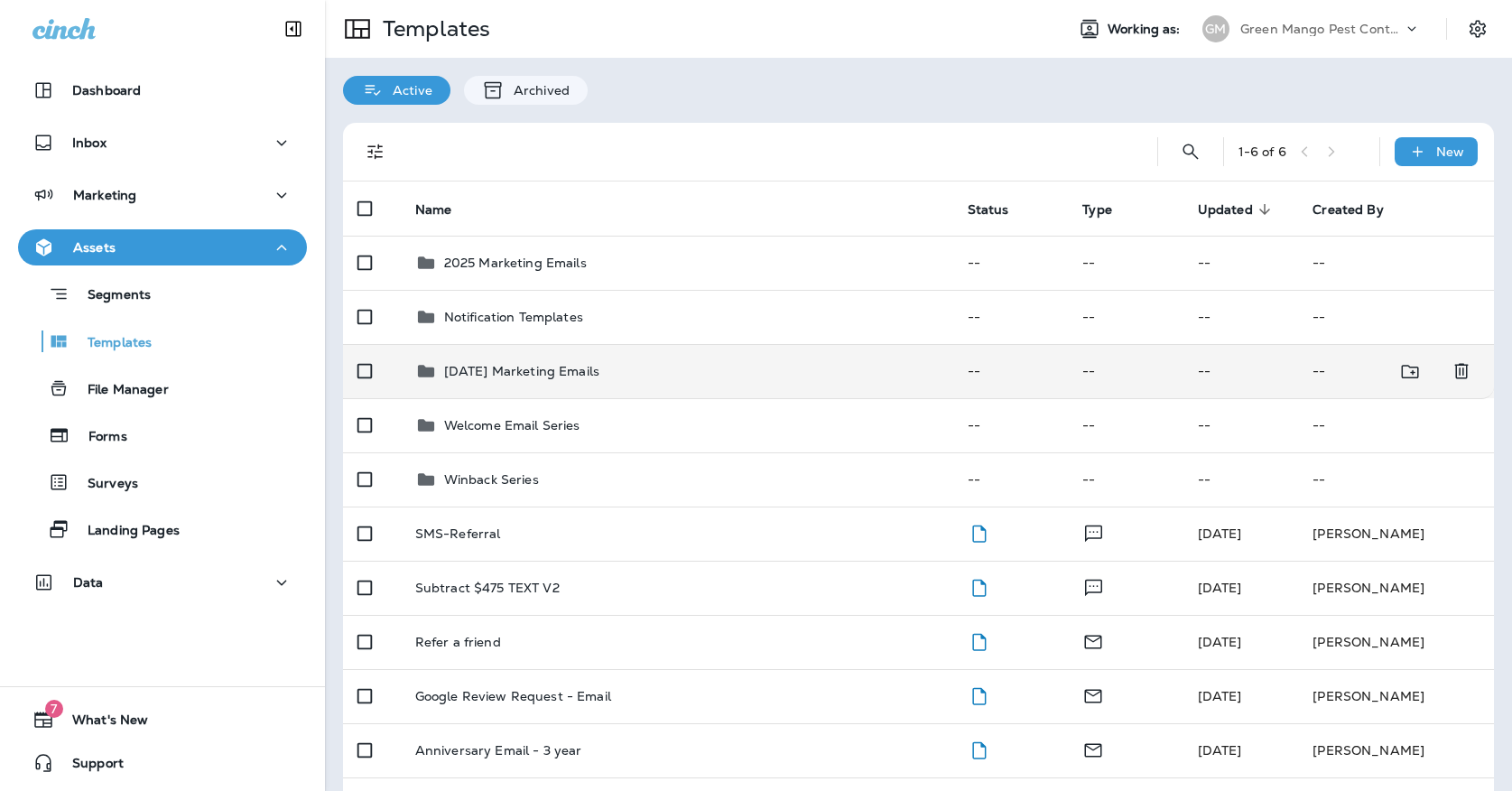
click at [511, 369] on td "[DATE] Marketing Emails" at bounding box center [677, 370] width 553 height 54
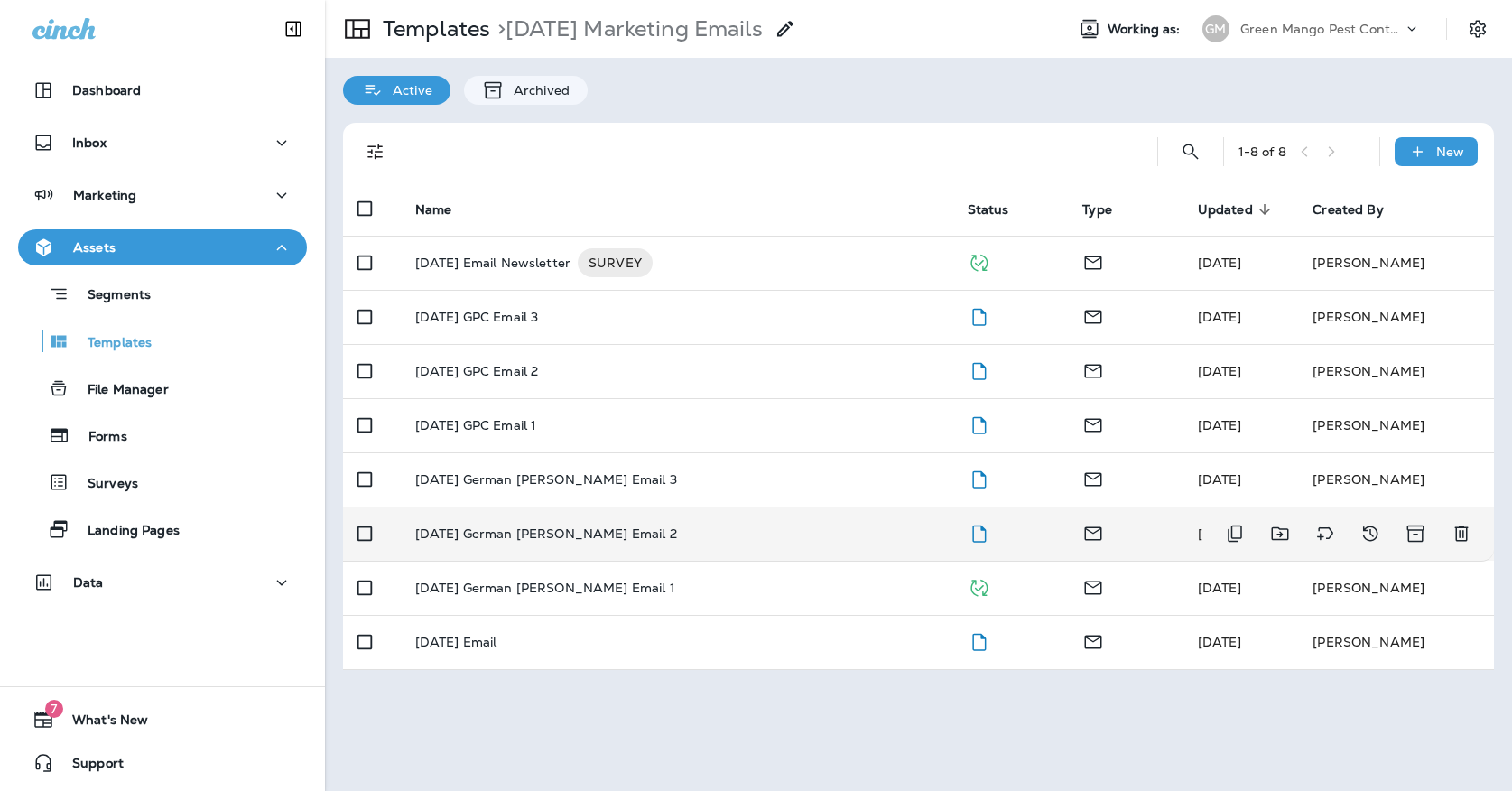
click at [505, 526] on p "[DATE] German [PERSON_NAME] Email 2" at bounding box center [547, 533] width 262 height 15
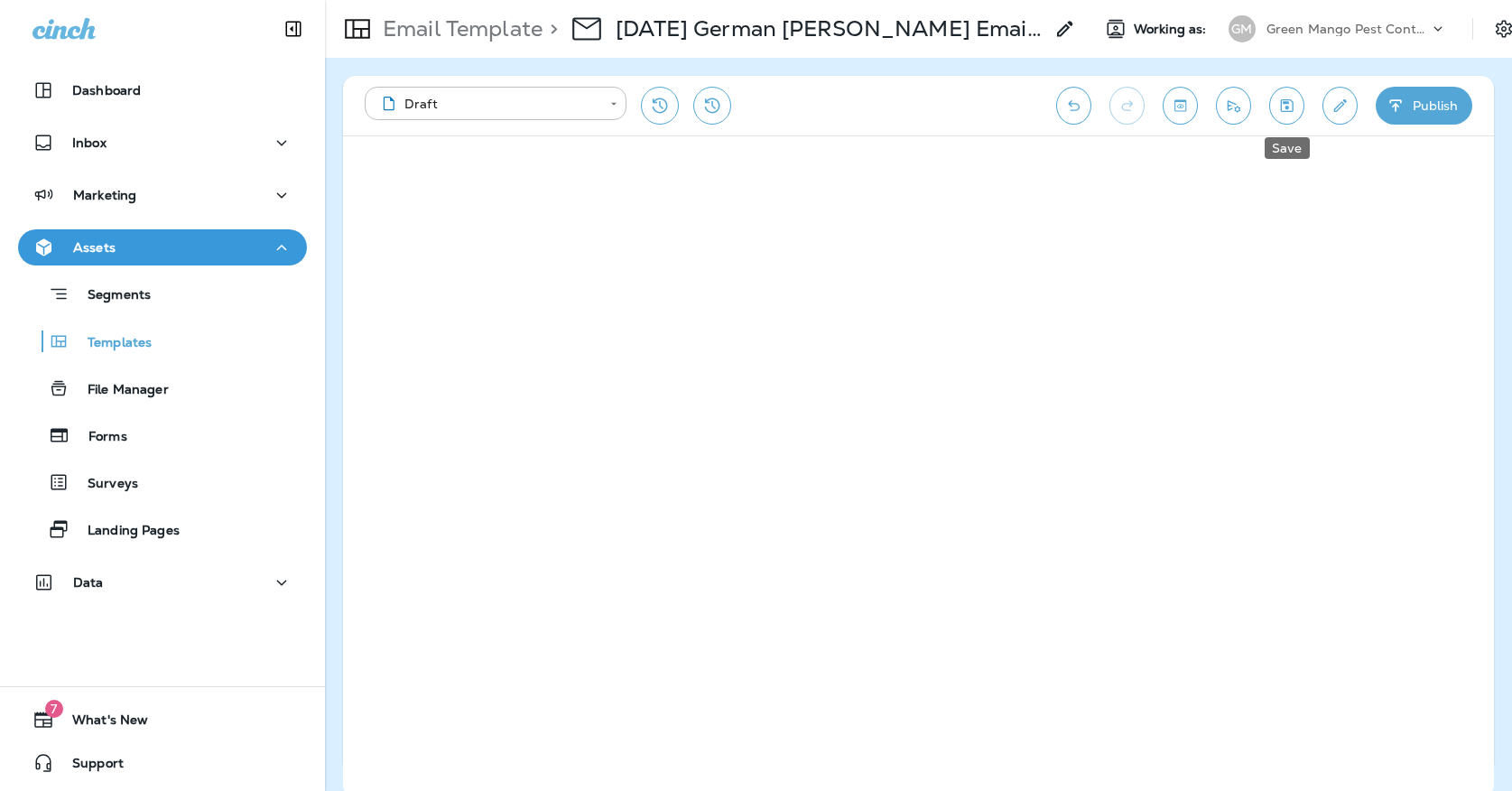
click at [1293, 111] on icon "Save" at bounding box center [1287, 105] width 13 height 13
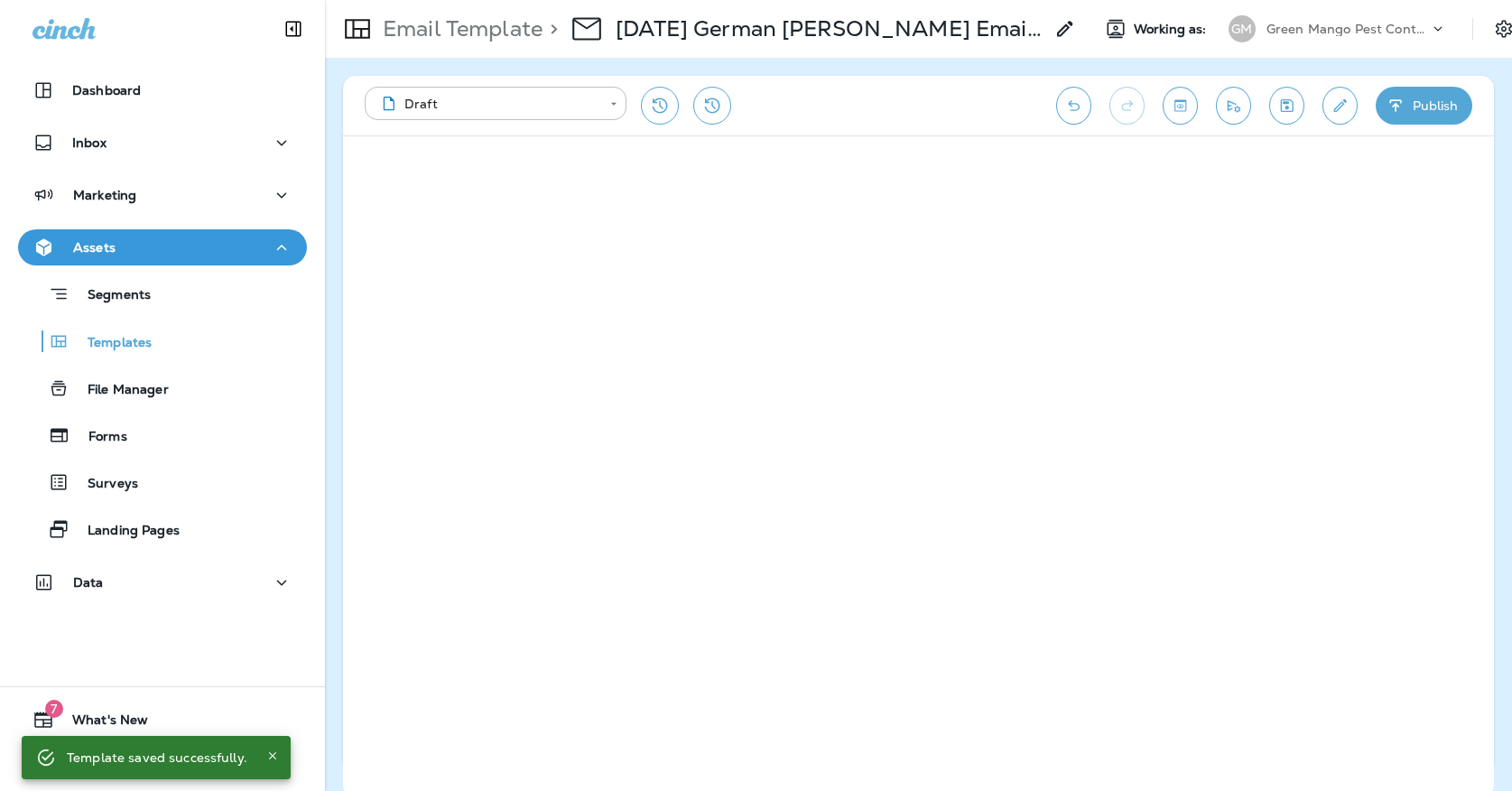
click at [1319, 95] on div "**********" at bounding box center [918, 105] width 1151 height 60
click at [1348, 111] on icon "Edit details" at bounding box center [1340, 105] width 19 height 18
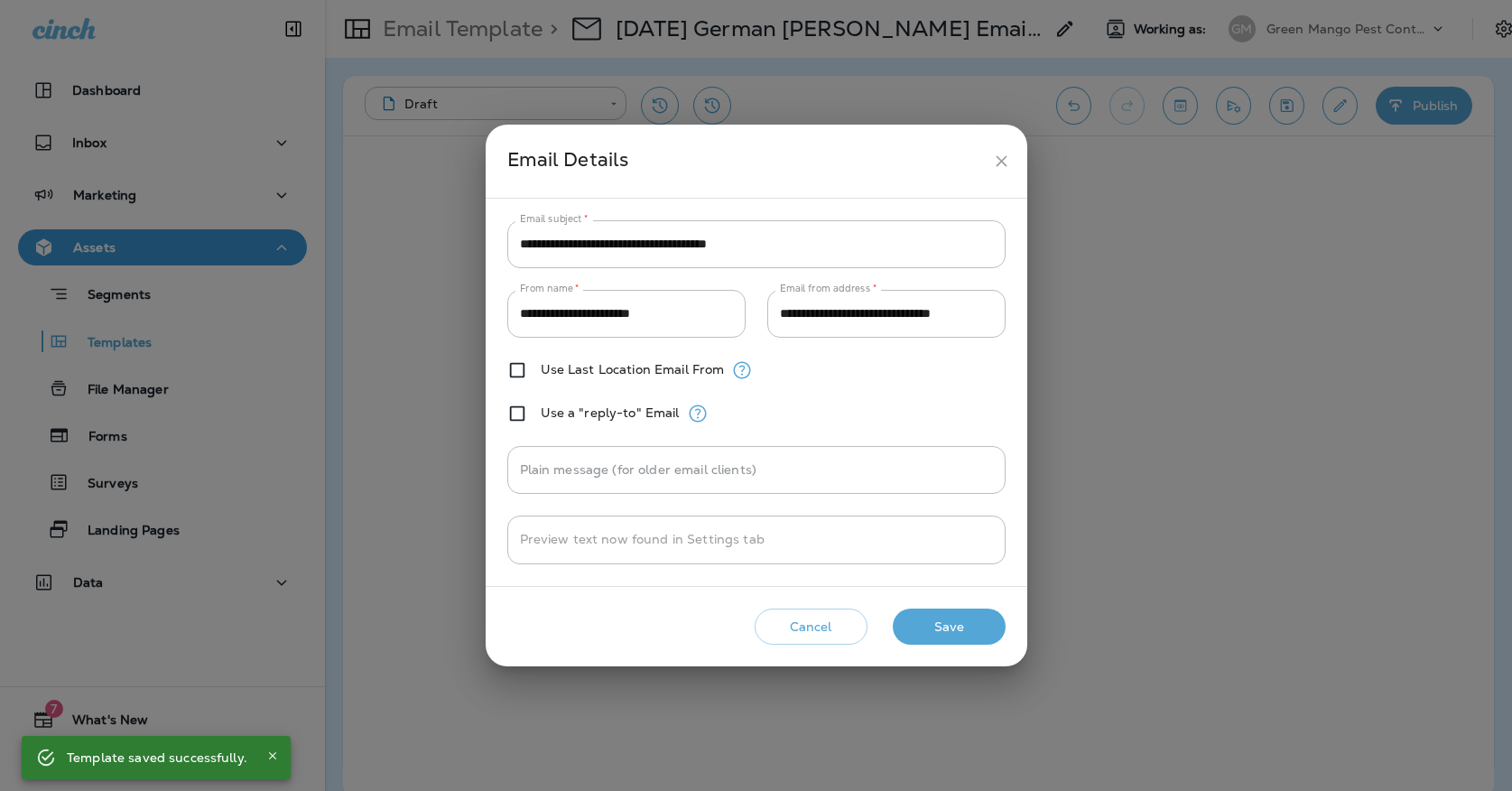
click at [1011, 146] on h2 "Email Details" at bounding box center [756, 162] width 542 height 73
click at [1011, 152] on icon "close" at bounding box center [1001, 161] width 19 height 19
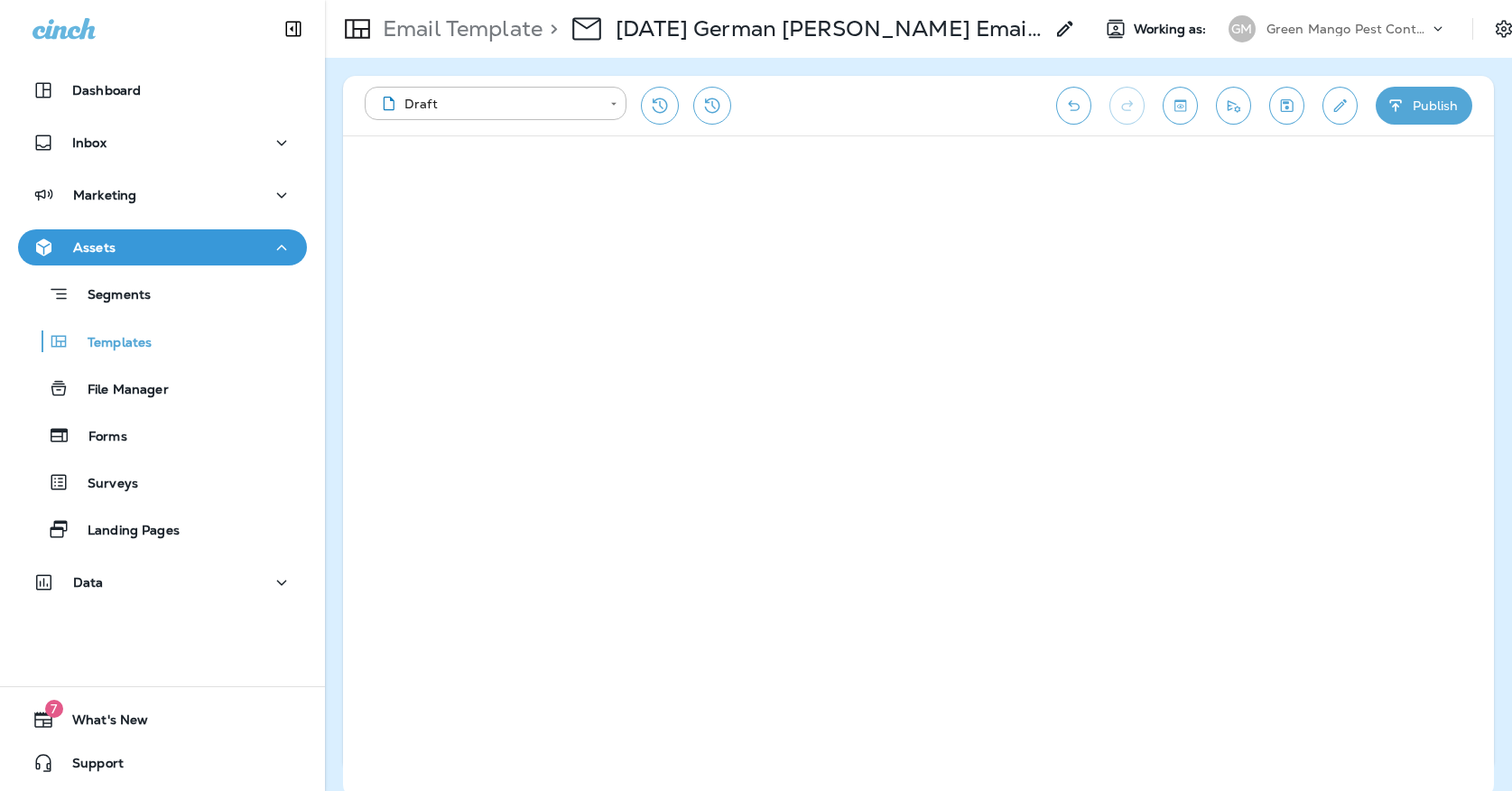
click at [1238, 110] on icon "Send test email" at bounding box center [1233, 105] width 19 height 18
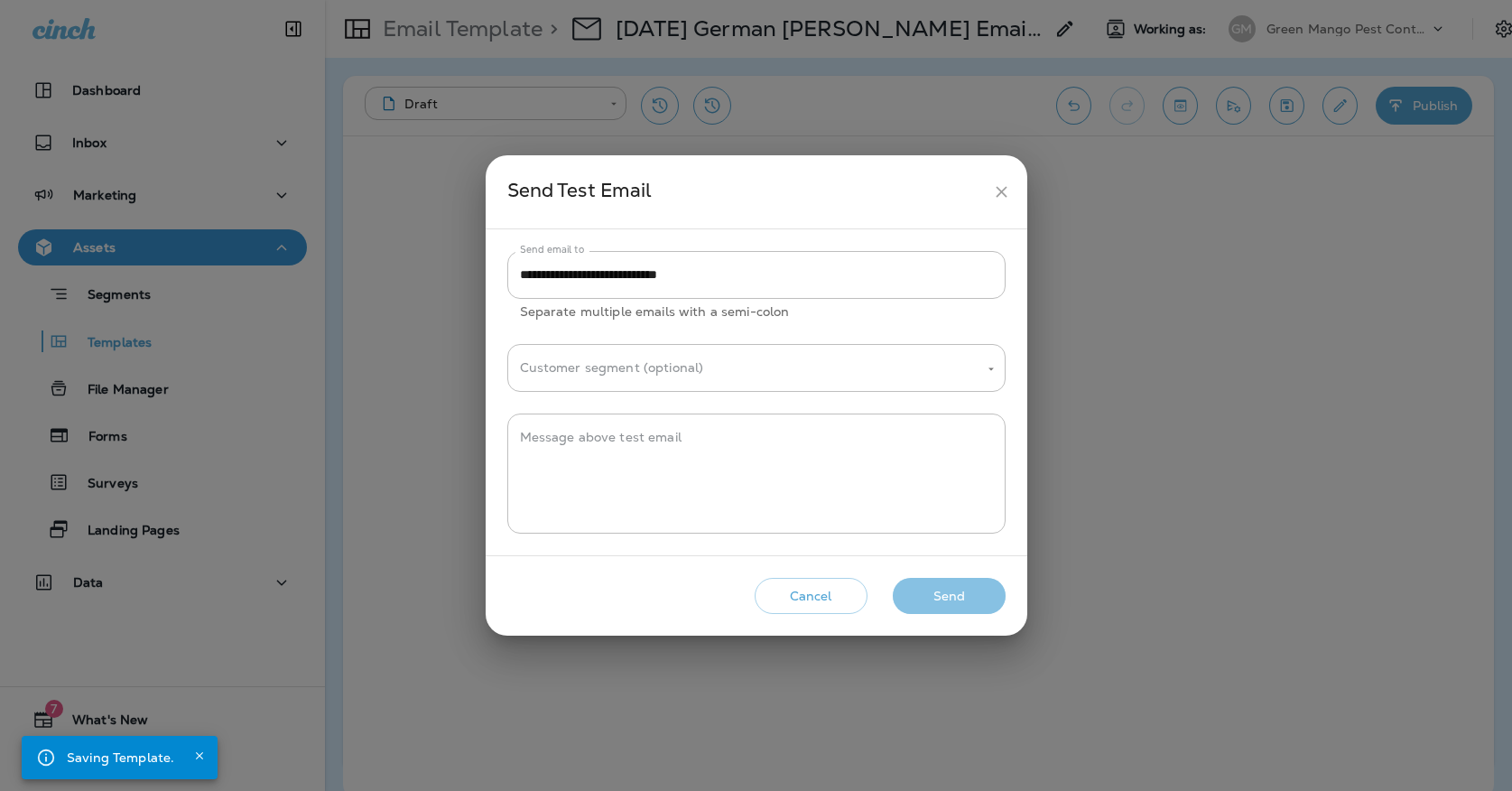
click at [923, 592] on button "Send" at bounding box center [950, 597] width 113 height 37
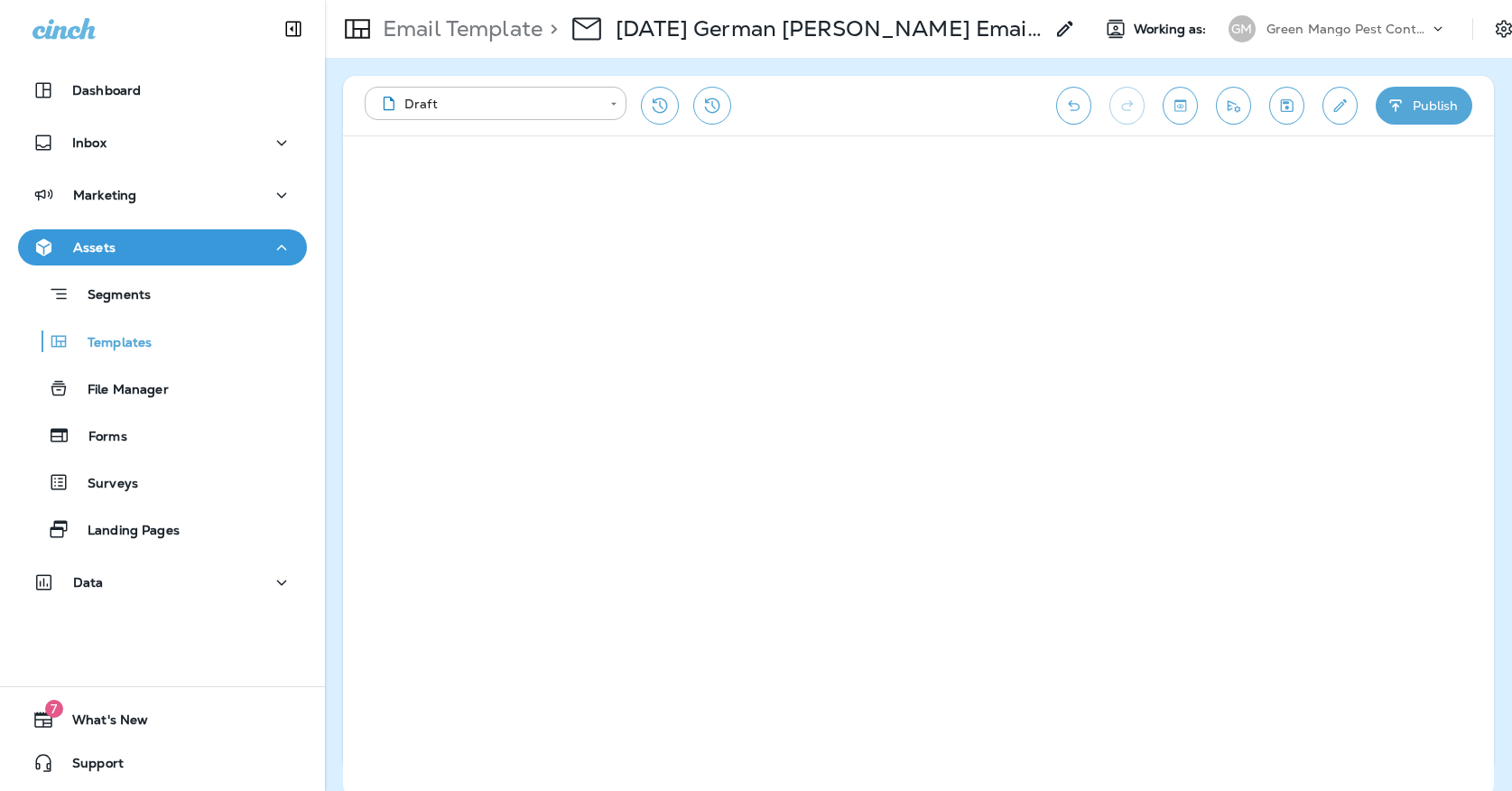
click at [1387, 109] on icon "button" at bounding box center [1396, 105] width 19 height 18
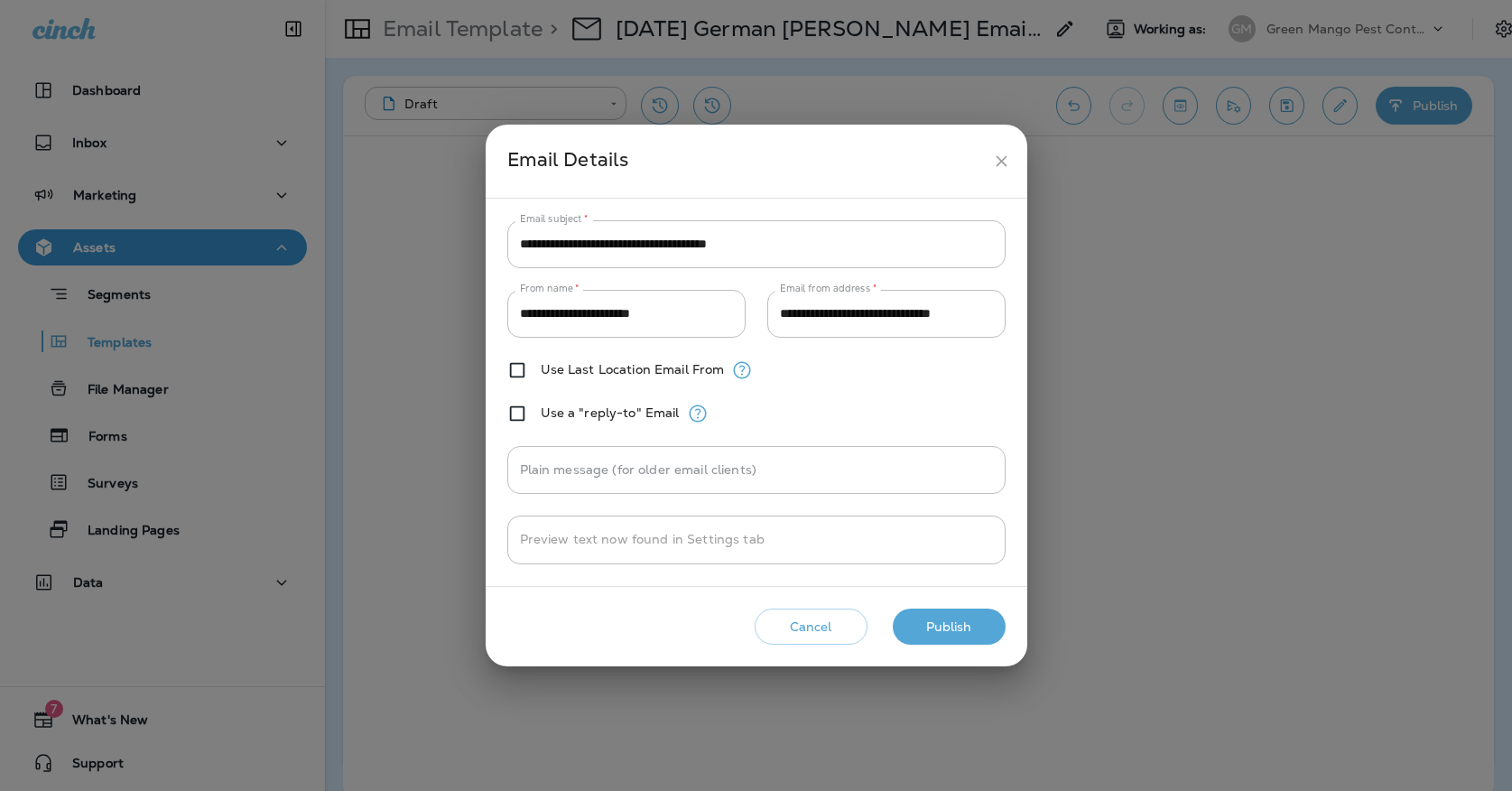
click at [981, 610] on button "Publish" at bounding box center [950, 627] width 113 height 37
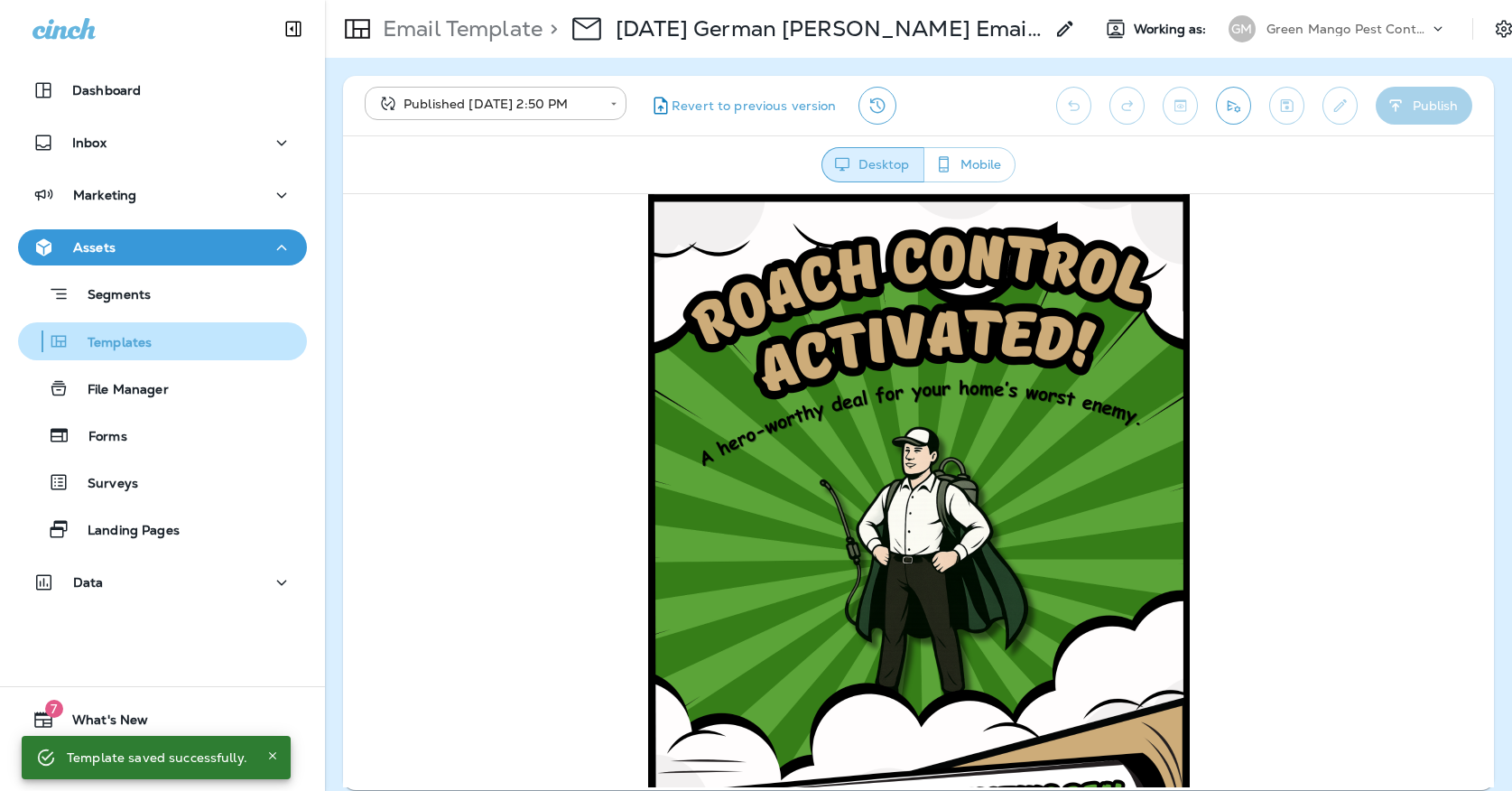
click at [179, 339] on div "Templates" at bounding box center [163, 342] width 275 height 28
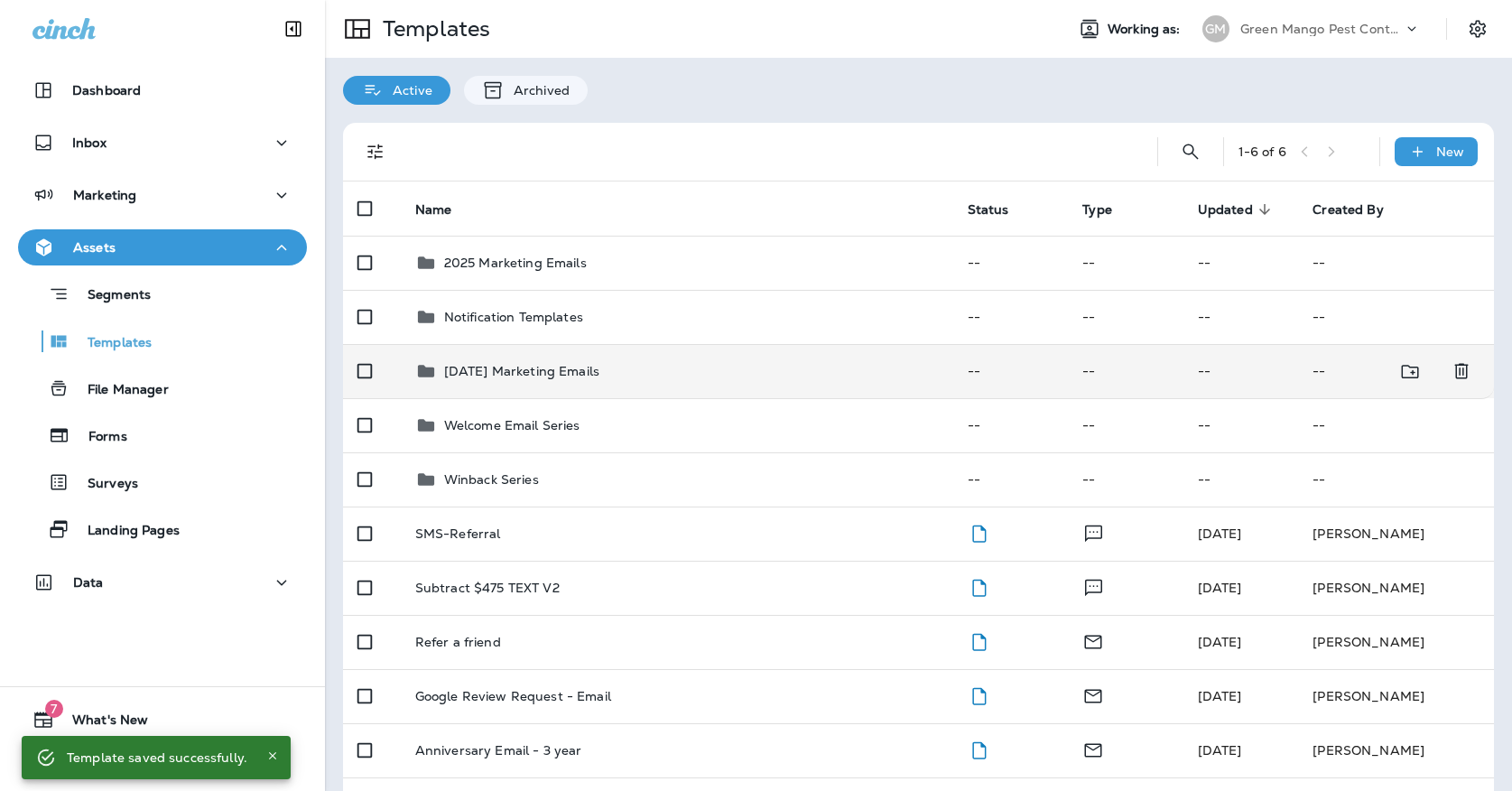
click at [553, 363] on div "[DATE] Marketing Emails" at bounding box center [522, 371] width 156 height 22
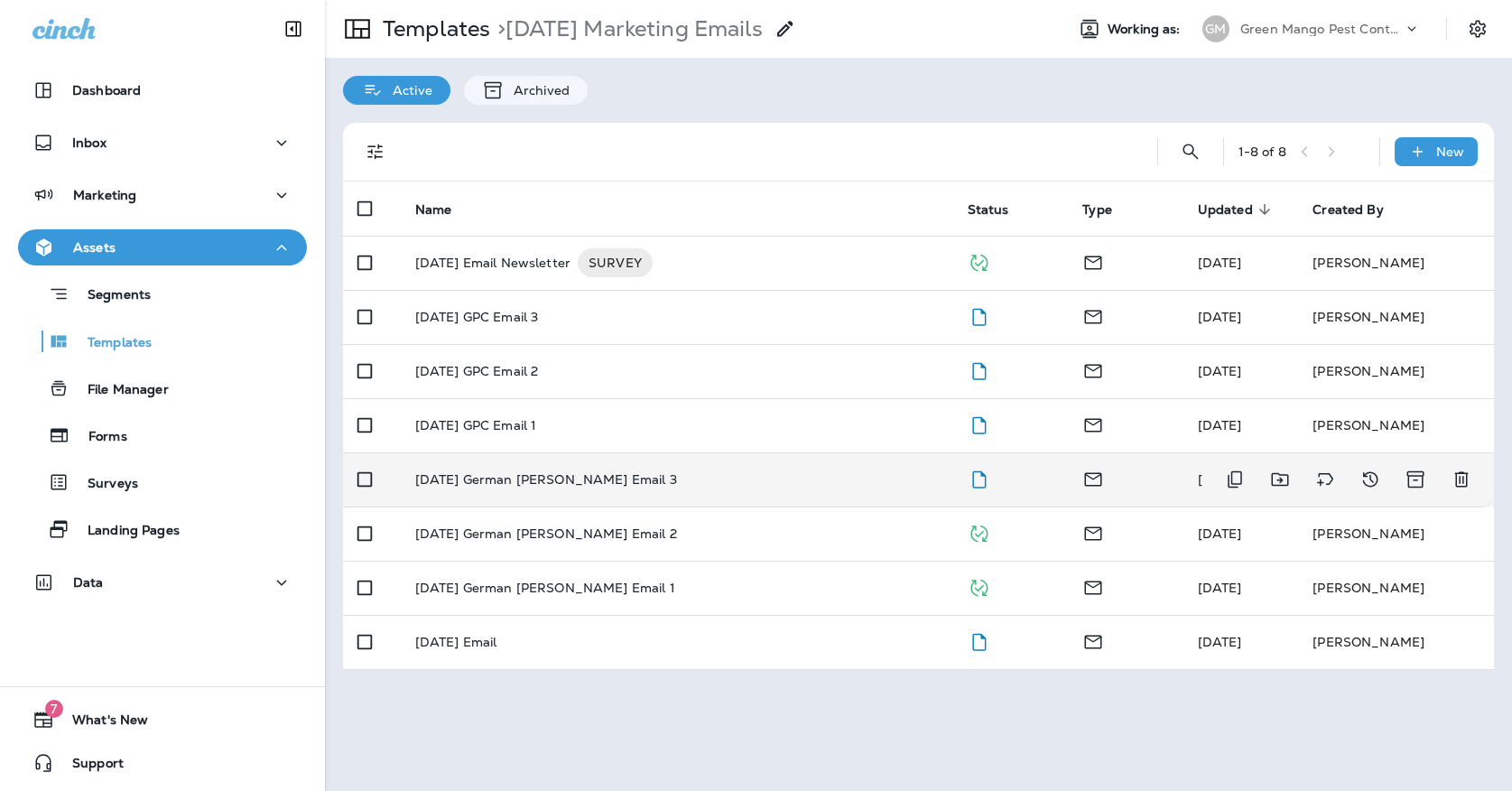
click at [601, 452] on td "[DATE] German [PERSON_NAME] Email 3" at bounding box center [677, 479] width 553 height 54
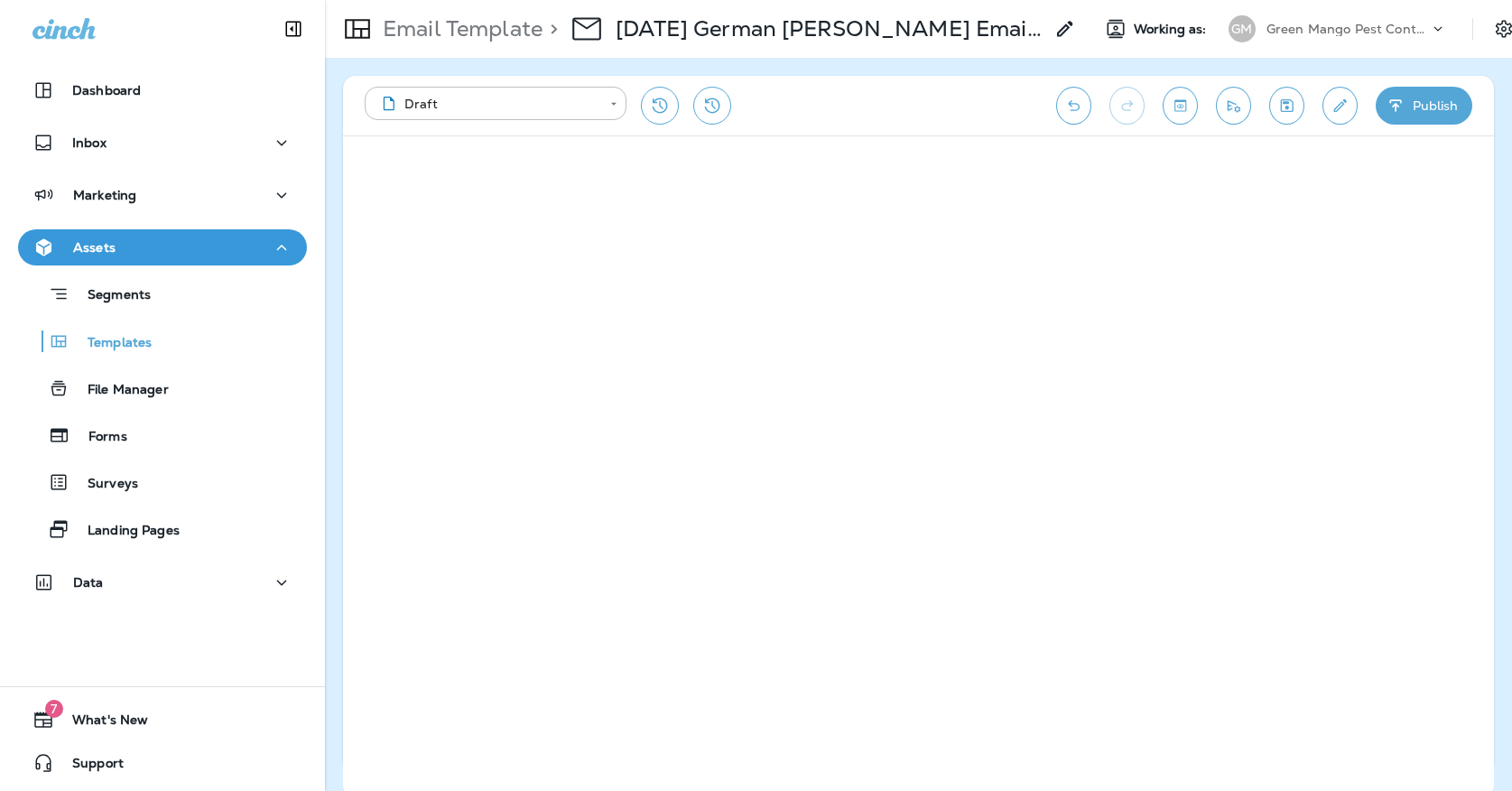
click at [1290, 107] on icon "Save" at bounding box center [1286, 105] width 19 height 18
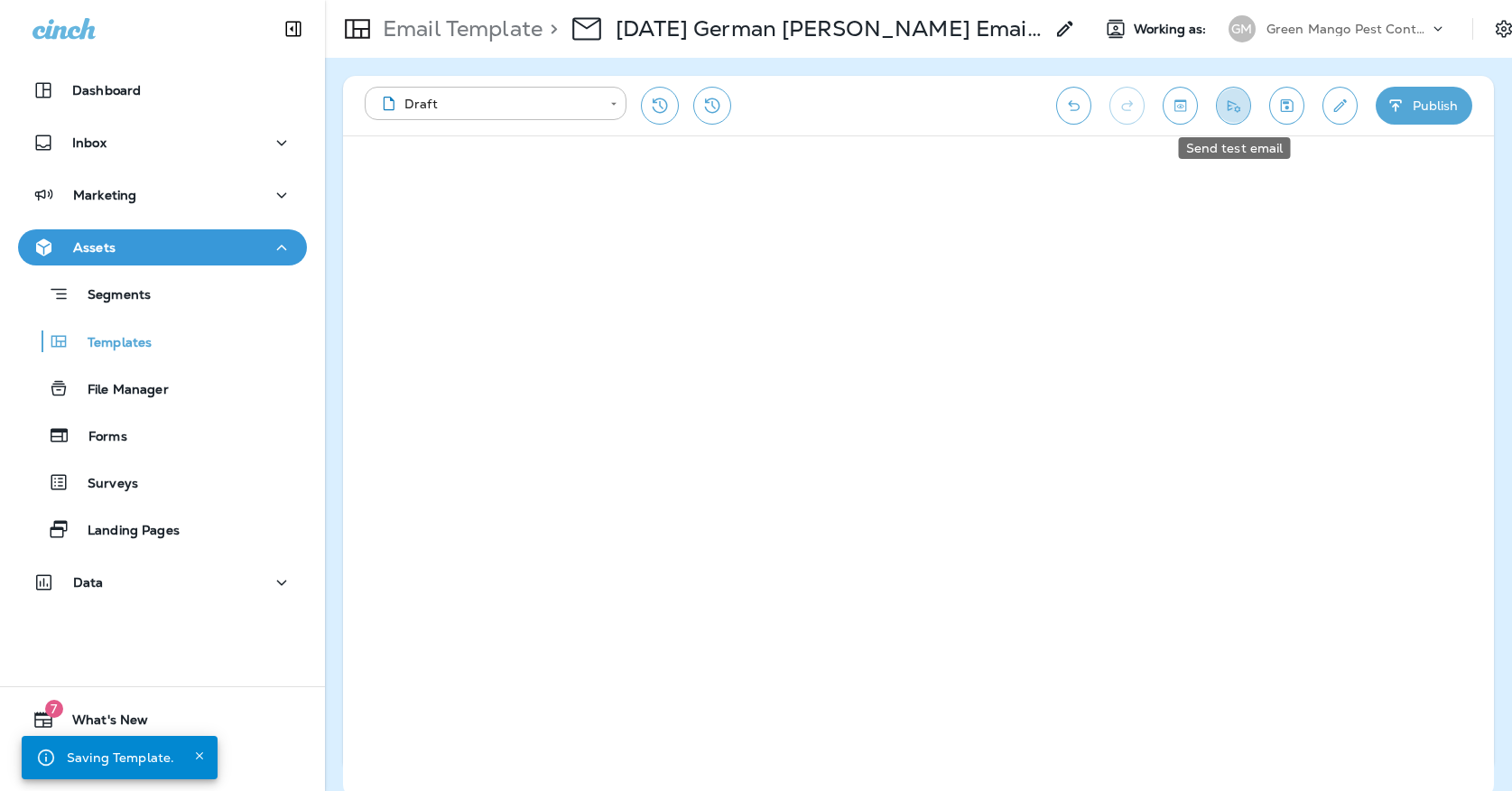
click at [1231, 105] on icon "Send test email" at bounding box center [1234, 106] width 13 height 12
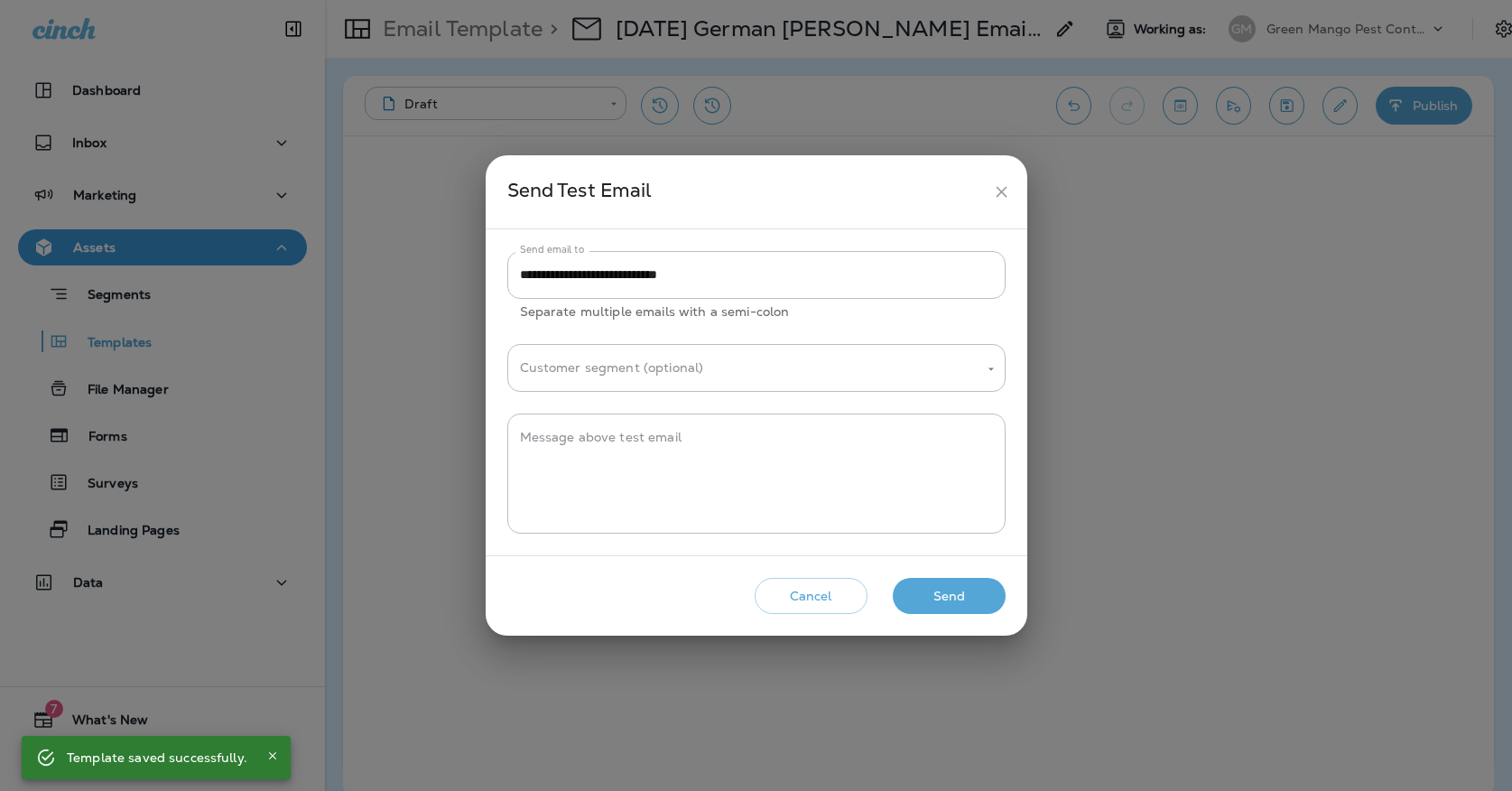
click at [978, 593] on button "Send" at bounding box center [950, 597] width 113 height 37
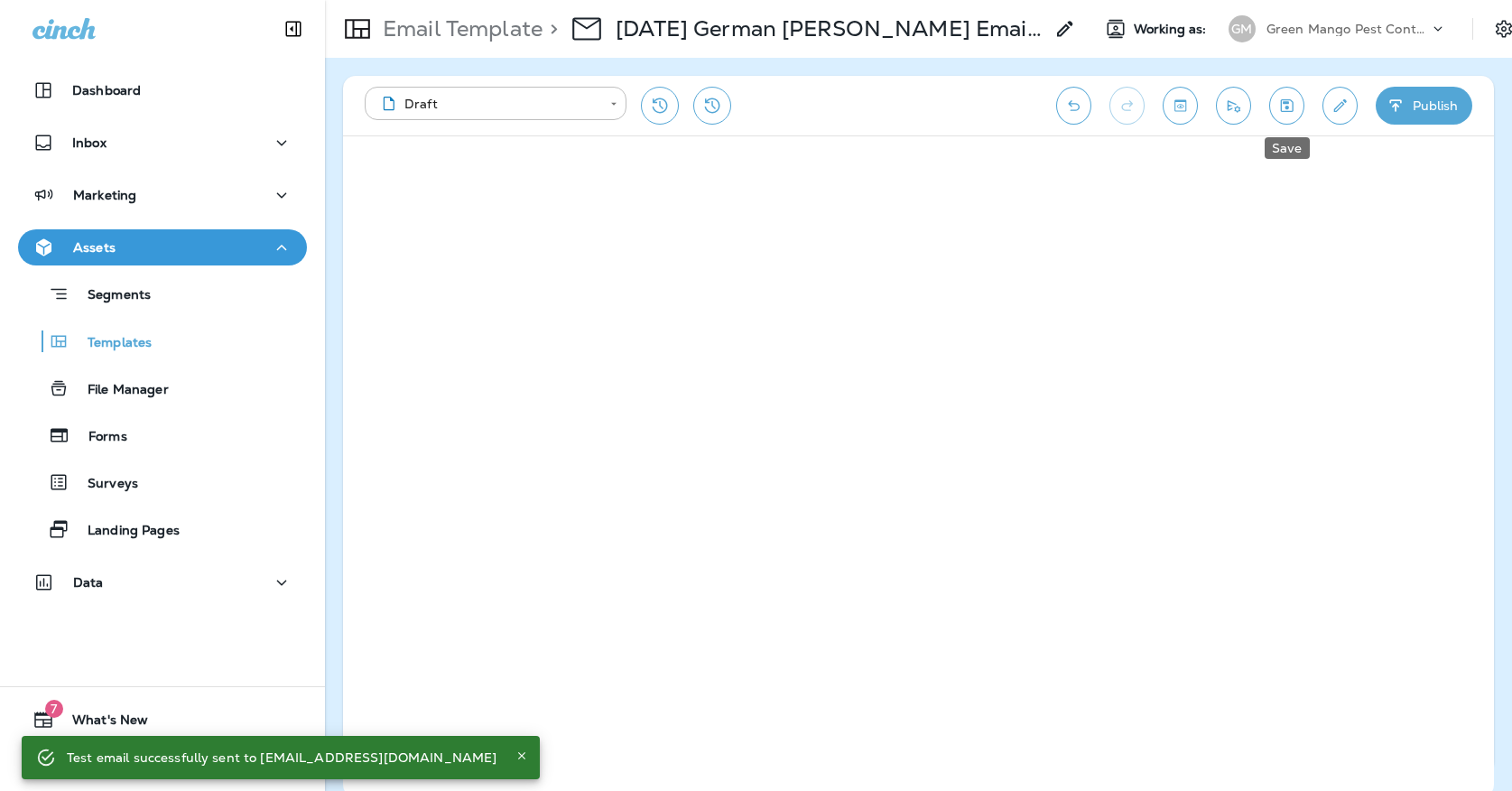
click at [1280, 100] on icon "Save" at bounding box center [1286, 105] width 19 height 18
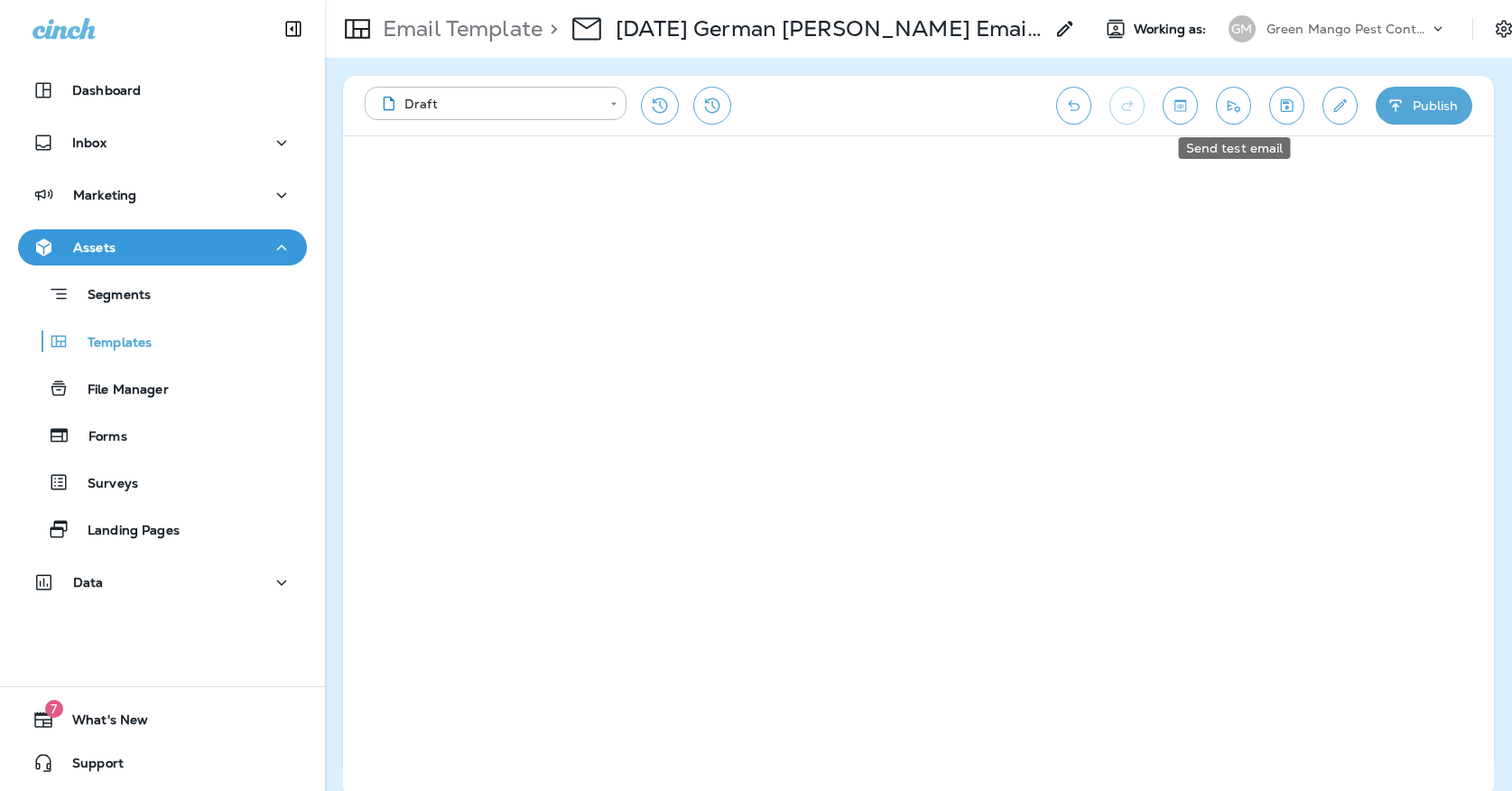
click at [1226, 109] on icon "Send test email" at bounding box center [1233, 105] width 19 height 18
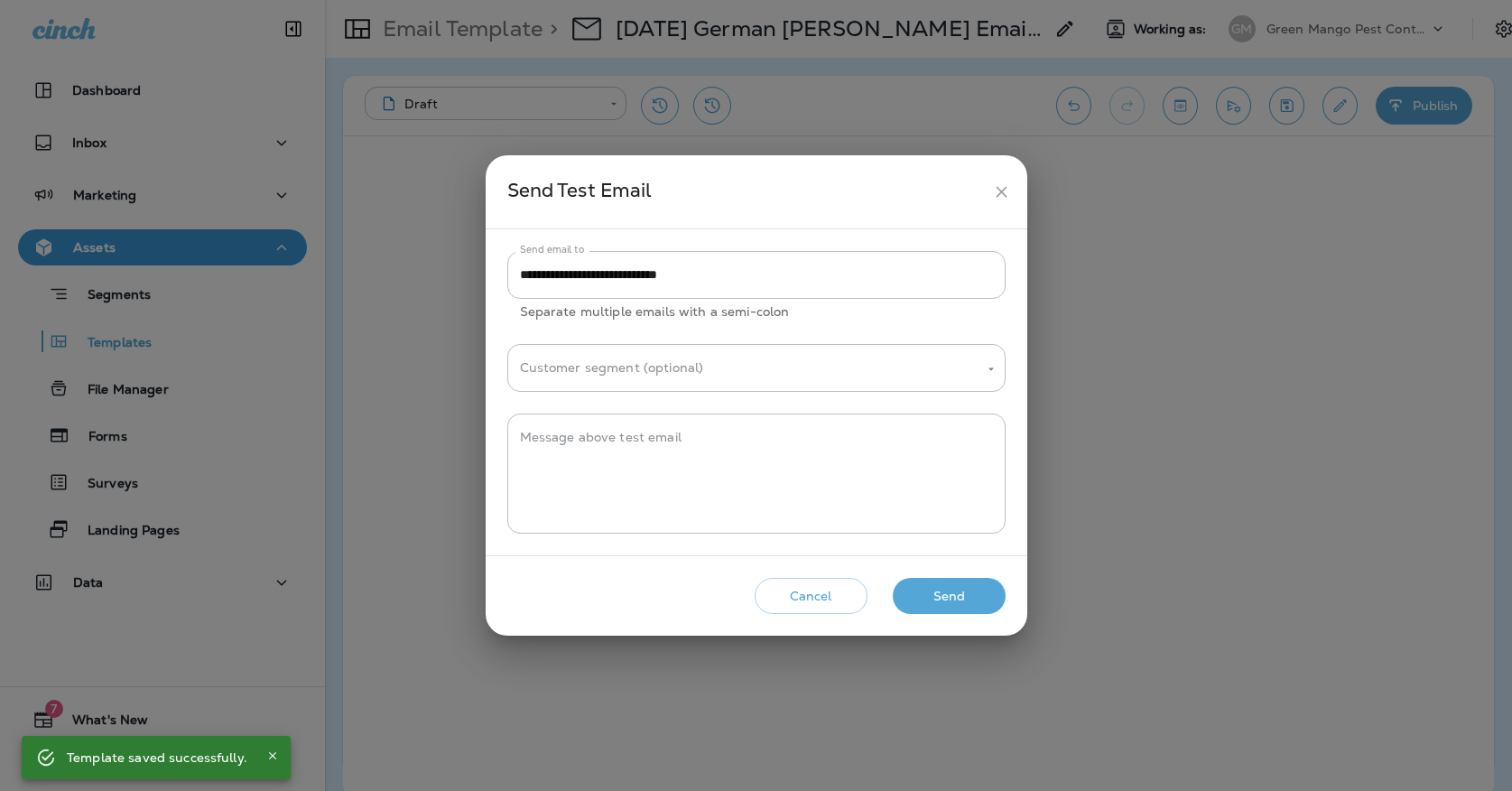
click at [940, 581] on button "Send" at bounding box center [950, 597] width 113 height 37
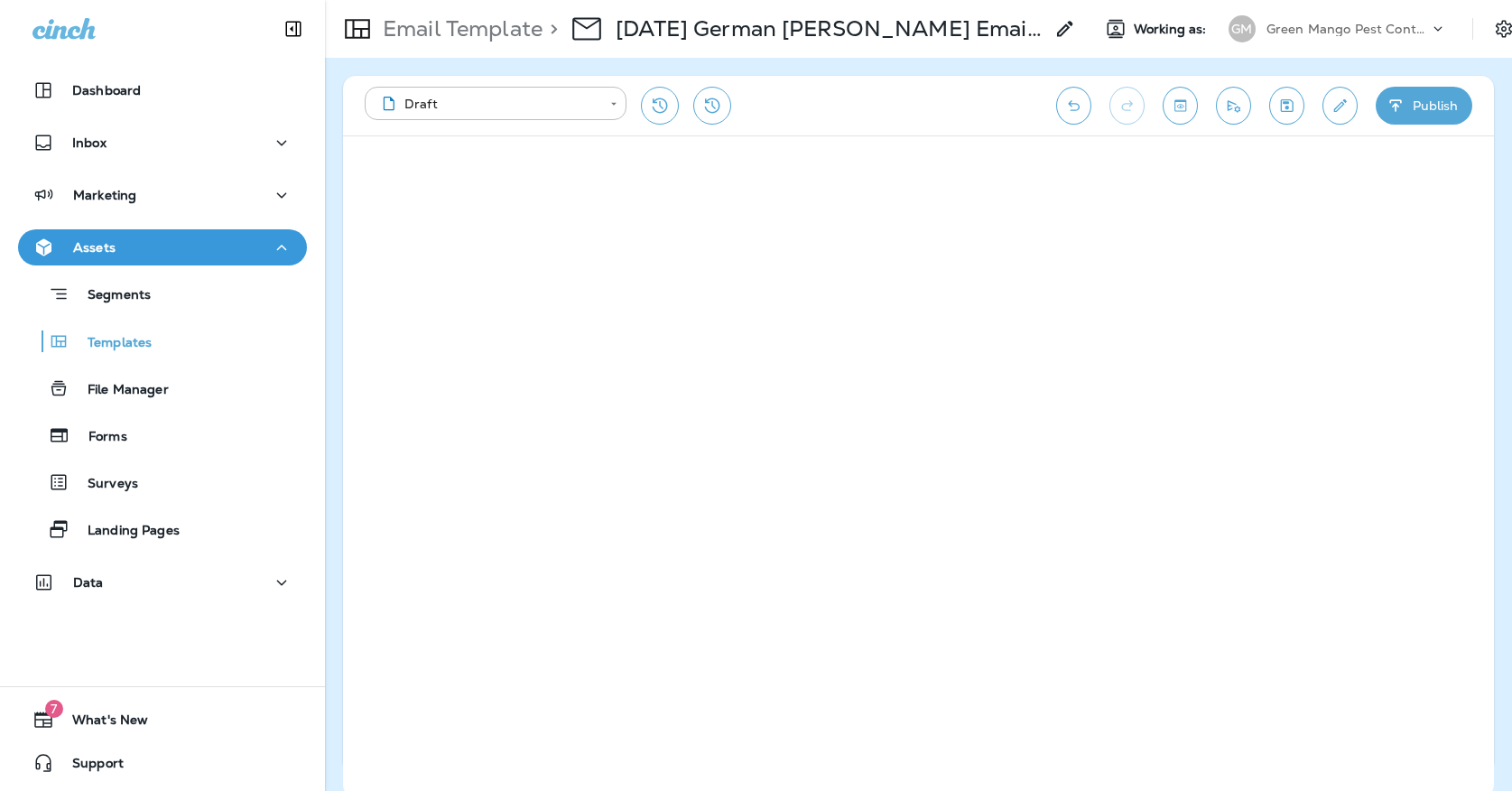
click at [1415, 93] on button "Publish" at bounding box center [1424, 105] width 97 height 38
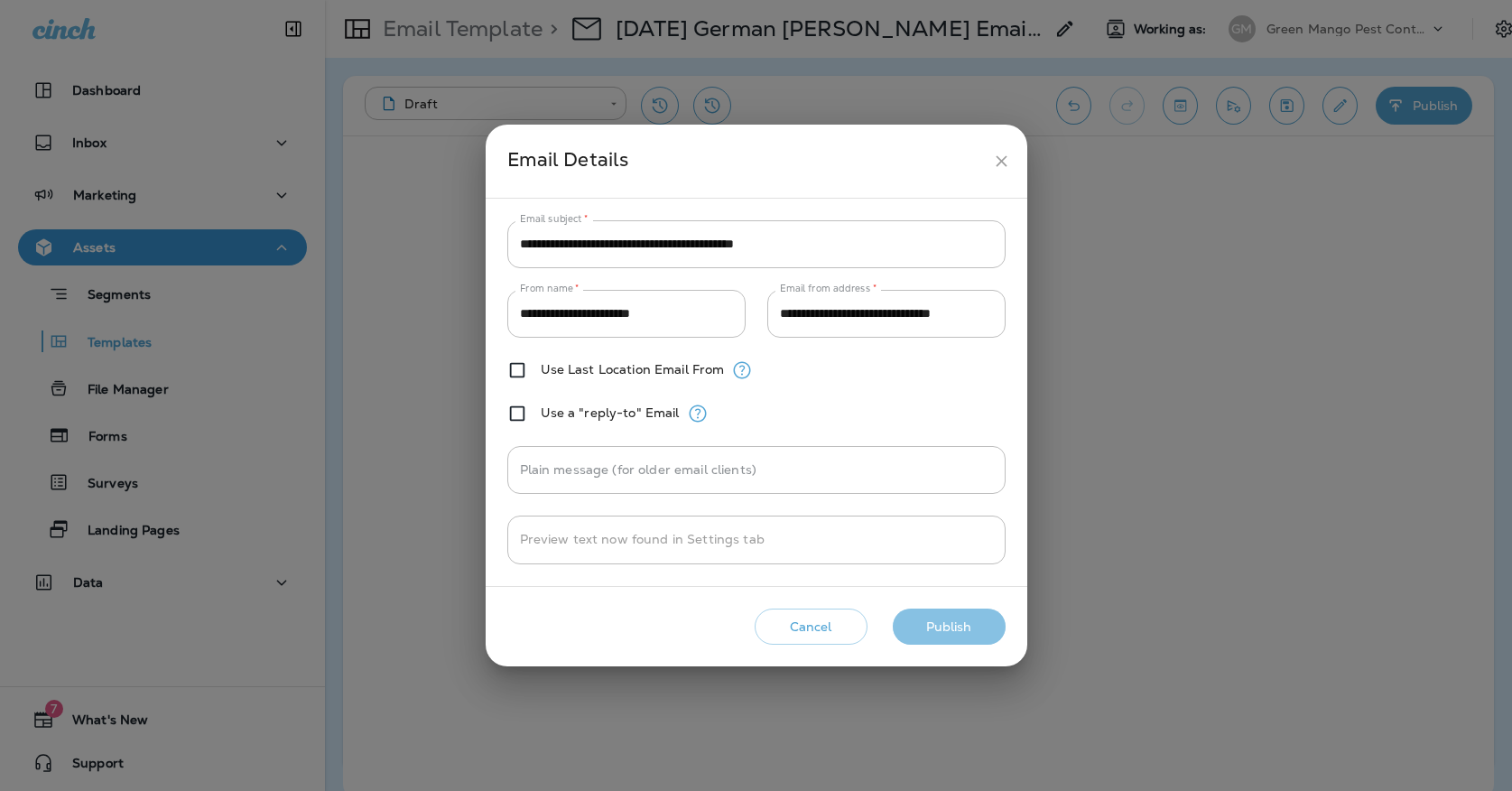
click at [942, 626] on button "Publish" at bounding box center [950, 627] width 113 height 37
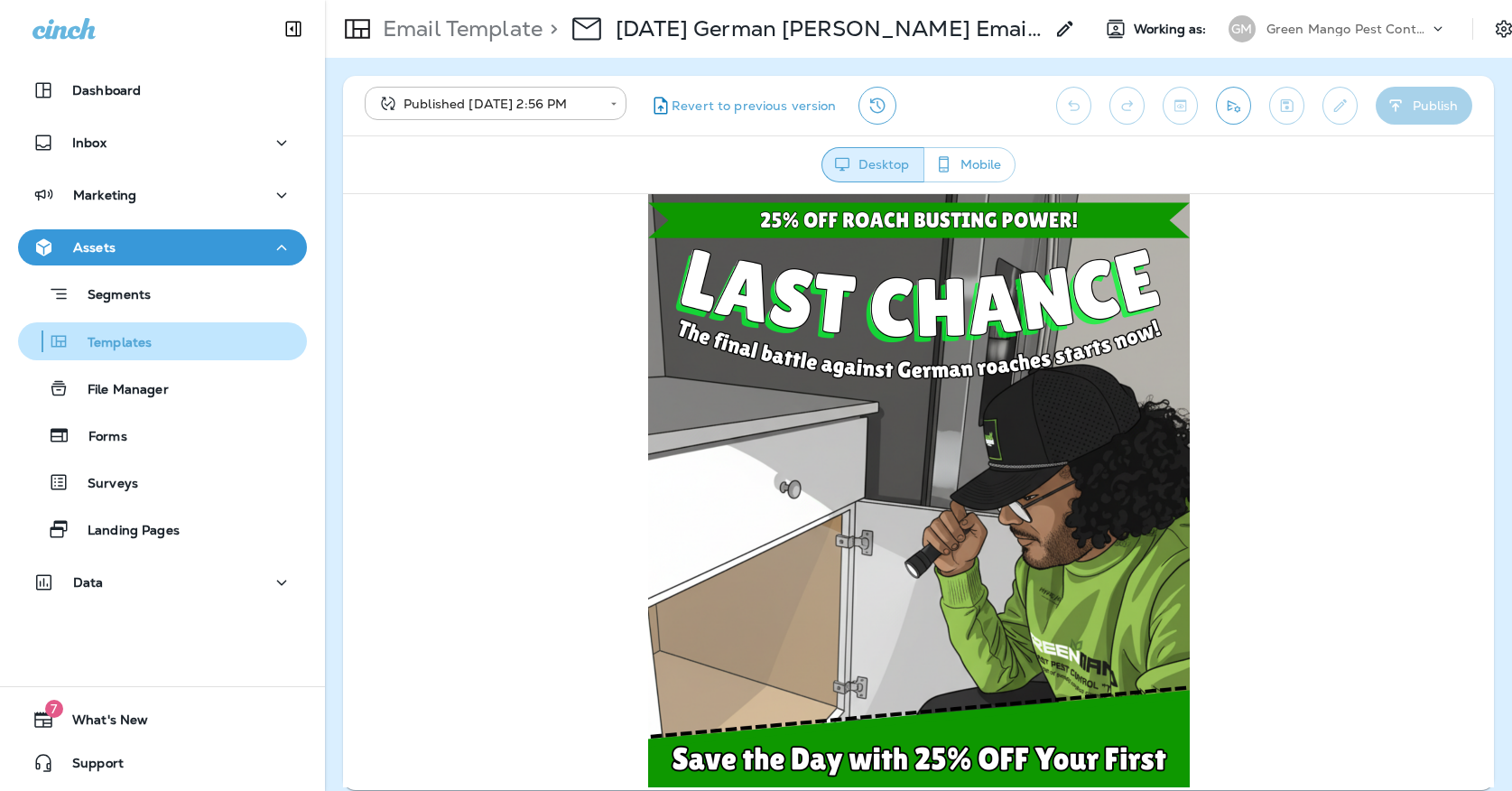
click at [146, 357] on button "Templates" at bounding box center [162, 341] width 289 height 38
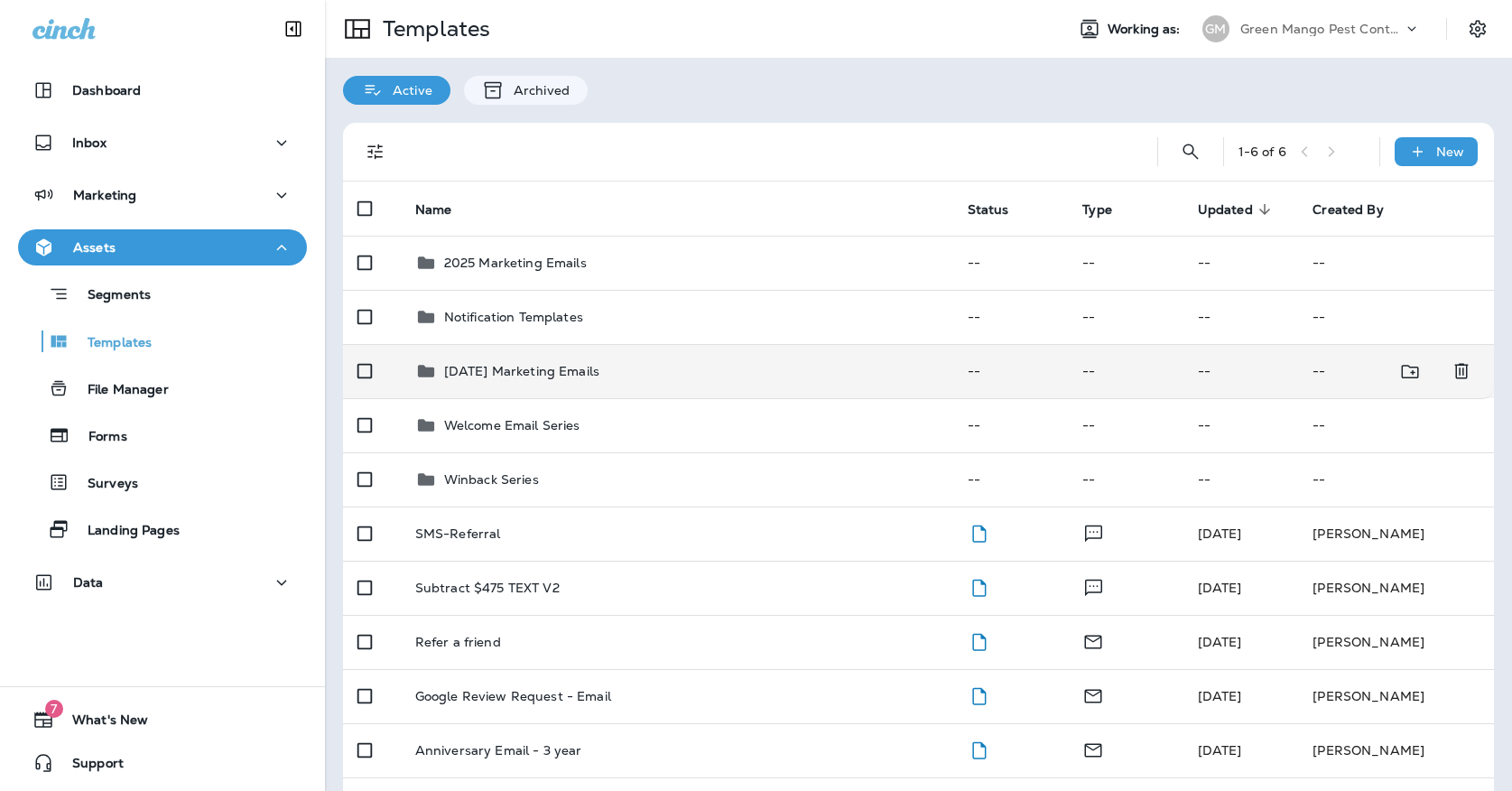
click at [387, 356] on td at bounding box center [371, 370] width 58 height 54
click at [483, 363] on p "[DATE] Marketing Emails" at bounding box center [522, 370] width 156 height 15
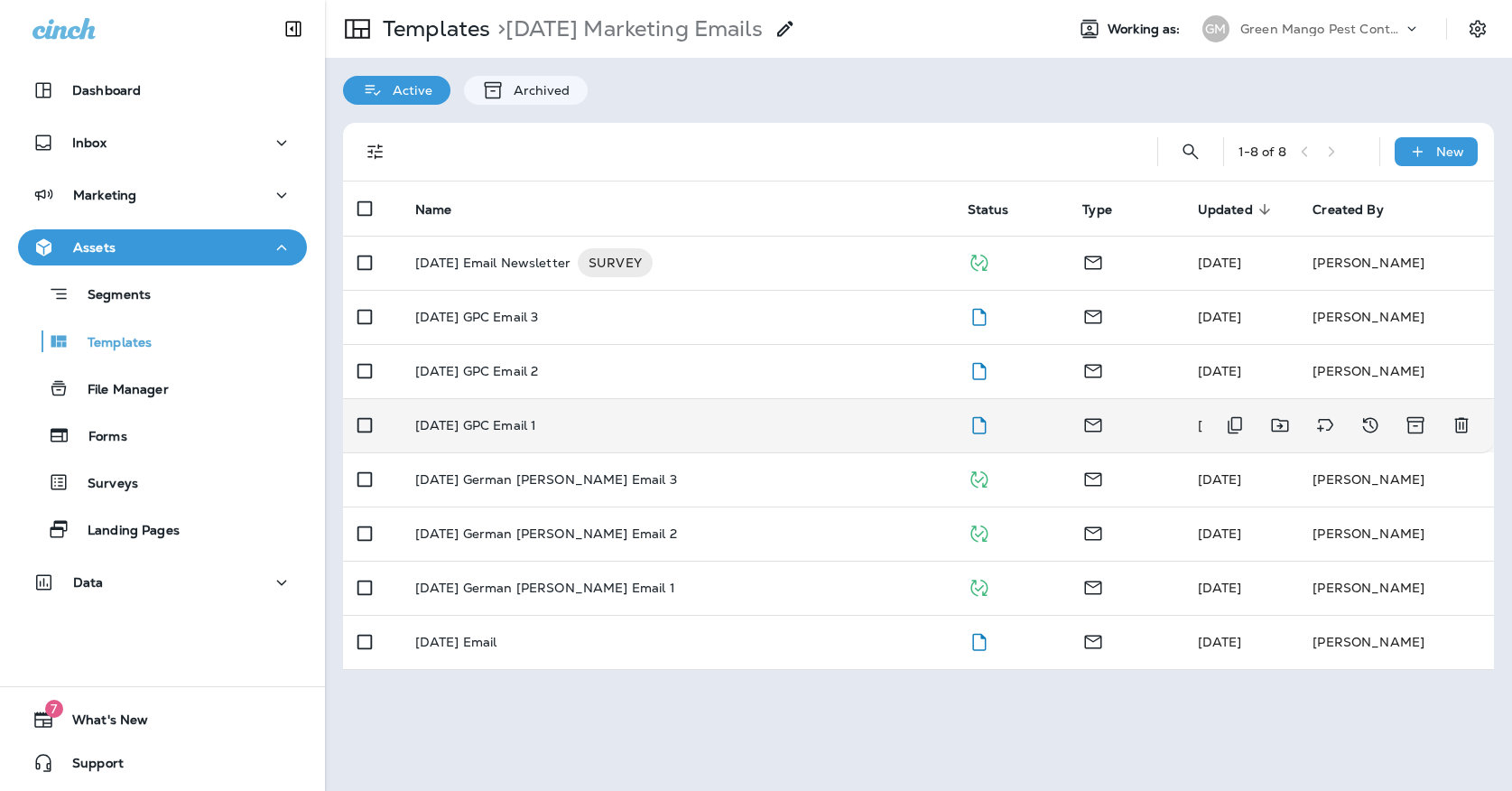
click at [508, 418] on p "[DATE] GPC Email 1" at bounding box center [477, 425] width 122 height 15
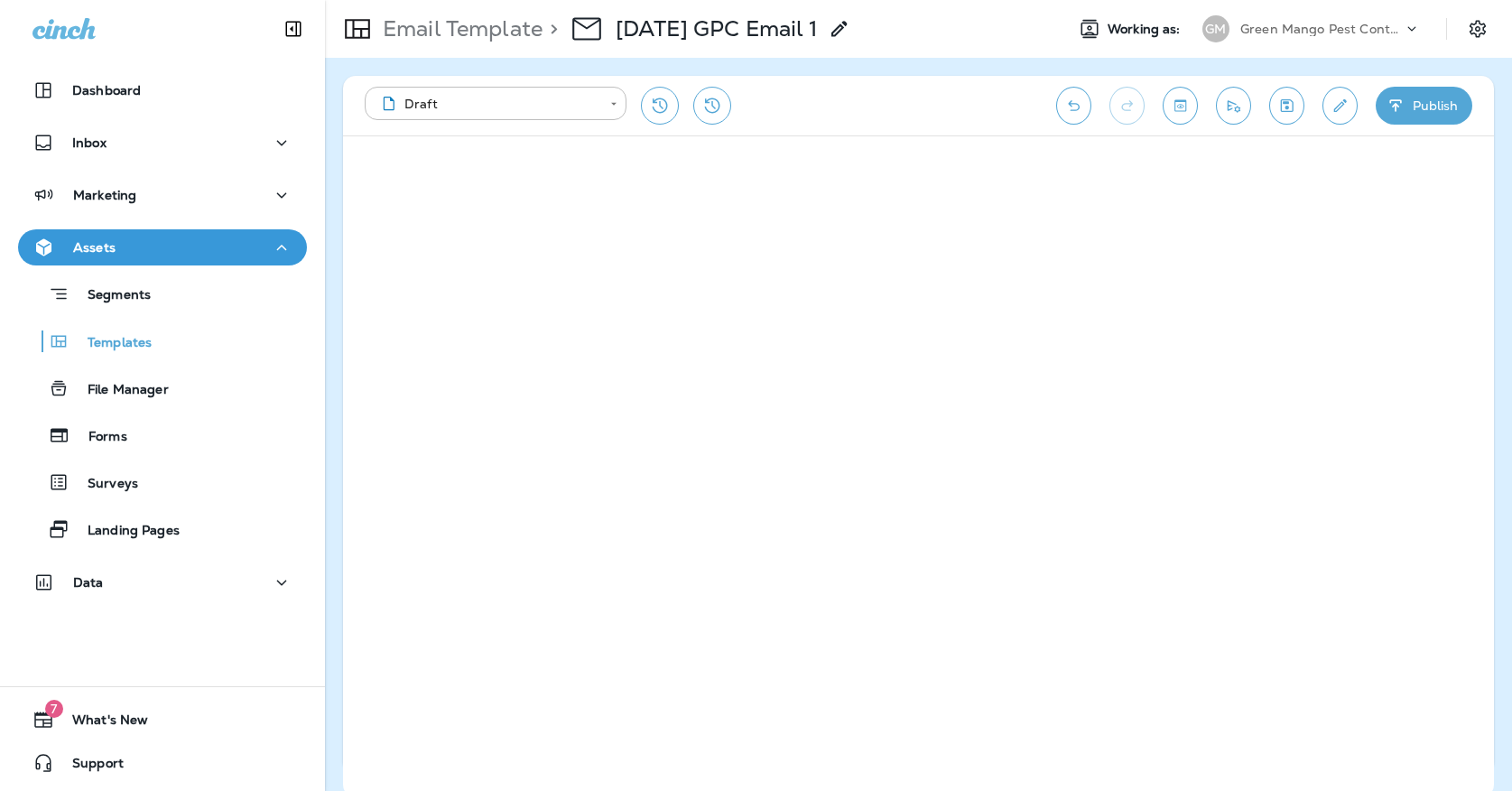
click at [1290, 114] on button "Save" at bounding box center [1287, 105] width 35 height 38
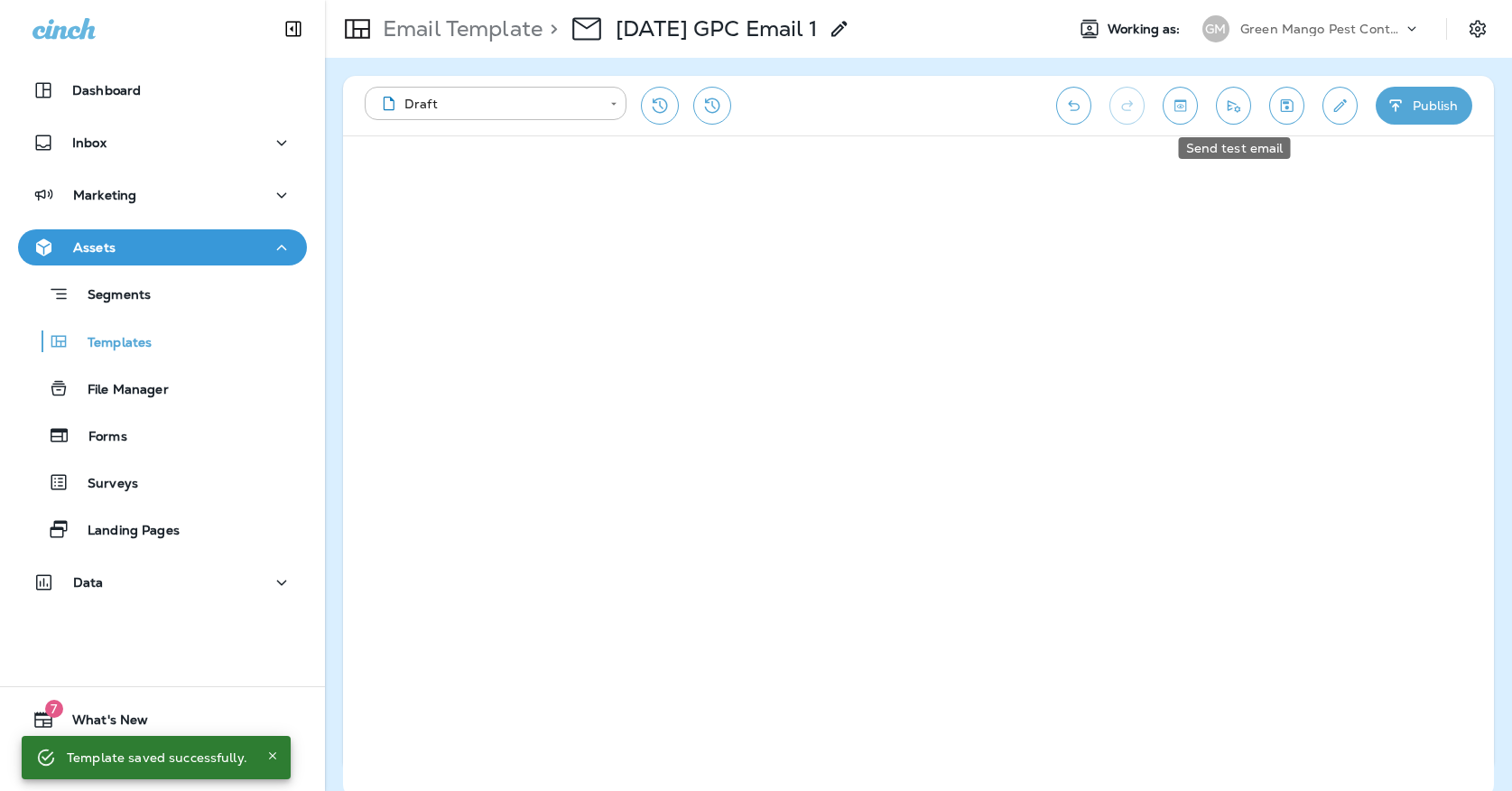
click at [1226, 101] on icon "Send test email" at bounding box center [1233, 105] width 19 height 18
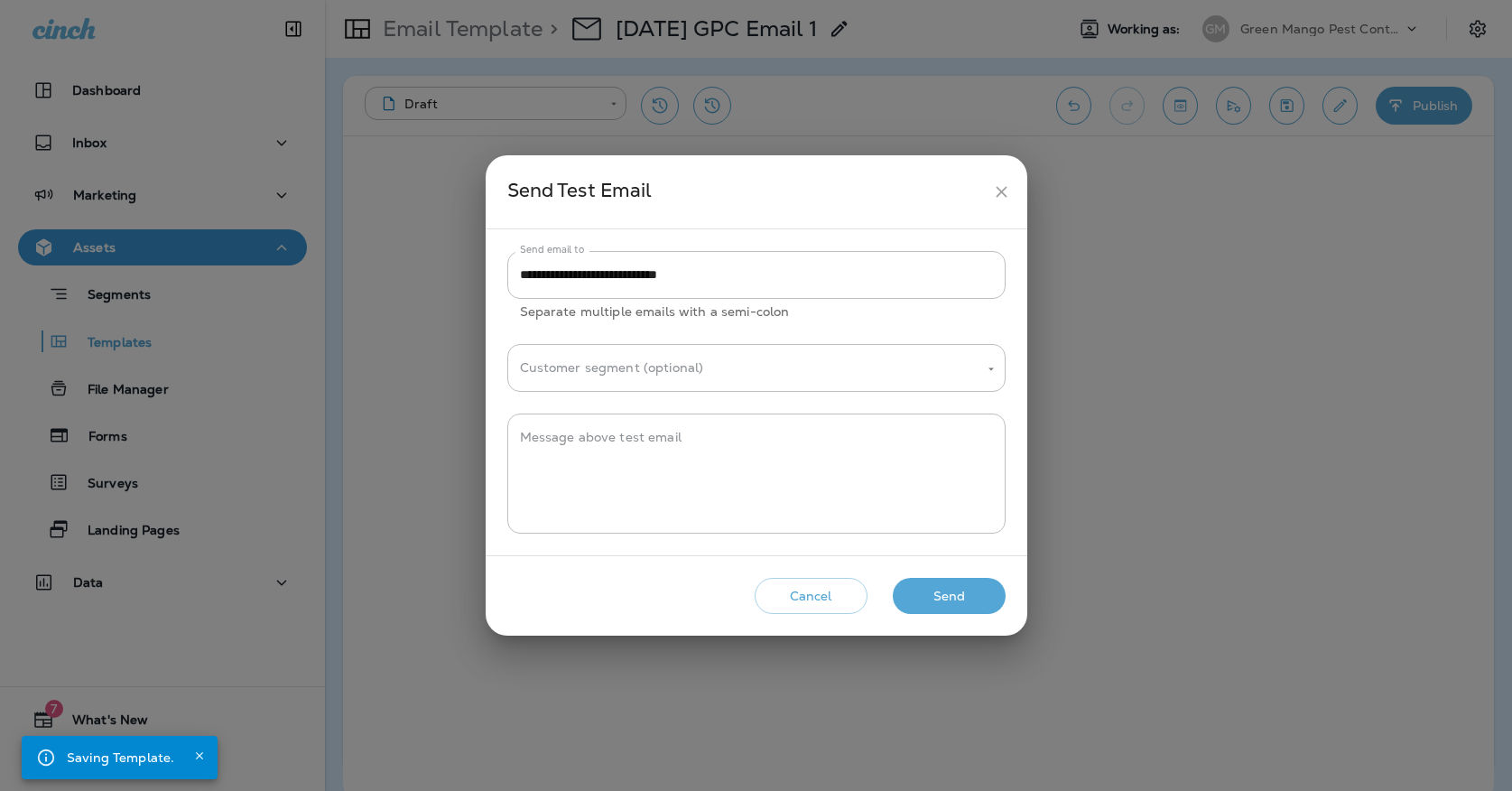
click at [972, 591] on button "Send" at bounding box center [950, 597] width 113 height 37
